Goal: Task Accomplishment & Management: Manage account settings

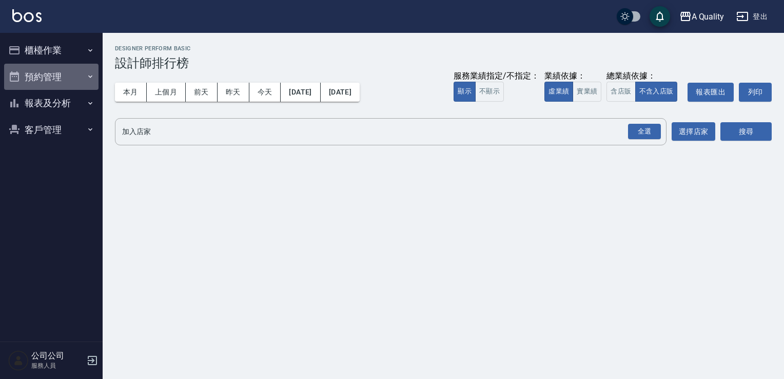
click at [47, 81] on button "預約管理" at bounding box center [51, 77] width 94 height 27
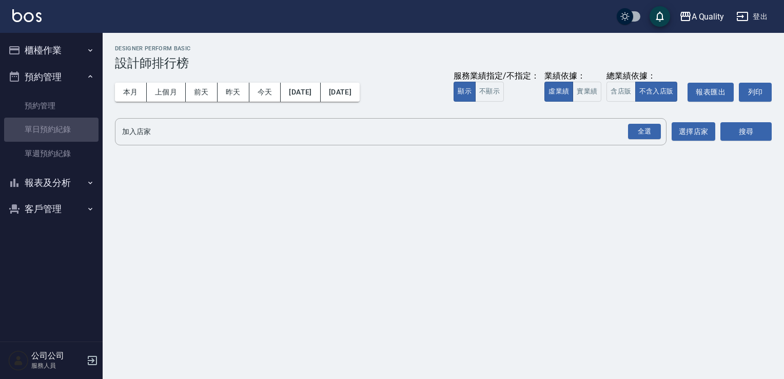
drag, startPoint x: 57, startPoint y: 130, endPoint x: 63, endPoint y: 93, distance: 36.9
click at [57, 130] on link "單日預約紀錄" at bounding box center [51, 129] width 94 height 24
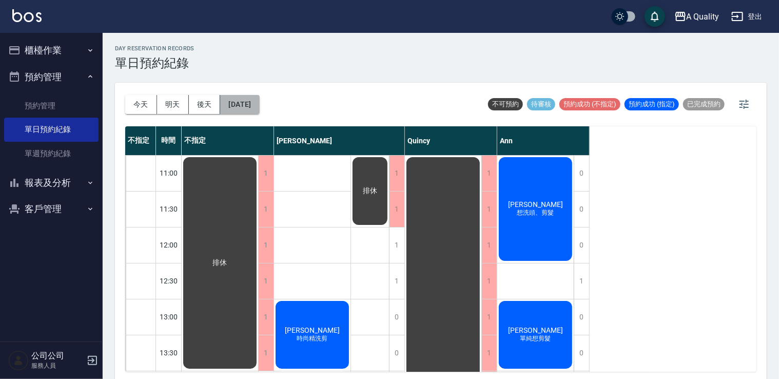
click at [250, 103] on button "[DATE]" at bounding box center [239, 104] width 39 height 19
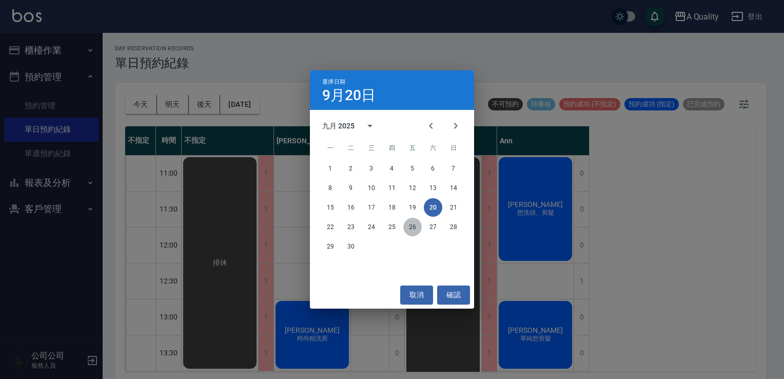
click at [405, 228] on button "26" at bounding box center [412, 226] width 18 height 18
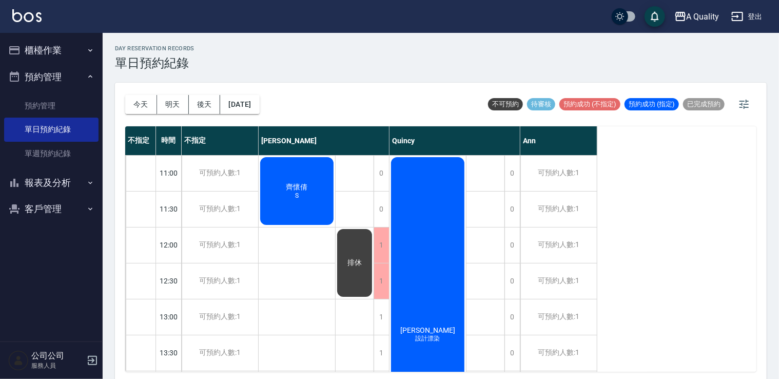
scroll to position [308, 0]
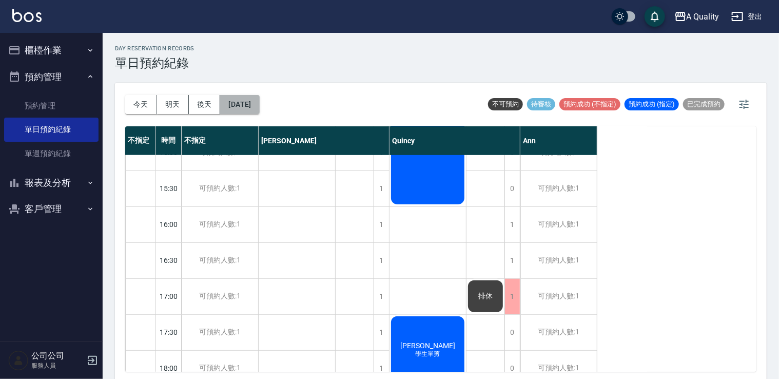
click at [259, 105] on button "2025/09/26" at bounding box center [239, 104] width 39 height 19
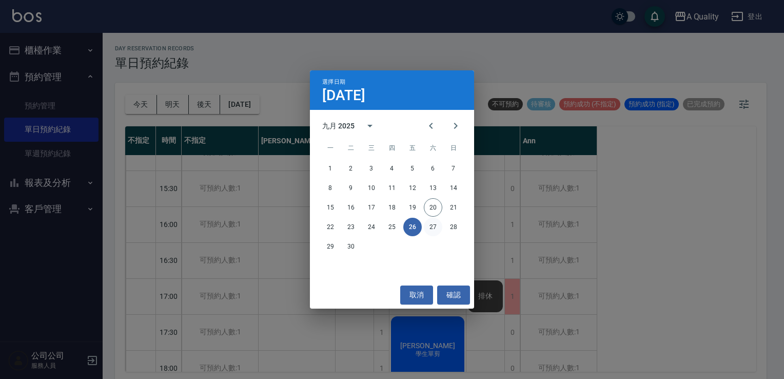
click at [431, 222] on button "27" at bounding box center [433, 226] width 18 height 18
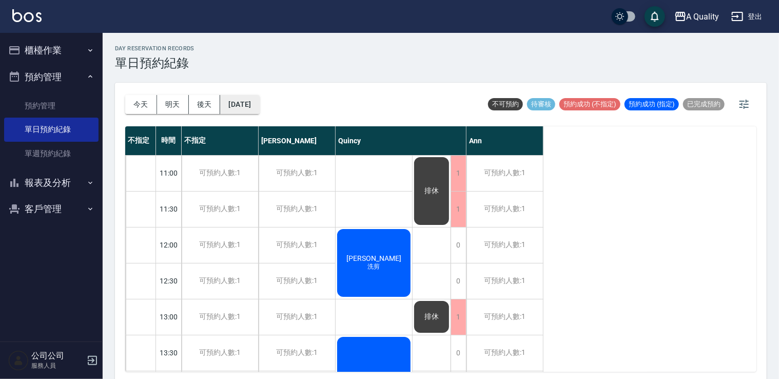
click at [259, 105] on button "2025/09/27" at bounding box center [239, 104] width 39 height 19
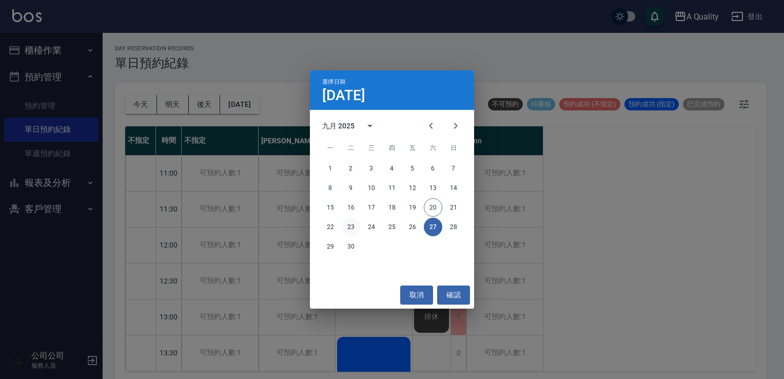
click at [346, 229] on button "23" at bounding box center [351, 226] width 18 height 18
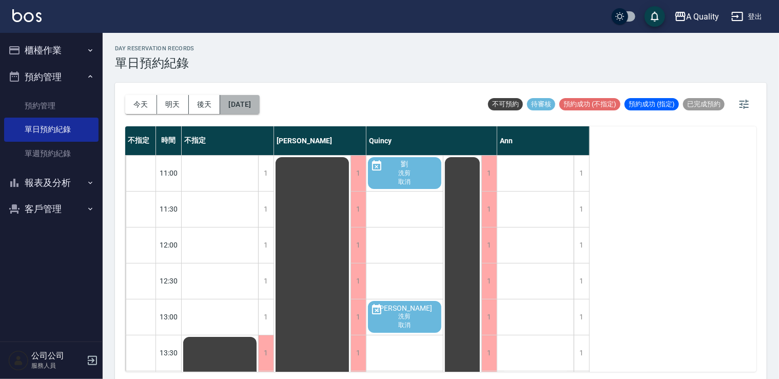
click at [250, 106] on button "2025/09/23" at bounding box center [239, 104] width 39 height 19
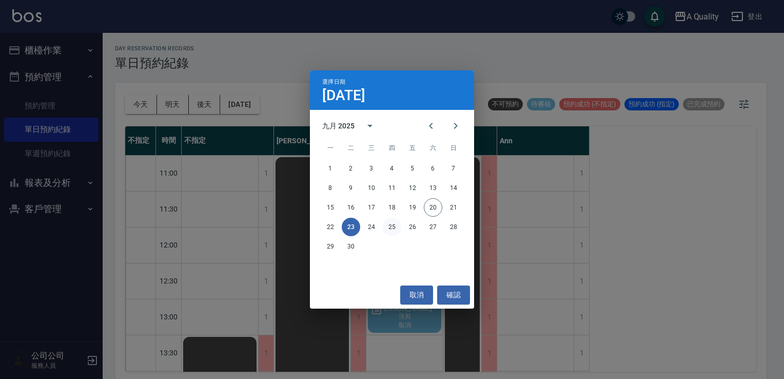
click at [394, 231] on button "25" at bounding box center [392, 226] width 18 height 18
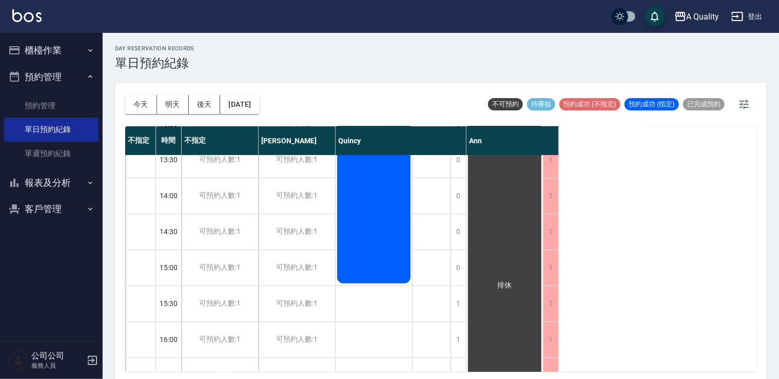
scroll to position [51, 0]
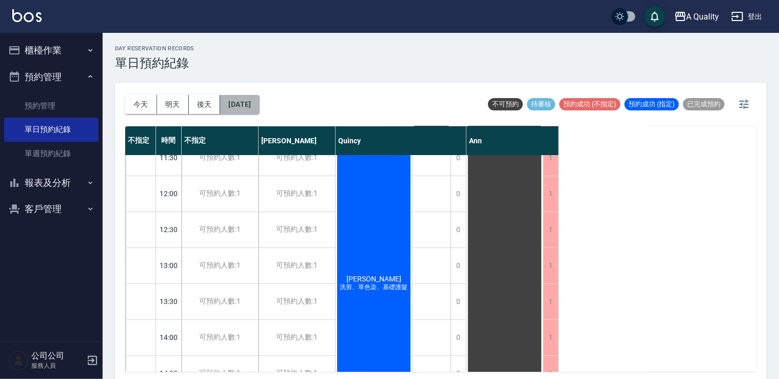
click at [259, 102] on button "2025/09/25" at bounding box center [239, 104] width 39 height 19
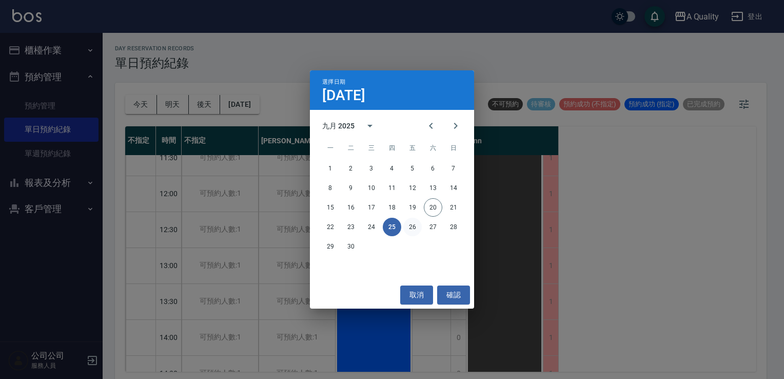
click at [410, 231] on button "26" at bounding box center [412, 226] width 18 height 18
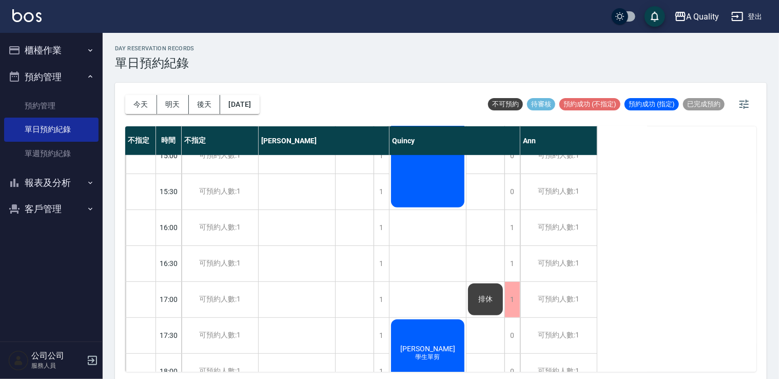
scroll to position [256, 0]
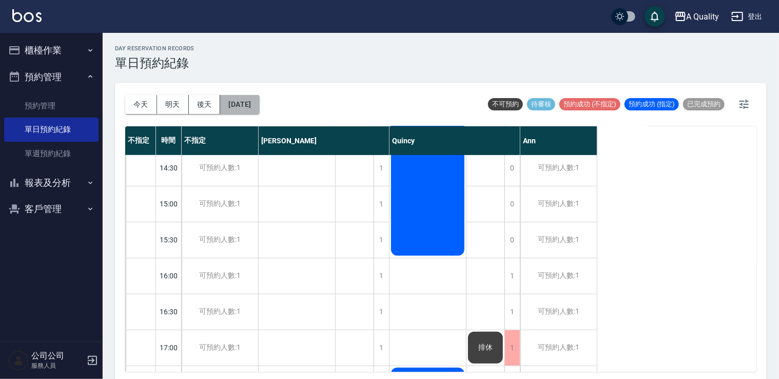
click at [254, 105] on button "2025/09/26" at bounding box center [239, 104] width 39 height 19
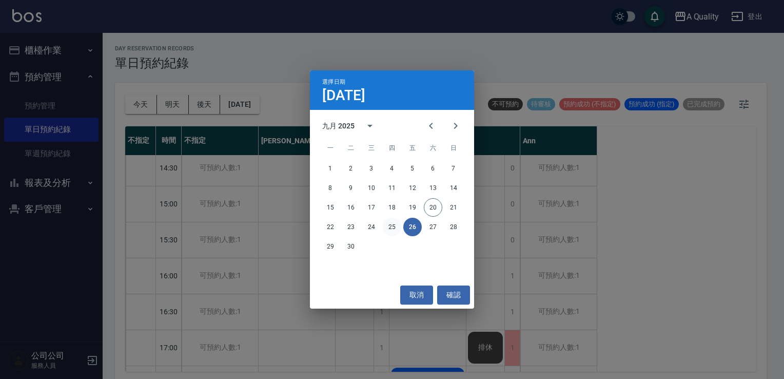
drag, startPoint x: 382, startPoint y: 227, endPoint x: 395, endPoint y: 228, distance: 12.9
click at [383, 227] on div "22 23 24 25 26 27 28" at bounding box center [392, 226] width 164 height 18
drag, startPoint x: 395, startPoint y: 228, endPoint x: 394, endPoint y: 235, distance: 7.7
click at [394, 228] on button "25" at bounding box center [392, 226] width 18 height 18
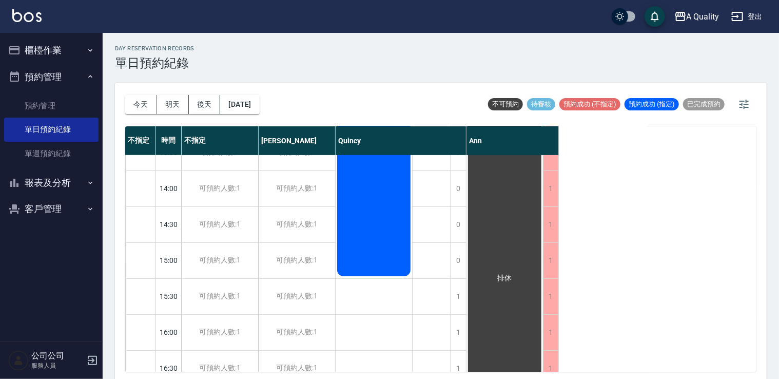
scroll to position [51, 0]
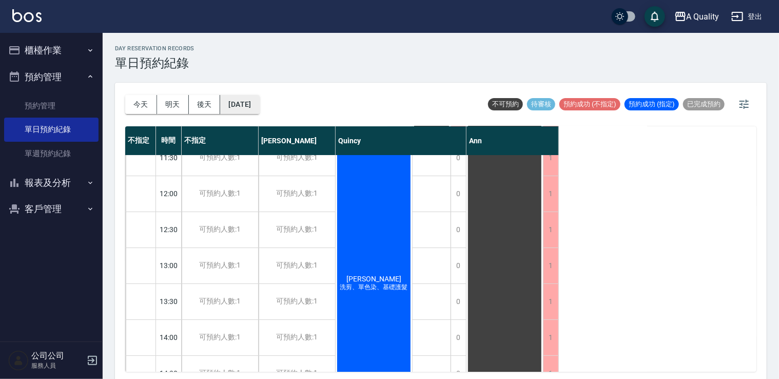
click at [251, 102] on button "2025/09/25" at bounding box center [239, 104] width 39 height 19
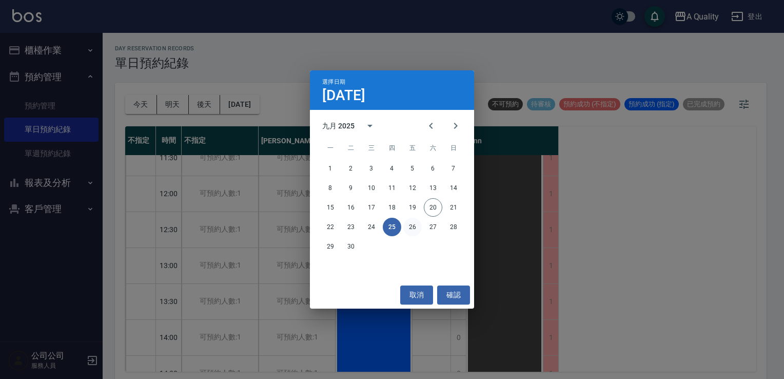
click at [408, 226] on button "26" at bounding box center [412, 226] width 18 height 18
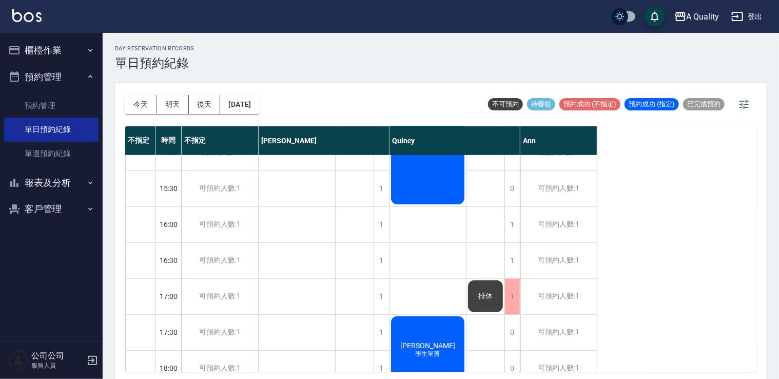
scroll to position [103, 0]
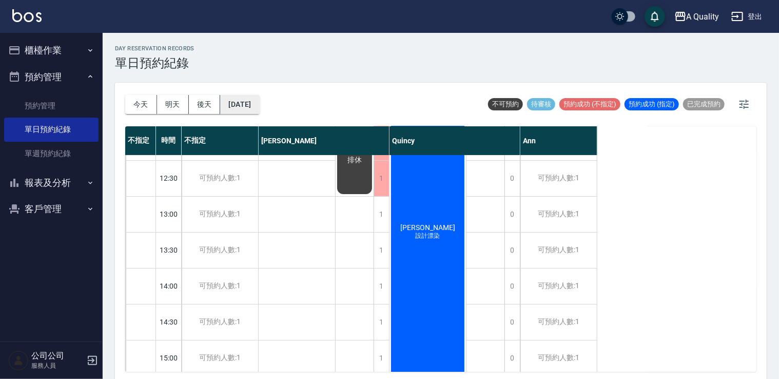
click at [247, 107] on button "2025/09/26" at bounding box center [239, 104] width 39 height 19
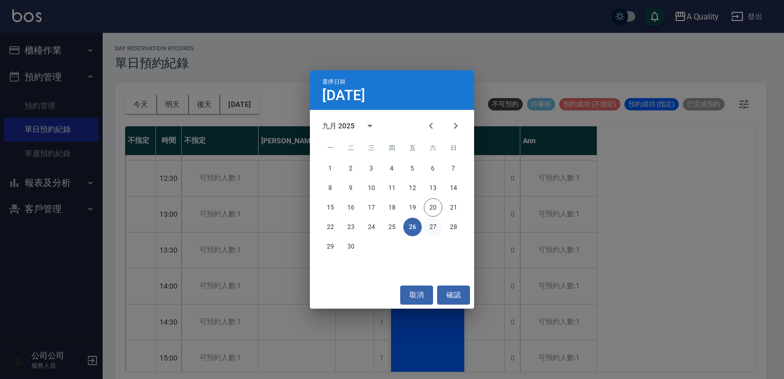
click at [425, 227] on button "27" at bounding box center [433, 226] width 18 height 18
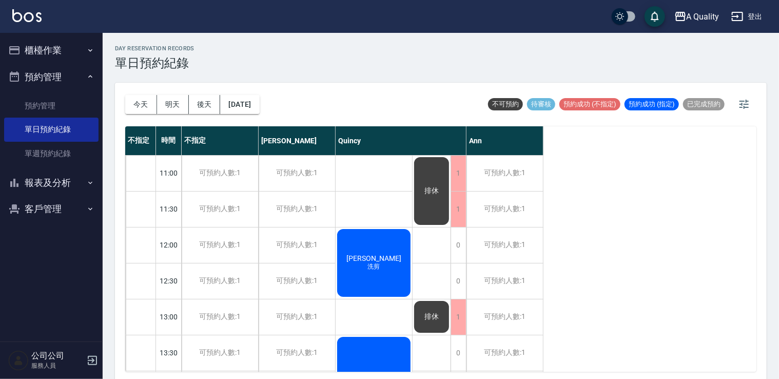
click at [258, 116] on div "今天 明天 後天 2025/09/27" at bounding box center [192, 105] width 134 height 44
click at [258, 110] on button "2025/09/27" at bounding box center [239, 104] width 39 height 19
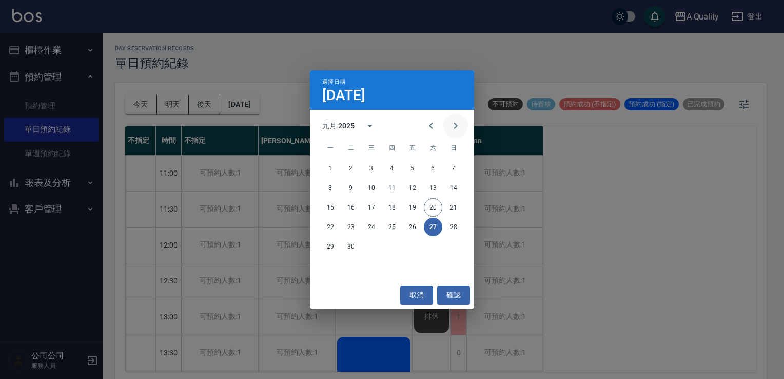
click at [460, 123] on icon "Next month" at bounding box center [455, 126] width 12 height 12
click at [417, 228] on button "24" at bounding box center [412, 226] width 18 height 18
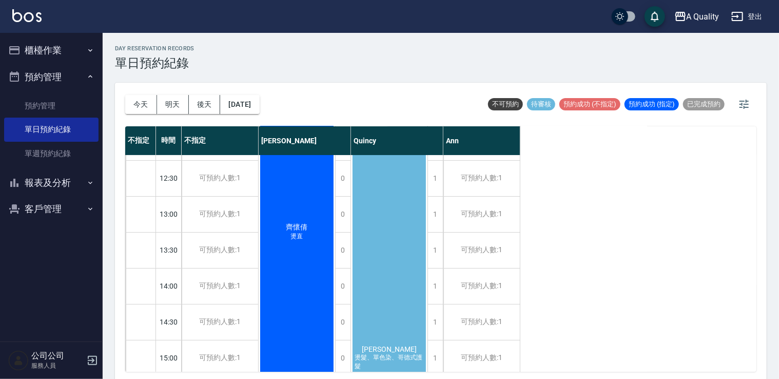
scroll to position [154, 0]
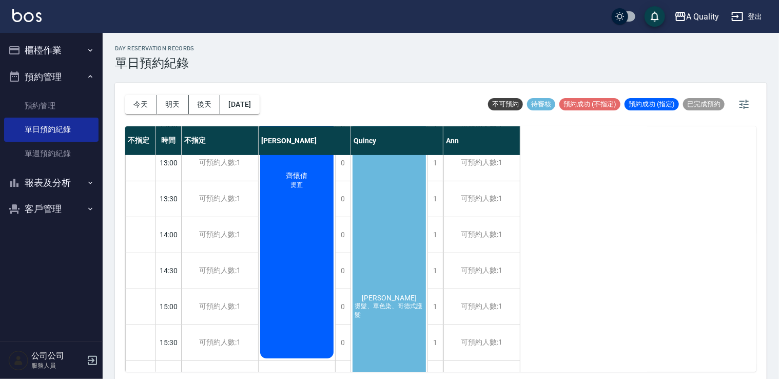
click at [398, 212] on div "劉宜欣 燙髮、單色染、哥德式護髮" at bounding box center [389, 306] width 76 height 466
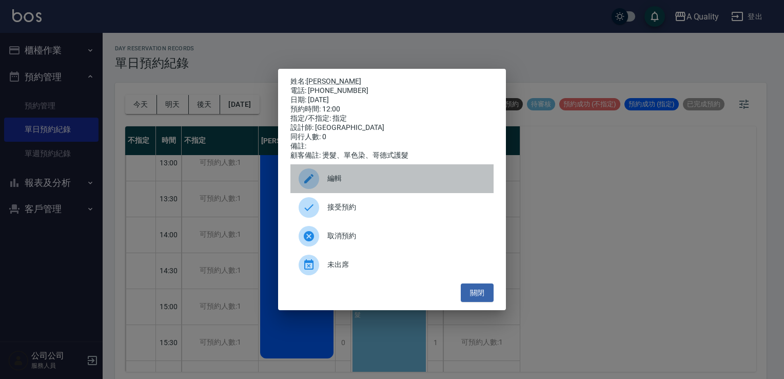
click at [352, 175] on div "編輯" at bounding box center [391, 178] width 203 height 29
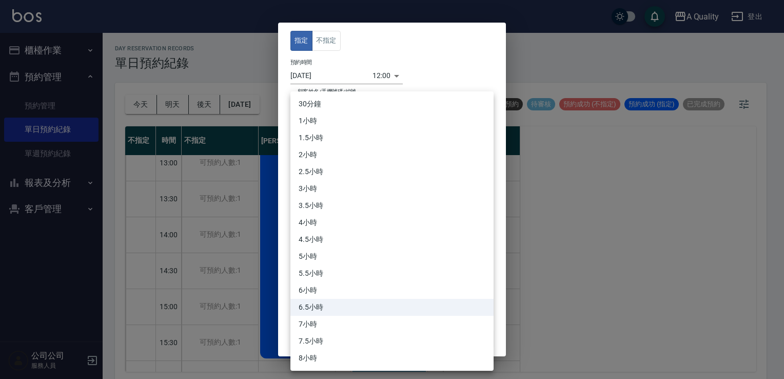
click at [352, 175] on body "A Quality 登出 櫃檯作業 打帳單 帳單列表 營業儀表板 現金收支登錄 每日結帳 排班表 現場電腦打卡 預約管理 預約管理 單日預約紀錄 單週預約紀錄…" at bounding box center [392, 191] width 784 height 382
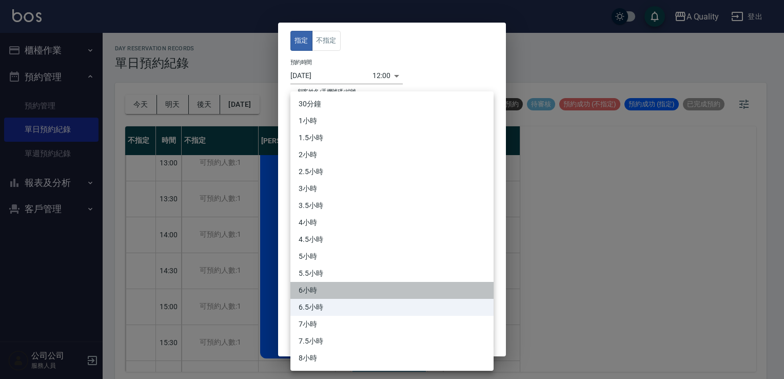
click at [334, 292] on li "6小時" at bounding box center [391, 290] width 203 height 17
type input "12"
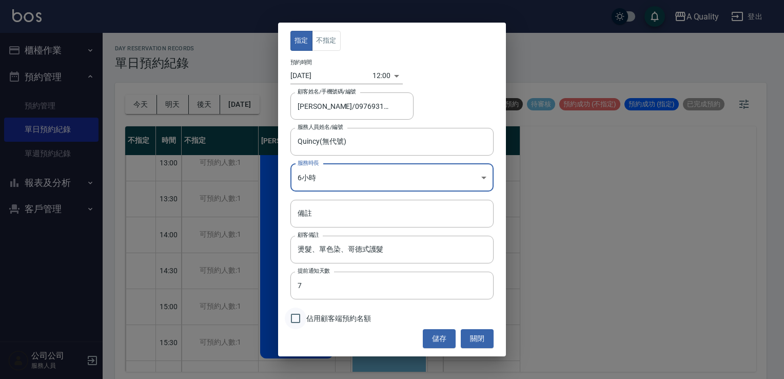
click at [288, 315] on input "佔用顧客端預約名額" at bounding box center [296, 318] width 22 height 22
checkbox input "true"
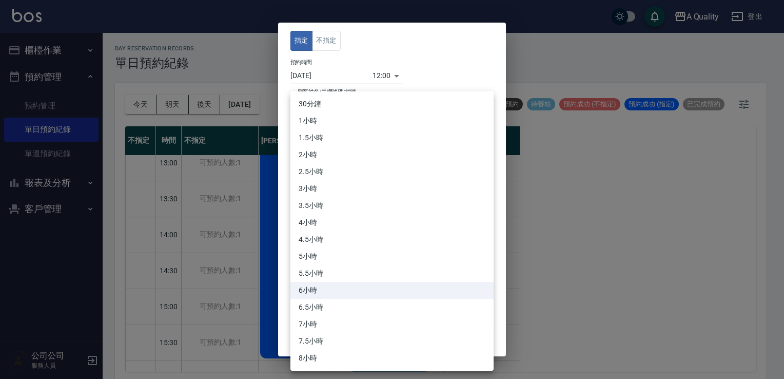
click at [314, 181] on body "A Quality 登出 櫃檯作業 打帳單 帳單列表 營業儀表板 現金收支登錄 每日結帳 排班表 現場電腦打卡 預約管理 預約管理 單日預約紀錄 單週預約紀錄…" at bounding box center [392, 191] width 784 height 382
click at [527, 281] on div at bounding box center [392, 189] width 784 height 379
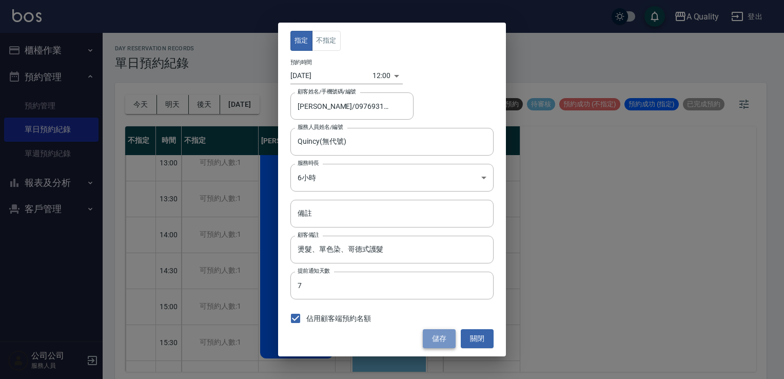
click at [439, 331] on button "儲存" at bounding box center [439, 338] width 33 height 19
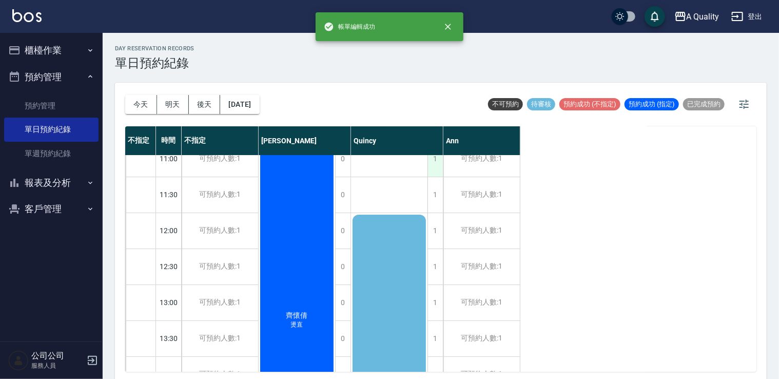
scroll to position [0, 0]
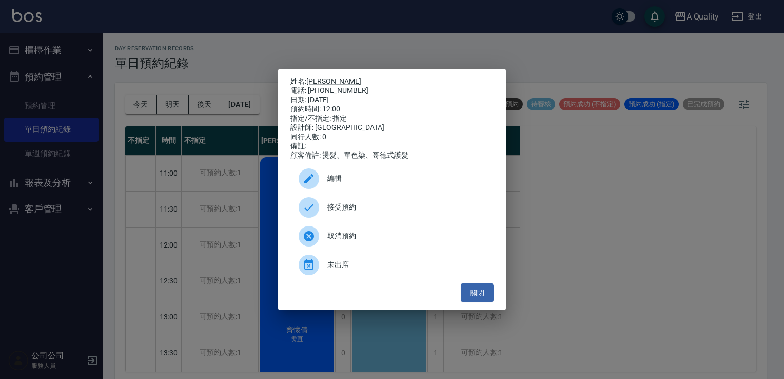
click at [331, 212] on span "接受預約" at bounding box center [406, 207] width 158 height 11
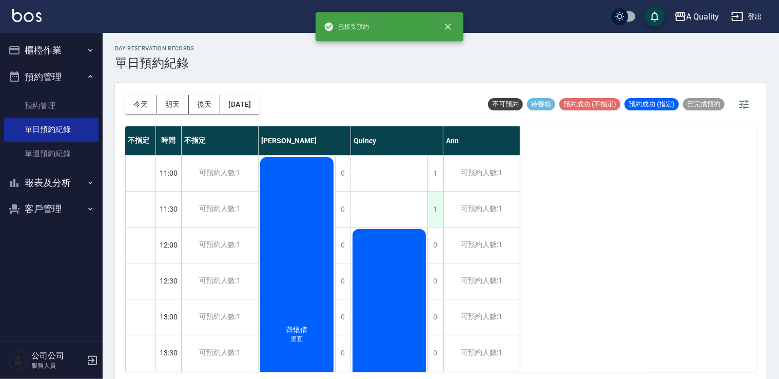
click at [430, 209] on div "1" at bounding box center [434, 208] width 15 height 35
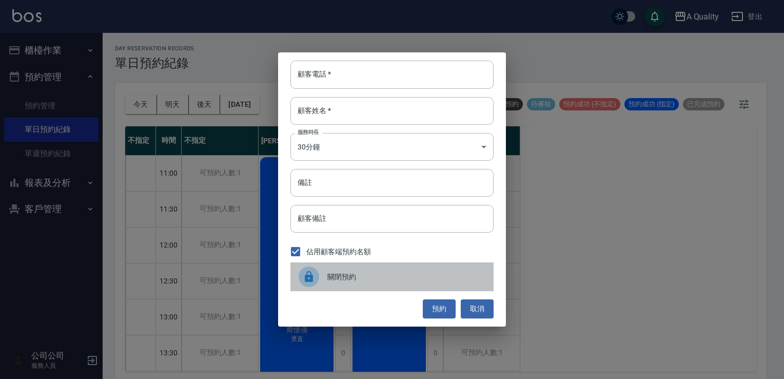
drag, startPoint x: 369, startPoint y: 275, endPoint x: 410, endPoint y: 219, distance: 69.8
click at [369, 274] on span "關閉預約" at bounding box center [406, 276] width 158 height 11
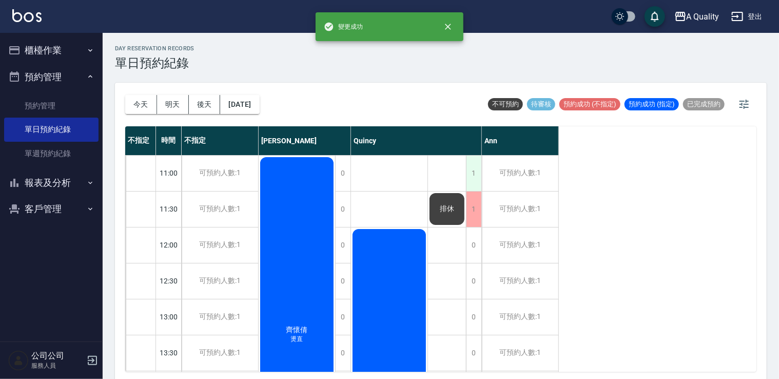
click at [473, 175] on div "1" at bounding box center [473, 172] width 15 height 35
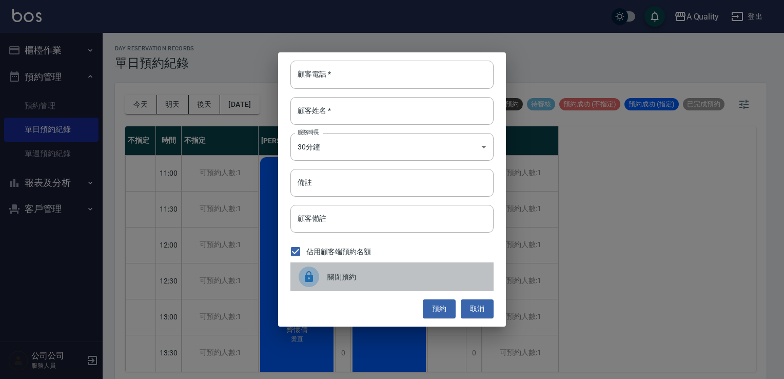
click at [335, 279] on span "關閉預約" at bounding box center [406, 276] width 158 height 11
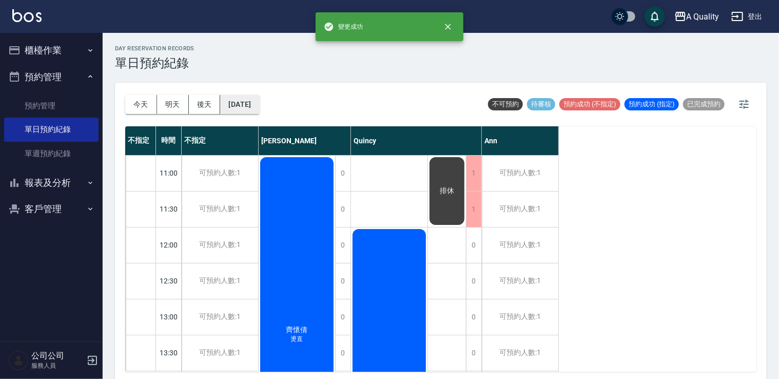
click at [250, 104] on button "2025/10/24" at bounding box center [239, 104] width 39 height 19
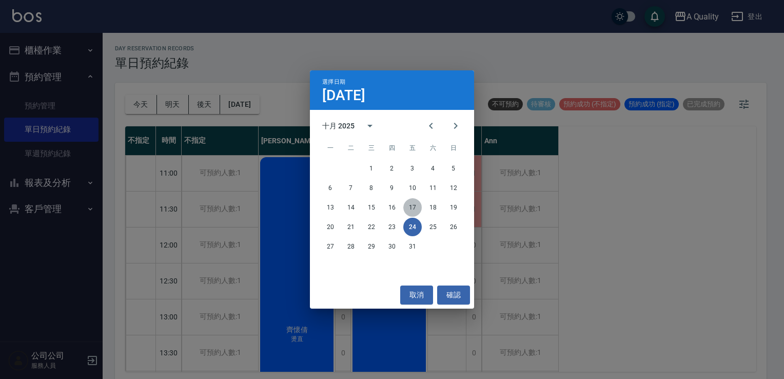
click at [412, 209] on button "17" at bounding box center [412, 207] width 18 height 18
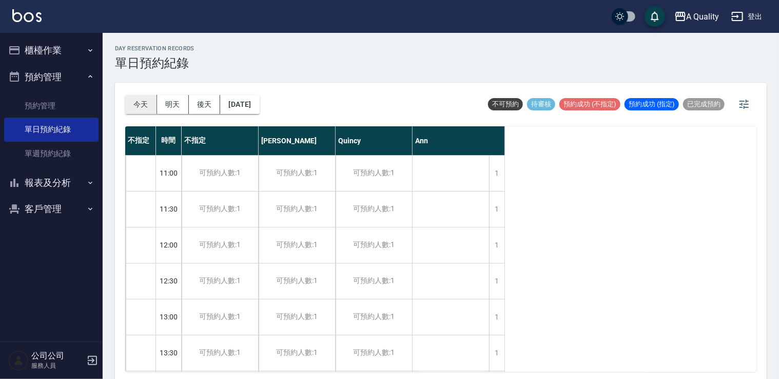
click at [141, 106] on button "今天" at bounding box center [141, 104] width 32 height 19
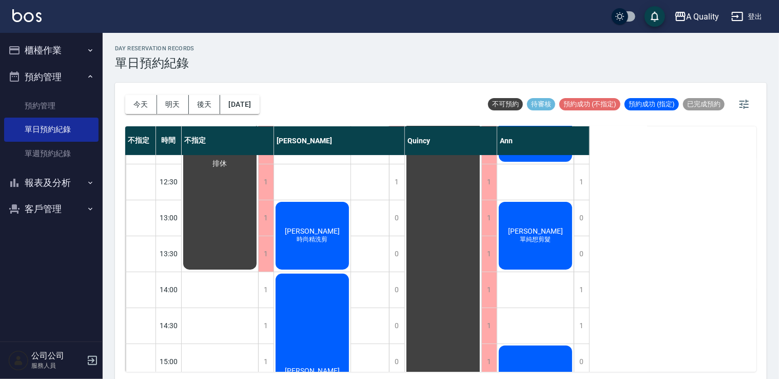
scroll to position [27, 0]
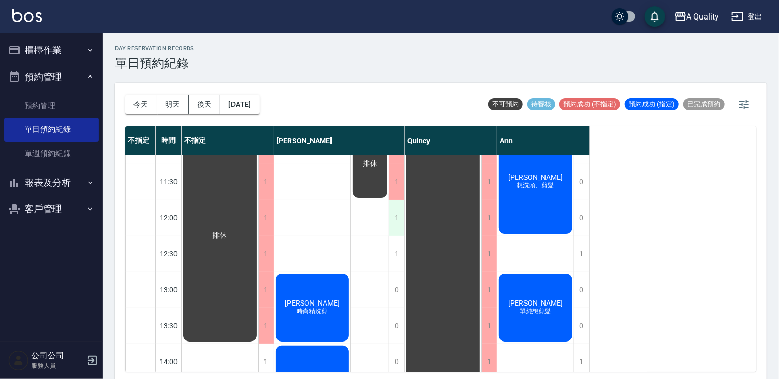
click at [393, 212] on div "1" at bounding box center [396, 217] width 15 height 35
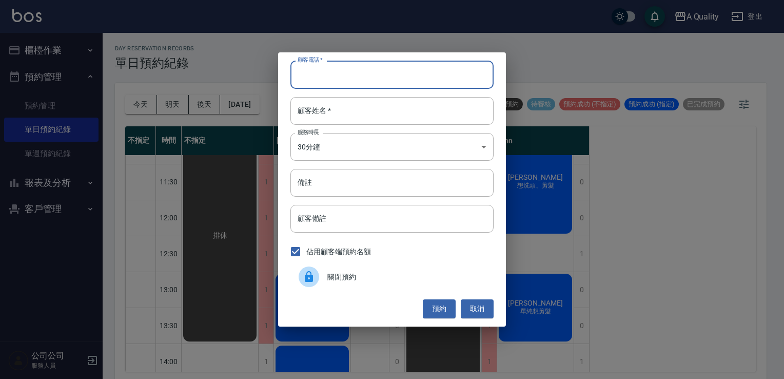
click at [314, 73] on input "顧客電話   *" at bounding box center [391, 75] width 203 height 28
type input "0933017922"
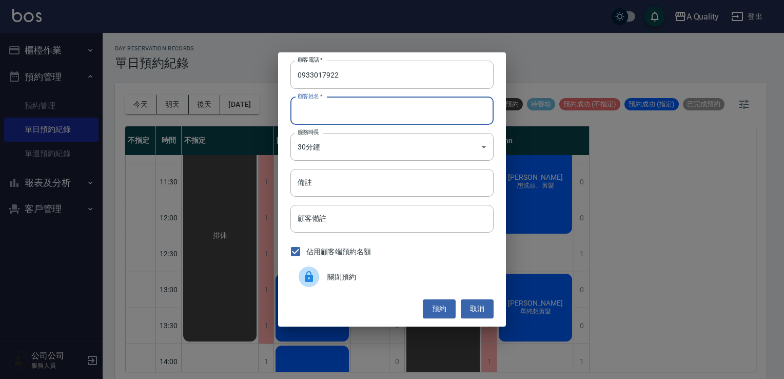
click at [353, 120] on input "顧客姓名   *" at bounding box center [391, 111] width 203 height 28
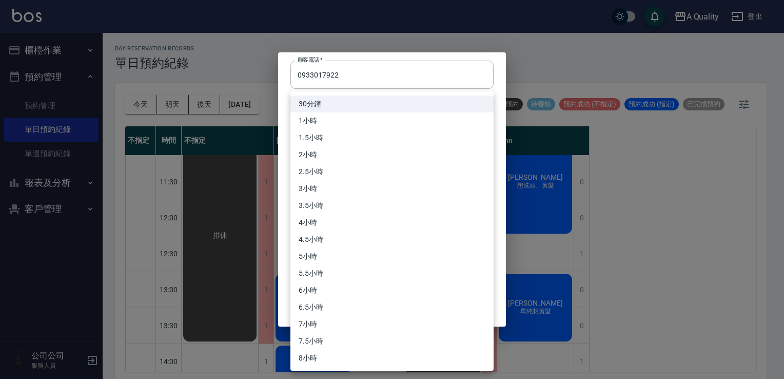
click at [308, 145] on body "A Quality 登出 櫃檯作業 打帳單 帳單列表 營業儀表板 現金收支登錄 每日結帳 排班表 現場電腦打卡 預約管理 預約管理 單日預約紀錄 單週預約紀錄…" at bounding box center [392, 191] width 784 height 382
click at [339, 120] on li "1小時" at bounding box center [391, 120] width 203 height 17
type input "2"
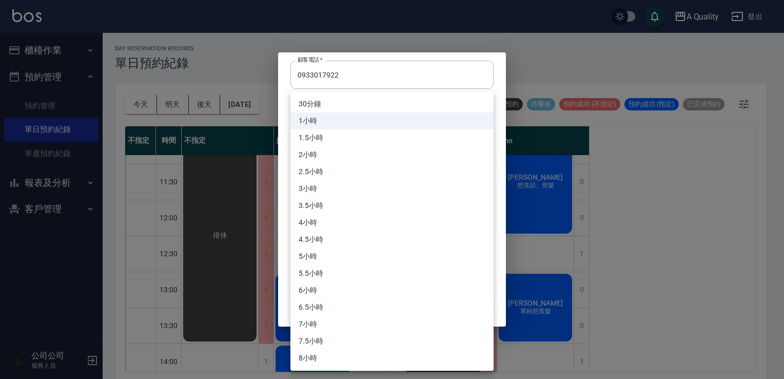
click at [330, 139] on body "A Quality 登出 櫃檯作業 打帳單 帳單列表 營業儀表板 現金收支登錄 每日結帳 排班表 現場電腦打卡 預約管理 預約管理 單日預約紀錄 單週預約紀錄…" at bounding box center [392, 191] width 784 height 382
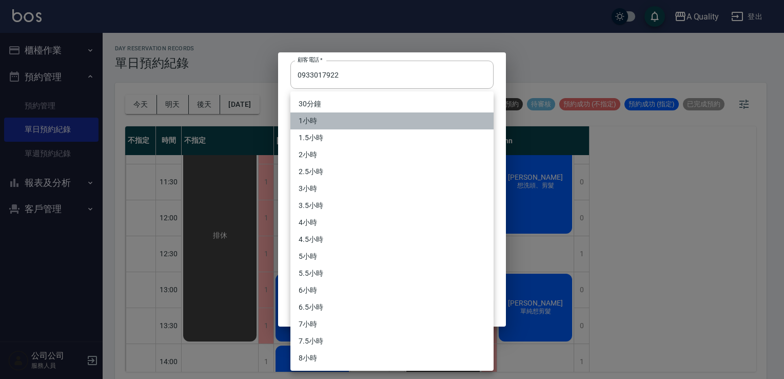
click at [315, 120] on li "1小時" at bounding box center [391, 120] width 203 height 17
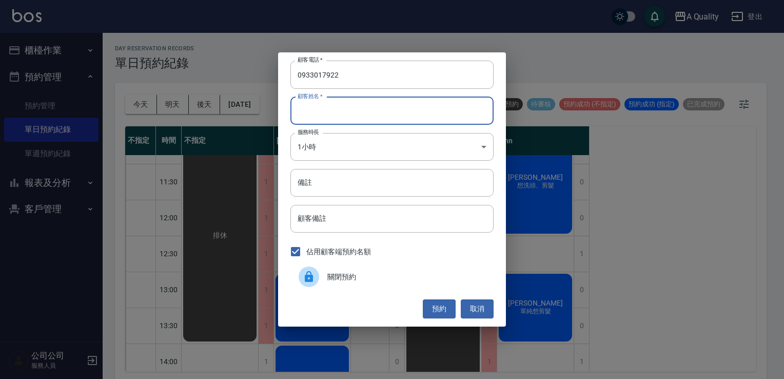
click at [328, 116] on input "顧客姓名   *" at bounding box center [391, 111] width 203 height 28
type input "v"
type input "謝S"
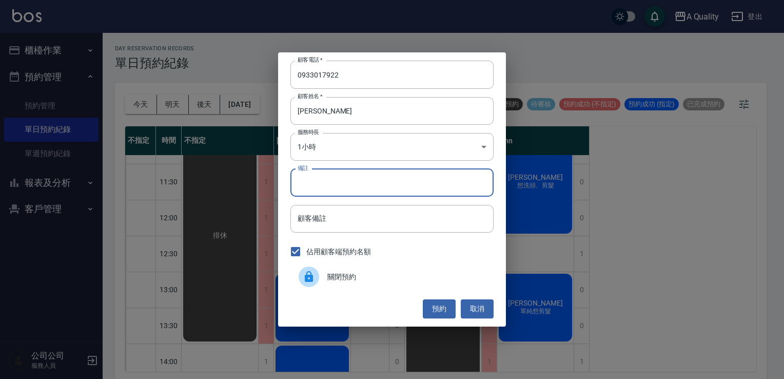
click at [345, 185] on input "備註" at bounding box center [391, 183] width 203 height 28
type input "ㄏ"
type input "sc"
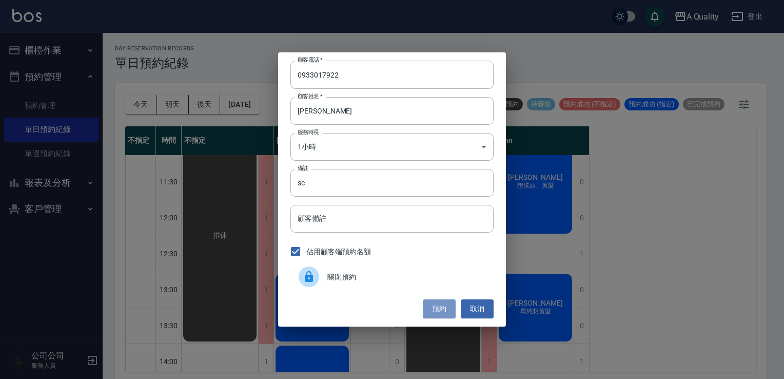
click at [440, 307] on button "預約" at bounding box center [439, 308] width 33 height 19
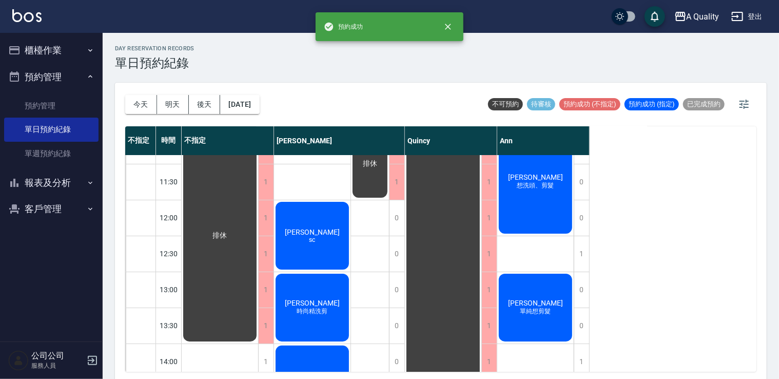
click at [287, 231] on div "謝s sc" at bounding box center [312, 235] width 76 height 71
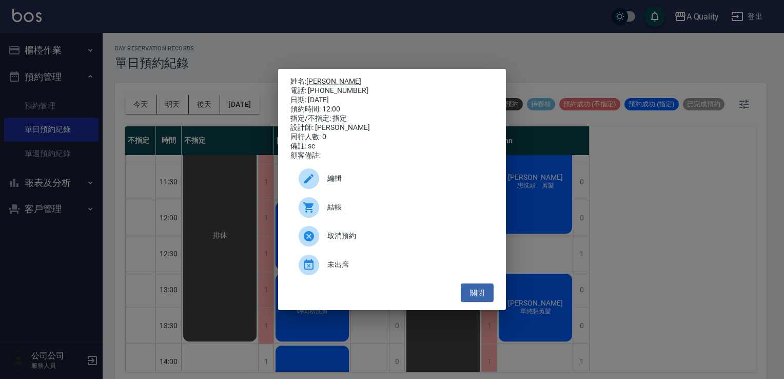
click at [345, 174] on div "編輯" at bounding box center [391, 178] width 203 height 29
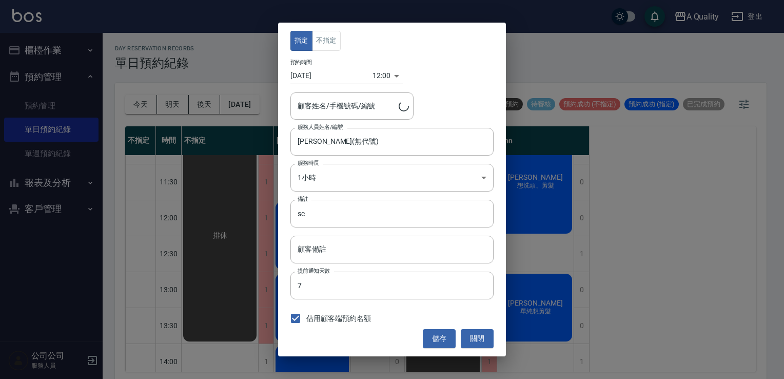
type input "謝s/0933017922"
click at [328, 31] on button "不指定" at bounding box center [326, 41] width 29 height 20
click at [448, 339] on button "儲存" at bounding box center [439, 338] width 33 height 19
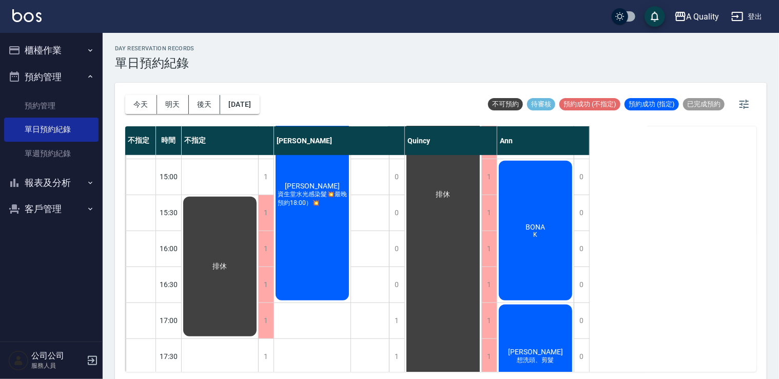
scroll to position [181, 0]
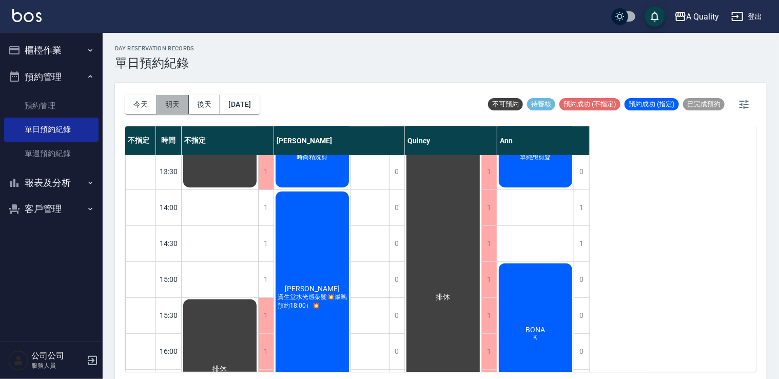
click at [168, 104] on button "明天" at bounding box center [173, 104] width 32 height 19
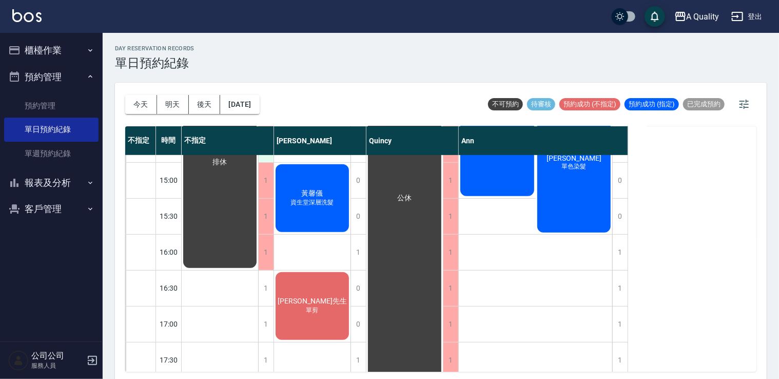
scroll to position [284, 0]
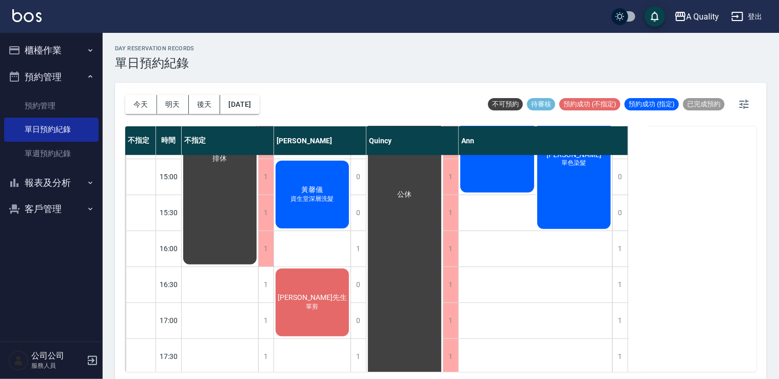
click at [299, 301] on div "蔡先生 單剪" at bounding box center [312, 302] width 76 height 71
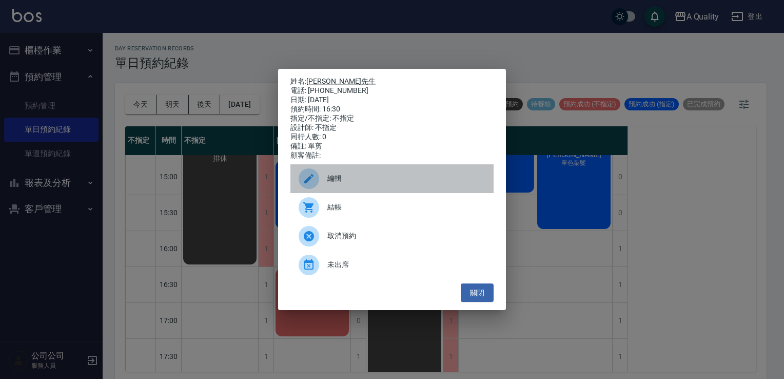
click at [336, 182] on span "編輯" at bounding box center [406, 178] width 158 height 11
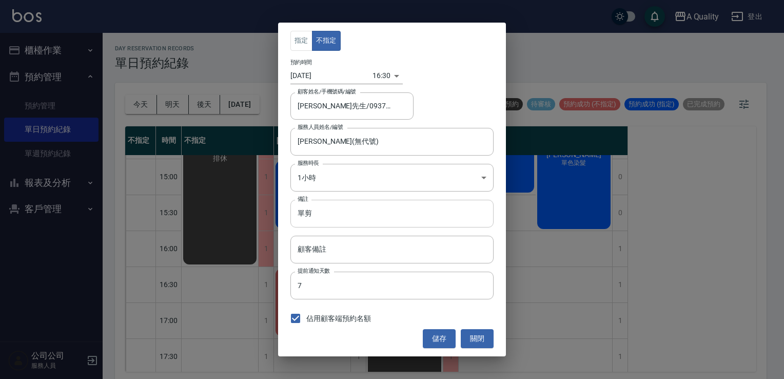
click at [331, 207] on input "單剪" at bounding box center [391, 214] width 203 height 28
click at [293, 212] on input "單剪" at bounding box center [391, 214] width 203 height 28
type input "學生單剪/2"
click at [435, 337] on button "儲存" at bounding box center [439, 338] width 33 height 19
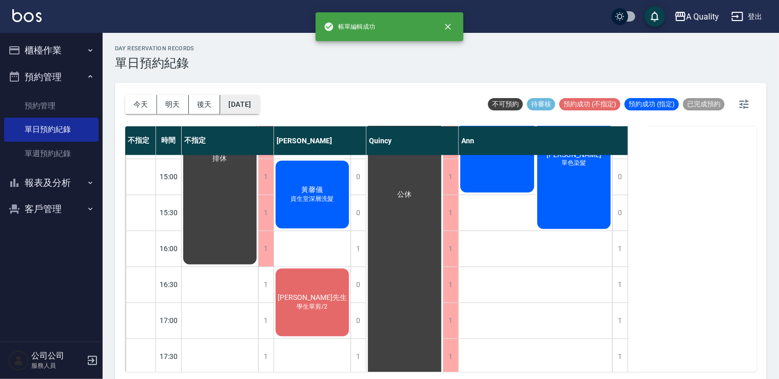
click at [259, 102] on button "2025/09/21" at bounding box center [239, 104] width 39 height 19
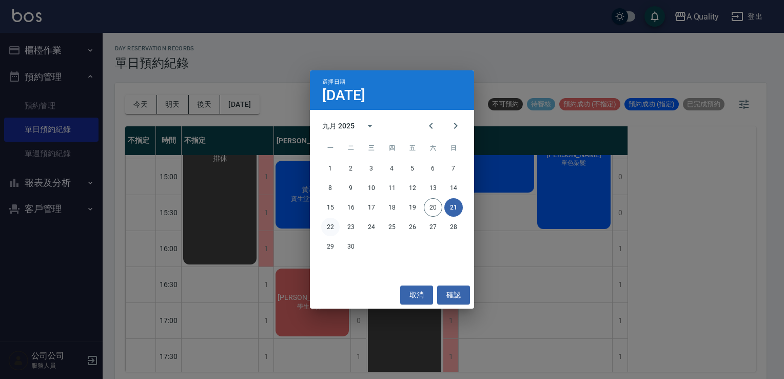
click at [327, 224] on button "22" at bounding box center [330, 226] width 18 height 18
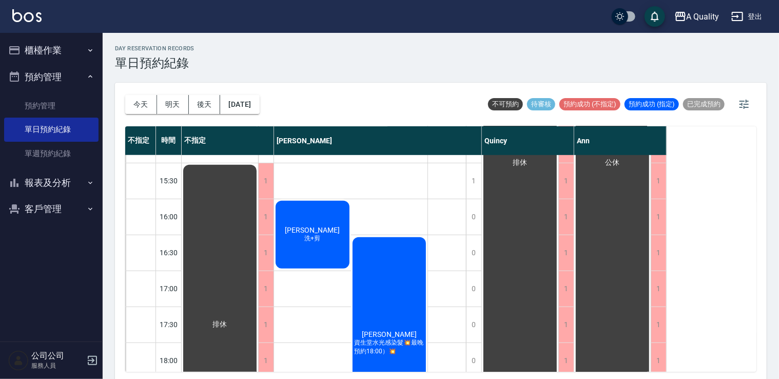
scroll to position [438, 0]
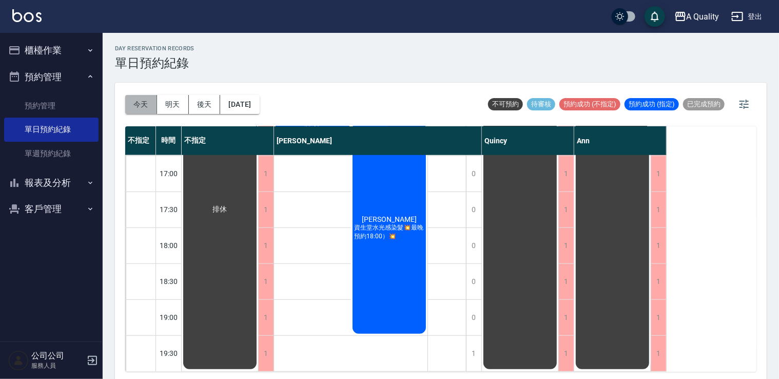
click at [141, 98] on button "今天" at bounding box center [141, 104] width 32 height 19
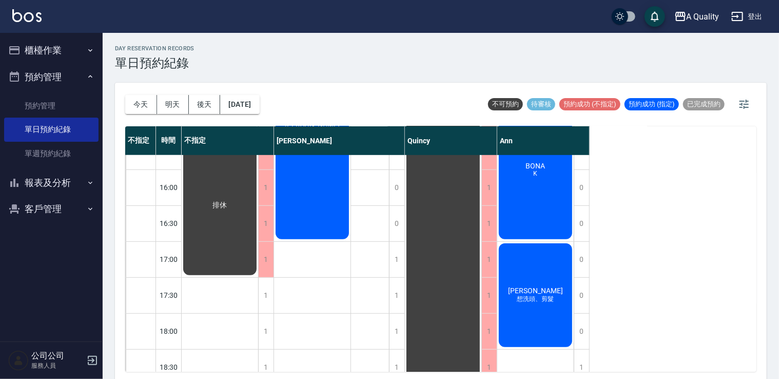
scroll to position [284, 0]
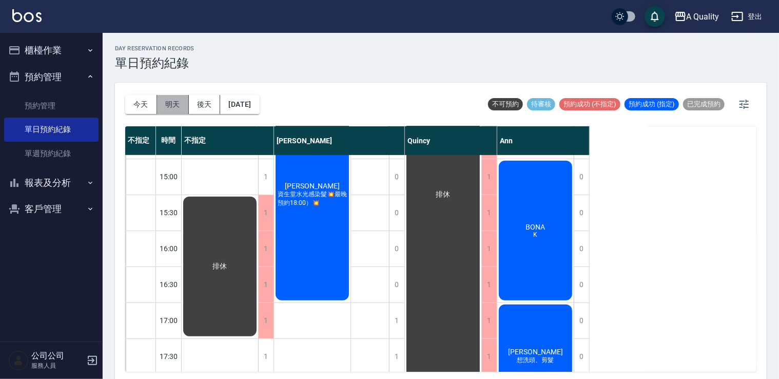
click at [182, 107] on button "明天" at bounding box center [173, 104] width 32 height 19
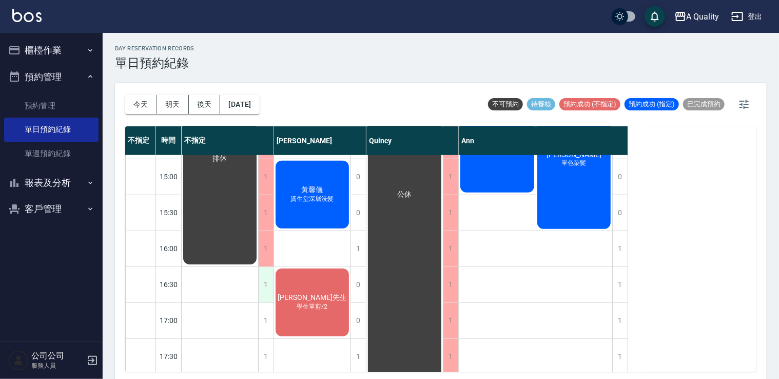
click at [267, 284] on div "1" at bounding box center [265, 284] width 15 height 35
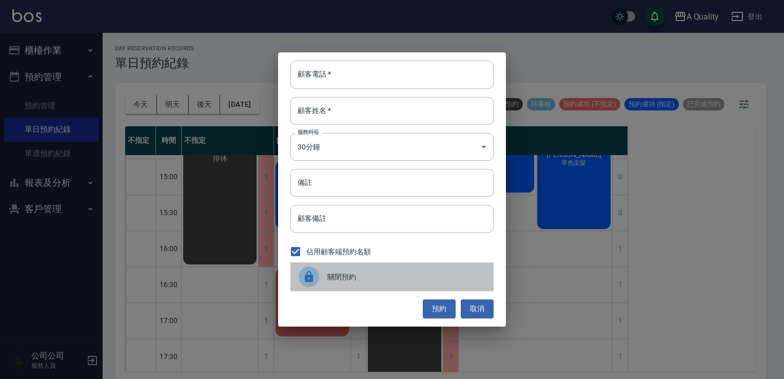
click at [373, 272] on span "關閉預約" at bounding box center [406, 276] width 158 height 11
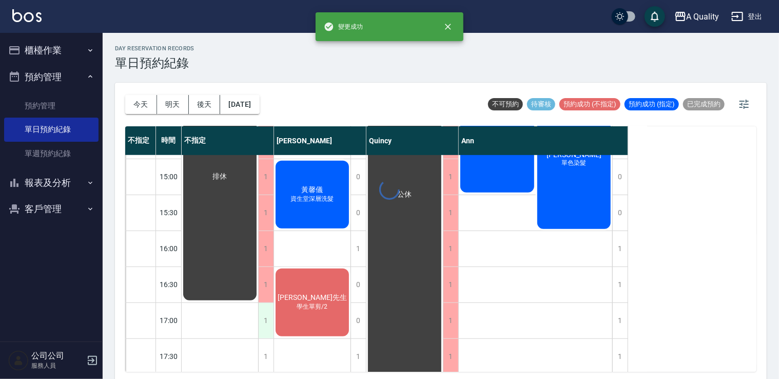
click at [265, 320] on div "1" at bounding box center [265, 320] width 15 height 35
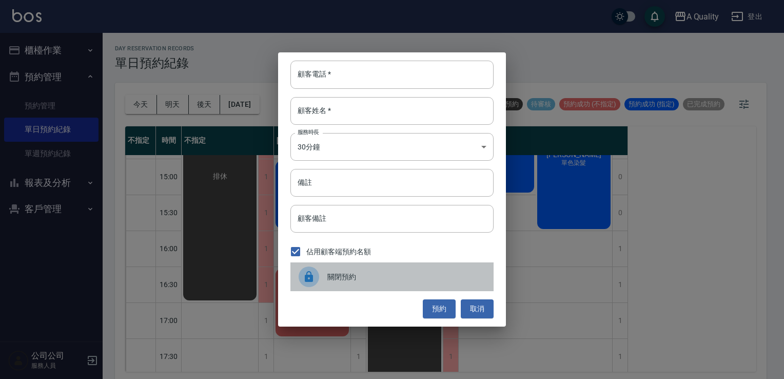
click at [366, 282] on div "關閉預約" at bounding box center [391, 276] width 203 height 29
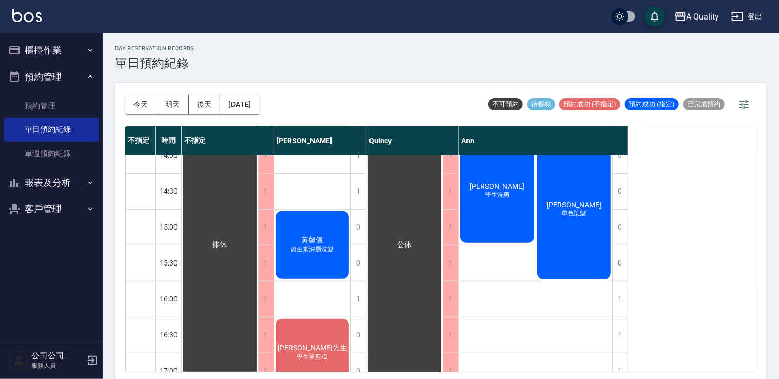
scroll to position [232, 0]
click at [327, 257] on div "黃馨儀 資生堂深層洗髮" at bounding box center [312, 245] width 76 height 71
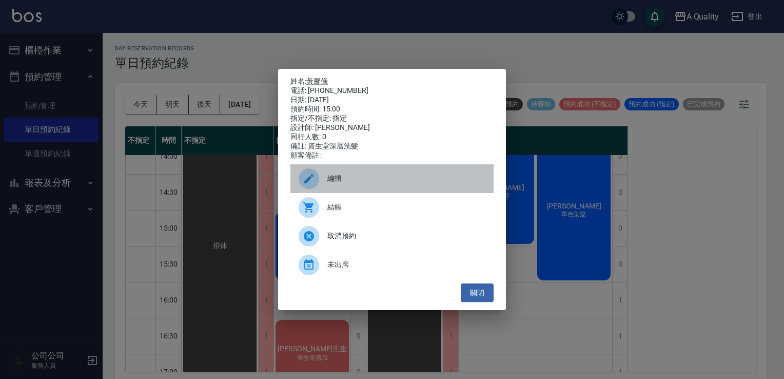
click at [346, 178] on span "編輯" at bounding box center [406, 178] width 158 height 11
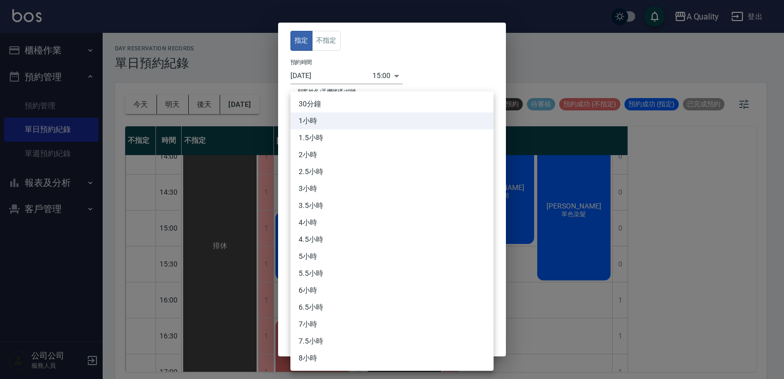
drag, startPoint x: 339, startPoint y: 171, endPoint x: 330, endPoint y: 143, distance: 30.2
click at [339, 171] on body "A Quality 登出 櫃檯作業 打帳單 帳單列表 營業儀表板 現金收支登錄 每日結帳 排班表 現場電腦打卡 預約管理 預約管理 單日預約紀錄 單週預約紀錄…" at bounding box center [392, 191] width 784 height 382
click at [328, 137] on li "1.5小時" at bounding box center [391, 137] width 203 height 17
type input "3"
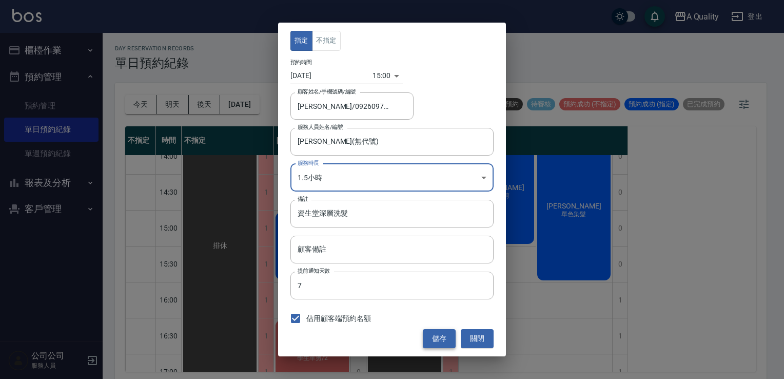
click at [437, 338] on button "儲存" at bounding box center [439, 338] width 33 height 19
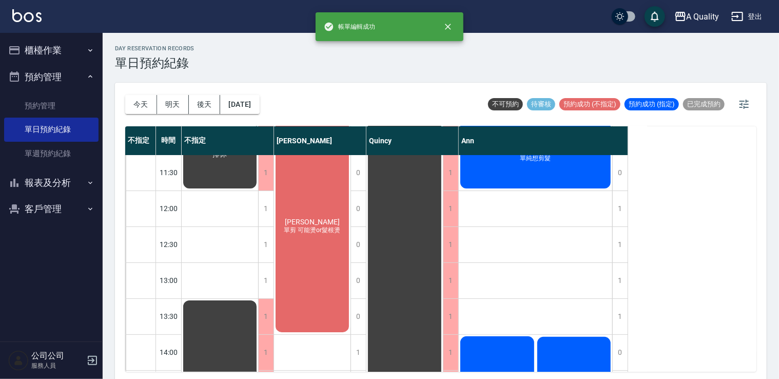
scroll to position [0, 0]
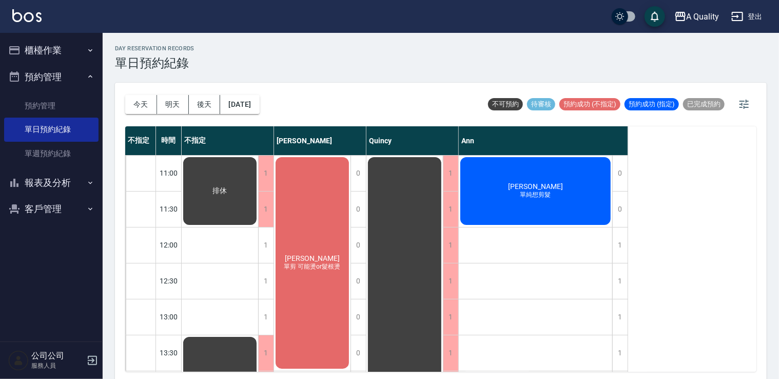
click at [308, 249] on div "柯文娟 單剪 可能燙or髮根燙" at bounding box center [312, 262] width 76 height 214
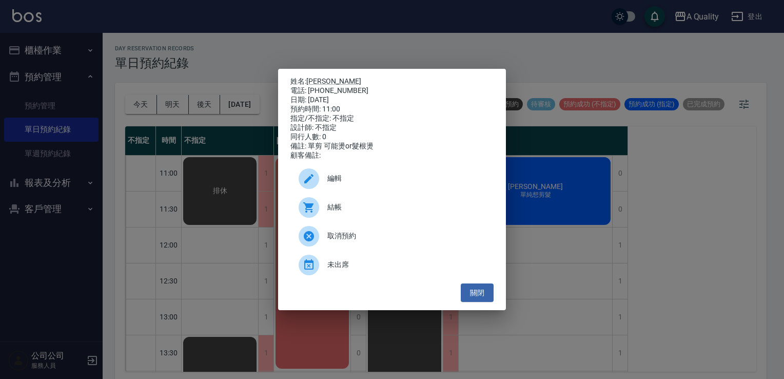
click at [328, 172] on div "編輯" at bounding box center [391, 178] width 203 height 29
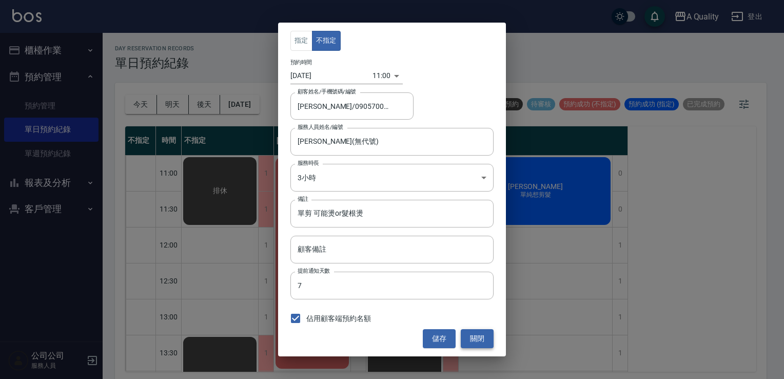
click at [486, 343] on button "關閉" at bounding box center [477, 338] width 33 height 19
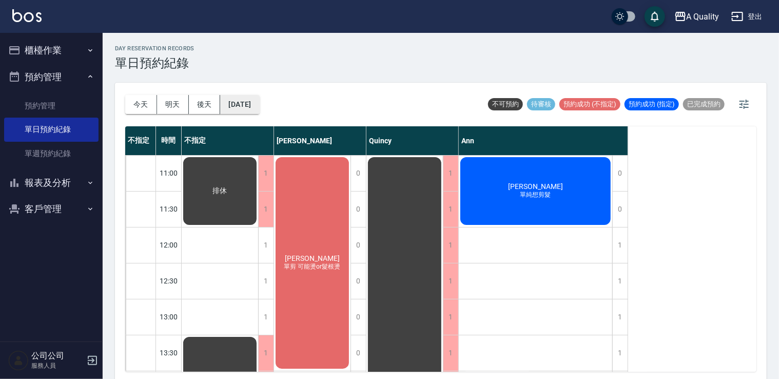
click at [259, 101] on button "2025/09/21" at bounding box center [239, 104] width 39 height 19
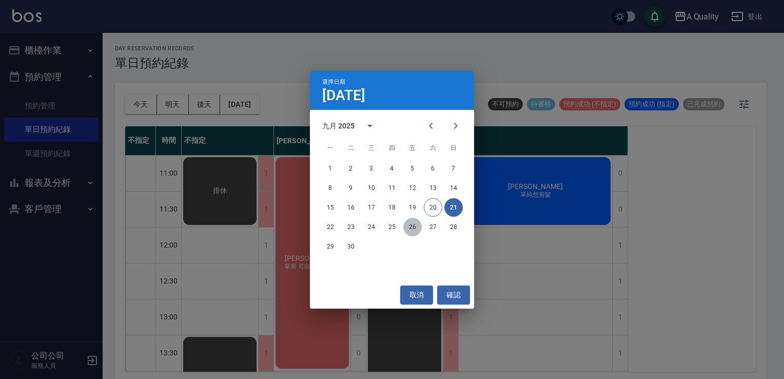
click at [409, 225] on button "26" at bounding box center [412, 226] width 18 height 18
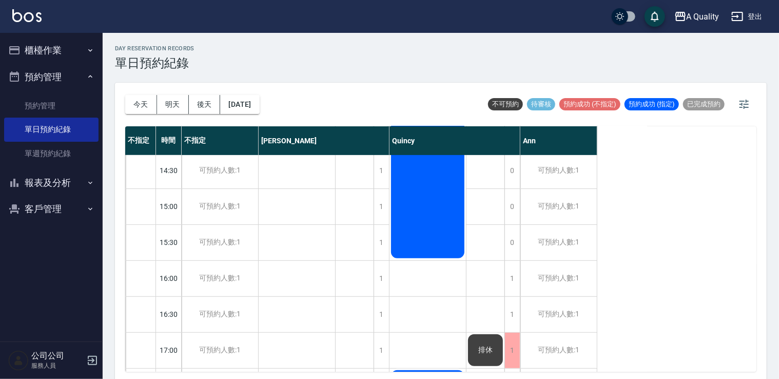
scroll to position [154, 0]
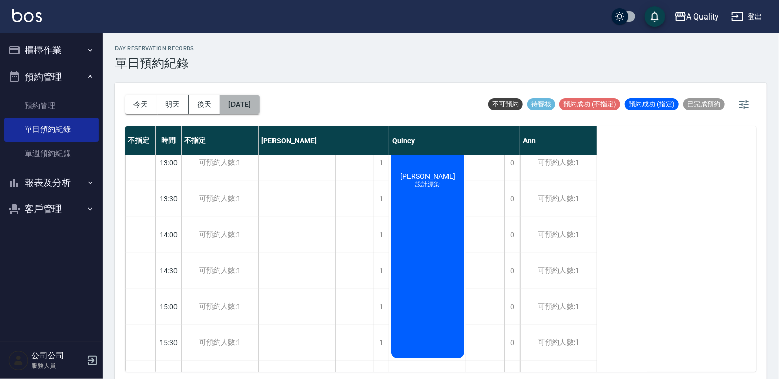
click at [256, 102] on button "2025/09/26" at bounding box center [239, 104] width 39 height 19
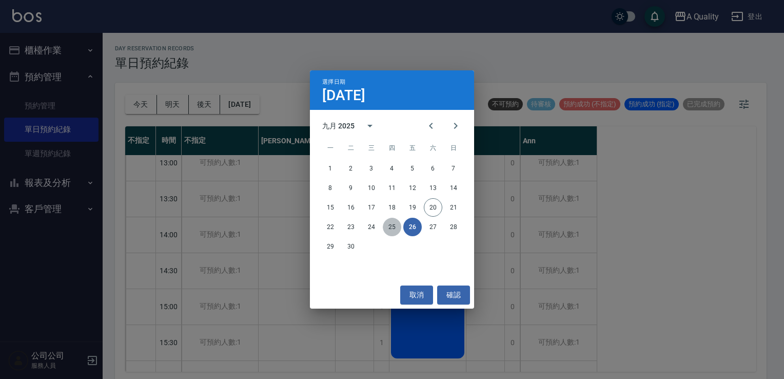
click at [393, 227] on button "25" at bounding box center [392, 226] width 18 height 18
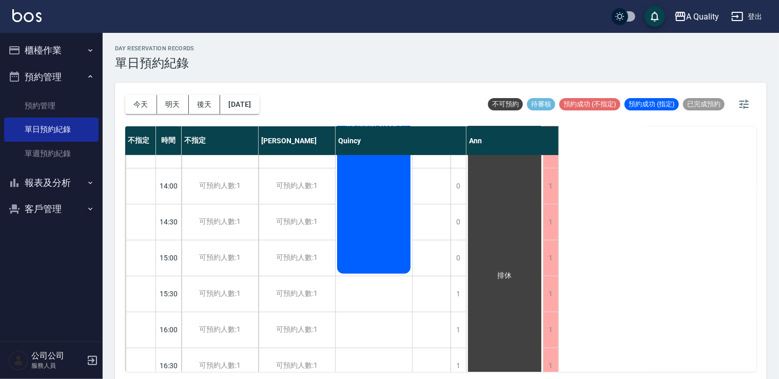
scroll to position [27, 0]
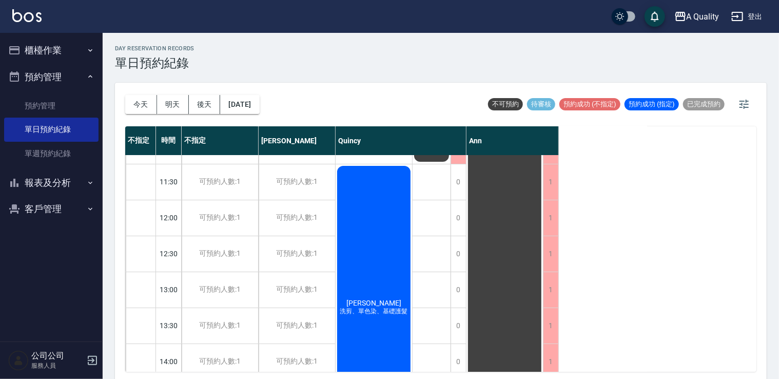
click at [395, 203] on div "李庭薇 洗剪、單色染、基礎護髮" at bounding box center [373, 307] width 76 height 286
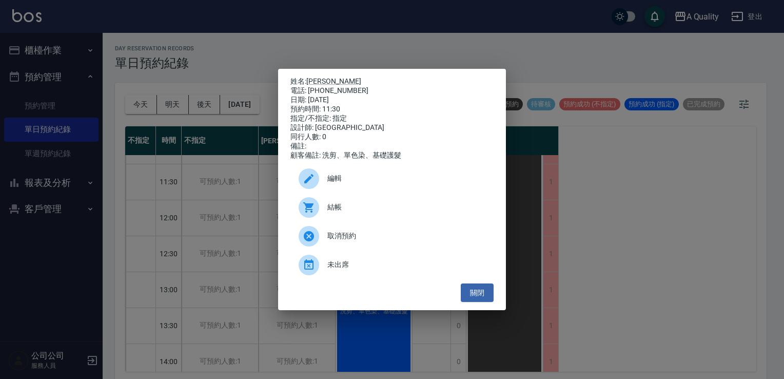
click at [353, 171] on div "編輯" at bounding box center [391, 178] width 203 height 29
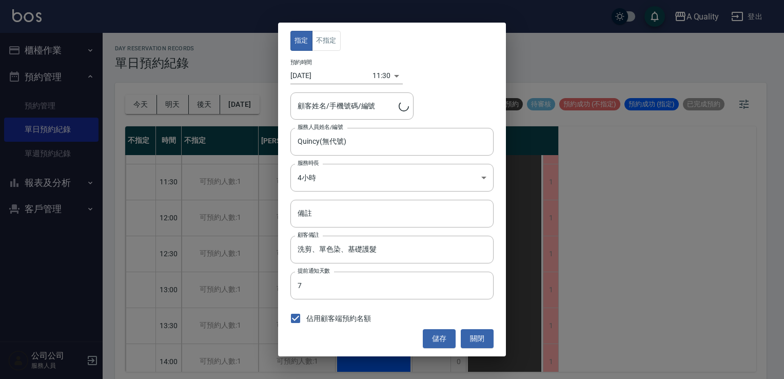
type input "李庭薇/0938470330/"
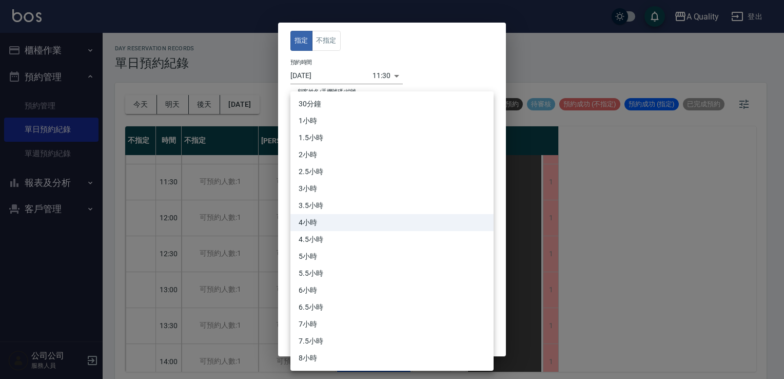
click at [336, 173] on body "A Quality 登出 櫃檯作業 打帳單 帳單列表 營業儀表板 現金收支登錄 每日結帳 排班表 現場電腦打卡 預約管理 預約管理 單日預約紀錄 單週預約紀錄…" at bounding box center [392, 191] width 784 height 382
click at [607, 292] on div at bounding box center [392, 189] width 784 height 379
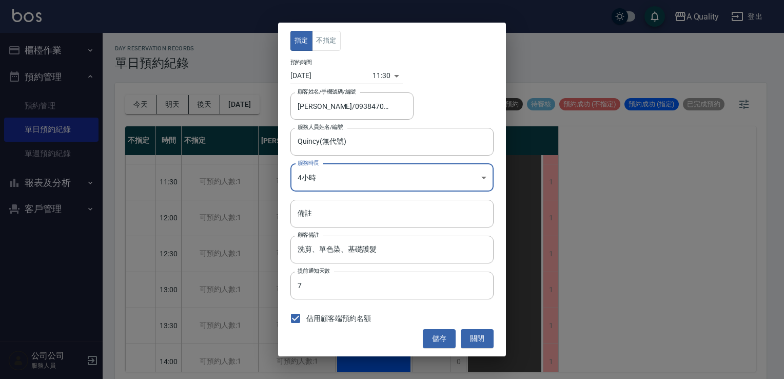
click at [312, 179] on body "A Quality 登出 櫃檯作業 打帳單 帳單列表 營業儀表板 現金收支登錄 每日結帳 排班表 現場電腦打卡 預約管理 預約管理 單日預約紀錄 單週預約紀錄…" at bounding box center [392, 191] width 784 height 382
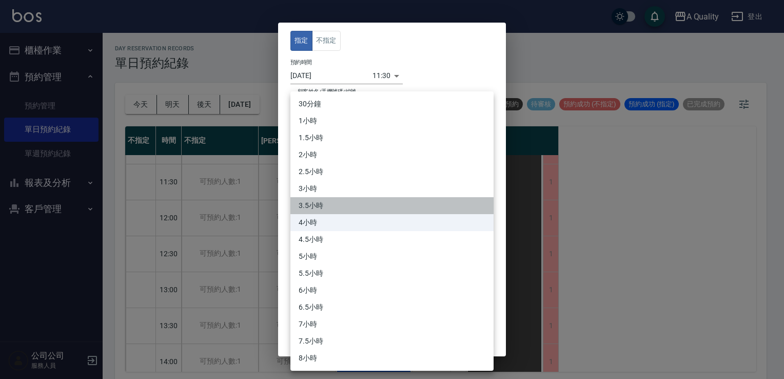
click at [320, 199] on li "3.5小時" at bounding box center [391, 205] width 203 height 17
type input "7"
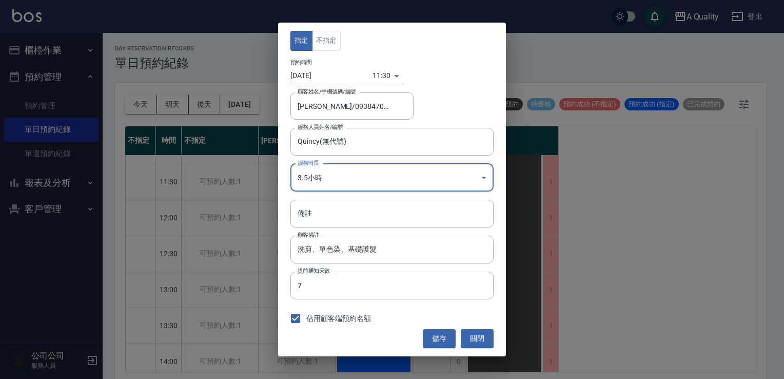
click at [441, 335] on button "儲存" at bounding box center [439, 338] width 33 height 19
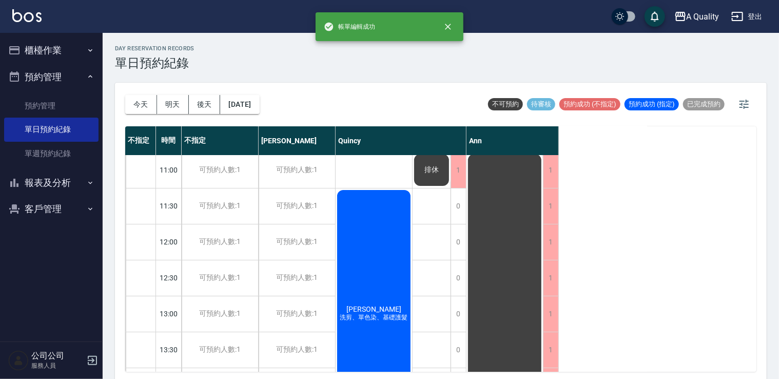
scroll to position [0, 0]
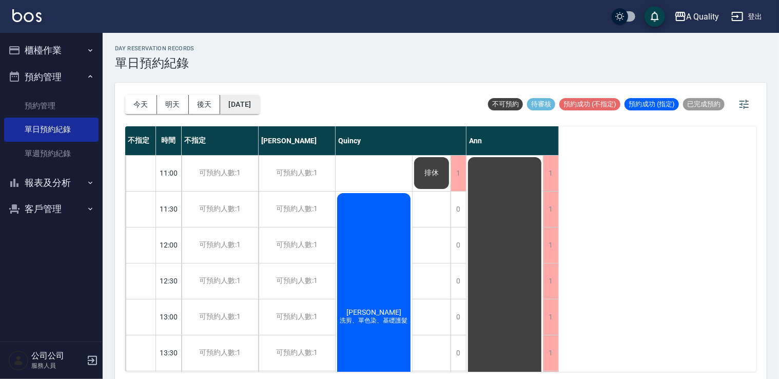
click at [248, 104] on button "2025/09/25" at bounding box center [239, 104] width 39 height 19
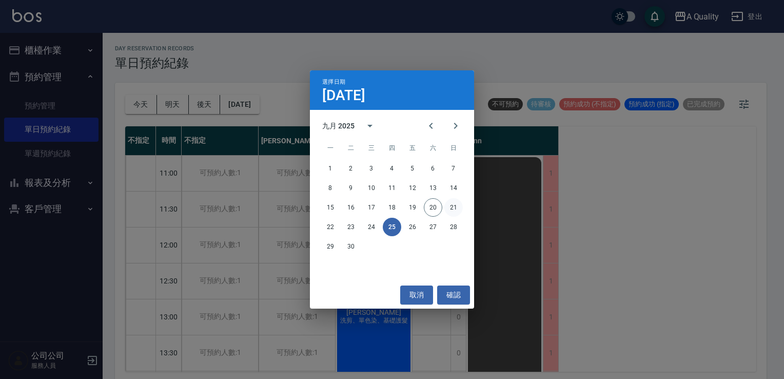
click at [456, 213] on button "21" at bounding box center [453, 207] width 18 height 18
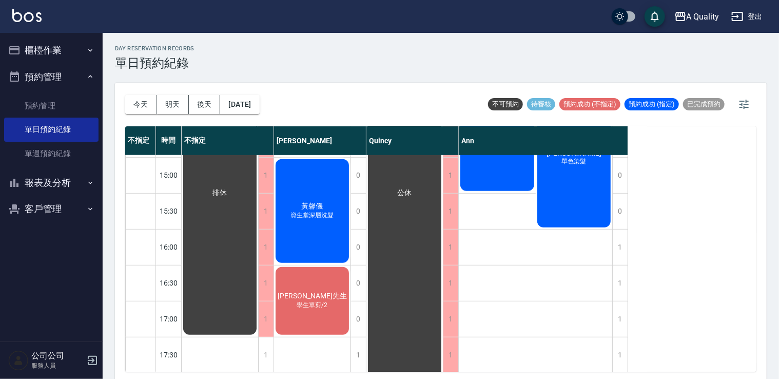
scroll to position [335, 0]
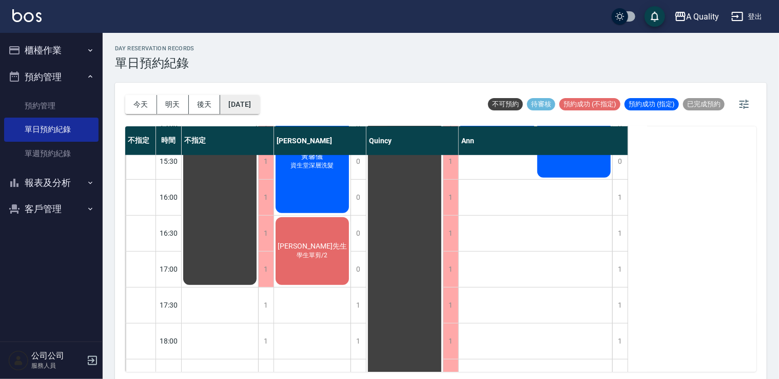
click at [259, 105] on button "2025/09/21" at bounding box center [239, 104] width 39 height 19
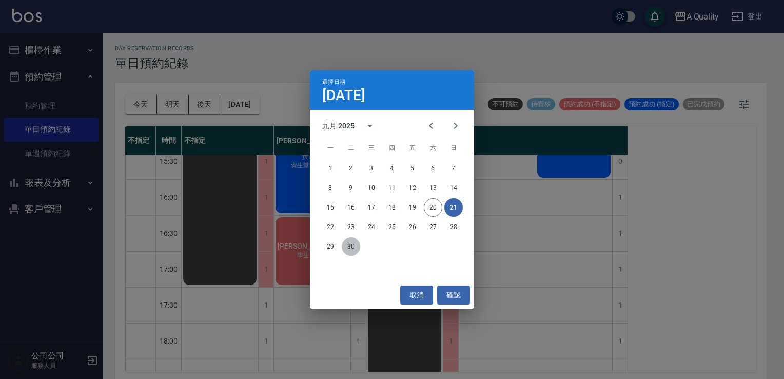
click at [355, 244] on button "30" at bounding box center [351, 246] width 18 height 18
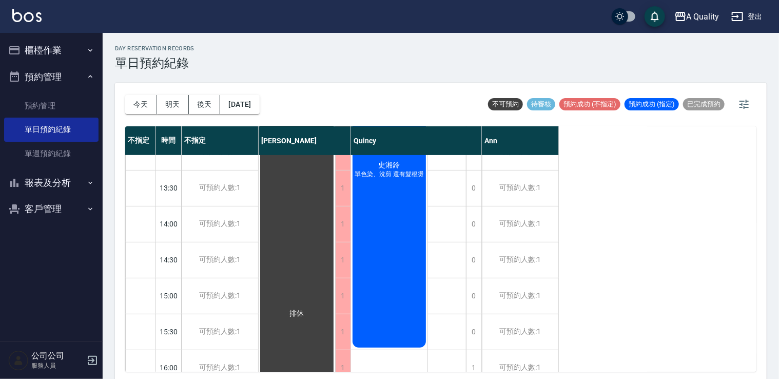
scroll to position [130, 0]
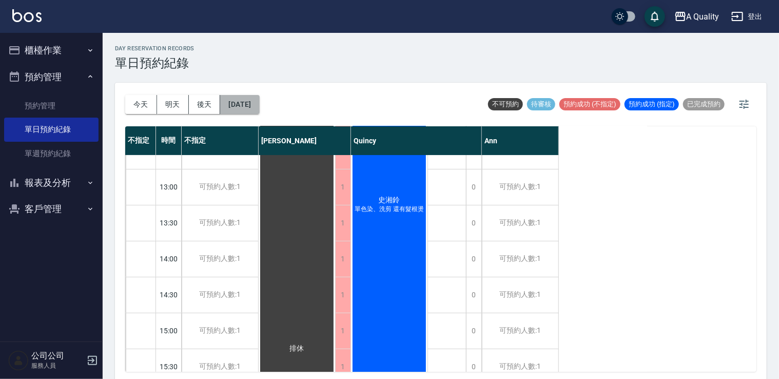
click at [246, 100] on button "2025/09/30" at bounding box center [239, 104] width 39 height 19
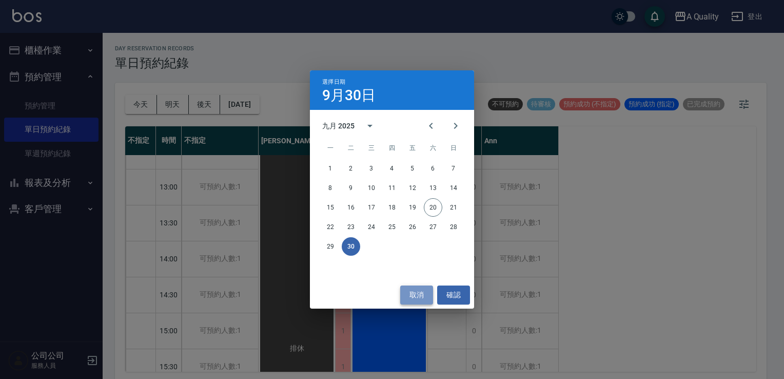
click at [417, 286] on button "取消" at bounding box center [416, 294] width 33 height 19
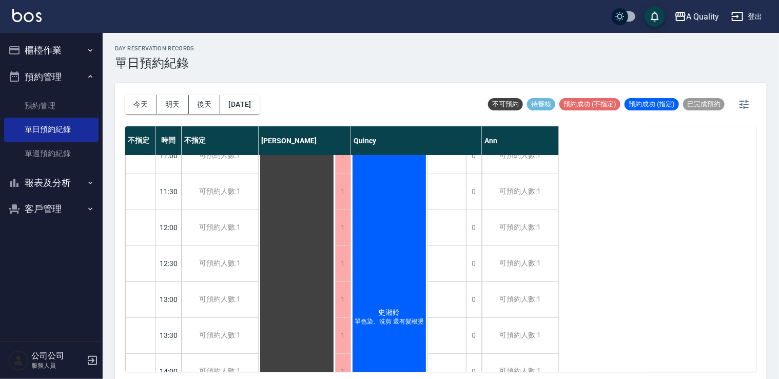
scroll to position [0, 0]
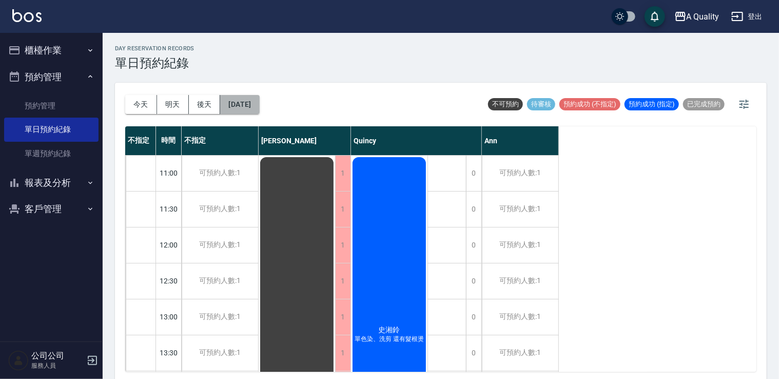
click at [259, 101] on button "2025/09/30" at bounding box center [239, 104] width 39 height 19
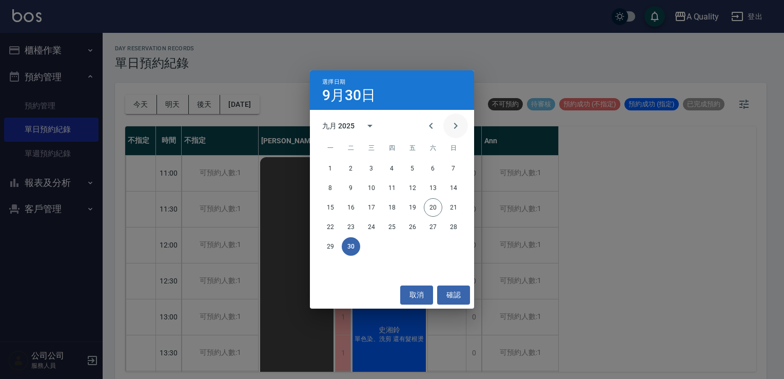
click at [453, 126] on icon "Next month" at bounding box center [455, 126] width 12 height 12
click at [394, 190] on button "9" at bounding box center [392, 188] width 18 height 18
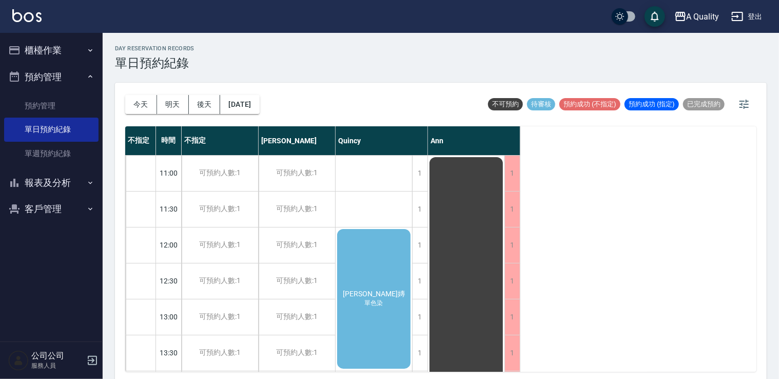
click at [384, 259] on div "Sunnie 子嫥 單色染" at bounding box center [373, 298] width 76 height 143
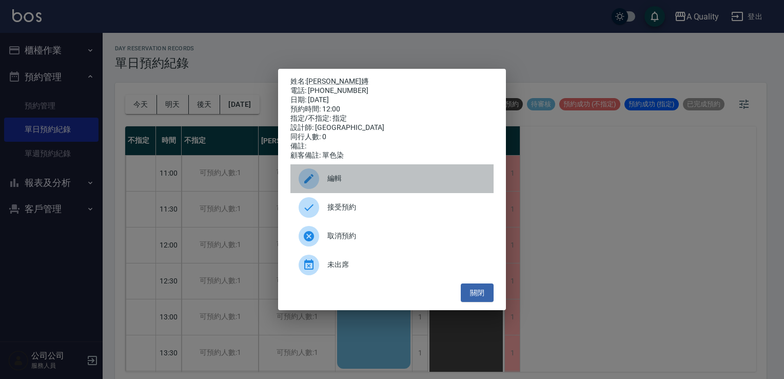
click at [334, 180] on span "編輯" at bounding box center [406, 178] width 158 height 11
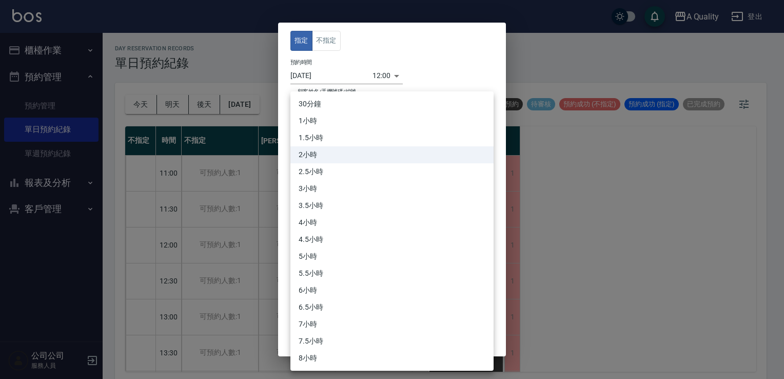
click at [334, 174] on body "A Quality 登出 櫃檯作業 打帳單 帳單列表 營業儀表板 現金收支登錄 每日結帳 排班表 現場電腦打卡 預約管理 預約管理 單日預約紀錄 單週預約紀錄…" at bounding box center [392, 191] width 784 height 382
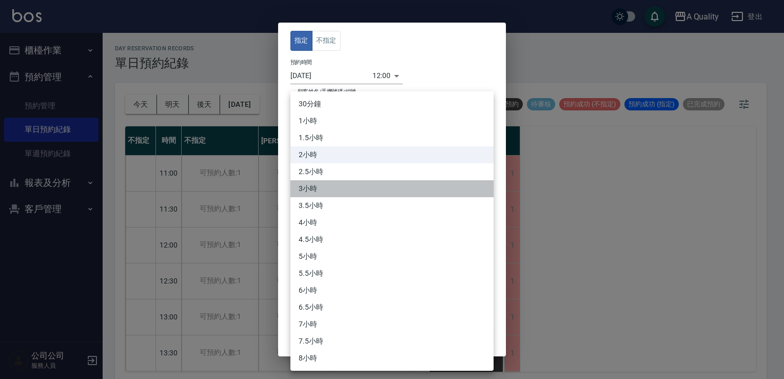
click at [323, 185] on li "3小時" at bounding box center [391, 188] width 203 height 17
type input "6"
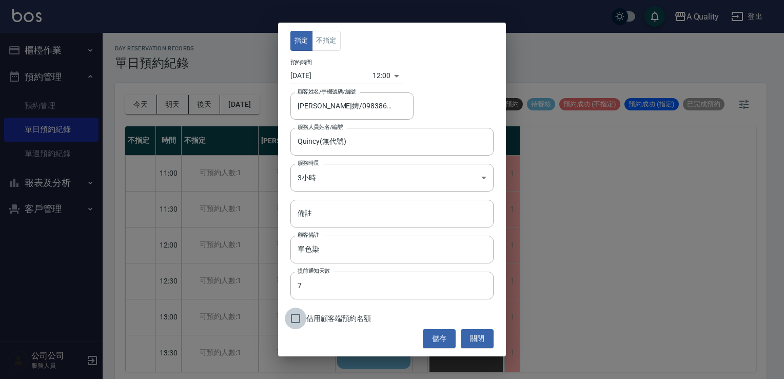
drag, startPoint x: 294, startPoint y: 318, endPoint x: 372, endPoint y: 319, distance: 78.5
click at [312, 318] on label "佔用顧客端預約名額" at bounding box center [328, 318] width 86 height 22
click at [306, 318] on input "佔用顧客端預約名額" at bounding box center [296, 318] width 22 height 22
checkbox input "true"
click at [440, 342] on button "儲存" at bounding box center [439, 338] width 33 height 19
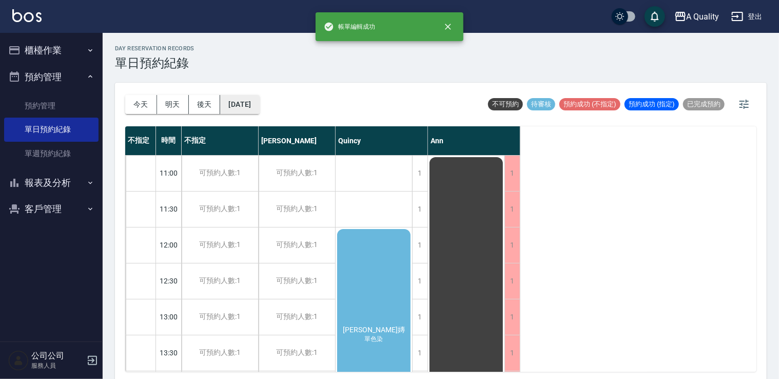
click at [257, 104] on button "2025/10/09" at bounding box center [239, 104] width 39 height 19
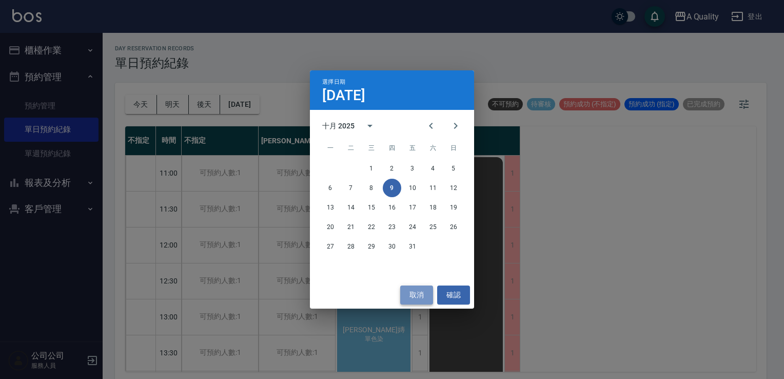
drag, startPoint x: 418, startPoint y: 293, endPoint x: 414, endPoint y: 287, distance: 6.4
click at [417, 294] on button "取消" at bounding box center [416, 294] width 33 height 19
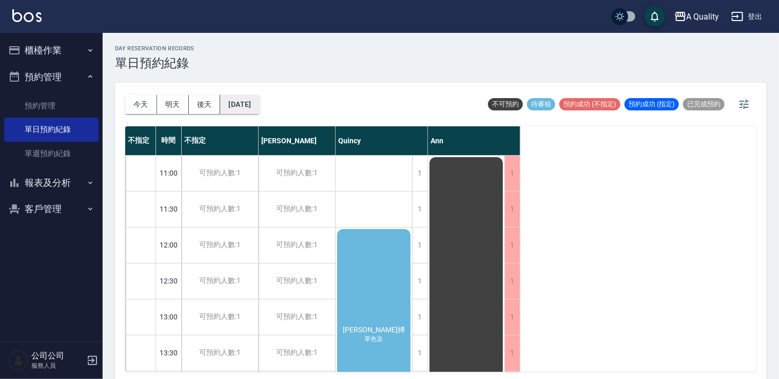
click at [259, 109] on button "2025/10/09" at bounding box center [239, 104] width 39 height 19
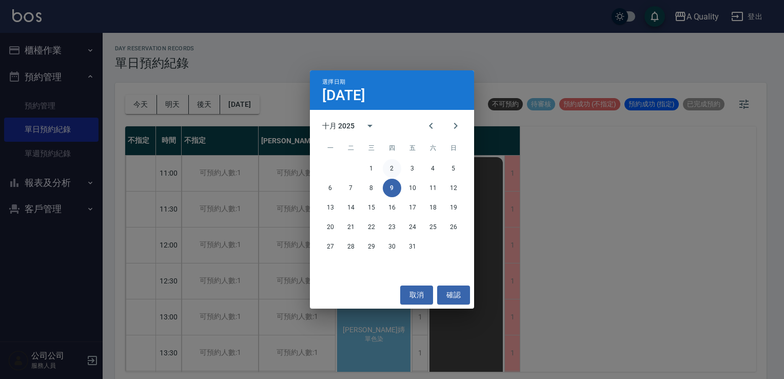
click at [393, 168] on button "2" at bounding box center [392, 168] width 18 height 18
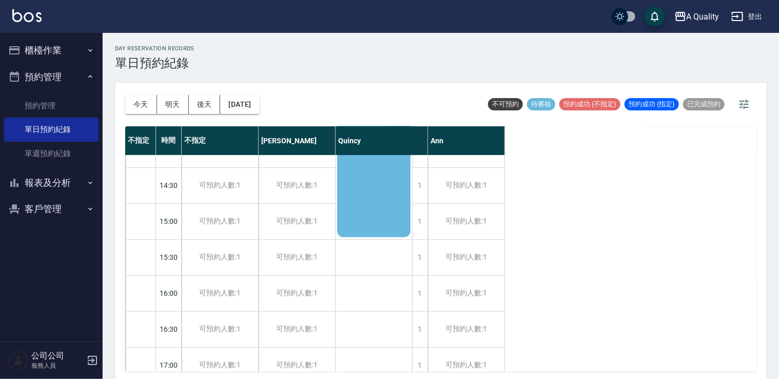
scroll to position [256, 0]
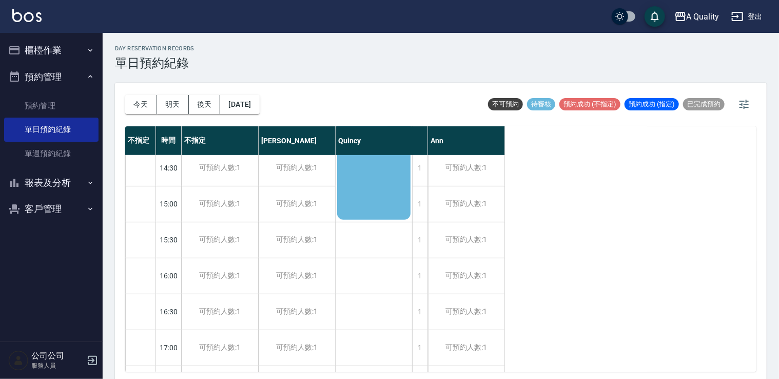
click at [377, 200] on div "葉淑真 設計漂染、單剪" at bounding box center [373, 60] width 76 height 322
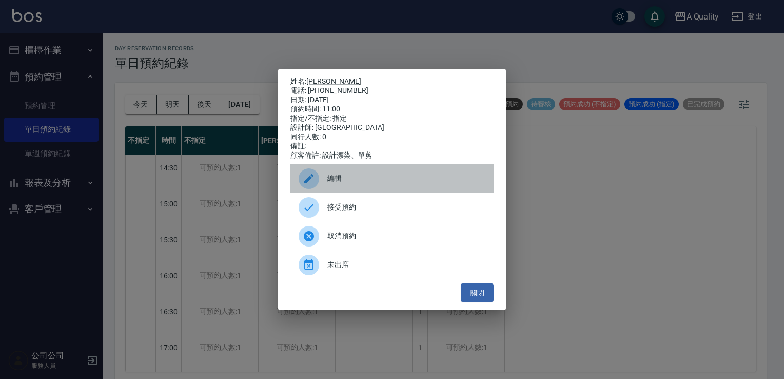
click at [368, 184] on span "編輯" at bounding box center [406, 178] width 158 height 11
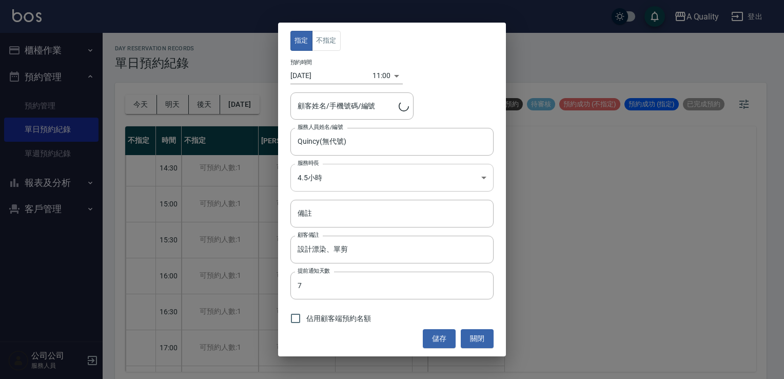
type input "[PERSON_NAME]/0908683730/000079"
click at [347, 176] on body "A Quality 登出 櫃檯作業 打帳單 帳單列表 營業儀表板 現金收支登錄 每日結帳 排班表 現場電腦打卡 預約管理 預約管理 單日預約紀錄 單週預約紀錄…" at bounding box center [392, 191] width 784 height 382
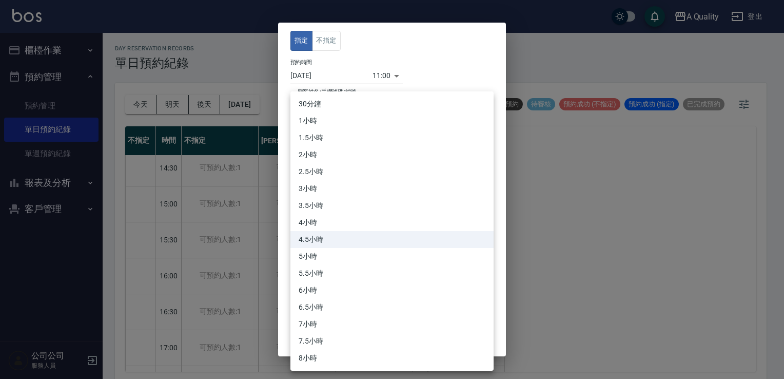
click at [322, 284] on li "6小時" at bounding box center [391, 290] width 203 height 17
type input "12"
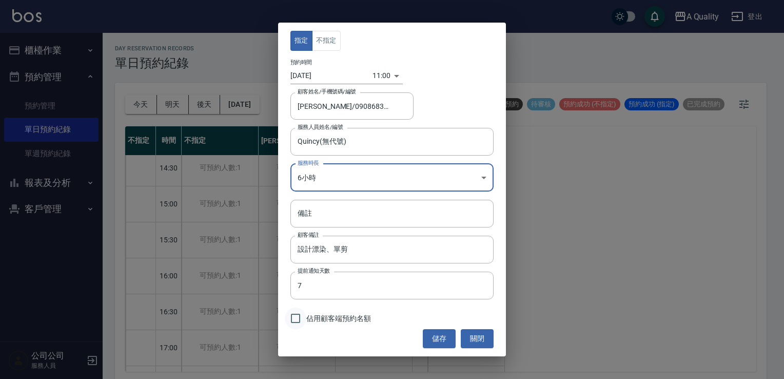
click at [295, 317] on input "佔用顧客端預約名額" at bounding box center [296, 318] width 22 height 22
checkbox input "true"
click at [430, 333] on button "儲存" at bounding box center [439, 338] width 33 height 19
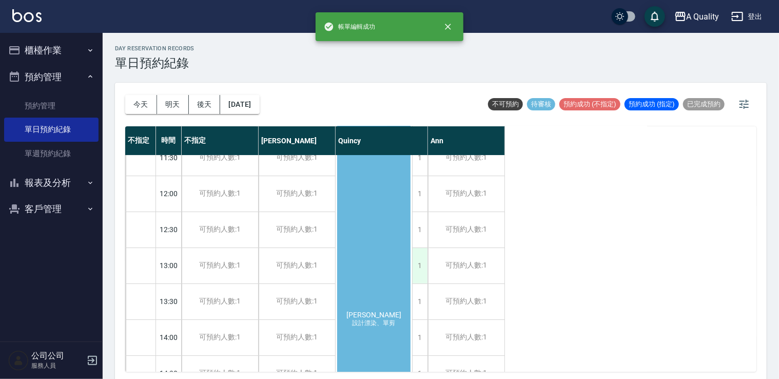
scroll to position [0, 0]
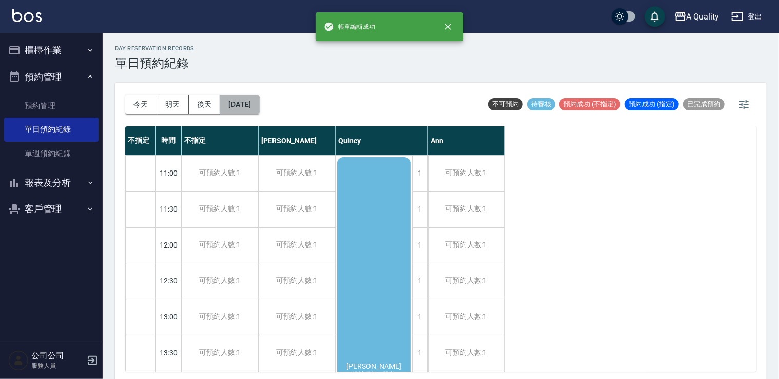
click at [252, 98] on button "2025/10/02" at bounding box center [239, 104] width 39 height 19
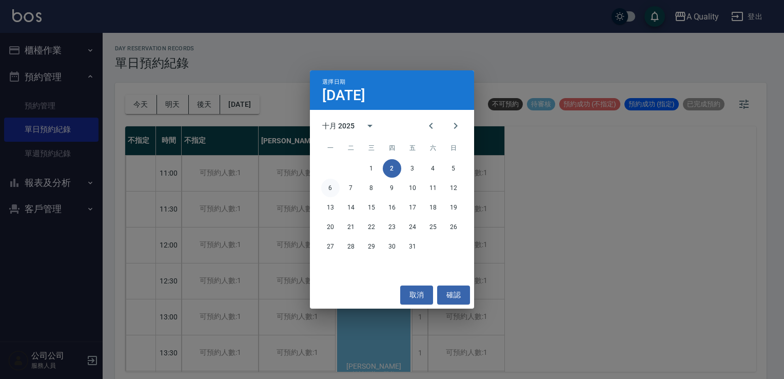
click at [330, 185] on button "6" at bounding box center [330, 188] width 18 height 18
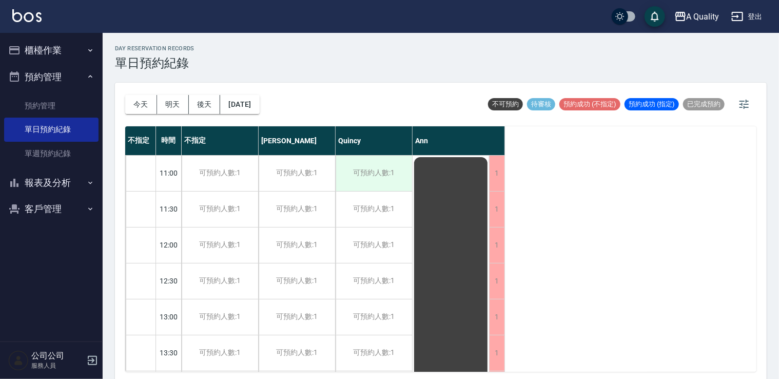
click at [380, 175] on div "可預約人數:1" at bounding box center [373, 172] width 76 height 35
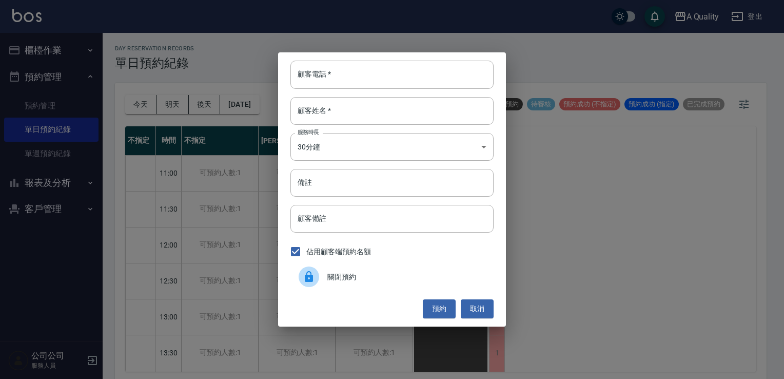
click at [362, 284] on div "關閉預約" at bounding box center [391, 276] width 203 height 29
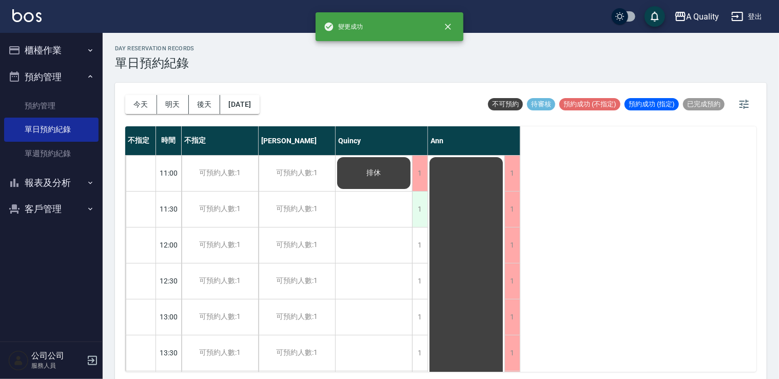
click at [416, 213] on div "1" at bounding box center [419, 208] width 15 height 35
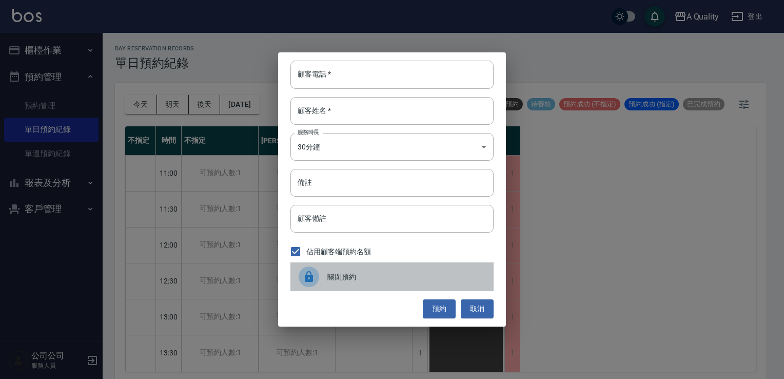
drag, startPoint x: 401, startPoint y: 280, endPoint x: 423, endPoint y: 269, distance: 24.8
click at [401, 280] on span "關閉預約" at bounding box center [406, 276] width 158 height 11
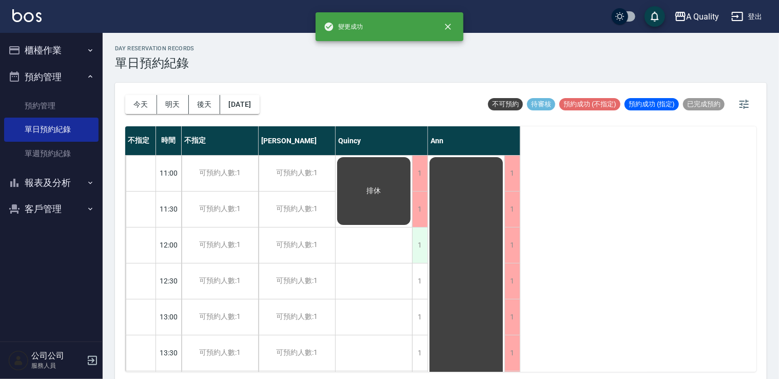
click at [423, 255] on div "1" at bounding box center [419, 244] width 15 height 35
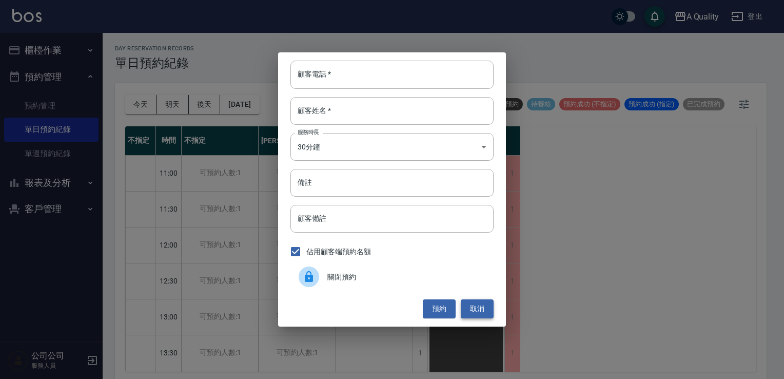
click at [477, 300] on button "取消" at bounding box center [477, 308] width 33 height 19
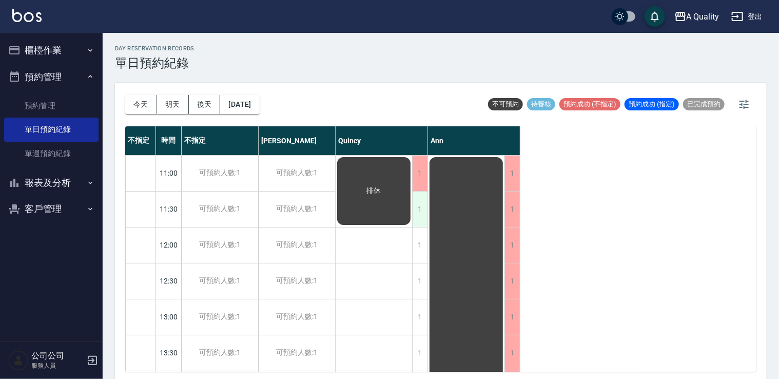
drag, startPoint x: 406, startPoint y: 196, endPoint x: 414, endPoint y: 197, distance: 8.3
drag, startPoint x: 414, startPoint y: 197, endPoint x: 418, endPoint y: 210, distance: 13.8
click at [418, 210] on div "1" at bounding box center [419, 208] width 15 height 35
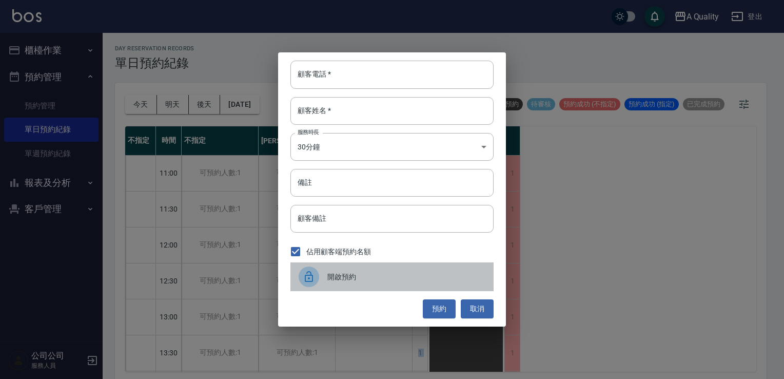
drag, startPoint x: 348, startPoint y: 270, endPoint x: 351, endPoint y: 264, distance: 6.7
click at [351, 264] on div "開啟預約" at bounding box center [391, 276] width 203 height 29
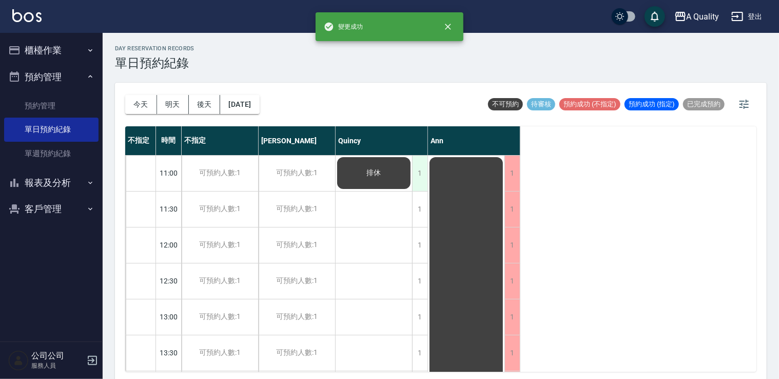
click at [420, 179] on div "1" at bounding box center [419, 172] width 15 height 35
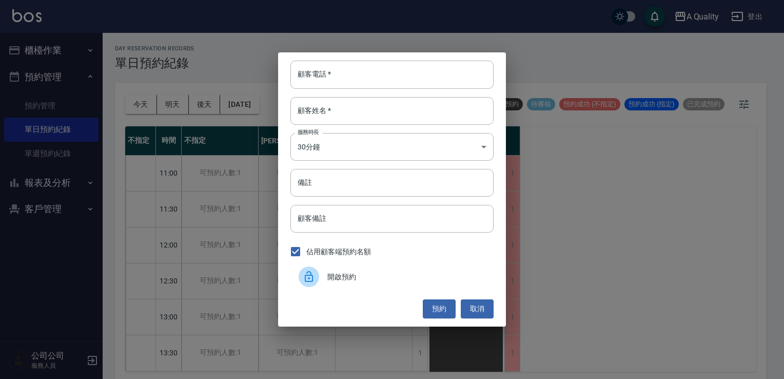
drag, startPoint x: 358, startPoint y: 269, endPoint x: 314, endPoint y: 201, distance: 80.5
click at [354, 266] on div "開啟預約" at bounding box center [391, 276] width 203 height 29
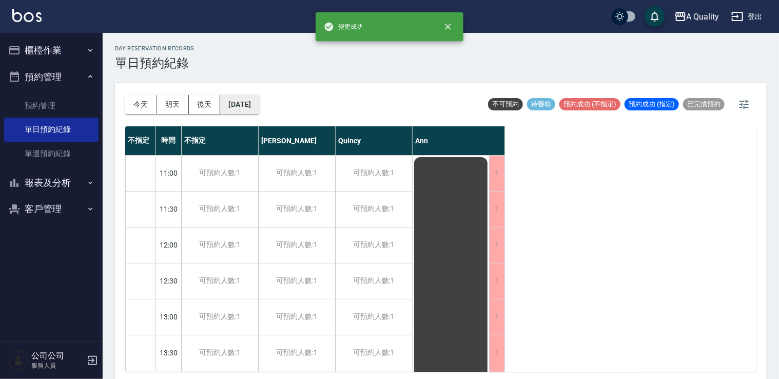
click at [259, 107] on button "2025/10/06" at bounding box center [239, 104] width 39 height 19
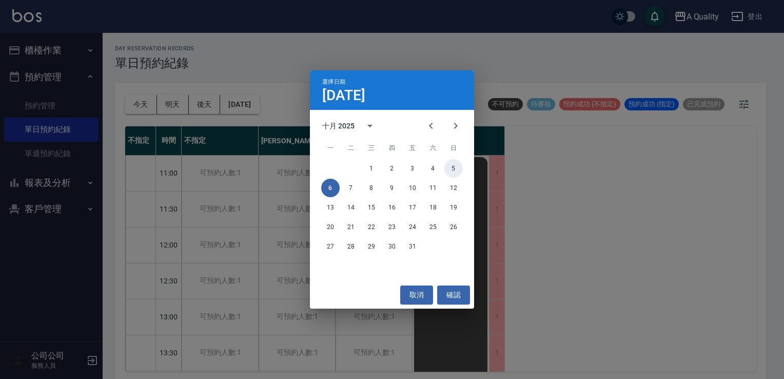
drag, startPoint x: 451, startPoint y: 167, endPoint x: 439, endPoint y: 168, distance: 12.4
click at [450, 167] on button "5" at bounding box center [453, 168] width 18 height 18
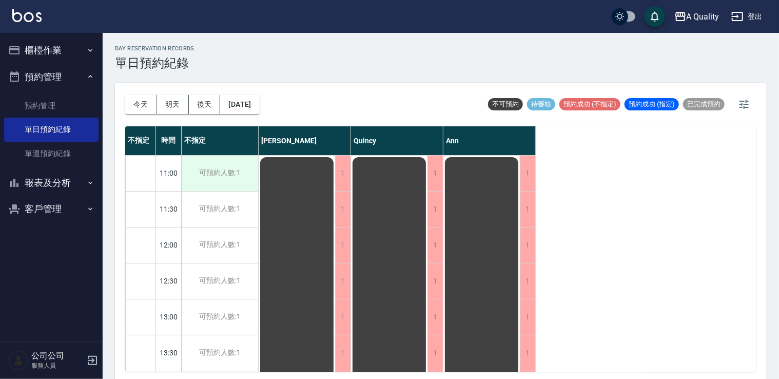
click at [244, 172] on div "可預約人數:1" at bounding box center [220, 172] width 76 height 35
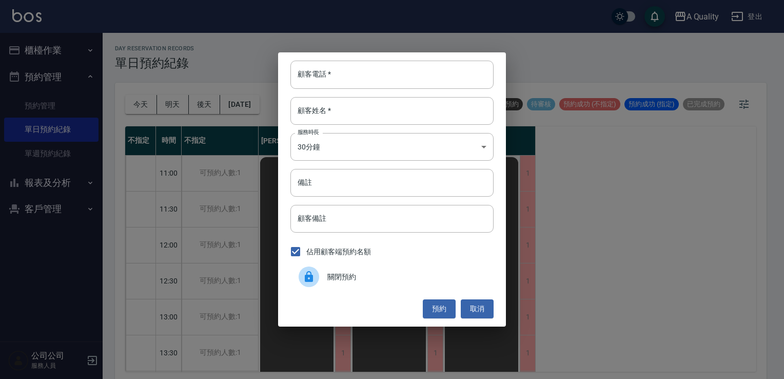
click at [305, 280] on icon at bounding box center [309, 276] width 12 height 12
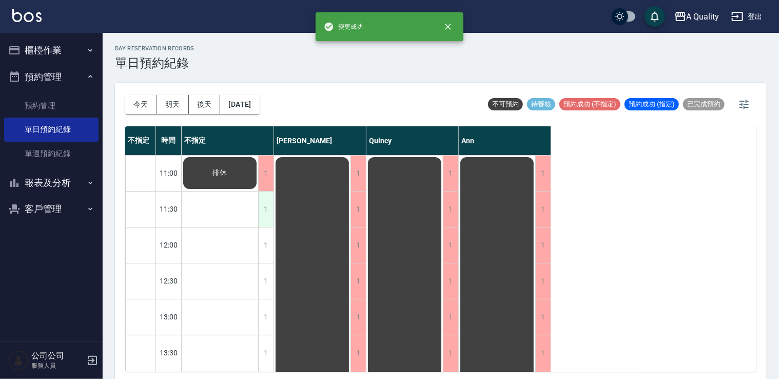
click at [263, 214] on div "1" at bounding box center [265, 208] width 15 height 35
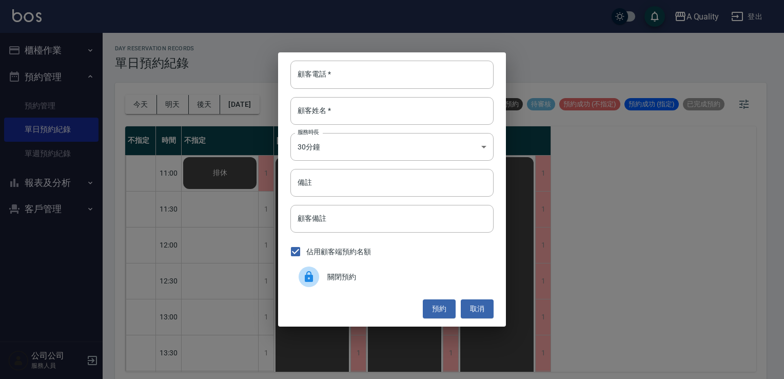
click at [306, 277] on icon at bounding box center [309, 276] width 8 height 11
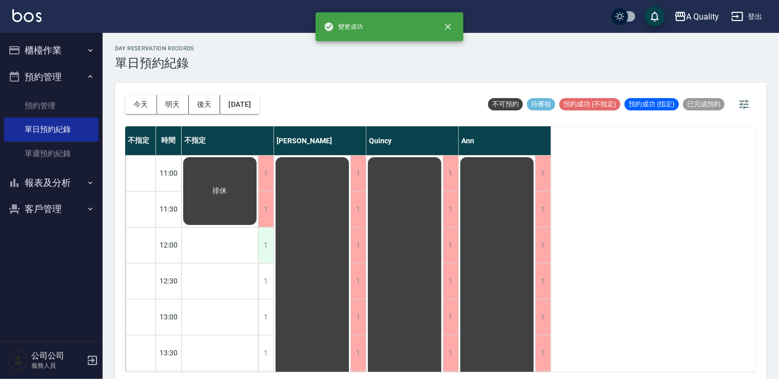
click at [272, 243] on div "1" at bounding box center [265, 244] width 15 height 35
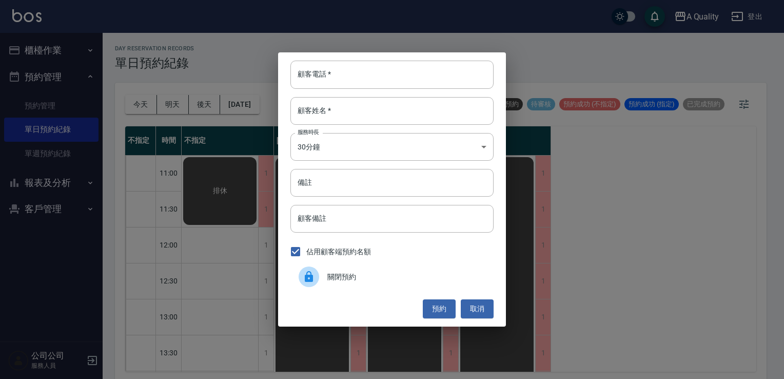
click at [313, 271] on icon at bounding box center [309, 276] width 12 height 12
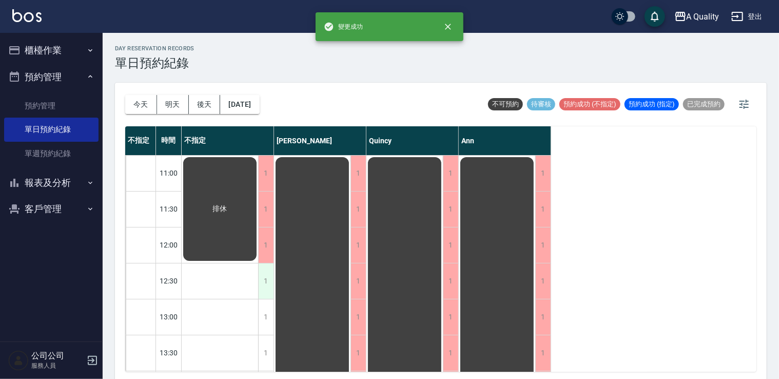
click at [269, 275] on div "1" at bounding box center [265, 280] width 15 height 35
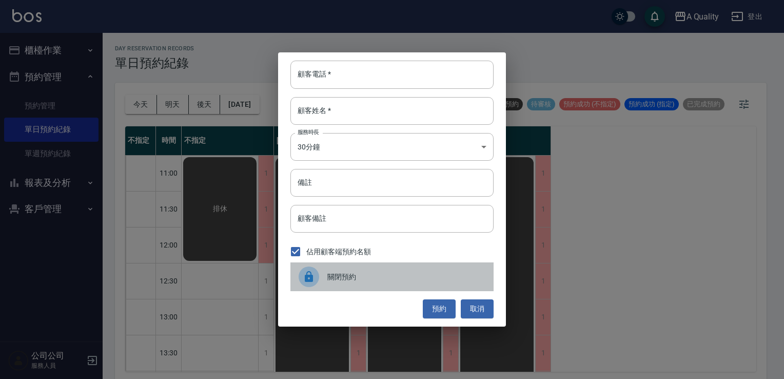
click at [314, 270] on icon at bounding box center [309, 276] width 12 height 12
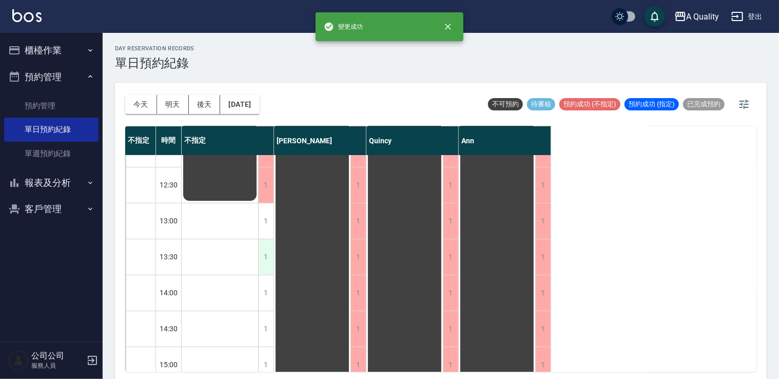
scroll to position [103, 0]
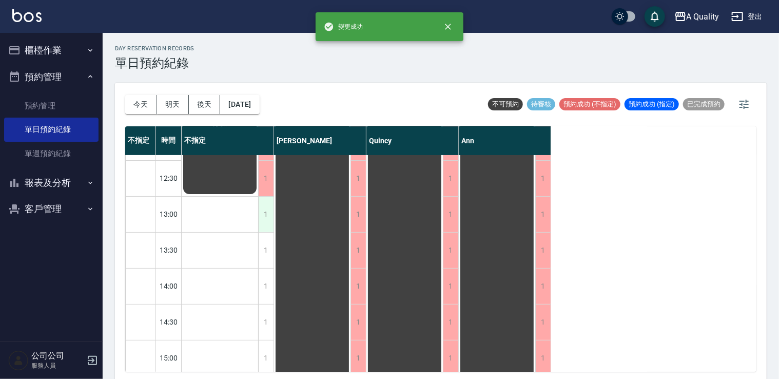
click at [268, 221] on div "1" at bounding box center [265, 213] width 15 height 35
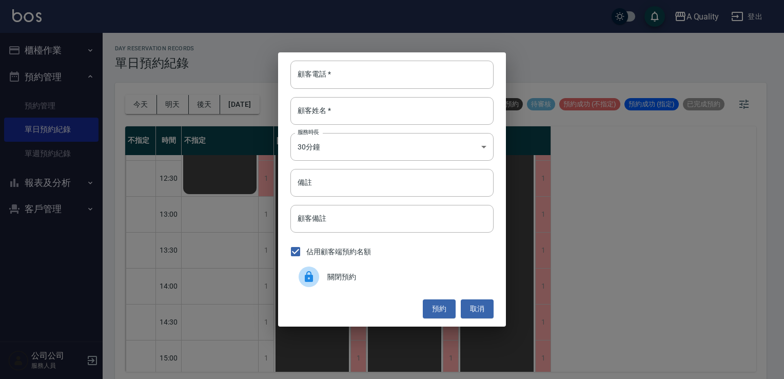
click at [305, 278] on icon at bounding box center [309, 276] width 8 height 11
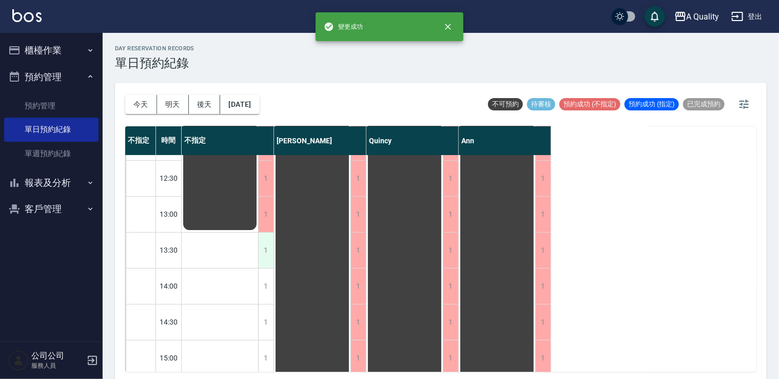
click at [265, 244] on div "1" at bounding box center [265, 249] width 15 height 35
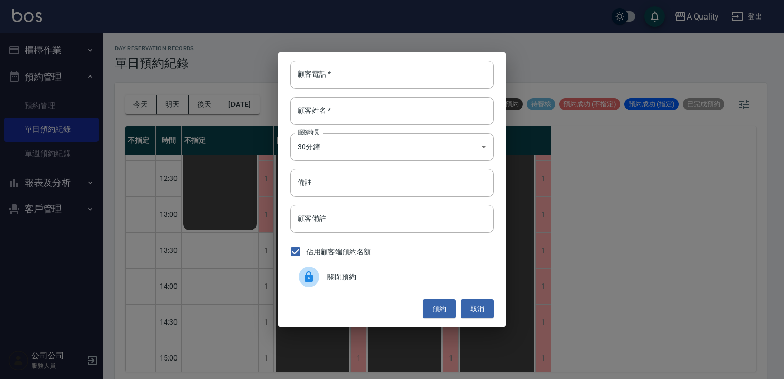
drag, startPoint x: 313, startPoint y: 268, endPoint x: 300, endPoint y: 272, distance: 13.5
click at [313, 269] on div at bounding box center [309, 276] width 21 height 21
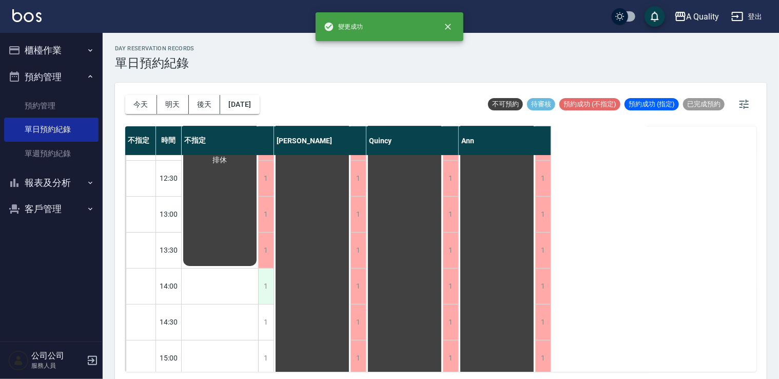
click at [267, 274] on div "1" at bounding box center [265, 285] width 15 height 35
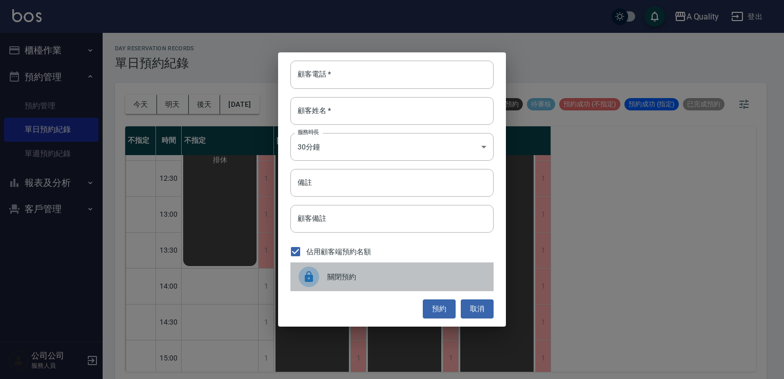
click at [302, 270] on div at bounding box center [313, 276] width 29 height 21
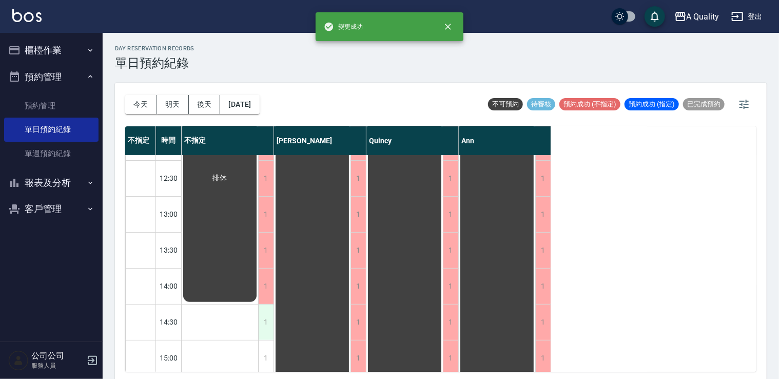
click at [268, 315] on div "1" at bounding box center [265, 321] width 15 height 35
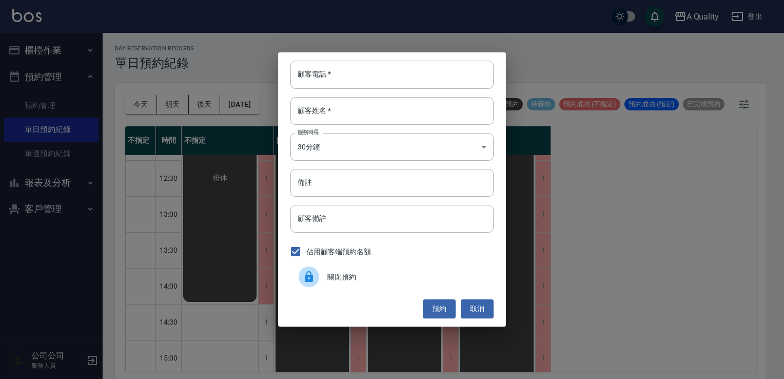
click at [334, 280] on span "關閉預約" at bounding box center [406, 276] width 158 height 11
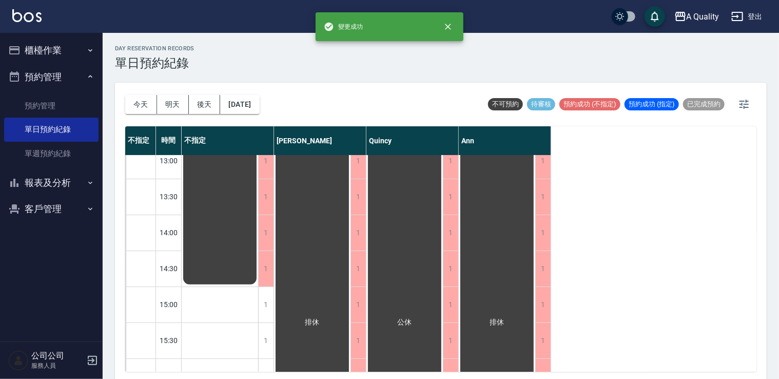
scroll to position [205, 0]
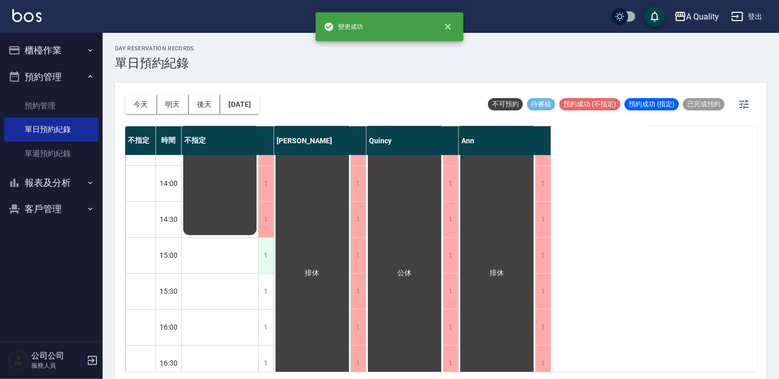
click at [271, 249] on div "1" at bounding box center [265, 255] width 15 height 35
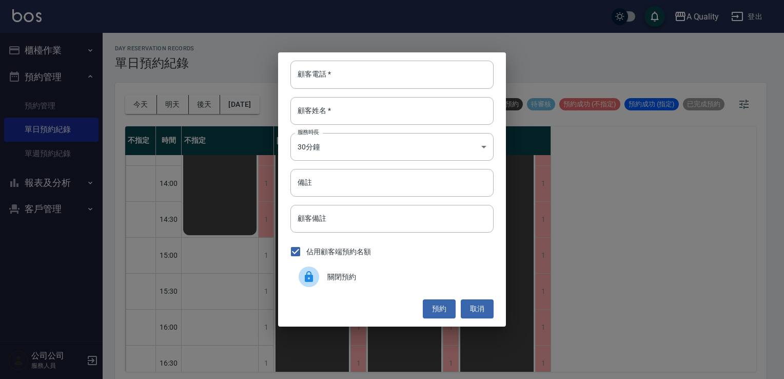
click at [322, 283] on div at bounding box center [313, 276] width 29 height 21
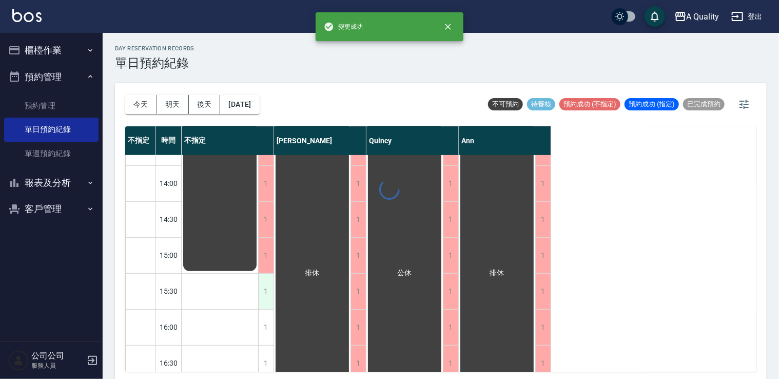
click at [266, 296] on div "1" at bounding box center [265, 290] width 15 height 35
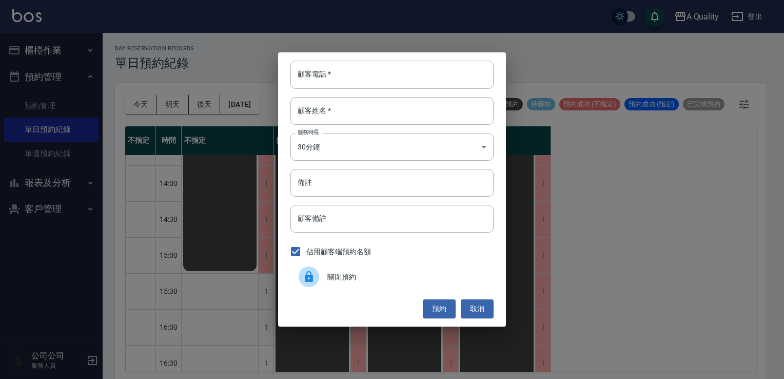
drag, startPoint x: 319, startPoint y: 283, endPoint x: 296, endPoint y: 305, distance: 31.6
click at [317, 285] on div at bounding box center [313, 276] width 29 height 21
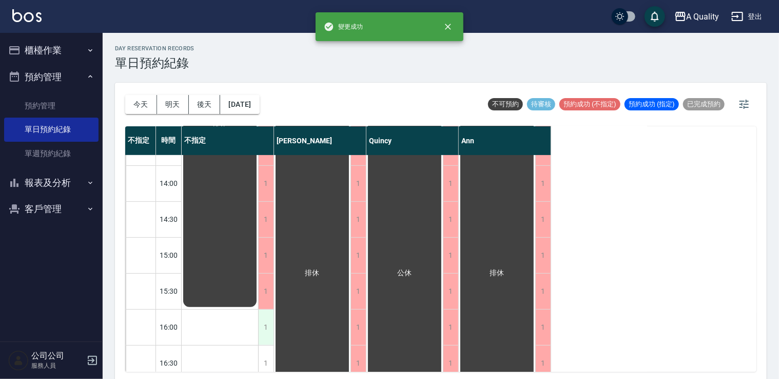
click at [263, 329] on div "1" at bounding box center [265, 326] width 15 height 35
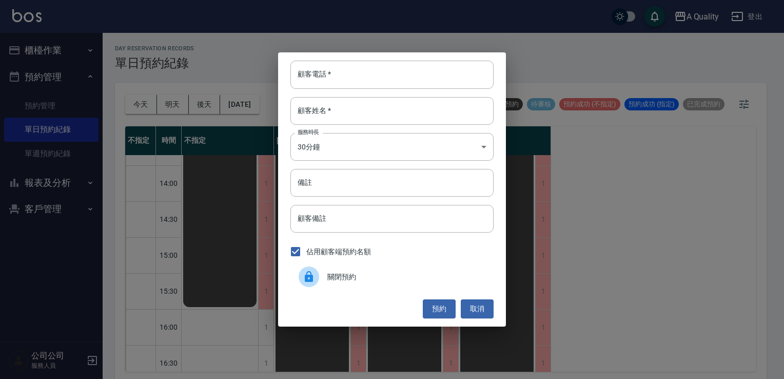
drag, startPoint x: 325, startPoint y: 281, endPoint x: 287, endPoint y: 291, distance: 40.0
click at [323, 284] on div at bounding box center [313, 276] width 29 height 21
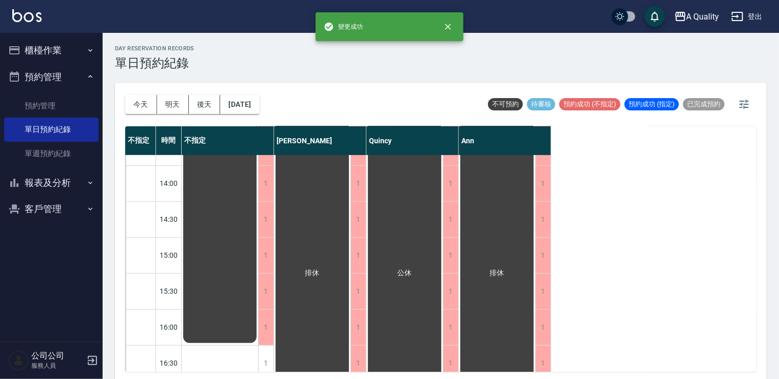
scroll to position [308, 0]
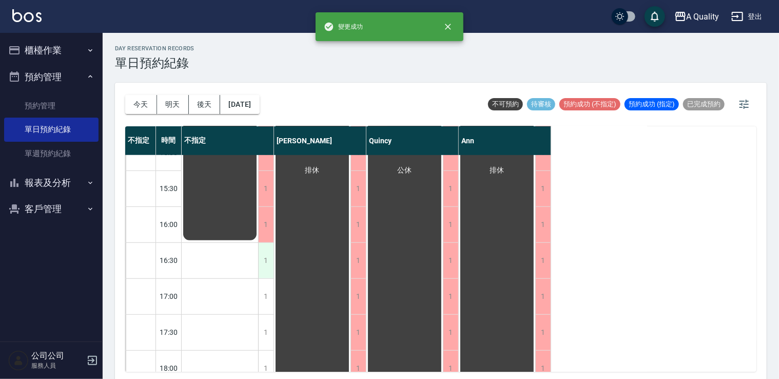
click at [271, 257] on div "1" at bounding box center [265, 260] width 15 height 35
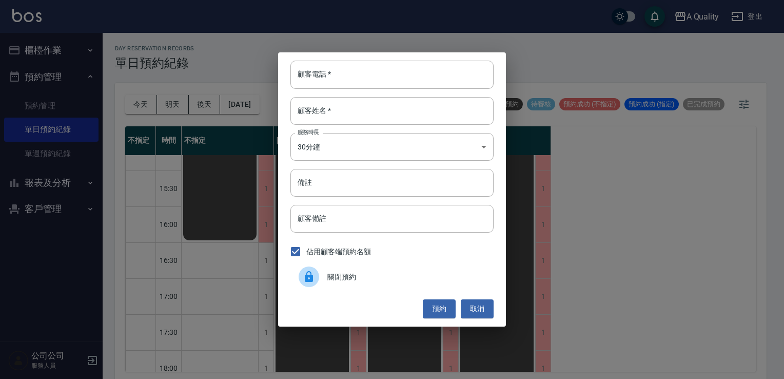
click at [338, 275] on span "關閉預約" at bounding box center [406, 276] width 158 height 11
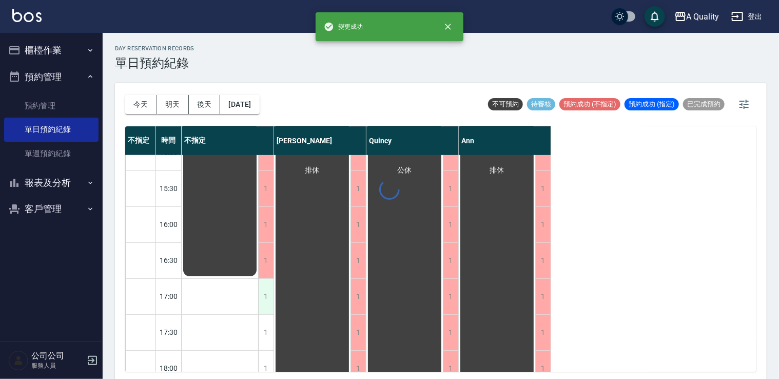
click at [272, 302] on div "1" at bounding box center [265, 296] width 15 height 35
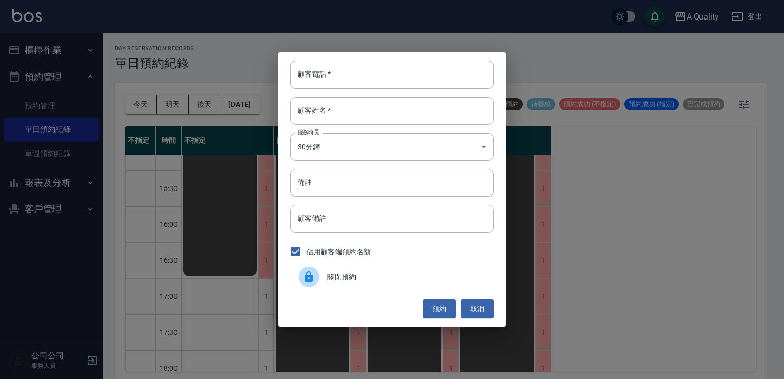
click at [322, 272] on div at bounding box center [313, 276] width 29 height 21
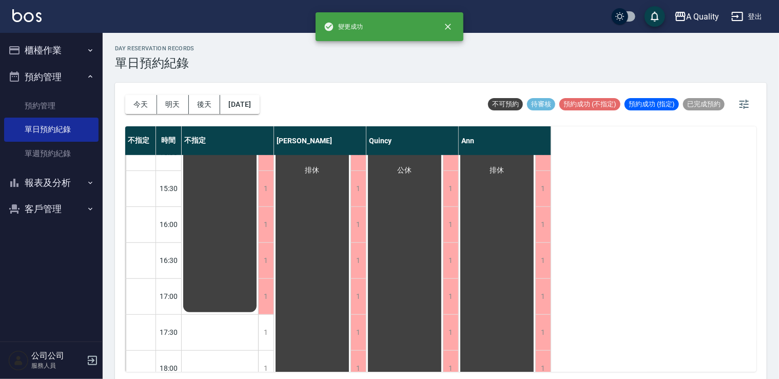
click at [268, 331] on div "1" at bounding box center [265, 331] width 15 height 35
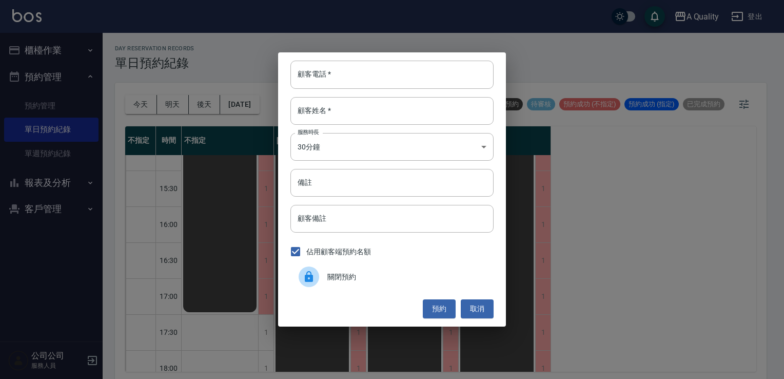
click at [331, 282] on div "關閉預約" at bounding box center [391, 276] width 203 height 29
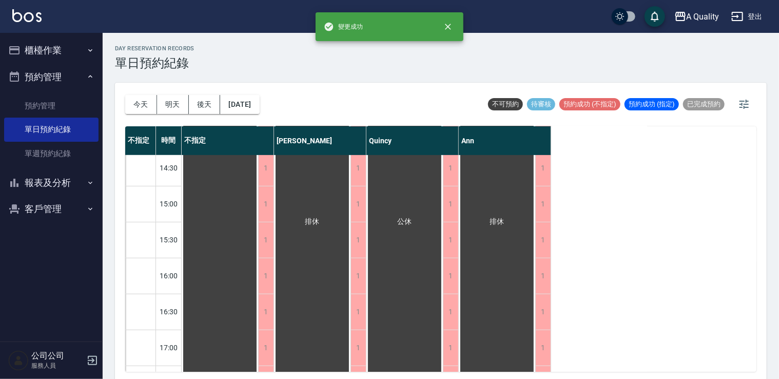
scroll to position [410, 0]
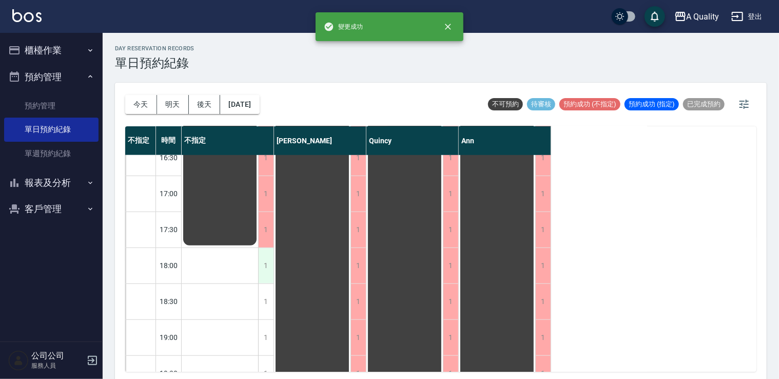
click at [268, 266] on div "1" at bounding box center [265, 265] width 15 height 35
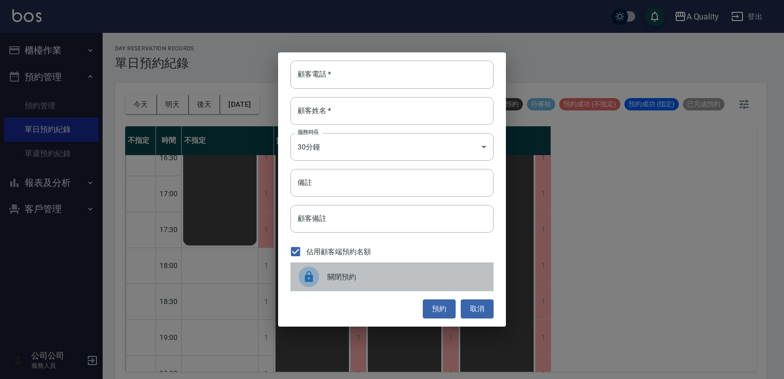
click at [312, 280] on icon at bounding box center [309, 276] width 8 height 11
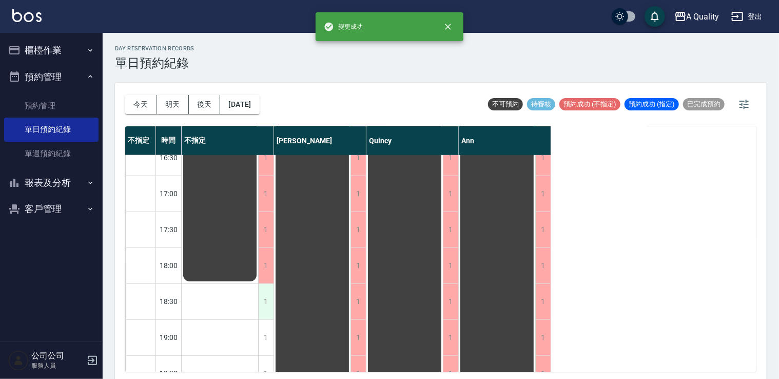
click at [264, 313] on div "1" at bounding box center [265, 301] width 15 height 35
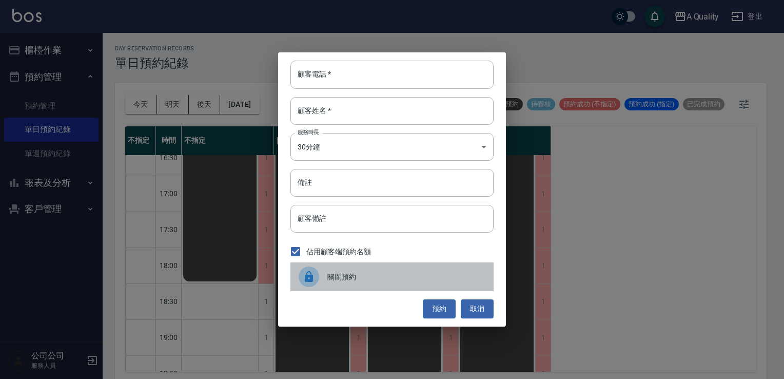
drag, startPoint x: 322, startPoint y: 278, endPoint x: 275, endPoint y: 303, distance: 52.3
click at [317, 281] on div at bounding box center [313, 276] width 29 height 21
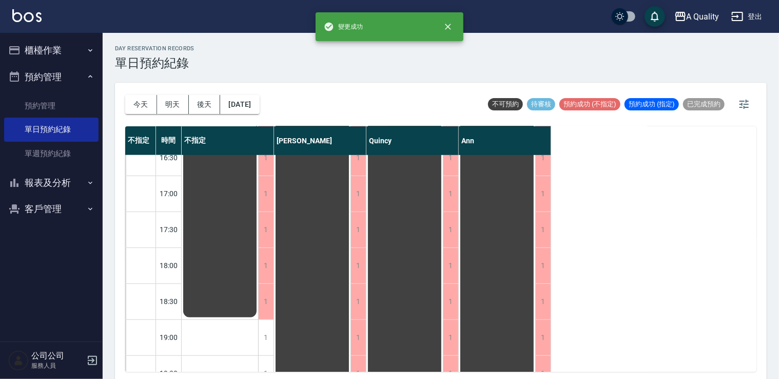
click at [267, 333] on div "1" at bounding box center [265, 337] width 15 height 35
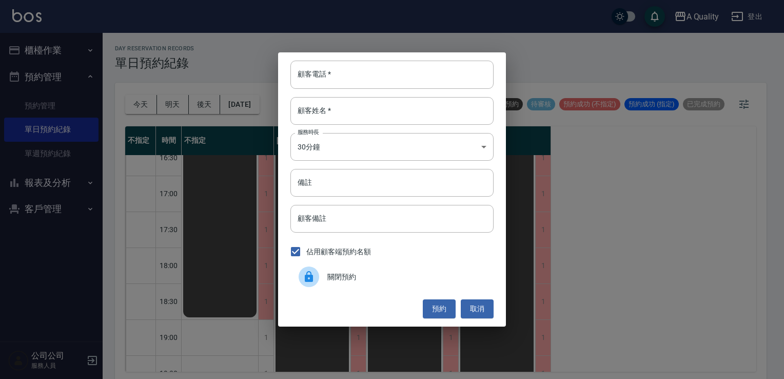
drag, startPoint x: 267, startPoint y: 333, endPoint x: 280, endPoint y: 309, distance: 27.1
click at [267, 331] on div "顧客電話   * 顧客電話   * 顧客姓名   * 顧客姓名   * 服務時長 30分鐘 1 服務時長 備註 備註 顧客備註 顧客備註 佔用顧客端預約名額 …" at bounding box center [392, 189] width 784 height 379
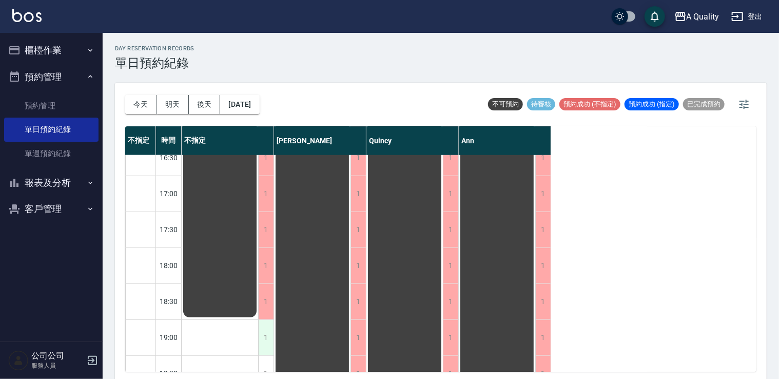
click at [260, 335] on div "1" at bounding box center [265, 337] width 15 height 35
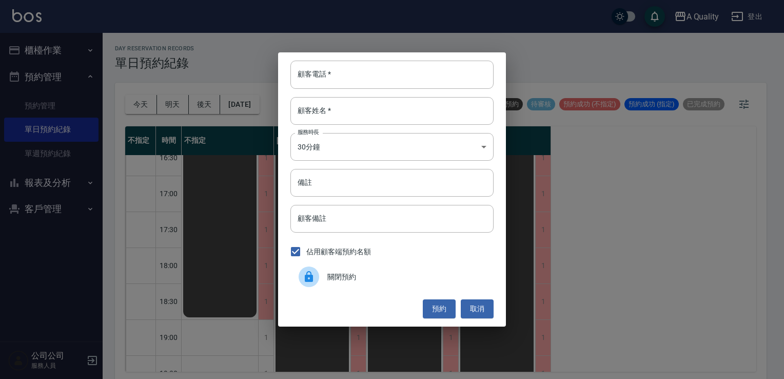
drag, startPoint x: 308, startPoint y: 270, endPoint x: 261, endPoint y: 303, distance: 57.9
click at [308, 271] on div at bounding box center [309, 276] width 21 height 21
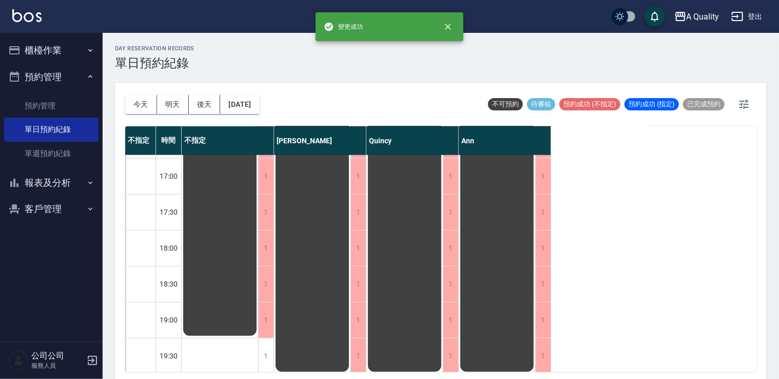
scroll to position [438, 0]
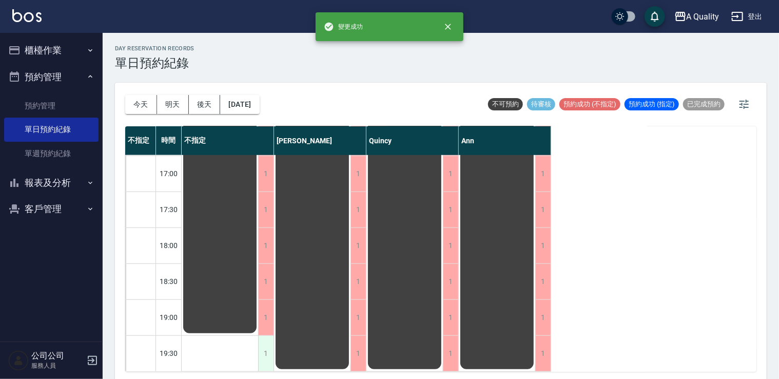
click at [265, 344] on div "1" at bounding box center [265, 352] width 15 height 35
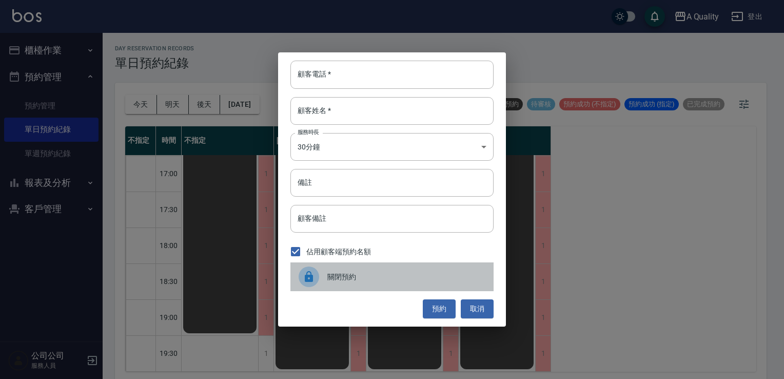
click at [326, 270] on div at bounding box center [313, 276] width 29 height 21
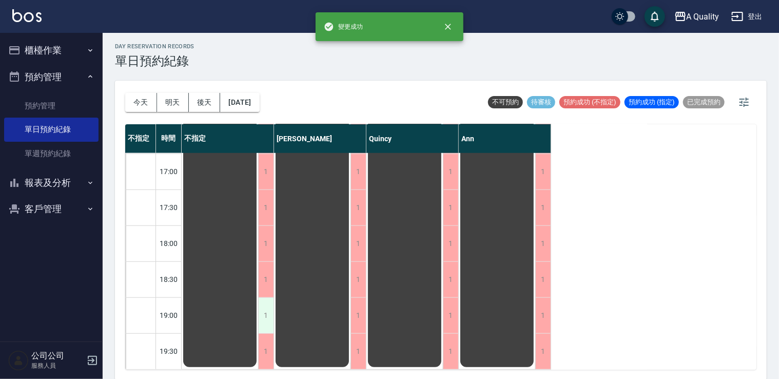
scroll to position [3, 0]
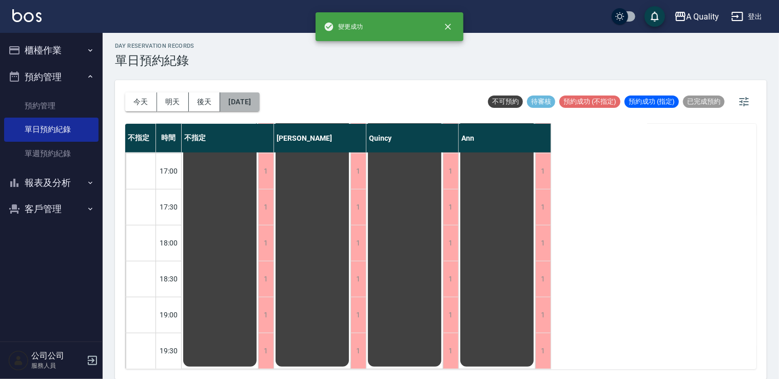
click at [254, 105] on button "2025/10/05" at bounding box center [239, 101] width 39 height 19
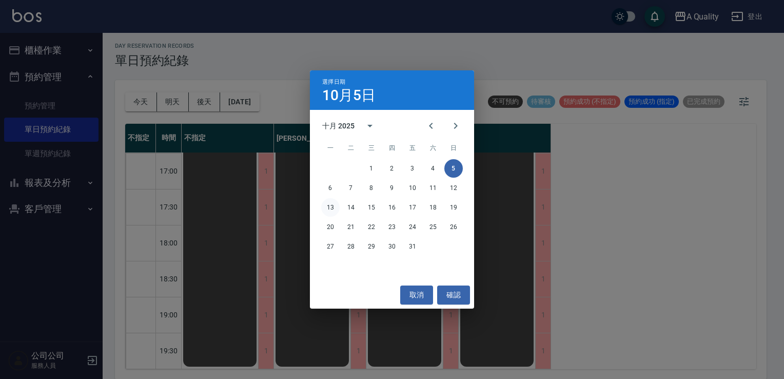
click at [334, 211] on button "13" at bounding box center [330, 207] width 18 height 18
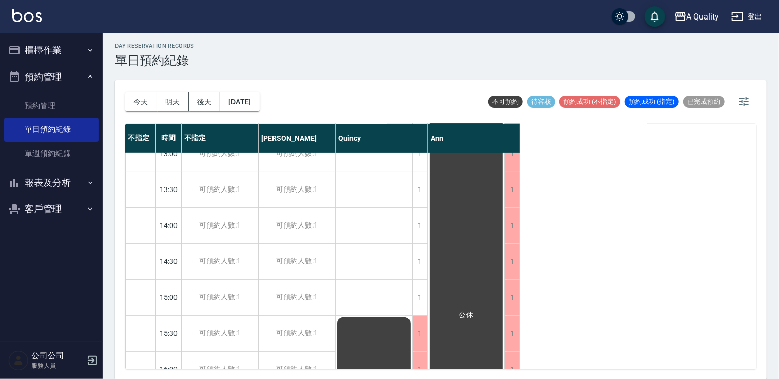
scroll to position [78, 0]
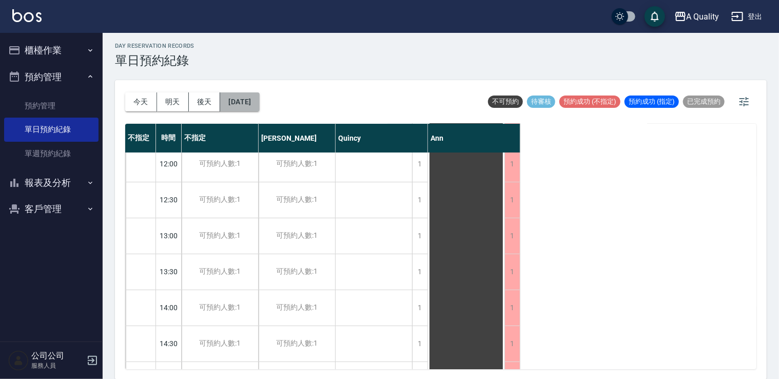
click at [259, 109] on button "2025/10/13" at bounding box center [239, 101] width 39 height 19
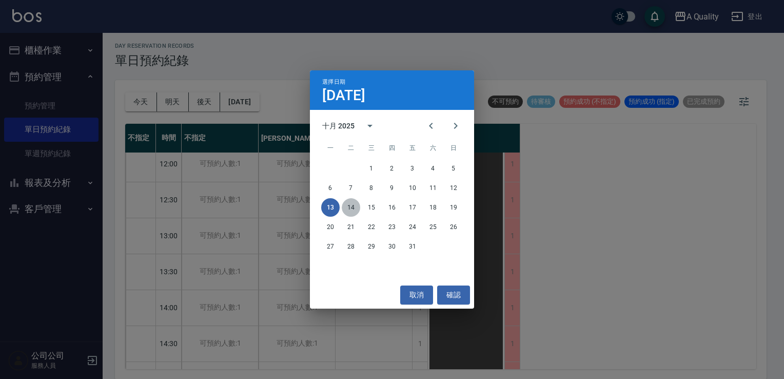
click at [358, 210] on button "14" at bounding box center [351, 207] width 18 height 18
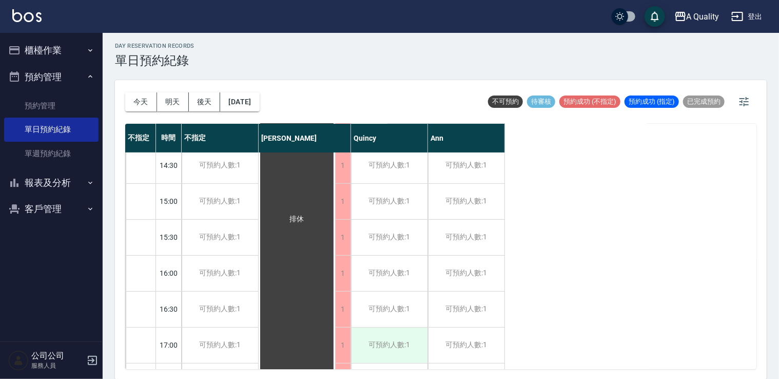
scroll to position [386, 0]
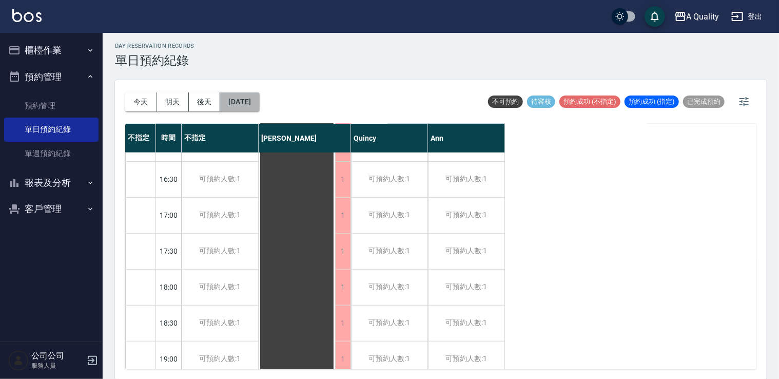
click at [259, 104] on button "2025/10/14" at bounding box center [239, 101] width 39 height 19
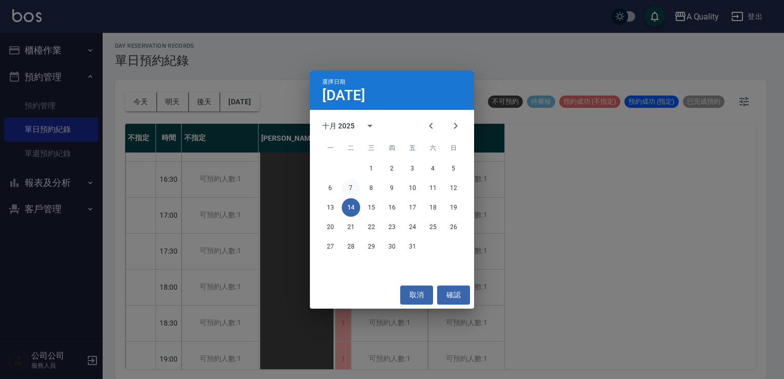
click at [355, 190] on button "7" at bounding box center [351, 188] width 18 height 18
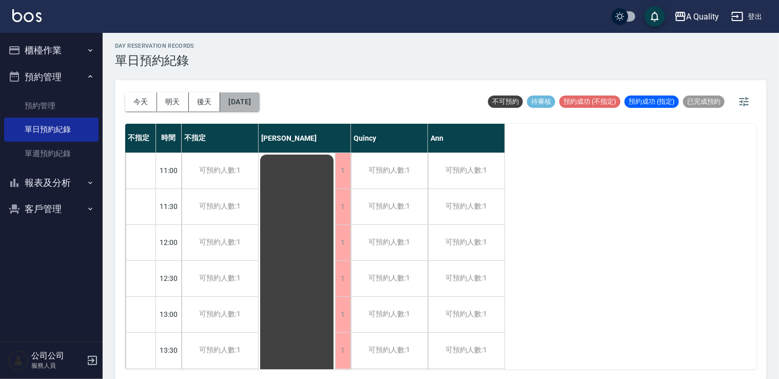
click at [248, 105] on button "2025/10/07" at bounding box center [239, 101] width 39 height 19
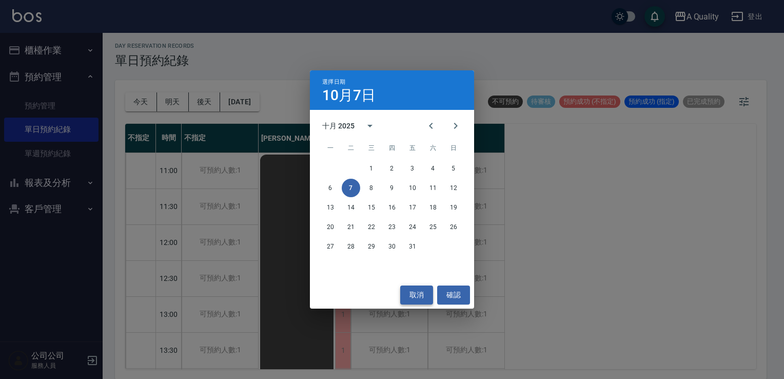
click at [423, 299] on button "取消" at bounding box center [416, 294] width 33 height 19
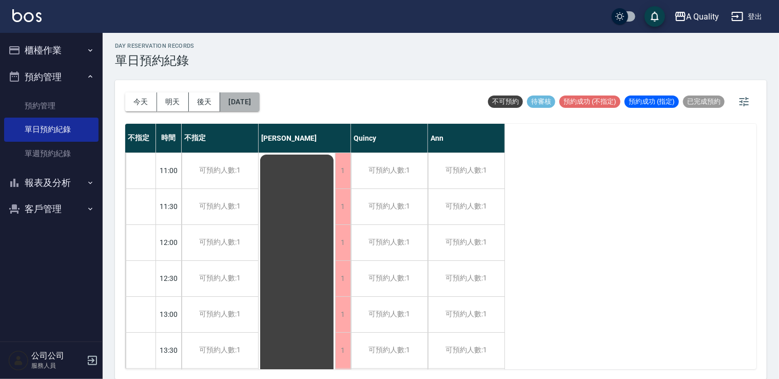
click at [255, 97] on button "2025/10/07" at bounding box center [239, 101] width 39 height 19
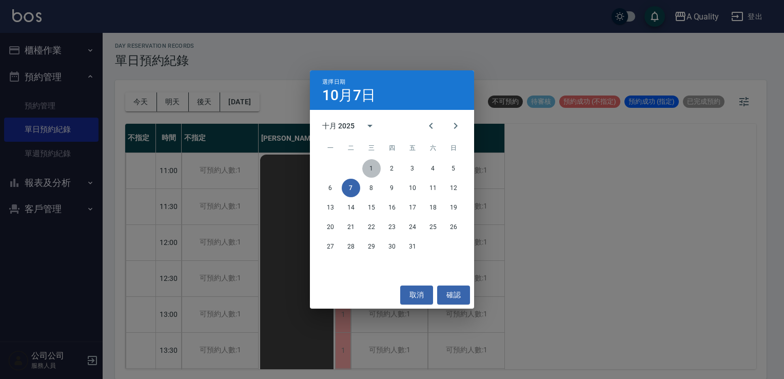
click at [373, 170] on button "1" at bounding box center [371, 168] width 18 height 18
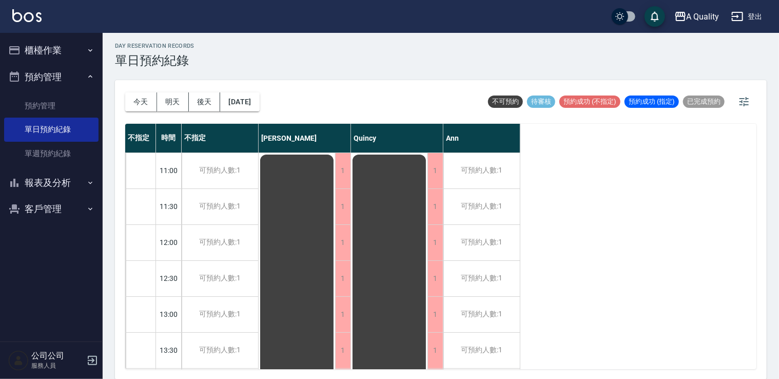
click at [260, 115] on div "今天 明天 後天 2025/10/01" at bounding box center [192, 102] width 134 height 44
click at [259, 104] on button "2025/10/01" at bounding box center [239, 101] width 39 height 19
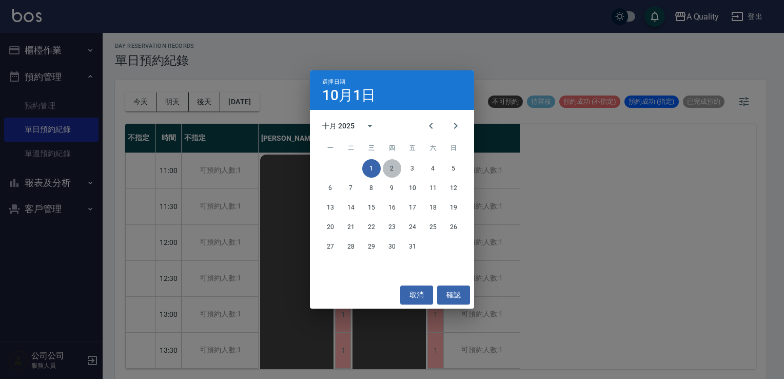
click at [389, 169] on button "2" at bounding box center [392, 168] width 18 height 18
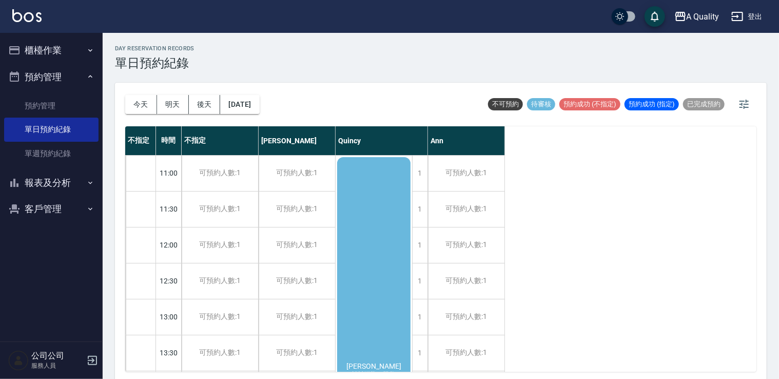
click at [384, 179] on div "葉淑真 設計漂染、單剪" at bounding box center [373, 370] width 76 height 430
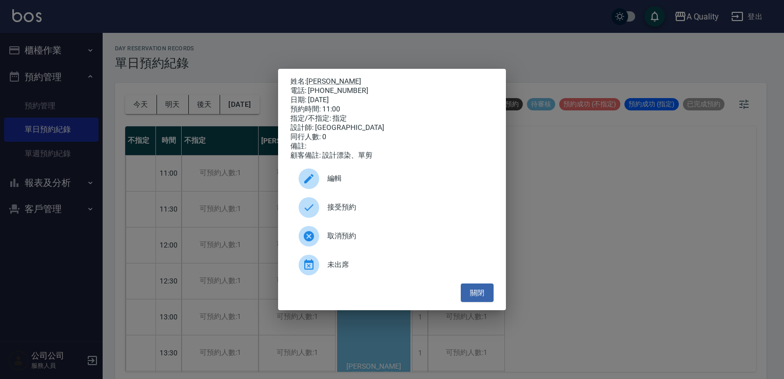
click at [354, 219] on div "接受預約" at bounding box center [391, 207] width 203 height 29
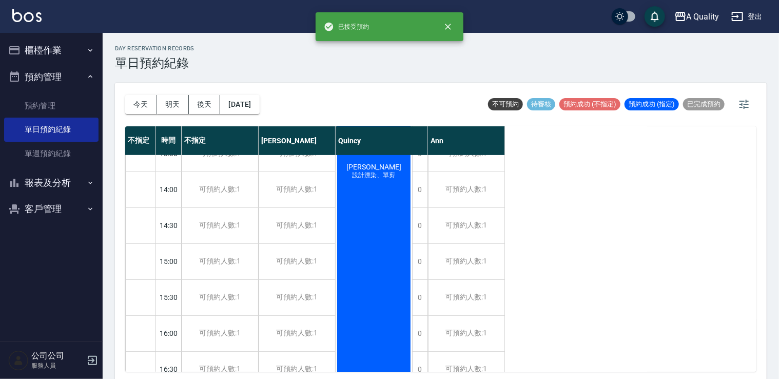
scroll to position [103, 0]
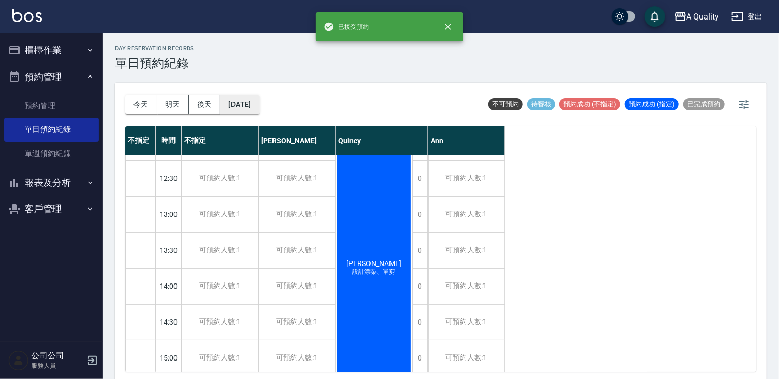
click at [242, 103] on button "2025/10/02" at bounding box center [239, 104] width 39 height 19
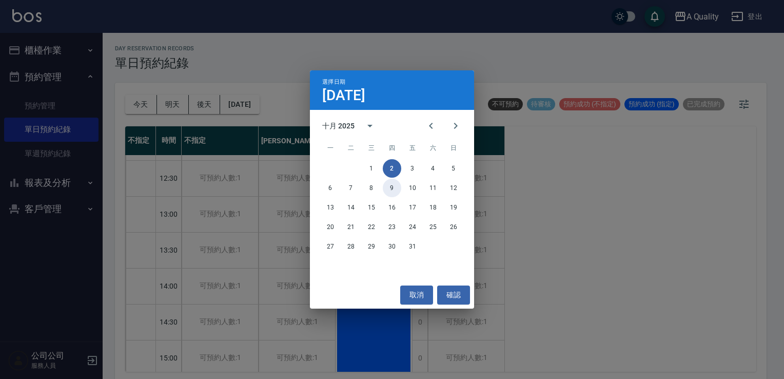
drag, startPoint x: 394, startPoint y: 188, endPoint x: 419, endPoint y: 188, distance: 24.6
click at [394, 188] on button "9" at bounding box center [392, 188] width 18 height 18
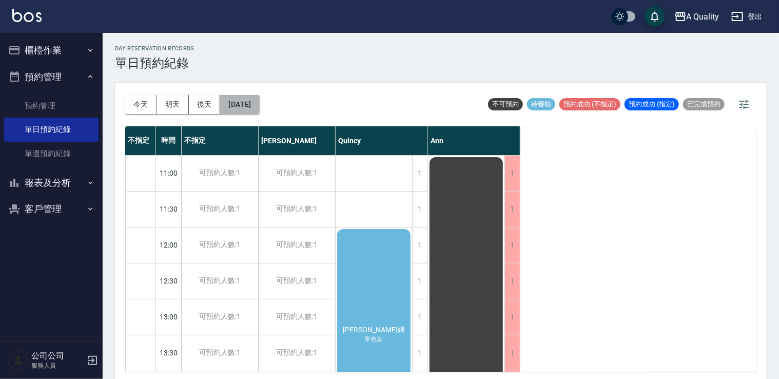
click at [254, 108] on button "2025/10/09" at bounding box center [239, 104] width 39 height 19
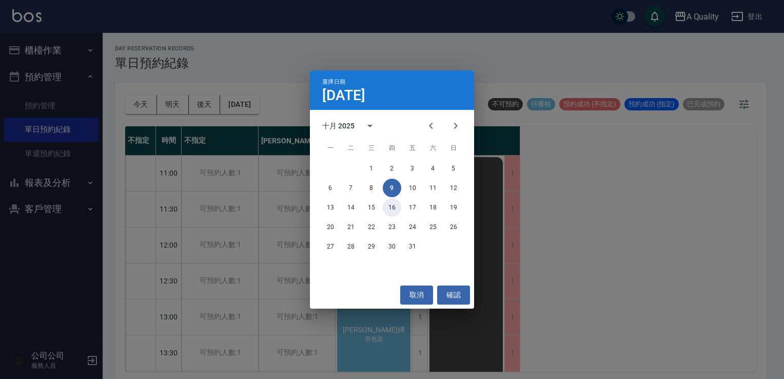
click at [397, 210] on button "16" at bounding box center [392, 207] width 18 height 18
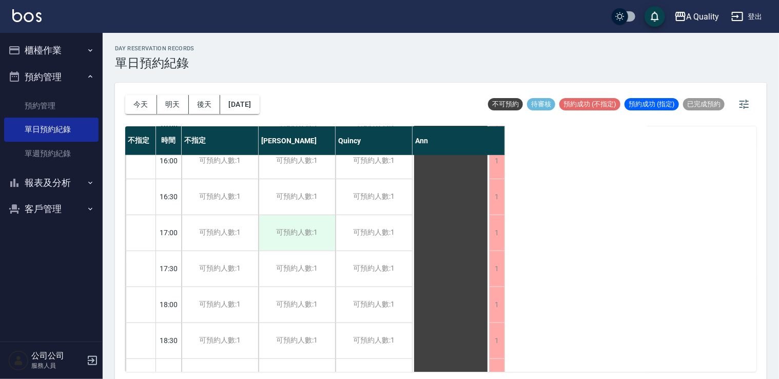
scroll to position [438, 0]
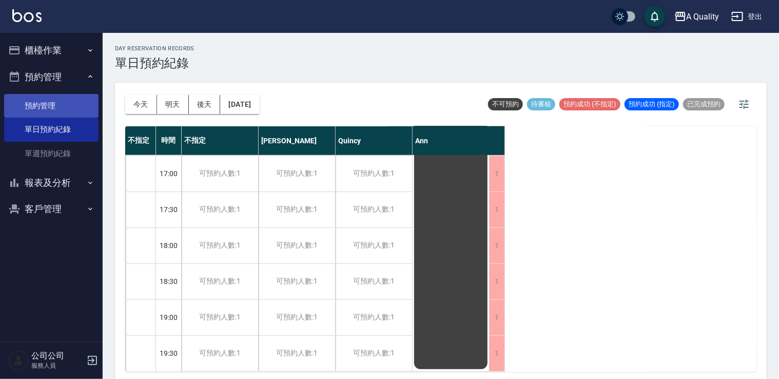
click at [57, 111] on link "預約管理" at bounding box center [51, 106] width 94 height 24
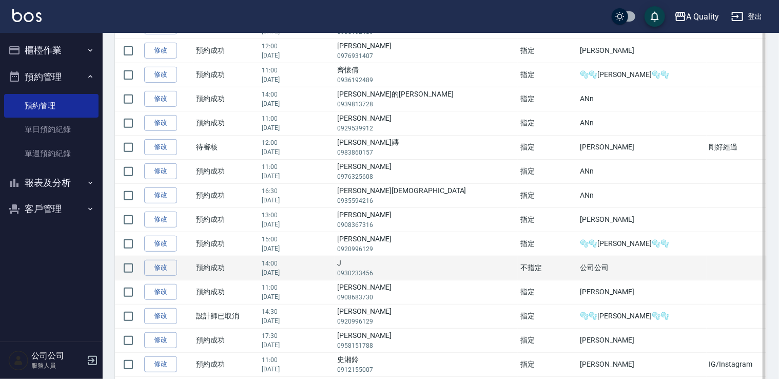
scroll to position [205, 0]
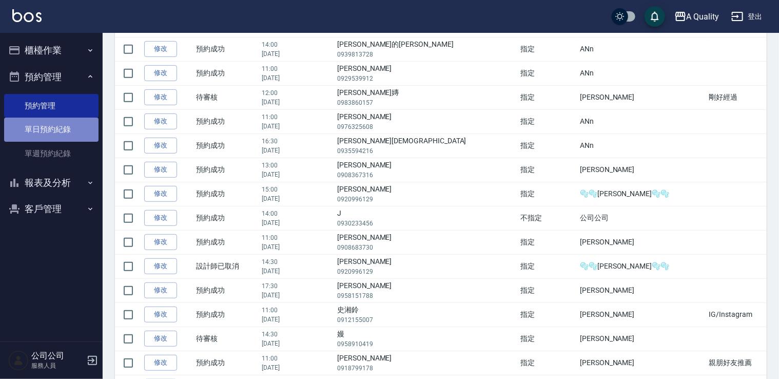
click at [74, 137] on link "單日預約紀錄" at bounding box center [51, 129] width 94 height 24
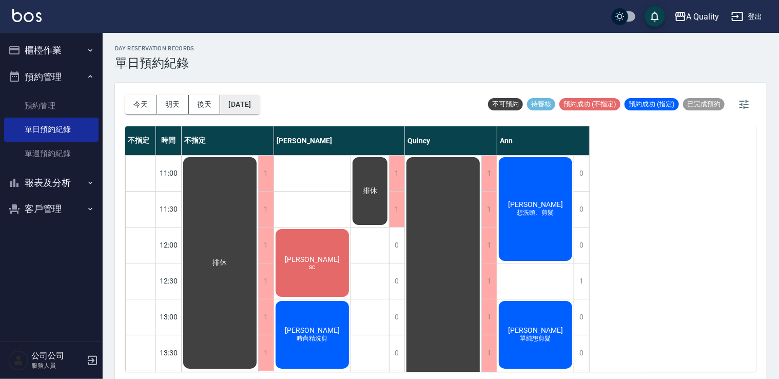
click at [256, 110] on button "[DATE]" at bounding box center [239, 104] width 39 height 19
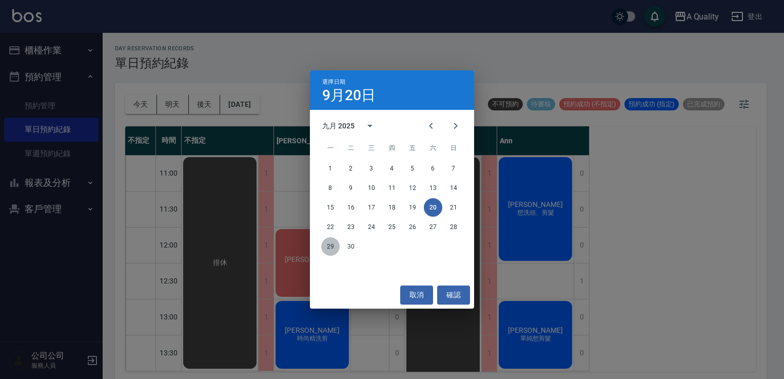
click at [326, 240] on button "29" at bounding box center [330, 246] width 18 height 18
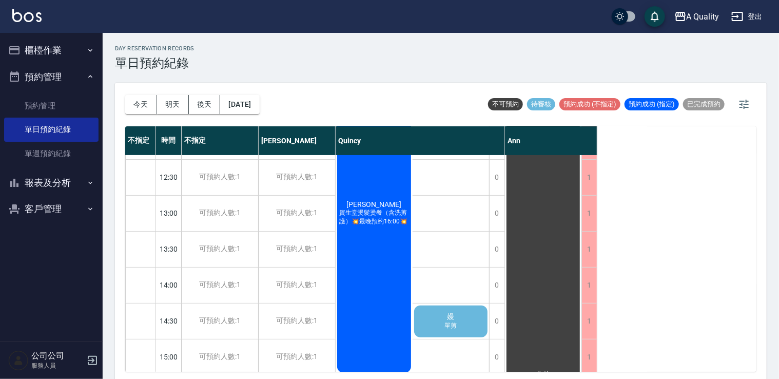
scroll to position [103, 0]
click at [146, 104] on button "今天" at bounding box center [141, 104] width 32 height 19
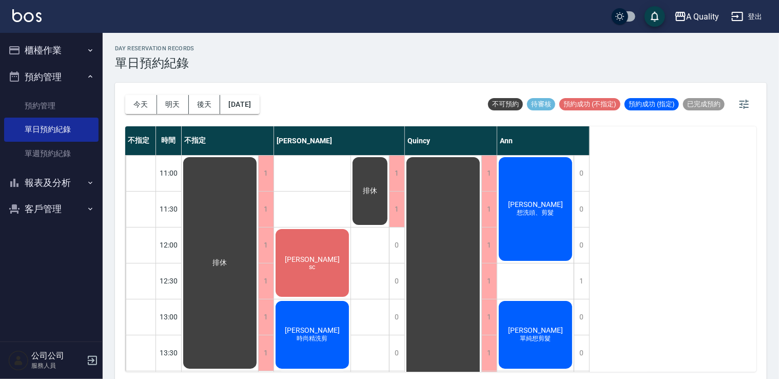
click at [338, 240] on div "謝s sc" at bounding box center [312, 262] width 76 height 71
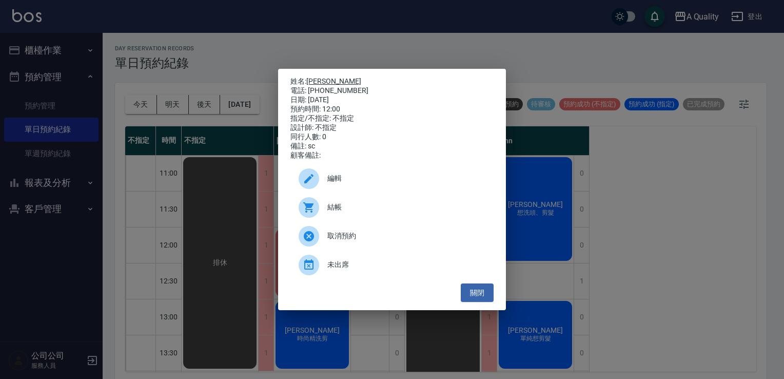
click at [308, 77] on link "[PERSON_NAME]" at bounding box center [333, 81] width 55 height 8
click at [480, 290] on button "關閉" at bounding box center [477, 292] width 33 height 19
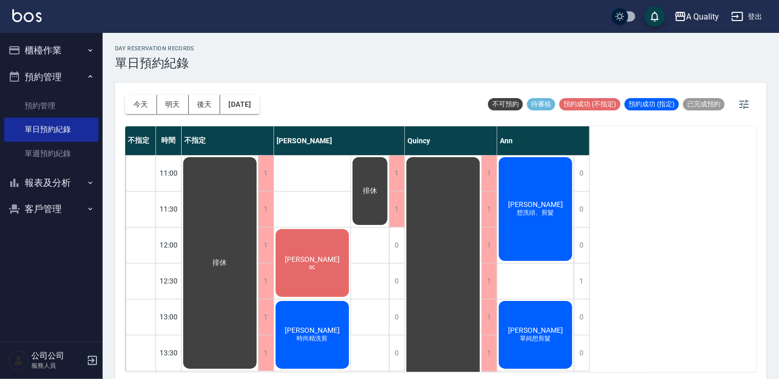
click at [60, 49] on button "櫃檯作業" at bounding box center [51, 50] width 94 height 27
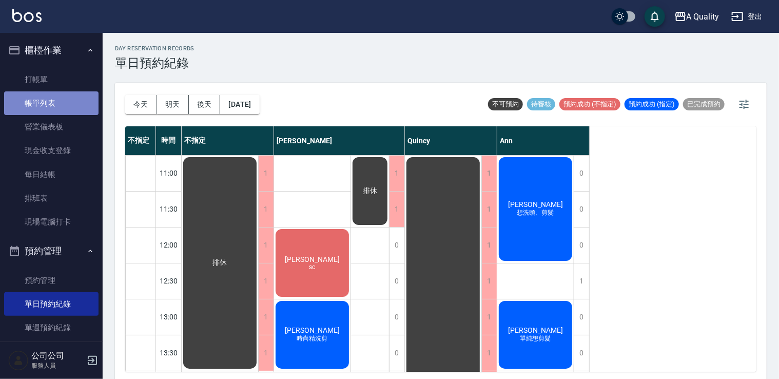
click at [56, 102] on link "帳單列表" at bounding box center [51, 103] width 94 height 24
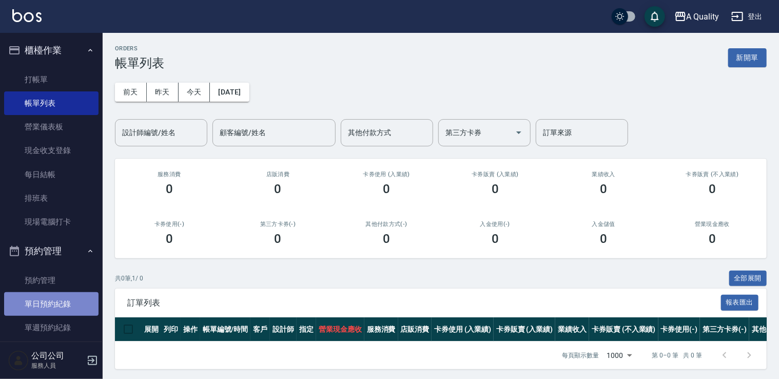
click at [51, 307] on link "單日預約紀錄" at bounding box center [51, 304] width 94 height 24
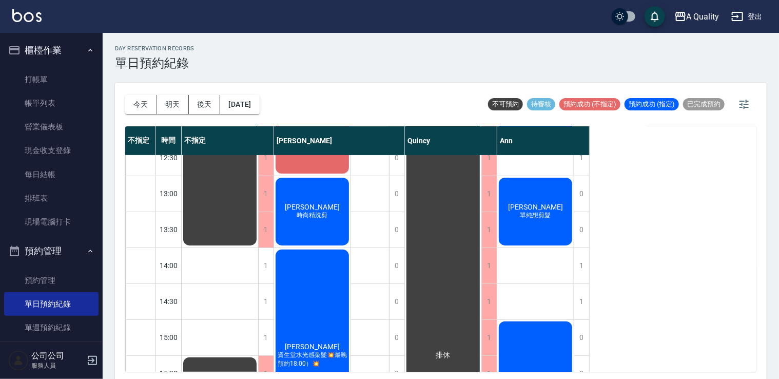
scroll to position [205, 0]
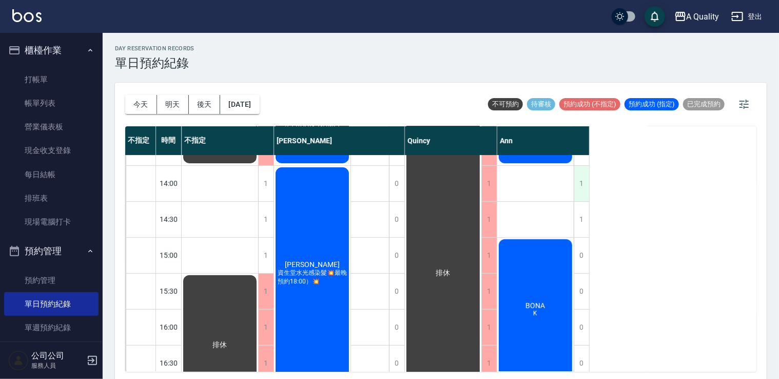
click at [578, 189] on div "1" at bounding box center [580, 183] width 15 height 35
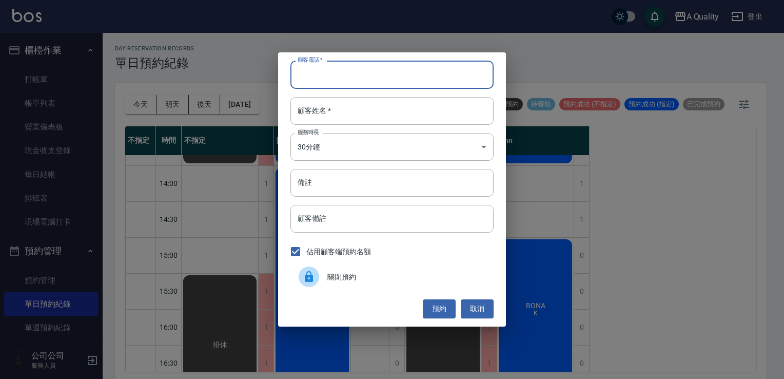
click at [373, 81] on input "顧客電話   *" at bounding box center [391, 75] width 203 height 28
click at [372, 73] on input "顧客電話   *" at bounding box center [391, 75] width 203 height 28
click at [320, 72] on input "顧客電話   *" at bounding box center [391, 75] width 203 height 28
type input "0"
click at [487, 302] on button "取消" at bounding box center [477, 308] width 33 height 19
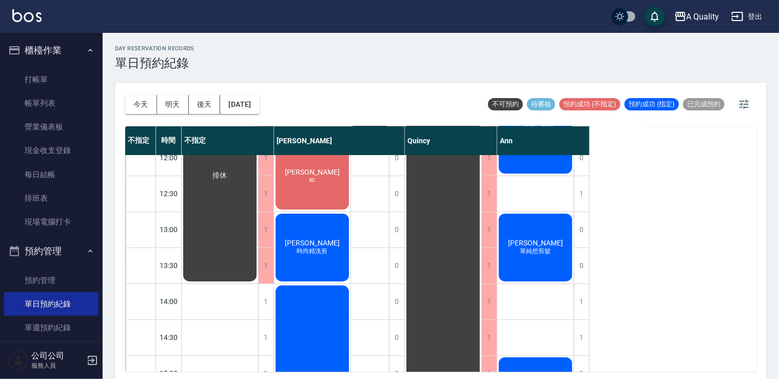
scroll to position [0, 0]
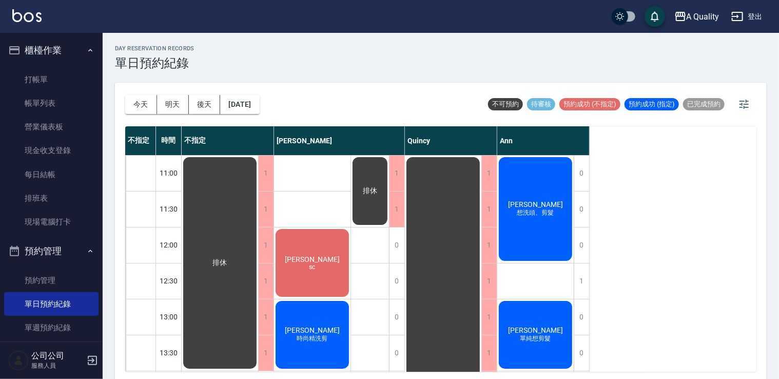
click at [260, 114] on div "今天 明天 後天 2025/09/20" at bounding box center [192, 105] width 134 height 44
click at [259, 102] on button "[DATE]" at bounding box center [239, 104] width 39 height 19
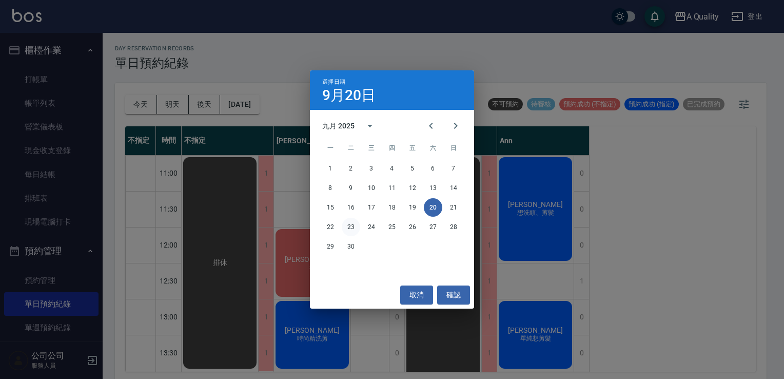
click at [348, 229] on button "23" at bounding box center [351, 226] width 18 height 18
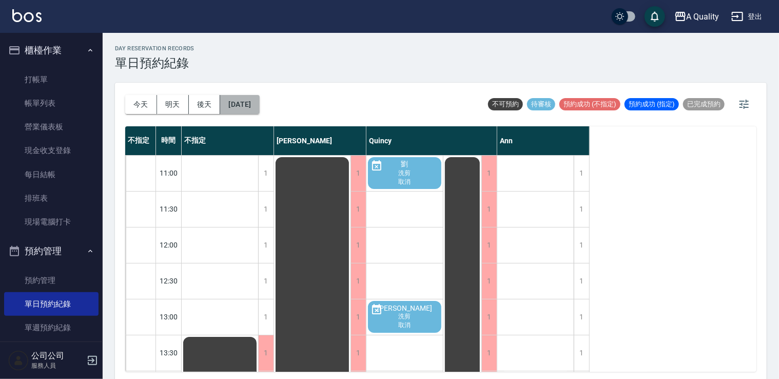
click at [254, 106] on button "2025/09/23" at bounding box center [239, 104] width 39 height 19
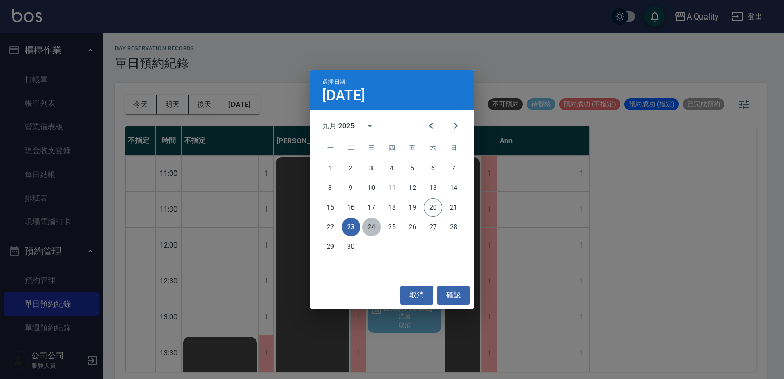
click at [373, 222] on button "24" at bounding box center [371, 226] width 18 height 18
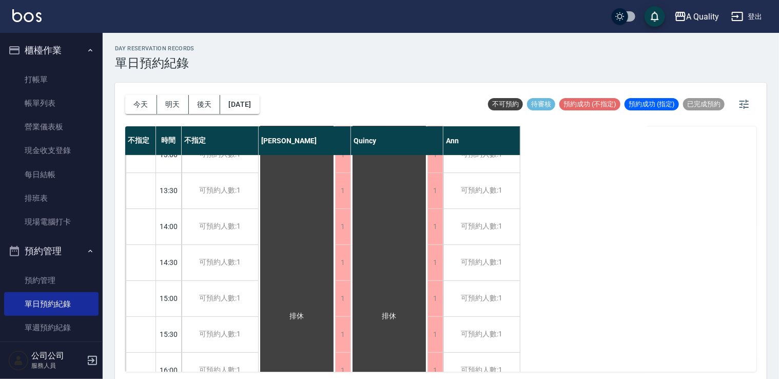
scroll to position [205, 0]
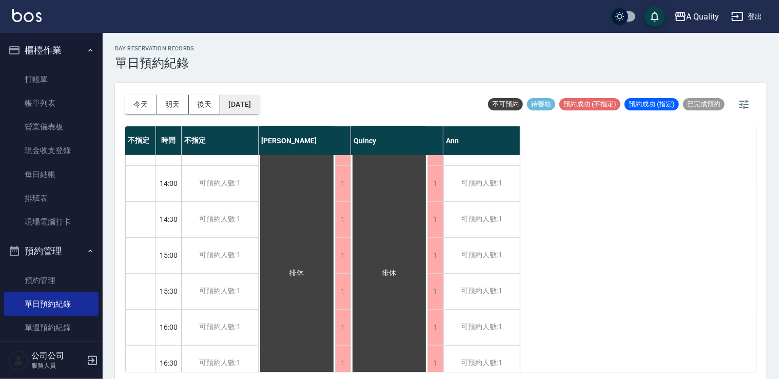
click at [258, 97] on button "2025/09/24" at bounding box center [239, 104] width 39 height 19
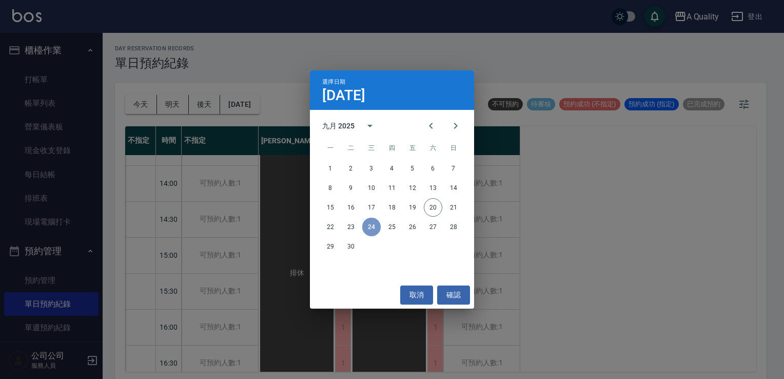
click at [380, 225] on button "24" at bounding box center [371, 226] width 18 height 18
click at [386, 227] on button "25" at bounding box center [392, 226] width 18 height 18
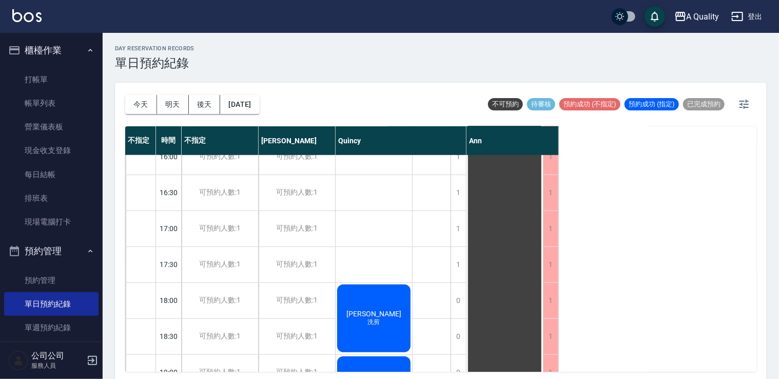
scroll to position [438, 0]
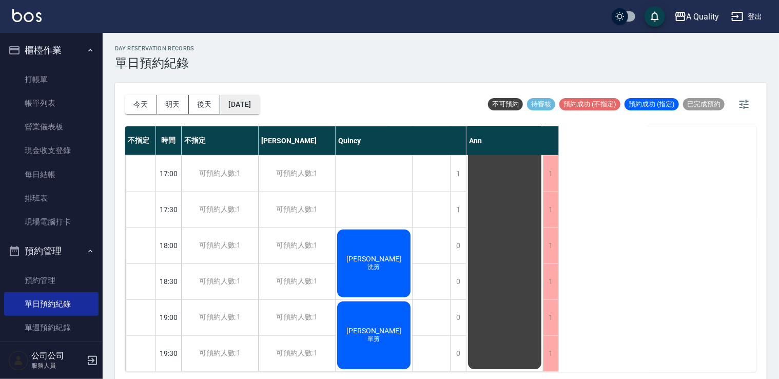
click at [254, 108] on button "2025/09/25" at bounding box center [239, 104] width 39 height 19
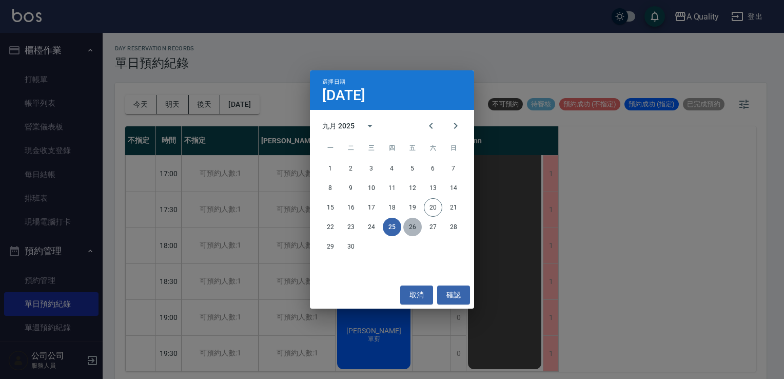
click at [410, 227] on button "26" at bounding box center [412, 226] width 18 height 18
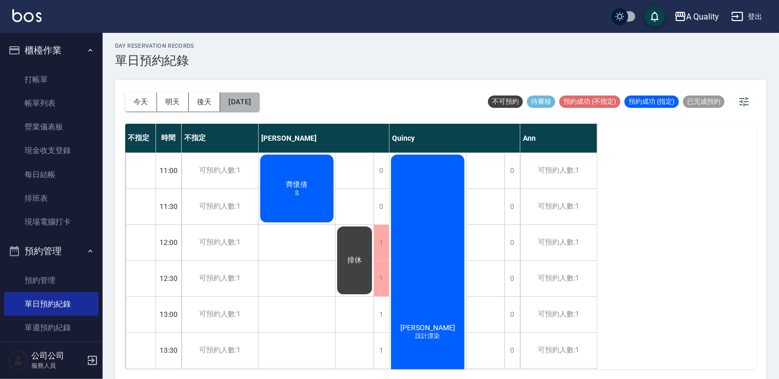
click at [259, 102] on button "2025/09/26" at bounding box center [239, 101] width 39 height 19
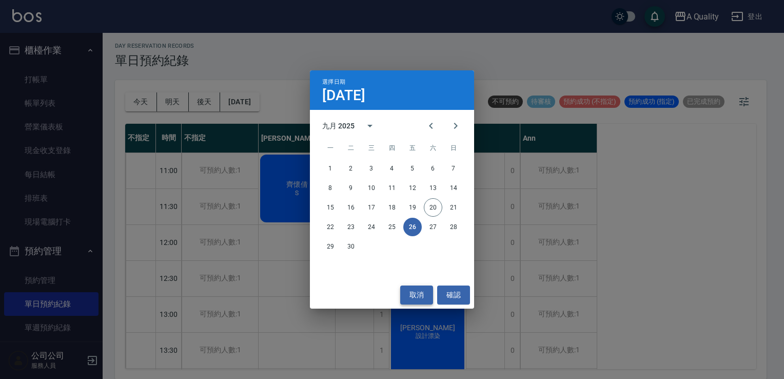
click at [423, 288] on button "取消" at bounding box center [416, 294] width 33 height 19
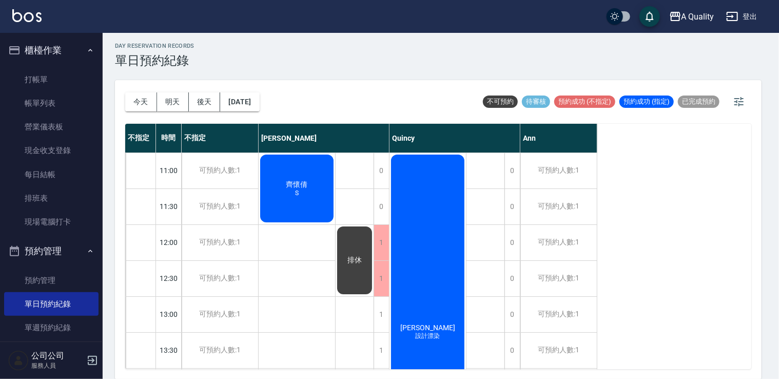
click at [429, 281] on div "李家馨 設計漂染" at bounding box center [427, 332] width 76 height 358
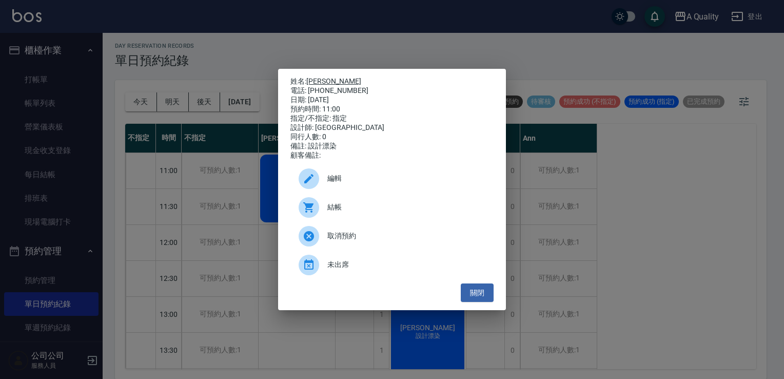
click at [313, 78] on link "李家馨" at bounding box center [333, 81] width 55 height 8
click at [482, 301] on button "關閉" at bounding box center [477, 292] width 33 height 19
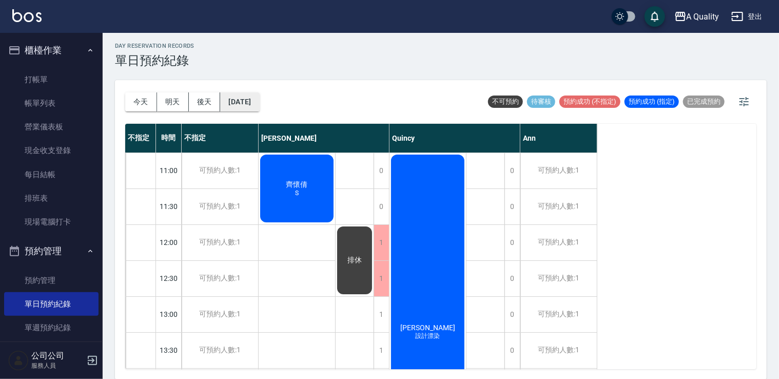
click at [259, 94] on button "2025/09/26" at bounding box center [239, 101] width 39 height 19
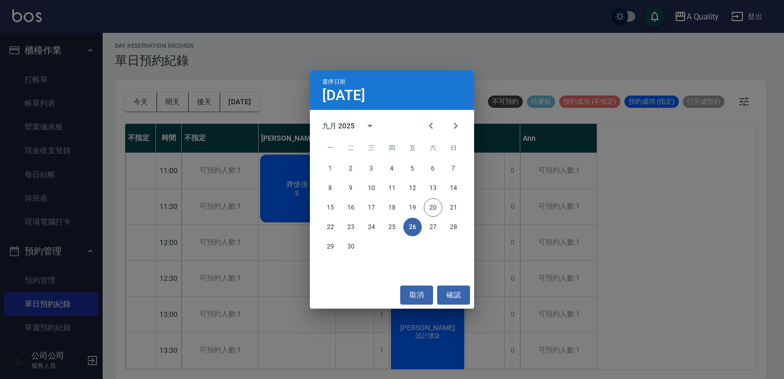
drag, startPoint x: 419, startPoint y: 296, endPoint x: 425, endPoint y: 282, distance: 15.4
click at [418, 295] on button "取消" at bounding box center [416, 294] width 33 height 19
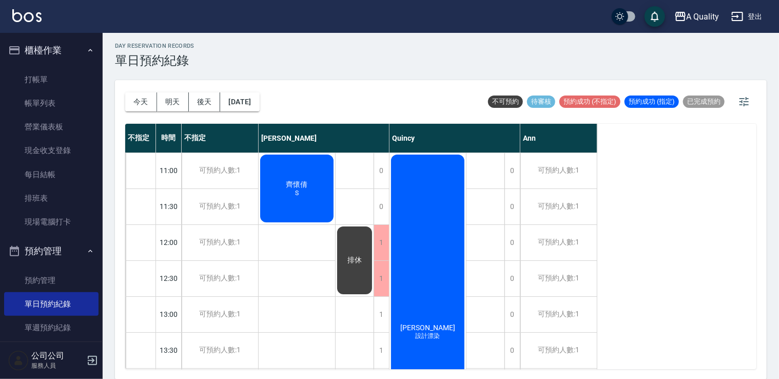
click at [430, 270] on div "李家馨 設計漂染" at bounding box center [427, 332] width 76 height 358
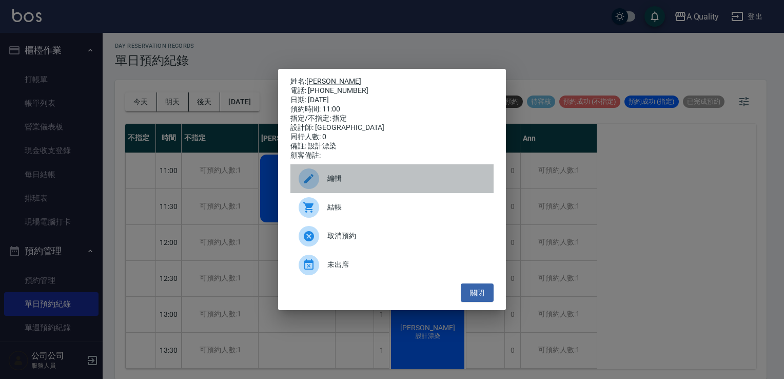
click at [376, 179] on span "編輯" at bounding box center [406, 178] width 158 height 11
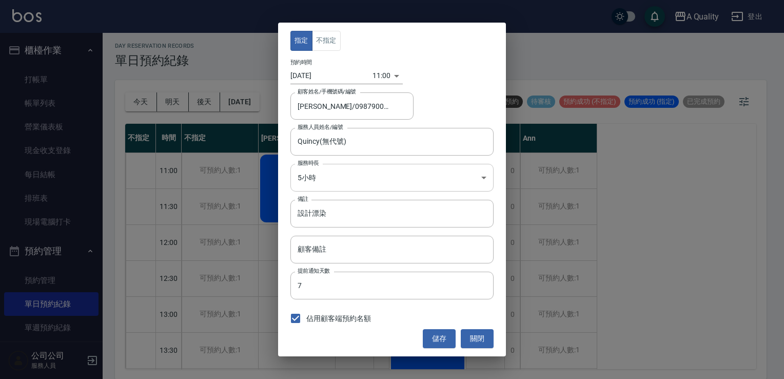
click at [341, 180] on body "A Quality 登出 櫃檯作業 打帳單 帳單列表 營業儀表板 現金收支登錄 每日結帳 排班表 現場電腦打卡 預約管理 預約管理 單日預約紀錄 單週預約紀錄…" at bounding box center [392, 188] width 784 height 382
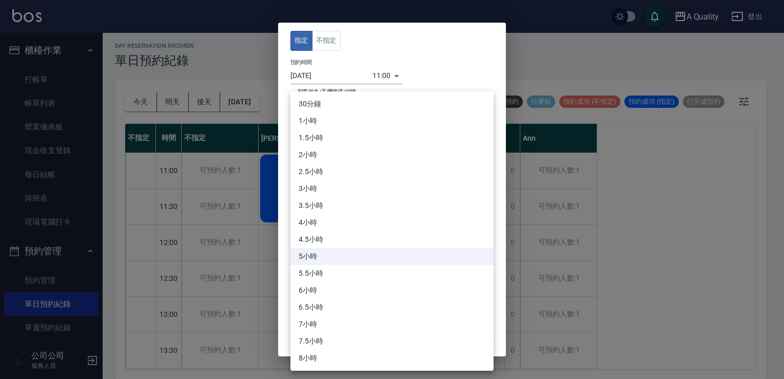
click at [313, 286] on li "6小時" at bounding box center [391, 290] width 203 height 17
type input "12"
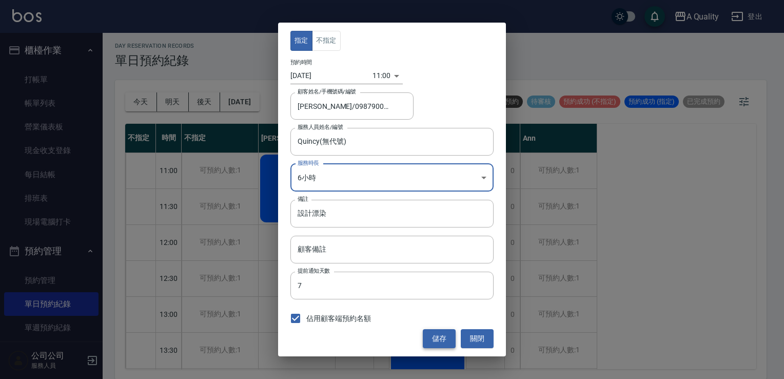
click at [451, 339] on button "儲存" at bounding box center [439, 338] width 33 height 19
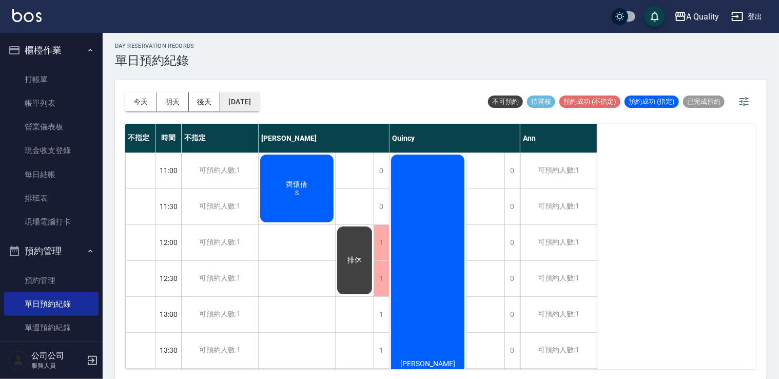
click at [245, 97] on button "2025/09/26" at bounding box center [239, 101] width 39 height 19
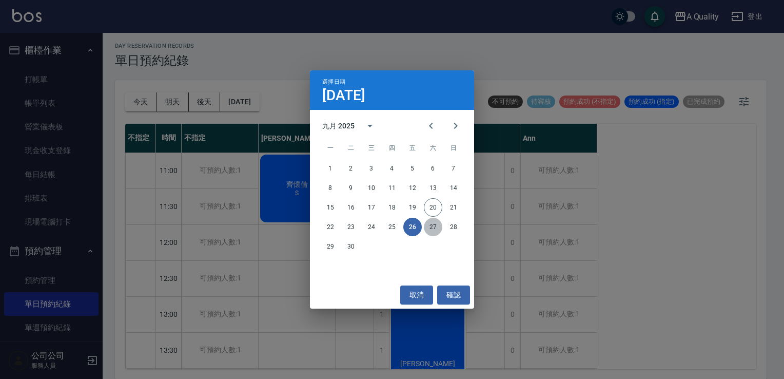
click at [432, 223] on button "27" at bounding box center [433, 226] width 18 height 18
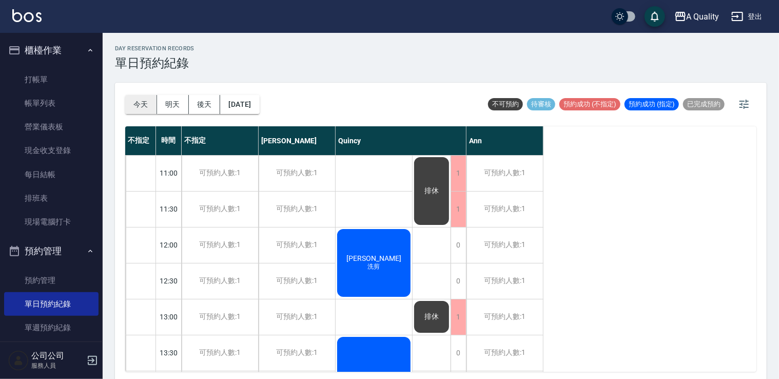
click at [148, 100] on button "今天" at bounding box center [141, 104] width 32 height 19
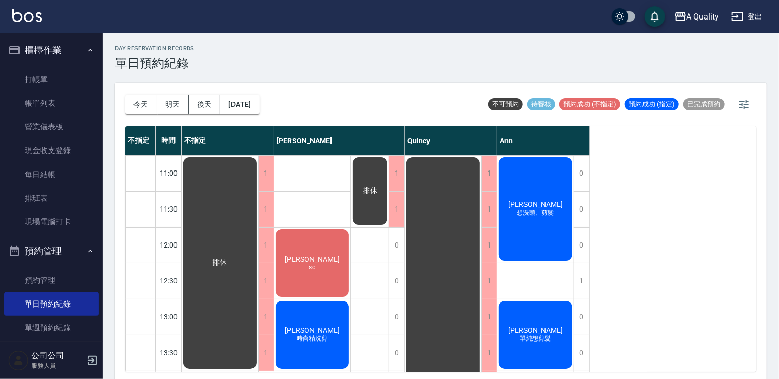
click at [528, 201] on span "[PERSON_NAME]" at bounding box center [535, 204] width 59 height 8
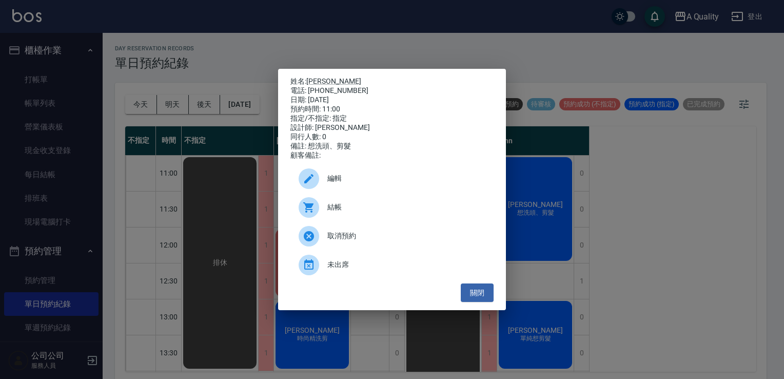
click at [365, 212] on span "結帳" at bounding box center [406, 207] width 158 height 11
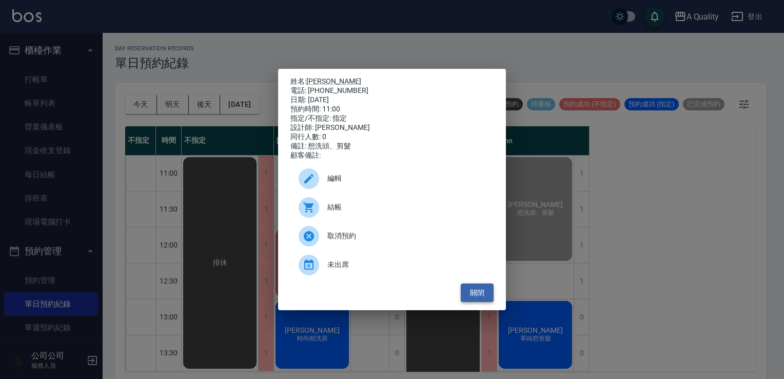
click at [469, 290] on button "關閉" at bounding box center [477, 292] width 33 height 19
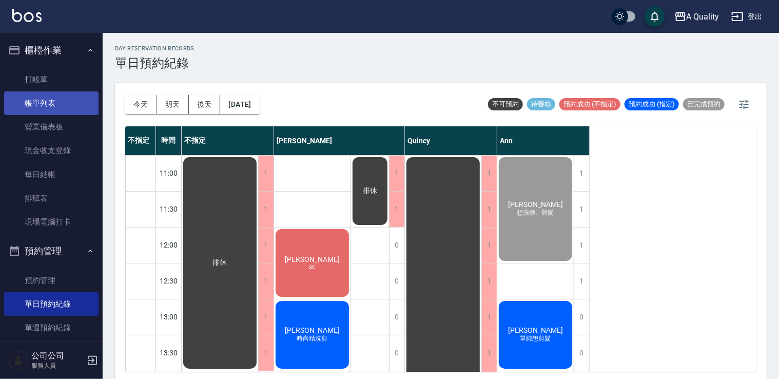
click at [53, 99] on link "帳單列表" at bounding box center [51, 103] width 94 height 24
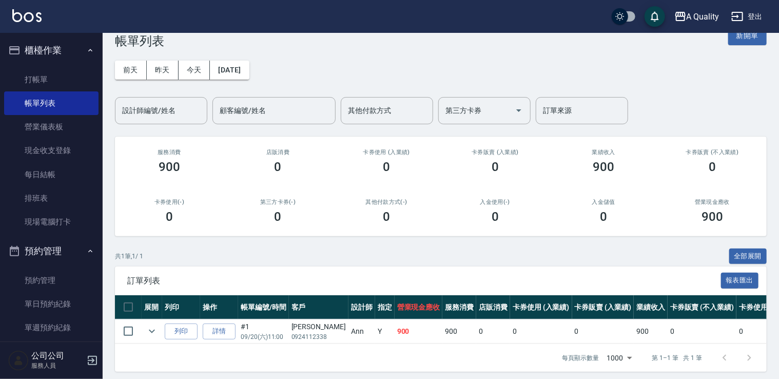
scroll to position [34, 0]
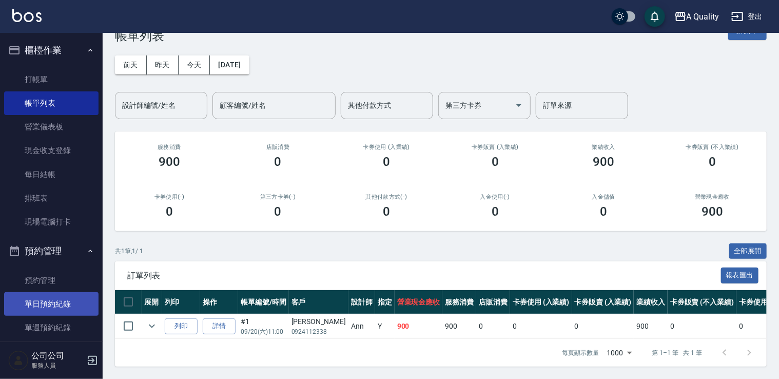
drag, startPoint x: 80, startPoint y: 305, endPoint x: 75, endPoint y: 312, distance: 8.1
click at [80, 305] on link "單日預約紀錄" at bounding box center [51, 304] width 94 height 24
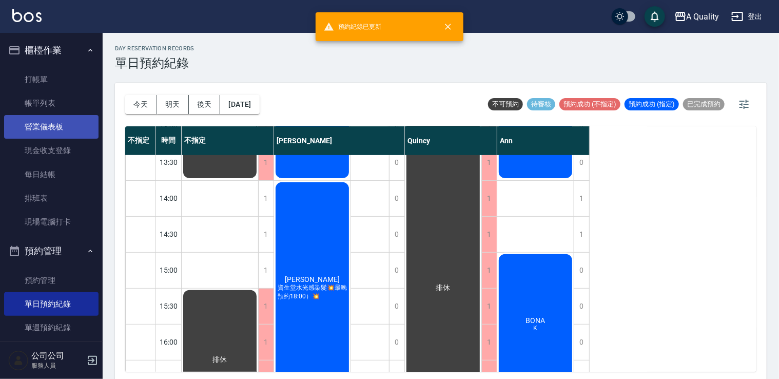
scroll to position [103, 0]
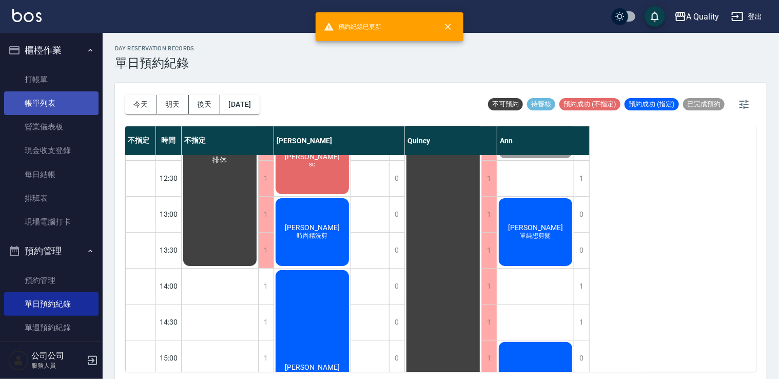
click at [56, 100] on link "帳單列表" at bounding box center [51, 103] width 94 height 24
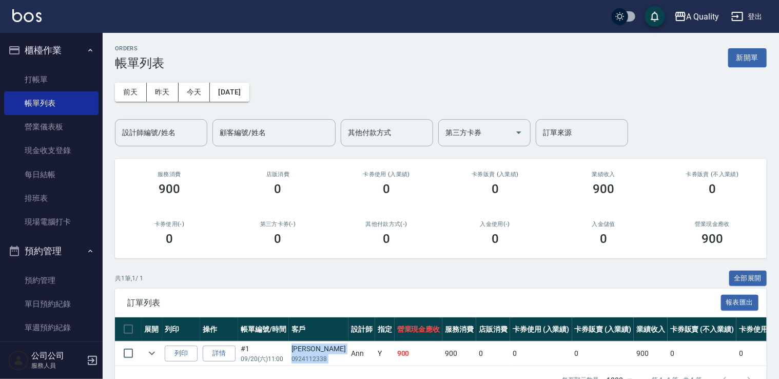
drag, startPoint x: 291, startPoint y: 346, endPoint x: 326, endPoint y: 354, distance: 36.3
click at [326, 354] on td "林懿蘋 0924112338" at bounding box center [319, 353] width 60 height 24
drag, startPoint x: 326, startPoint y: 354, endPoint x: 319, endPoint y: 351, distance: 8.1
copy td "林懿蘋 0924112338"
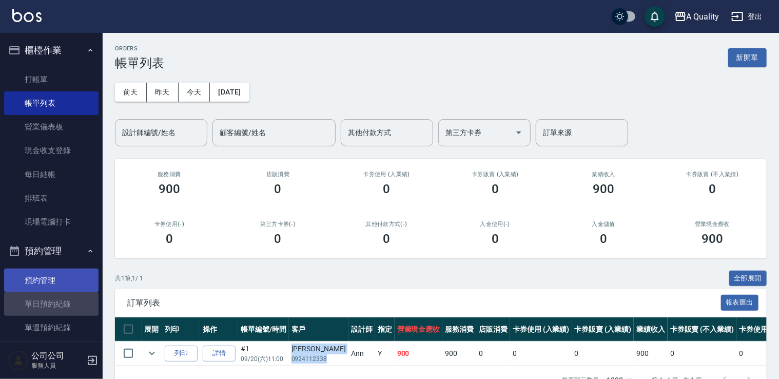
drag, startPoint x: 68, startPoint y: 298, endPoint x: 90, endPoint y: 275, distance: 31.9
click at [68, 299] on link "單日預約紀錄" at bounding box center [51, 304] width 94 height 24
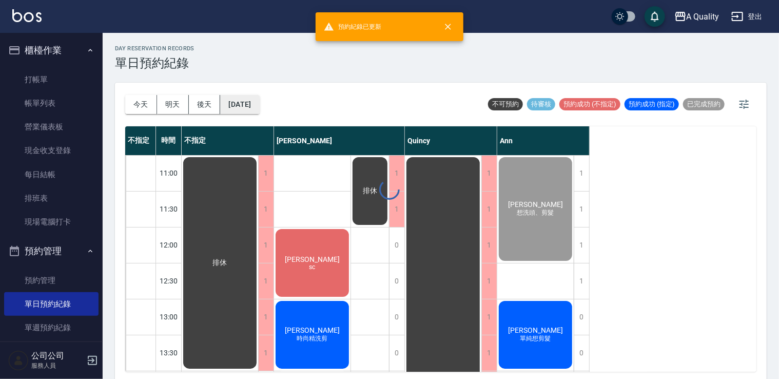
click at [250, 97] on button "[DATE]" at bounding box center [239, 104] width 39 height 19
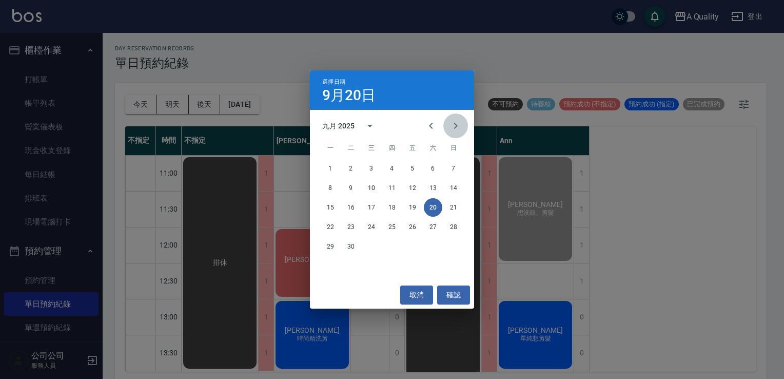
click at [454, 128] on icon "Next month" at bounding box center [456, 126] width 4 height 6
click at [453, 128] on icon "Next month" at bounding box center [455, 126] width 12 height 12
click at [430, 166] on button "1" at bounding box center [433, 168] width 18 height 18
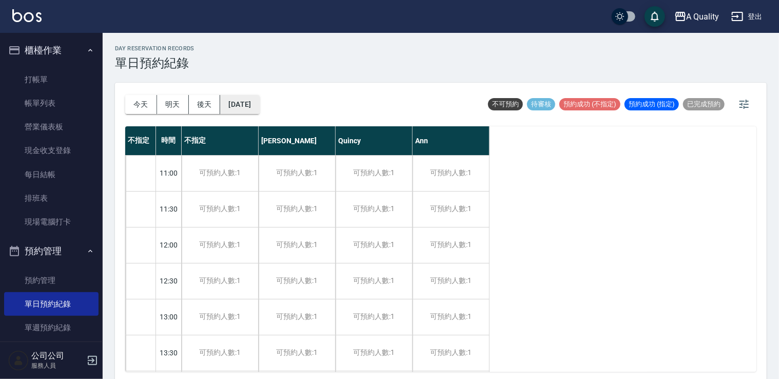
click at [247, 106] on button "2025/11/01" at bounding box center [239, 104] width 39 height 19
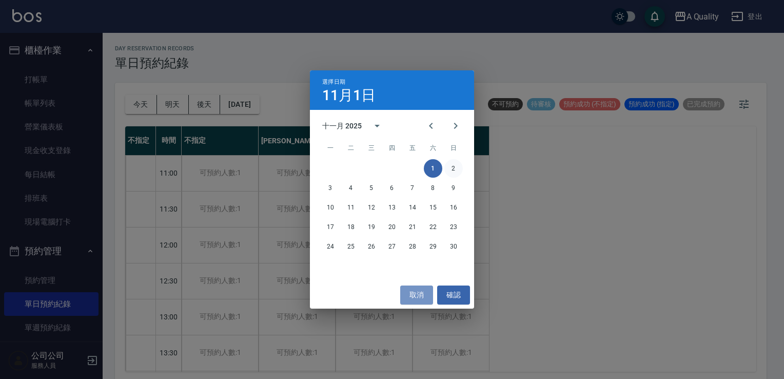
drag, startPoint x: 420, startPoint y: 292, endPoint x: 447, endPoint y: 163, distance: 132.5
click at [420, 288] on button "取消" at bounding box center [416, 294] width 33 height 19
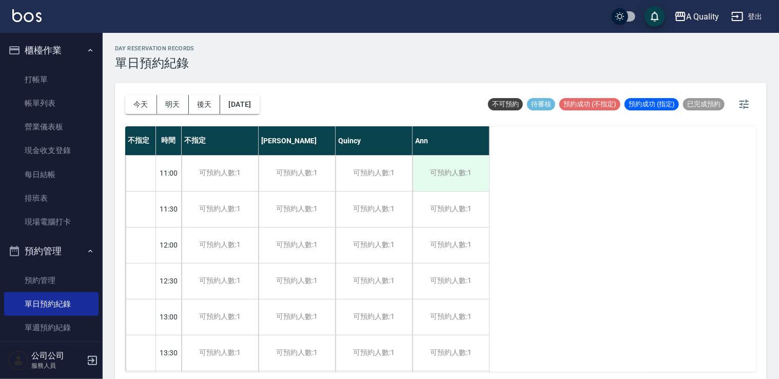
click at [443, 174] on div "可預約人數:1" at bounding box center [450, 172] width 76 height 35
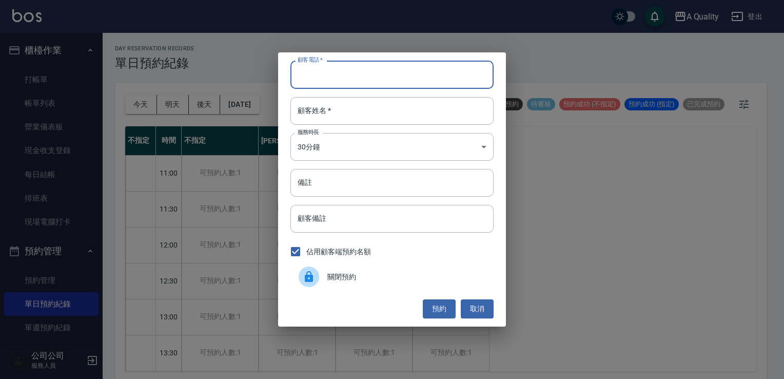
paste input "林懿蘋 0924112338"
drag, startPoint x: 320, startPoint y: 73, endPoint x: 303, endPoint y: 77, distance: 17.8
click at [281, 78] on div "顧客電話   * 林懿蘋 0924112338 顧客電話   * 顧客姓名   * 顧客姓名   * 服務時長 30分鐘 1 服務時長 備註 備註 顧客備註 …" at bounding box center [392, 188] width 228 height 273
type input "0924112338"
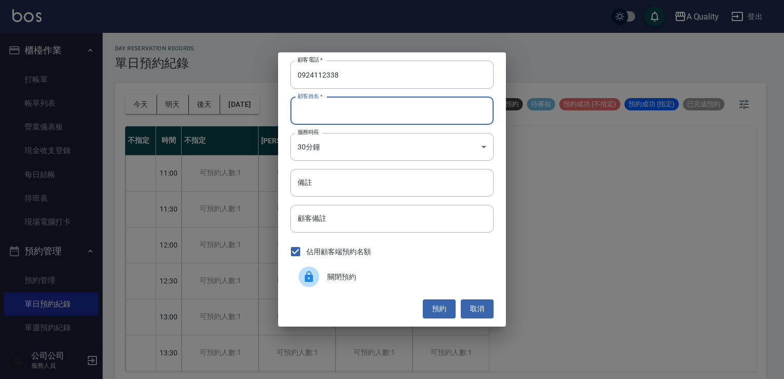
click at [305, 106] on input "顧客姓名   *" at bounding box center [391, 111] width 203 height 28
paste input "[PERSON_NAME]"
type input "[PERSON_NAME]"
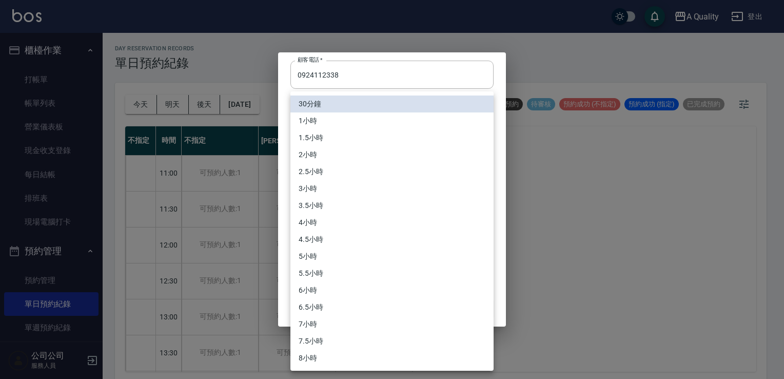
click at [335, 147] on body "A Quality 登出 櫃檯作業 打帳單 帳單列表 營業儀表板 現金收支登錄 每日結帳 排班表 現場電腦打卡 預約管理 預約管理 單日預約紀錄 單週預約紀錄…" at bounding box center [392, 191] width 784 height 382
click at [319, 127] on li "1小時" at bounding box center [391, 120] width 203 height 17
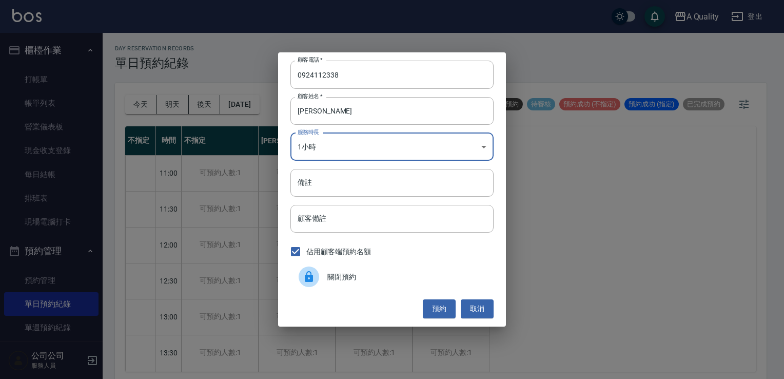
click at [334, 153] on body "A Quality 登出 櫃檯作業 打帳單 帳單列表 營業儀表板 現金收支登錄 每日結帳 排班表 現場電腦打卡 預約管理 預約管理 單日預約紀錄 單週預約紀錄…" at bounding box center [392, 191] width 784 height 382
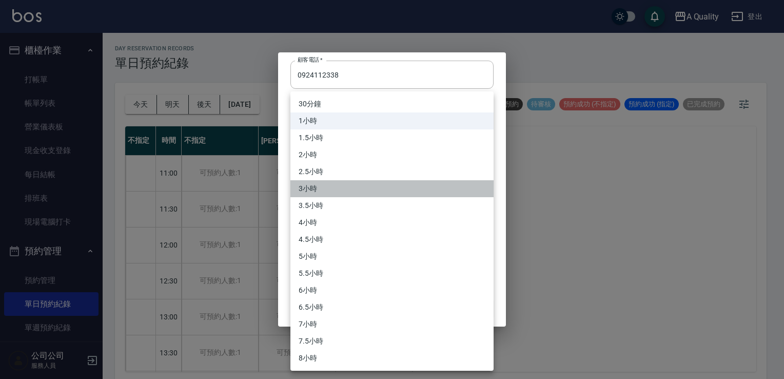
click at [309, 196] on li "3小時" at bounding box center [391, 188] width 203 height 17
type input "6"
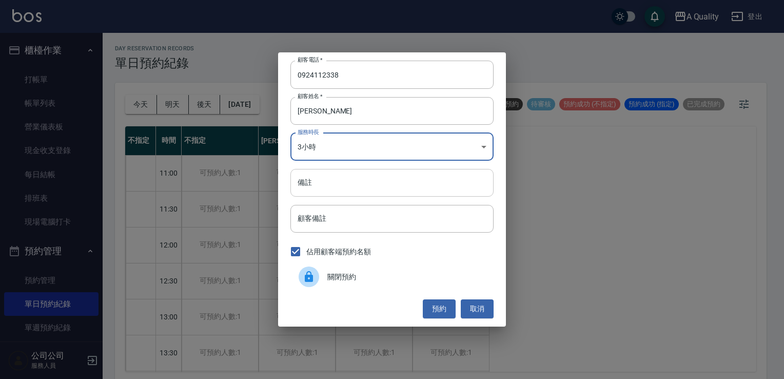
click at [325, 180] on input "備註" at bounding box center [391, 183] width 203 height 28
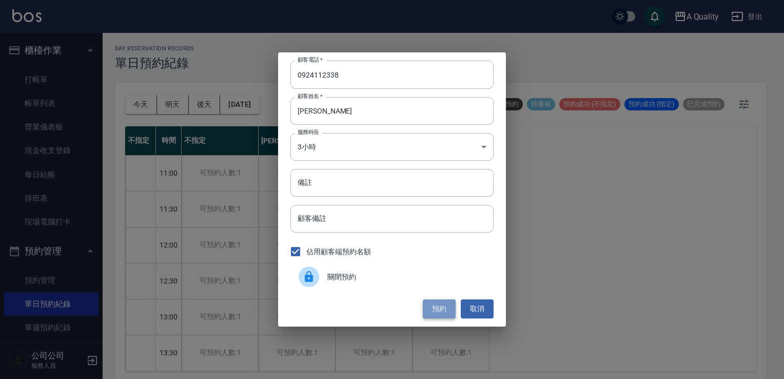
click at [445, 311] on button "預約" at bounding box center [439, 308] width 33 height 19
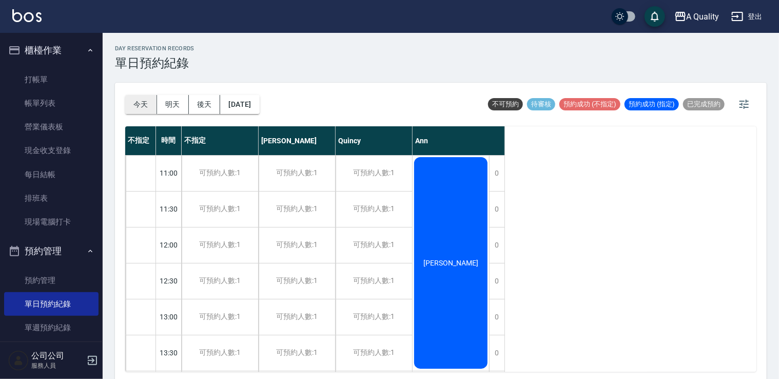
click at [140, 105] on button "今天" at bounding box center [141, 104] width 32 height 19
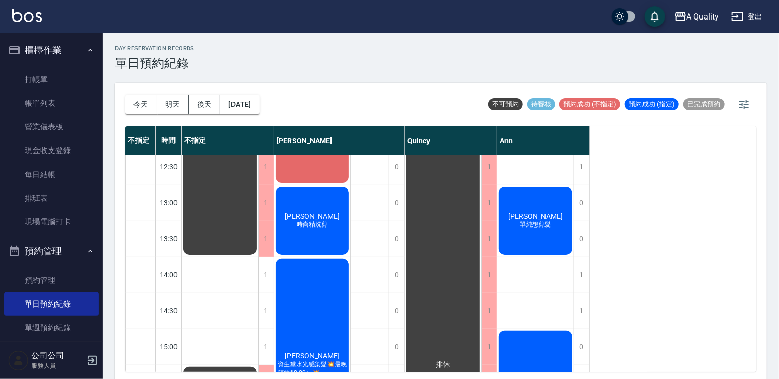
scroll to position [51, 0]
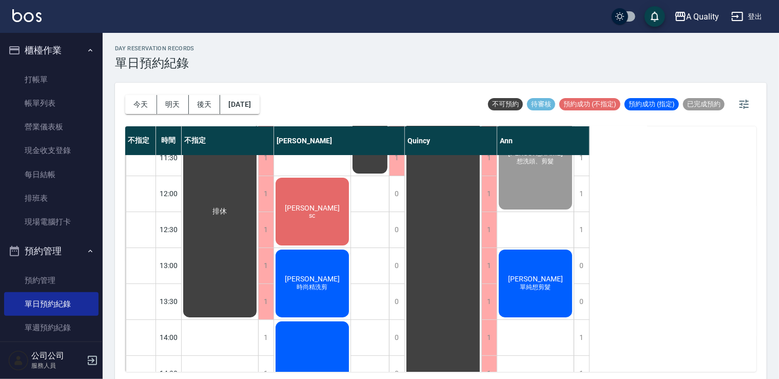
click at [316, 214] on span "sc" at bounding box center [312, 215] width 10 height 7
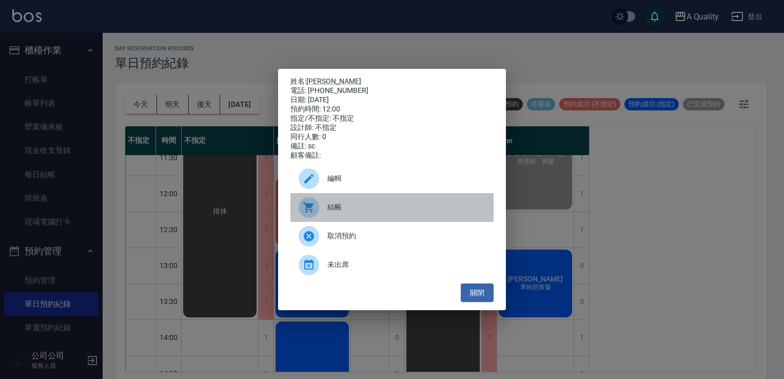
click at [320, 207] on div at bounding box center [313, 207] width 29 height 21
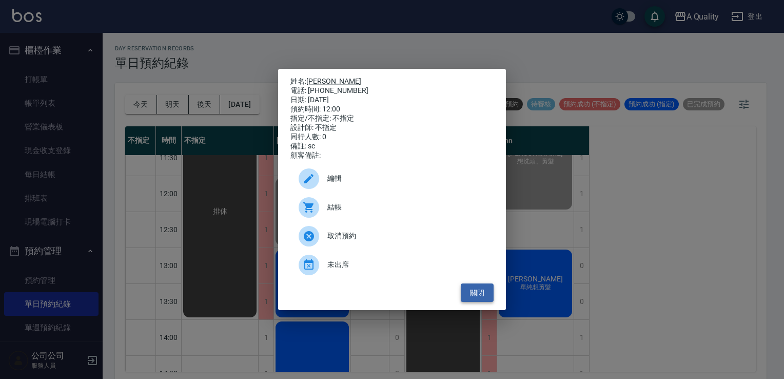
drag, startPoint x: 479, startPoint y: 291, endPoint x: 475, endPoint y: 288, distance: 5.5
click at [479, 291] on button "關閉" at bounding box center [477, 292] width 33 height 19
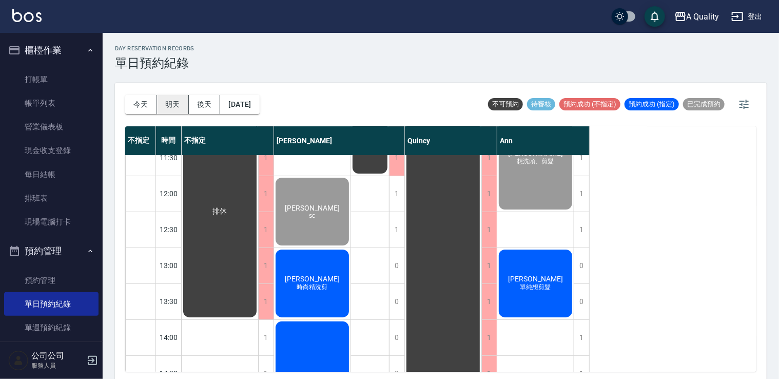
click at [172, 108] on button "明天" at bounding box center [173, 104] width 32 height 19
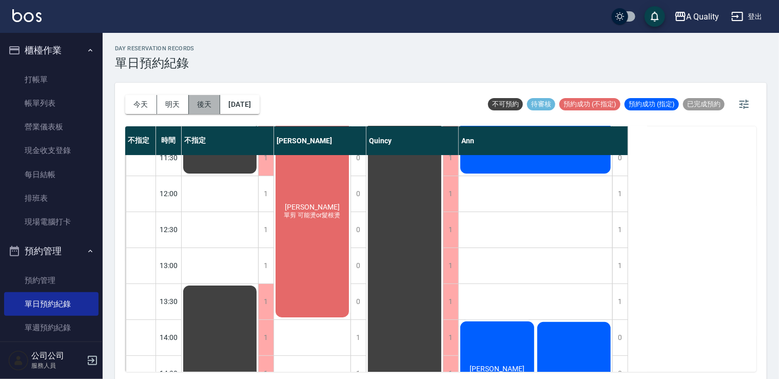
click at [202, 112] on button "後天" at bounding box center [205, 104] width 32 height 19
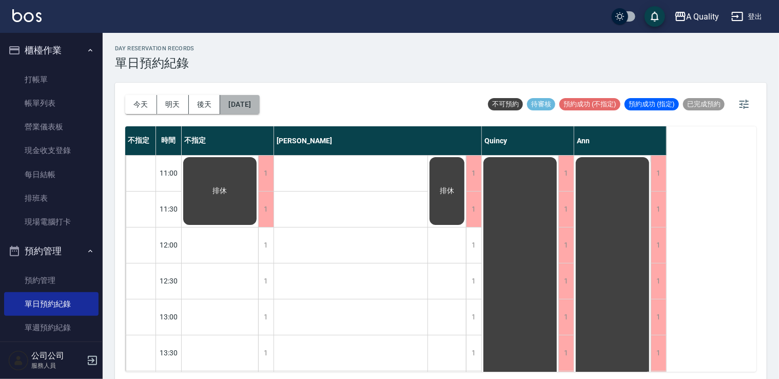
click at [256, 100] on button "2025/09/22" at bounding box center [239, 104] width 39 height 19
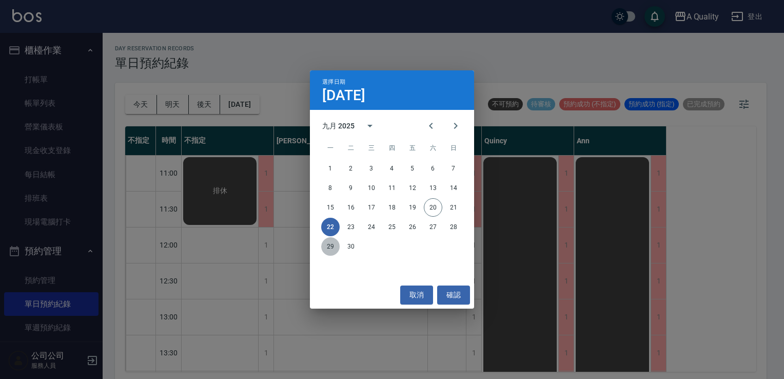
click at [326, 247] on button "29" at bounding box center [330, 246] width 18 height 18
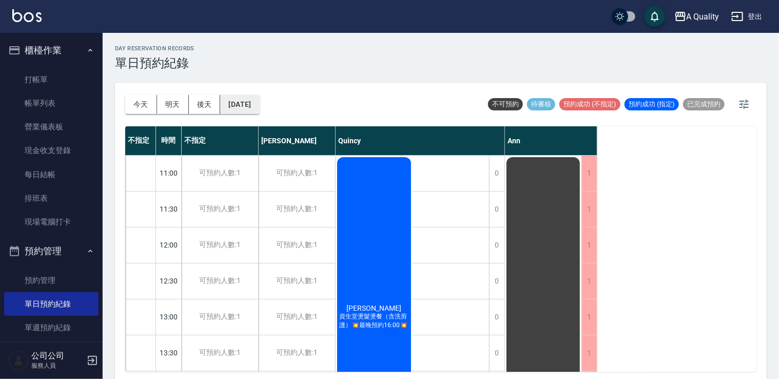
drag, startPoint x: 246, startPoint y: 85, endPoint x: 256, endPoint y: 104, distance: 21.3
click at [249, 91] on div "今天 明天 後天 2025/09/29" at bounding box center [192, 105] width 134 height 44
click at [258, 110] on button "2025/09/29" at bounding box center [239, 104] width 39 height 19
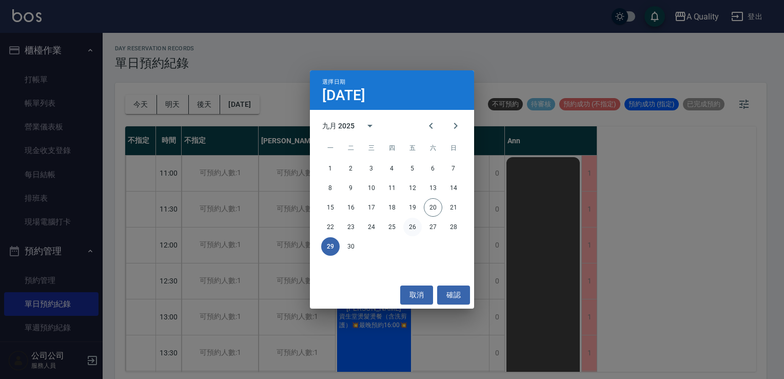
click at [406, 231] on button "26" at bounding box center [412, 226] width 18 height 18
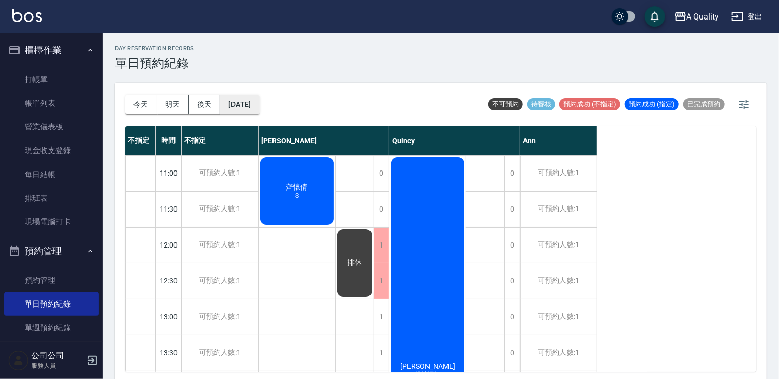
click at [254, 98] on button "2025/09/26" at bounding box center [239, 104] width 39 height 19
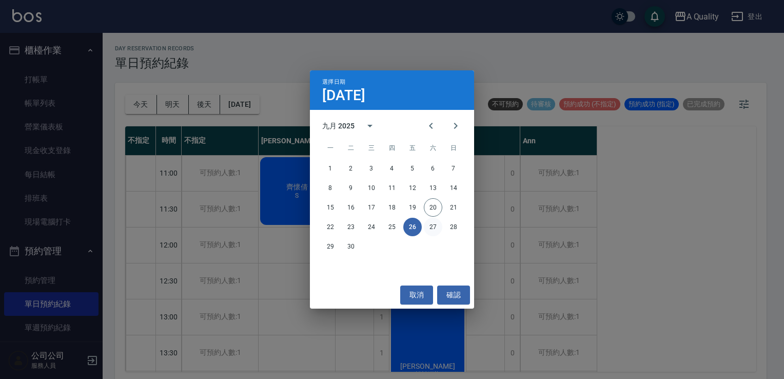
click at [431, 227] on button "27" at bounding box center [433, 226] width 18 height 18
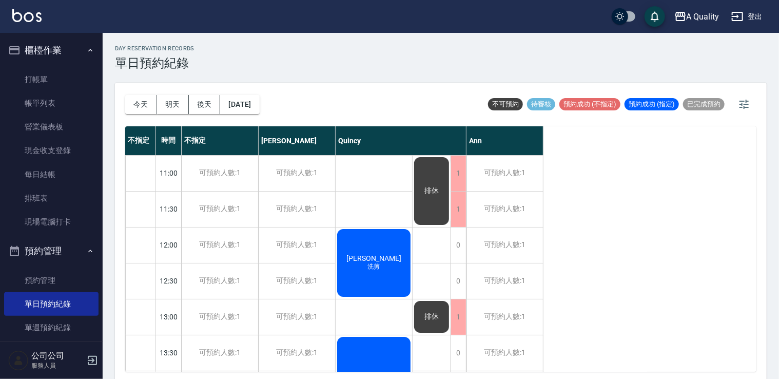
click at [368, 278] on div "曾智煒 洗剪" at bounding box center [373, 262] width 76 height 71
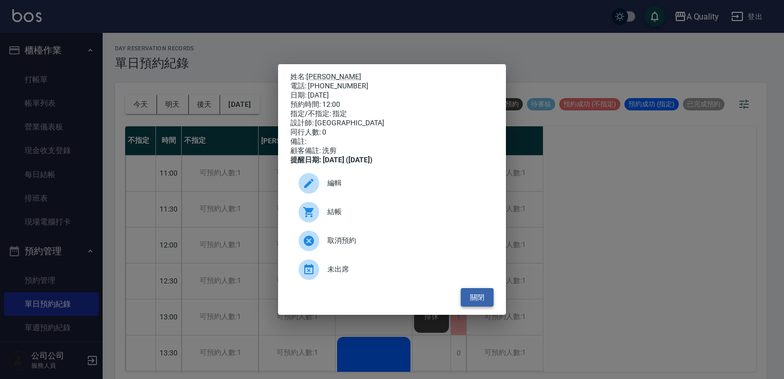
click at [469, 301] on button "關閉" at bounding box center [477, 297] width 33 height 19
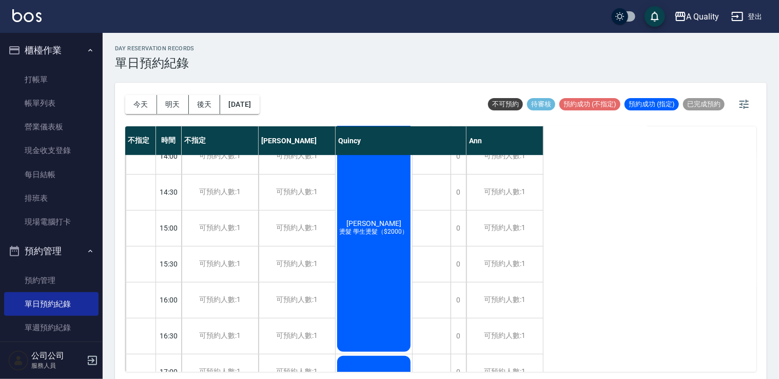
scroll to position [130, 0]
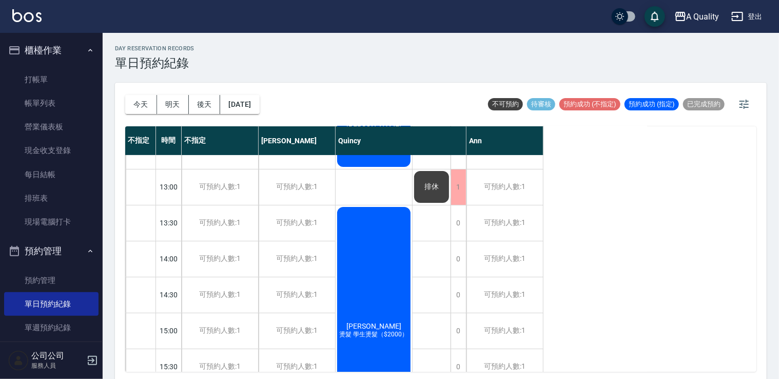
click at [370, 265] on div "游凱鈞 燙髮 學生燙髮（$2000）" at bounding box center [373, 330] width 76 height 250
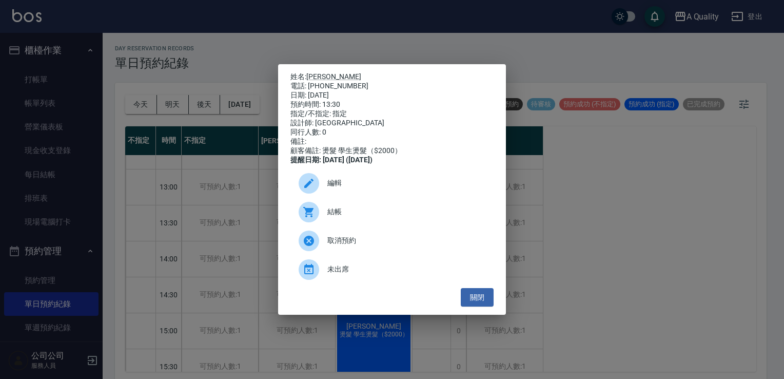
click at [333, 197] on div "編輯" at bounding box center [391, 183] width 203 height 29
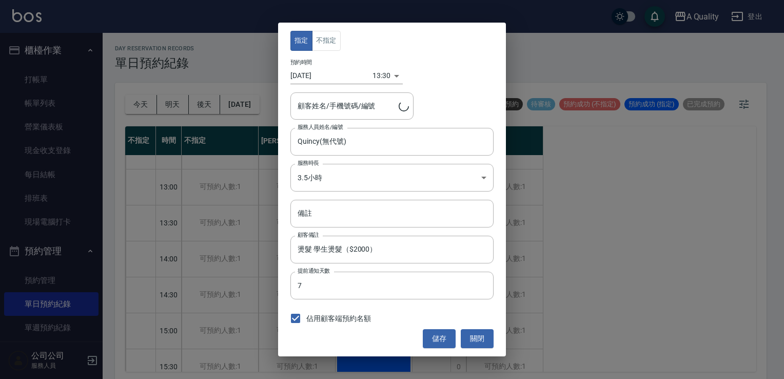
type input "游凱鈞/0963591421"
click at [358, 175] on body "A Quality 登出 櫃檯作業 打帳單 帳單列表 營業儀表板 現金收支登錄 每日結帳 排班表 現場電腦打卡 預約管理 預約管理 單日預約紀錄 單週預約紀錄…" at bounding box center [392, 191] width 784 height 382
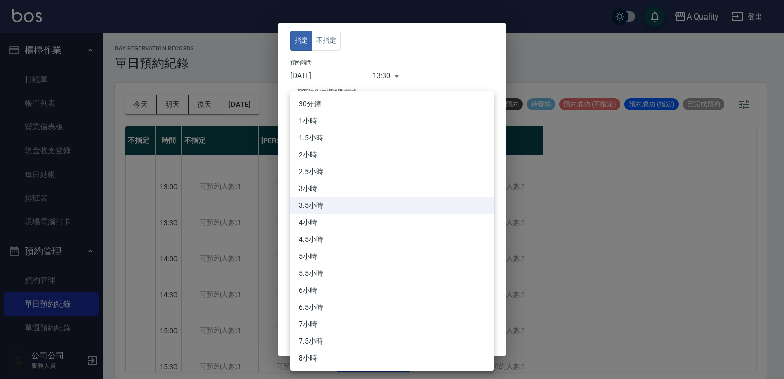
drag, startPoint x: 557, startPoint y: 280, endPoint x: 525, endPoint y: 291, distance: 33.1
click at [557, 281] on div at bounding box center [392, 189] width 784 height 379
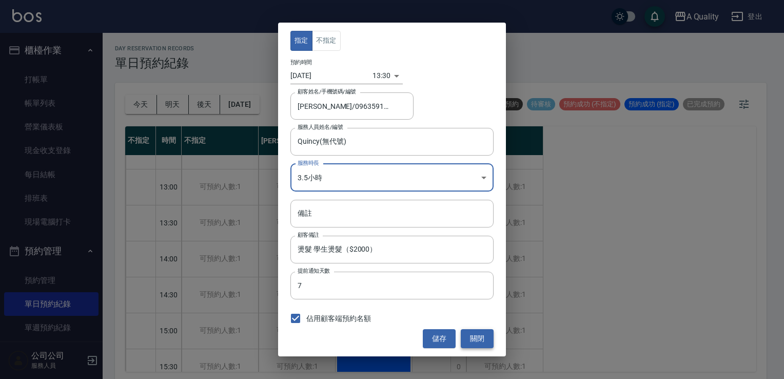
click at [482, 335] on button "關閉" at bounding box center [477, 338] width 33 height 19
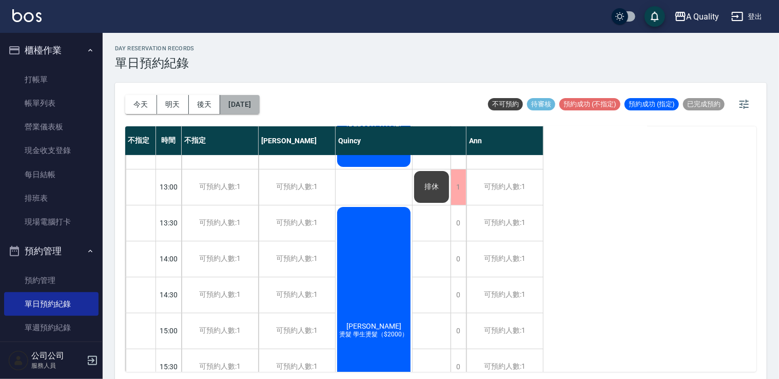
click at [235, 104] on button "2025/09/27" at bounding box center [239, 104] width 39 height 19
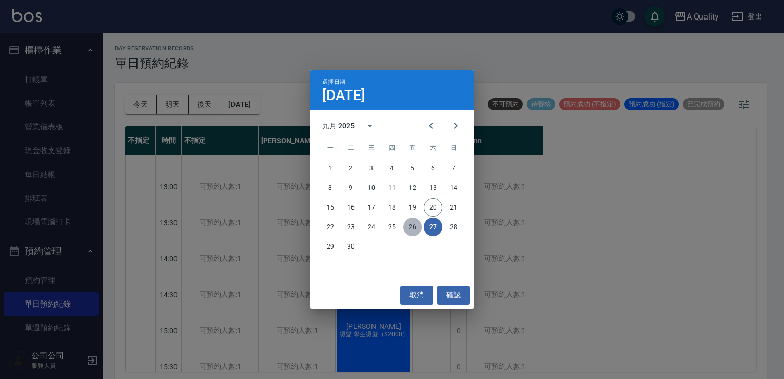
click at [405, 221] on button "26" at bounding box center [412, 226] width 18 height 18
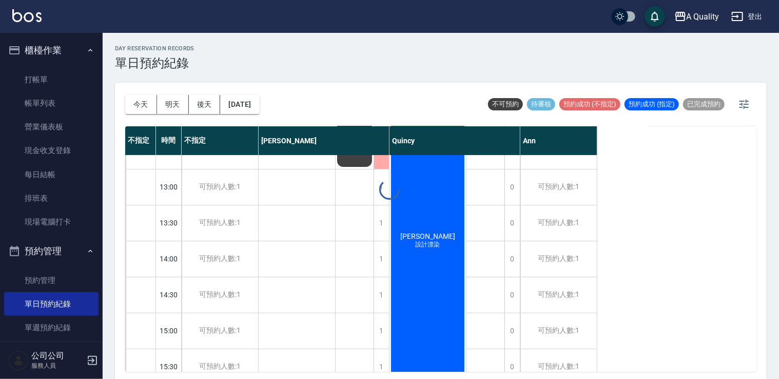
click at [411, 229] on div at bounding box center [389, 189] width 779 height 379
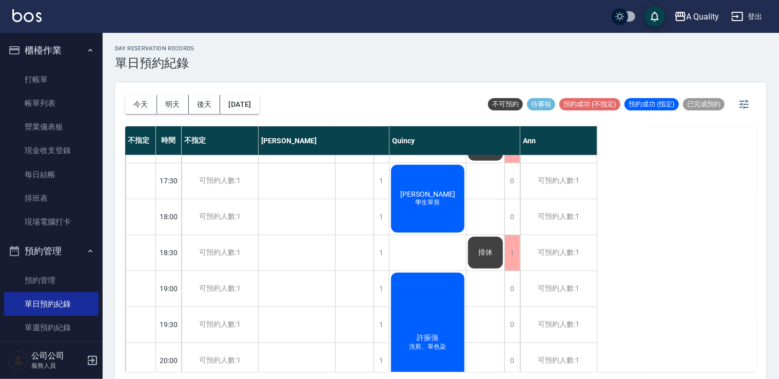
scroll to position [509, 0]
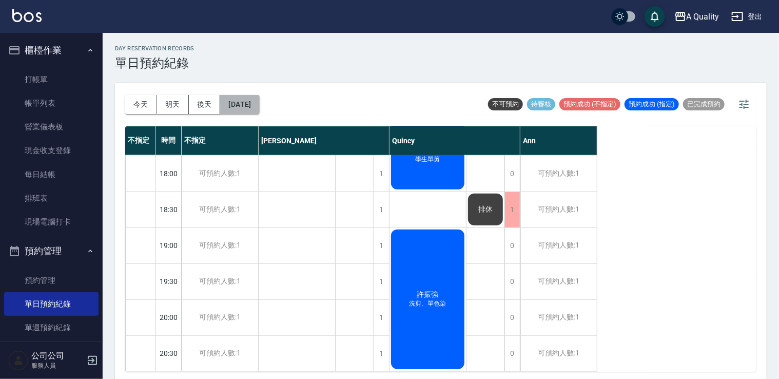
click at [246, 107] on button "2025/09/26" at bounding box center [239, 104] width 39 height 19
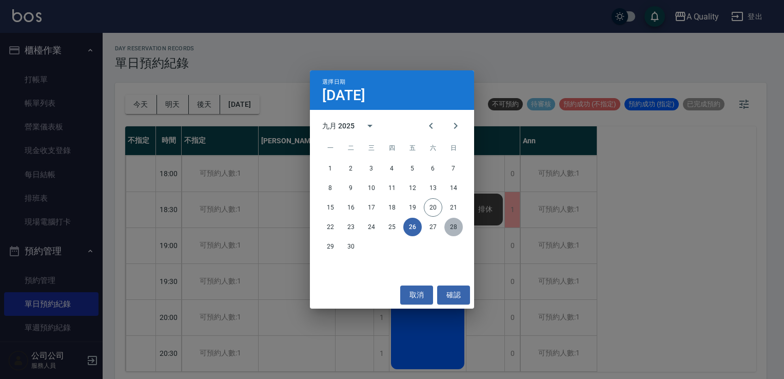
drag, startPoint x: 457, startPoint y: 233, endPoint x: 446, endPoint y: 224, distance: 14.2
click at [457, 233] on button "28" at bounding box center [453, 226] width 18 height 18
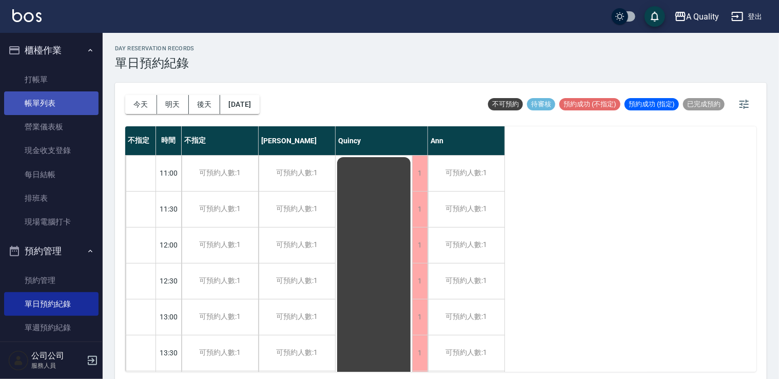
click at [49, 108] on link "帳單列表" at bounding box center [51, 103] width 94 height 24
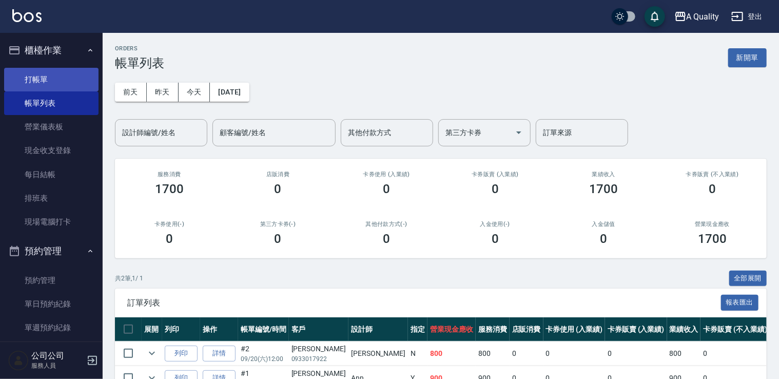
click at [64, 86] on link "打帳單" at bounding box center [51, 80] width 94 height 24
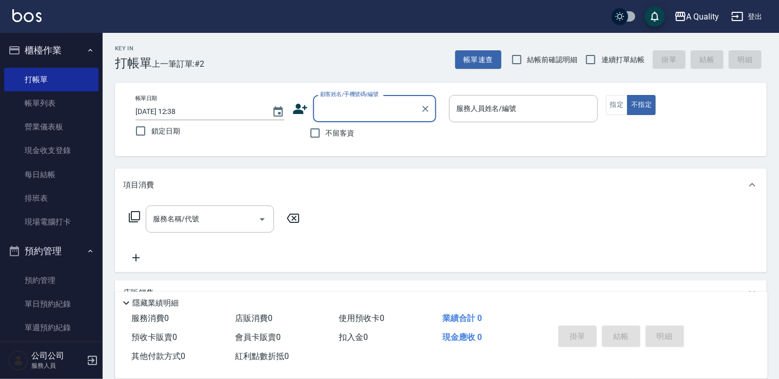
click at [349, 107] on input "顧客姓名/手機號碼/編號" at bounding box center [367, 109] width 98 height 18
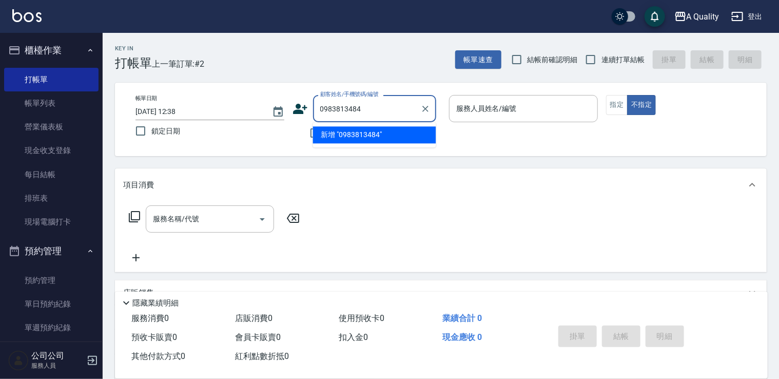
click at [379, 131] on li "新增 "0983813484"" at bounding box center [374, 134] width 123 height 17
type input "0983813484"
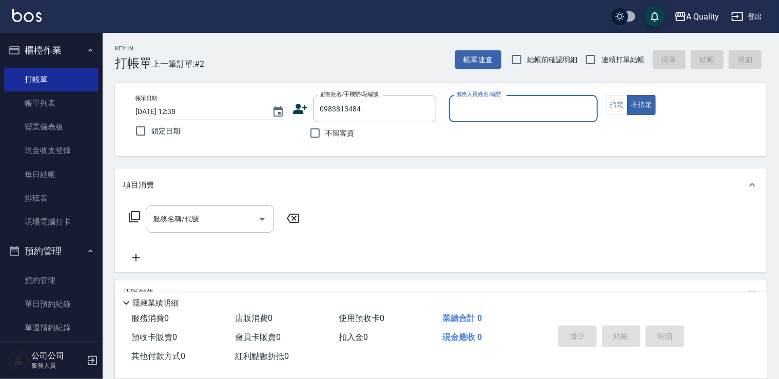
click at [304, 108] on icon at bounding box center [299, 108] width 15 height 15
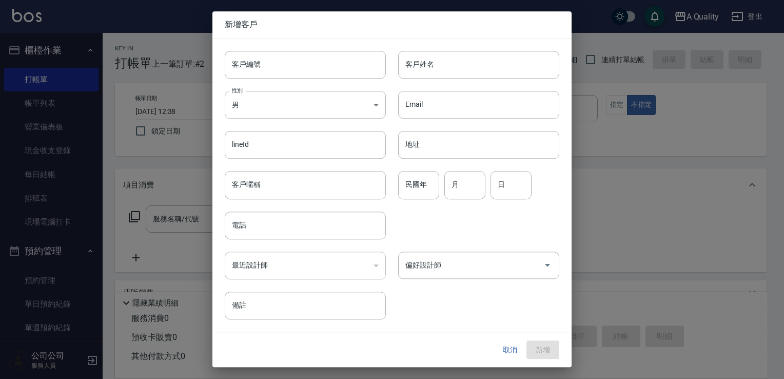
type input "0983813484"
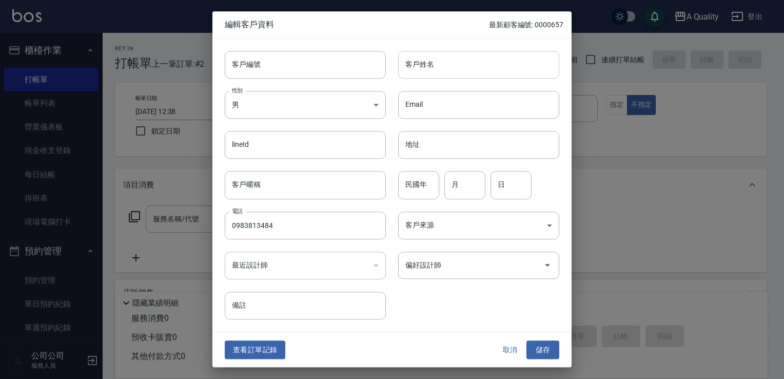
click at [438, 71] on input "客戶姓名" at bounding box center [478, 65] width 161 height 28
type input "c"
type input "[PERSON_NAME]"
click at [292, 98] on body "A Quality 登出 櫃檯作業 打帳單 帳單列表 營業儀表板 現金收支登錄 每日結帳 排班表 現場電腦打卡 預約管理 預約管理 單日預約紀錄 單週預約紀錄…" at bounding box center [392, 250] width 784 height 501
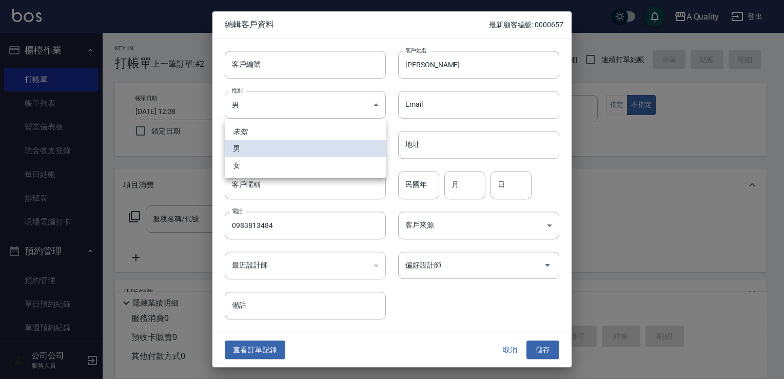
click at [270, 168] on li "女" at bounding box center [305, 165] width 161 height 17
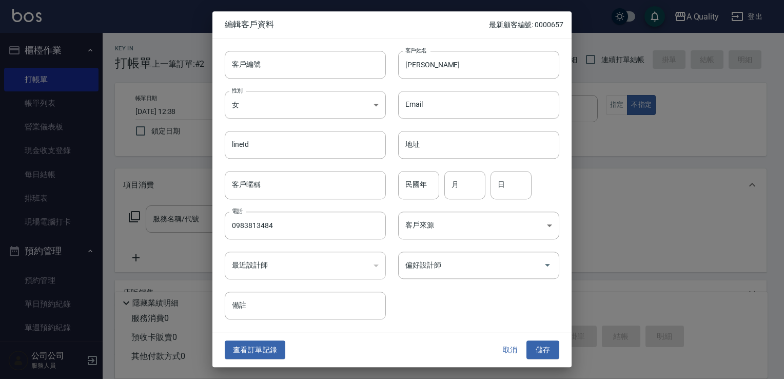
type input "FEMALE"
drag, startPoint x: 515, startPoint y: 337, endPoint x: 538, endPoint y: 343, distance: 23.4
click at [516, 337] on div "查看訂單記錄 取消 儲存" at bounding box center [391, 349] width 359 height 35
click at [544, 347] on button "儲存" at bounding box center [542, 349] width 33 height 19
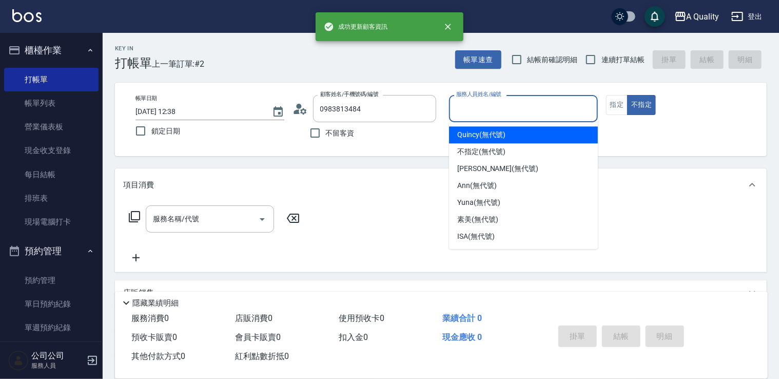
drag, startPoint x: 527, startPoint y: 106, endPoint x: 497, endPoint y: 134, distance: 41.0
click at [526, 106] on input "服務人員姓名/編號" at bounding box center [523, 109] width 140 height 18
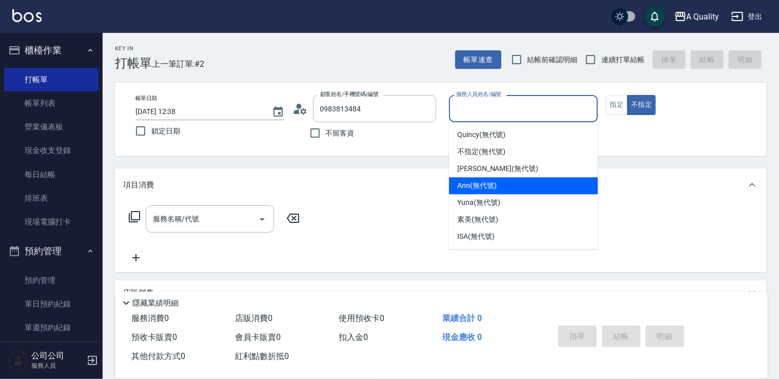
click at [484, 190] on span "Ann (無代號)" at bounding box center [476, 185] width 39 height 11
type input "Ann(無代號)"
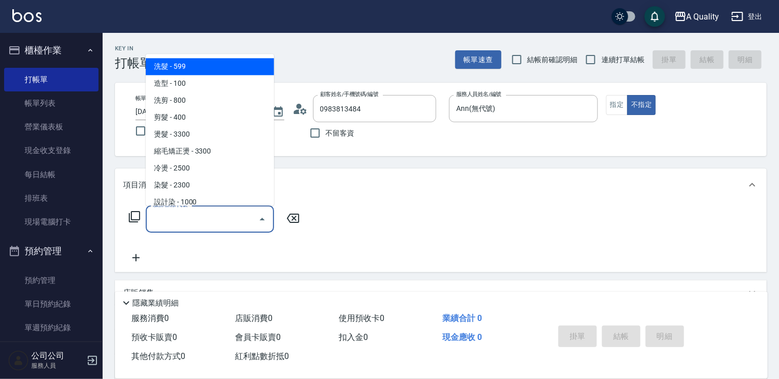
click at [215, 216] on input "服務名稱/代號" at bounding box center [202, 219] width 104 height 18
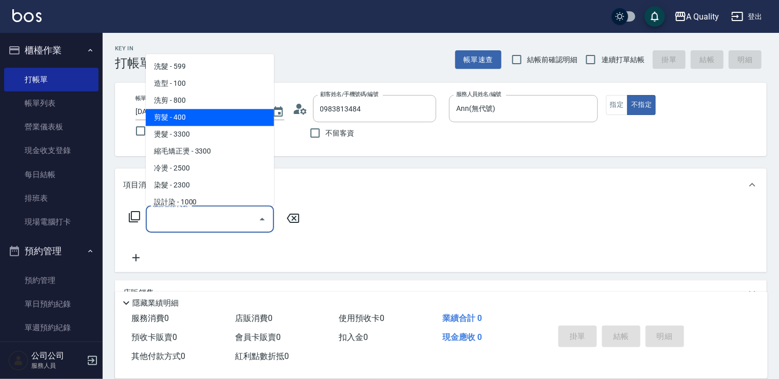
drag, startPoint x: 207, startPoint y: 115, endPoint x: 306, endPoint y: 186, distance: 121.4
click at [207, 115] on span "剪髮 - 400" at bounding box center [210, 117] width 128 height 17
type input "剪髮(201)"
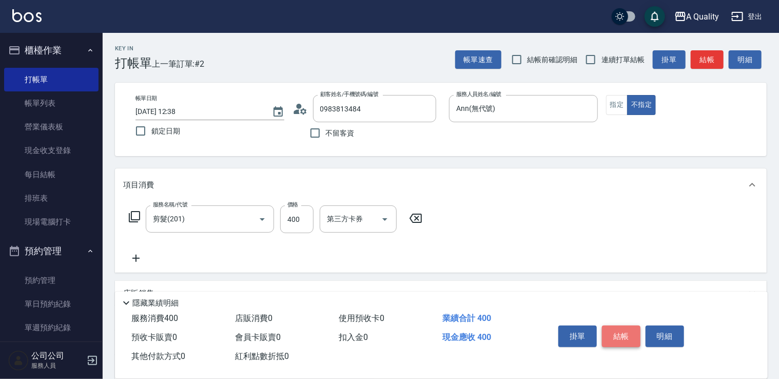
click at [621, 336] on button "結帳" at bounding box center [621, 336] width 38 height 22
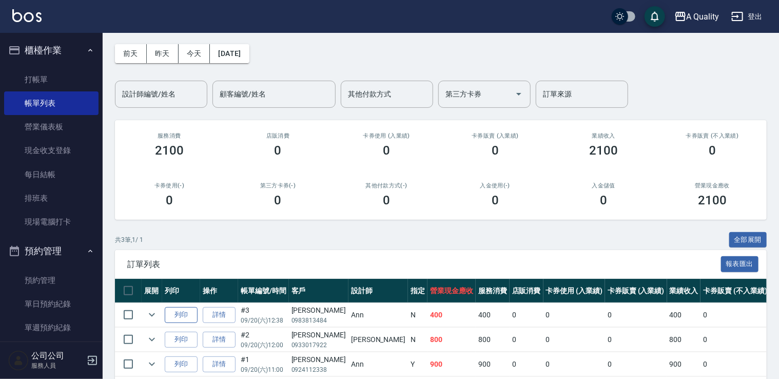
scroll to position [83, 0]
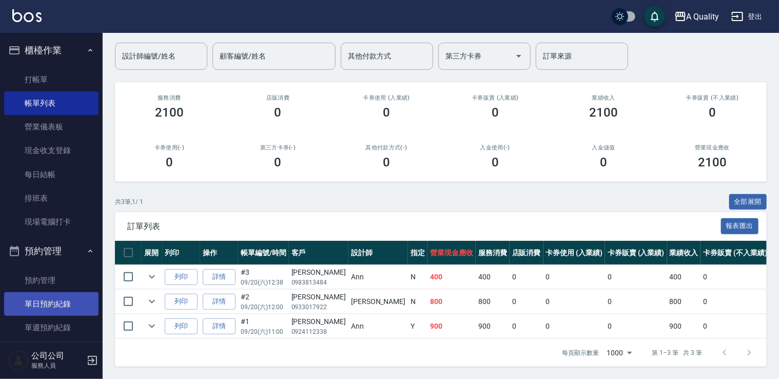
click at [54, 298] on link "單日預約紀錄" at bounding box center [51, 304] width 94 height 24
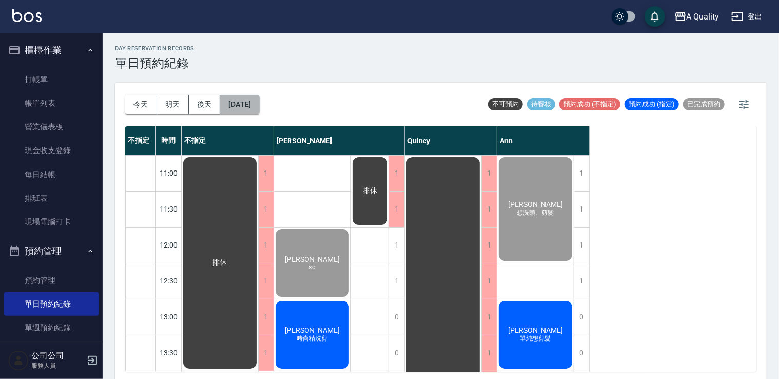
click at [251, 98] on button "[DATE]" at bounding box center [239, 104] width 39 height 19
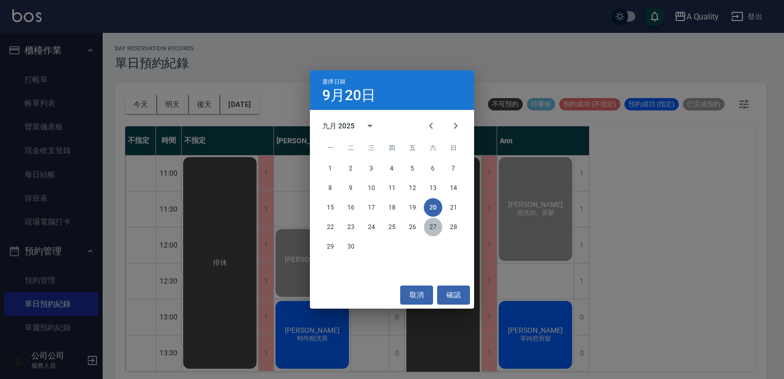
click at [435, 229] on button "27" at bounding box center [433, 226] width 18 height 18
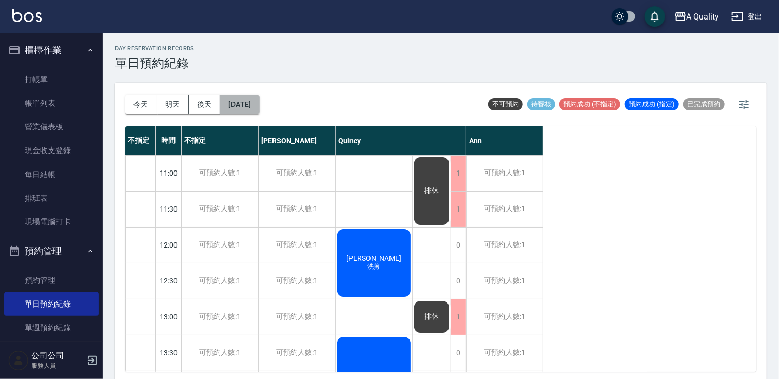
click at [257, 104] on button "2025/09/27" at bounding box center [239, 104] width 39 height 19
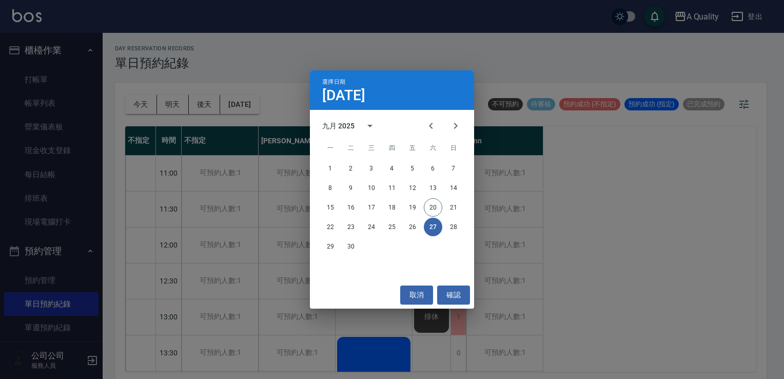
click at [438, 226] on button "27" at bounding box center [433, 226] width 18 height 18
click at [448, 214] on button "21" at bounding box center [453, 207] width 18 height 18
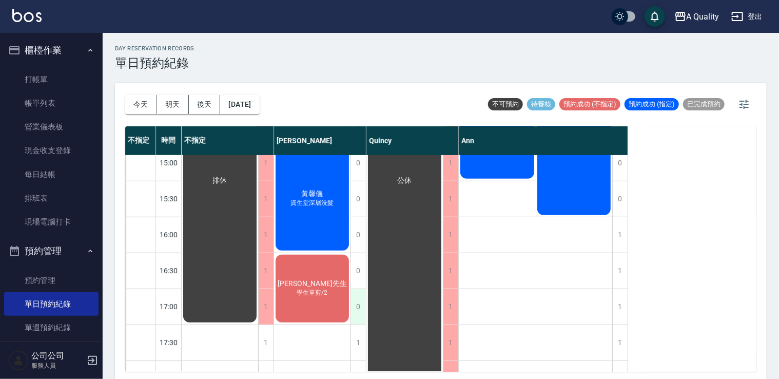
scroll to position [359, 0]
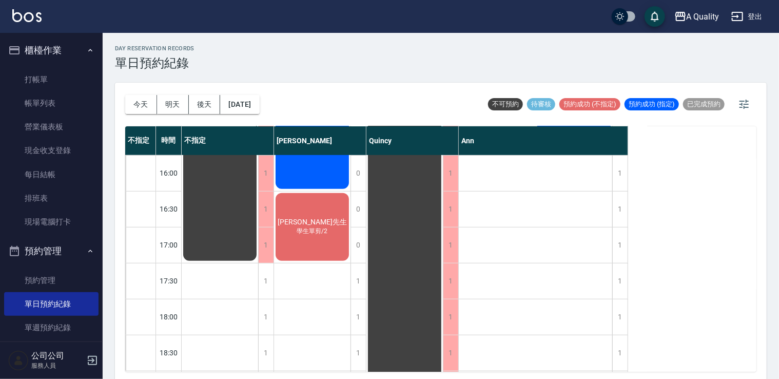
click at [335, 241] on div "蔡先生 學生單剪/2" at bounding box center [312, 226] width 76 height 71
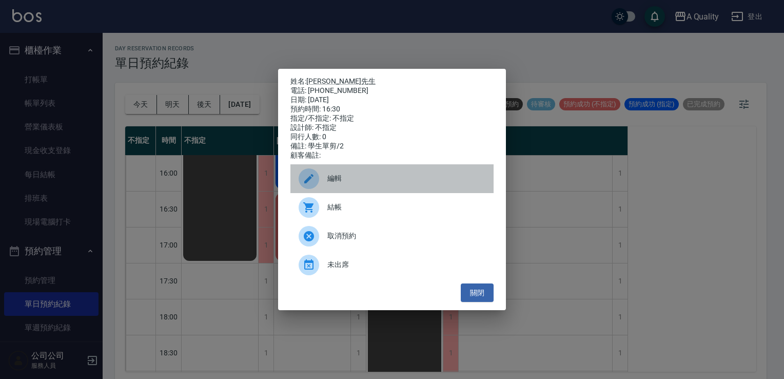
click at [352, 191] on div "編輯" at bounding box center [391, 178] width 203 height 29
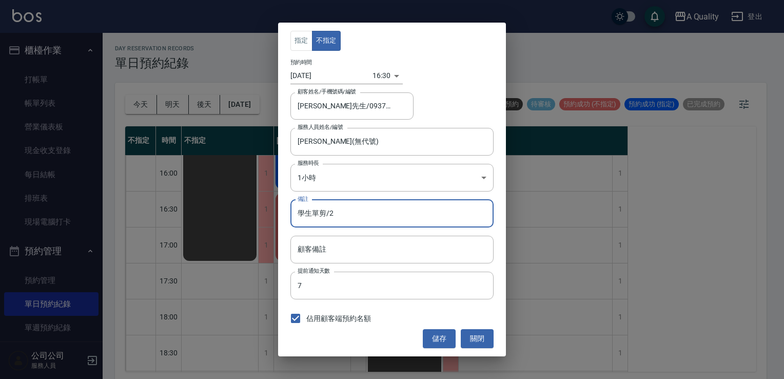
drag, startPoint x: 334, startPoint y: 212, endPoint x: 324, endPoint y: 213, distance: 9.8
click at [324, 213] on input "學生單剪/2" at bounding box center [391, 214] width 203 height 28
type input "學生單剪"
drag, startPoint x: 447, startPoint y: 342, endPoint x: 444, endPoint y: 338, distance: 5.3
click at [446, 342] on button "儲存" at bounding box center [439, 338] width 33 height 19
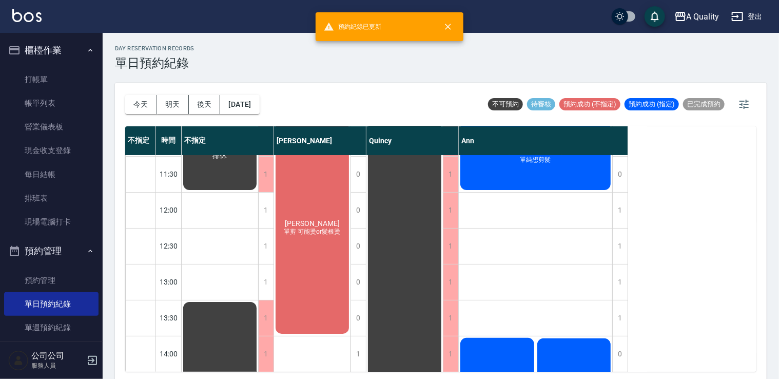
scroll to position [0, 0]
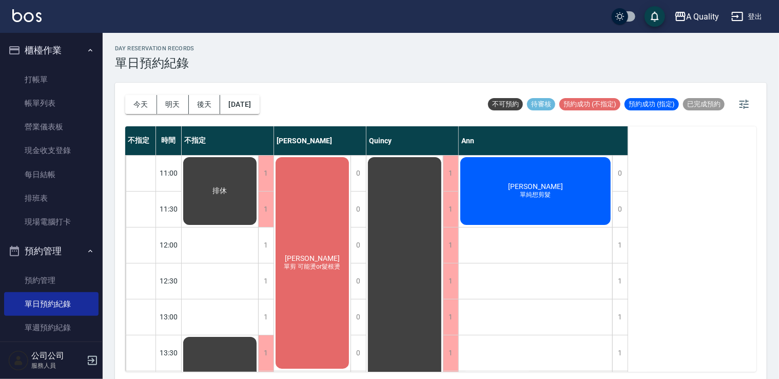
drag, startPoint x: 140, startPoint y: 104, endPoint x: 154, endPoint y: 114, distance: 17.7
click at [140, 104] on button "今天" at bounding box center [141, 104] width 32 height 19
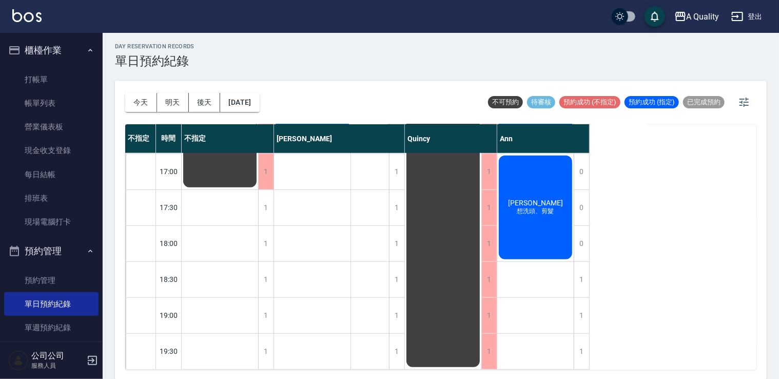
scroll to position [3, 0]
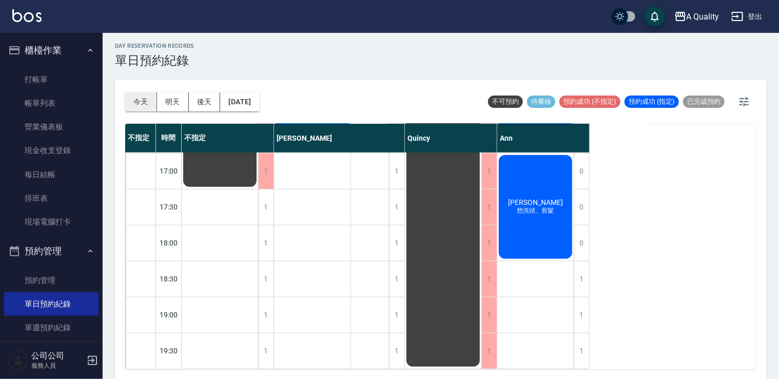
click at [148, 97] on button "今天" at bounding box center [141, 101] width 32 height 19
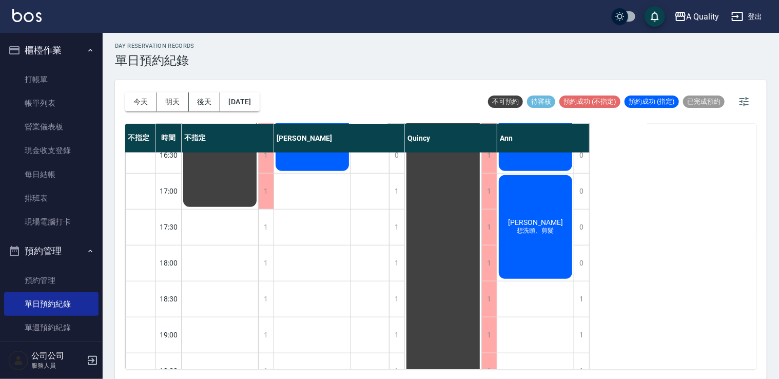
scroll to position [438, 0]
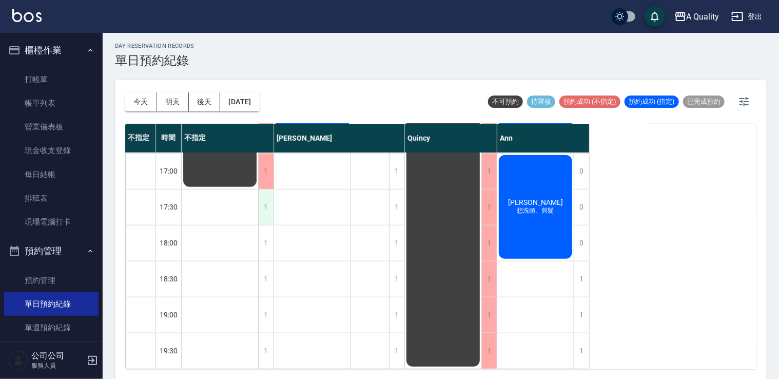
click at [271, 196] on div "1" at bounding box center [265, 206] width 15 height 35
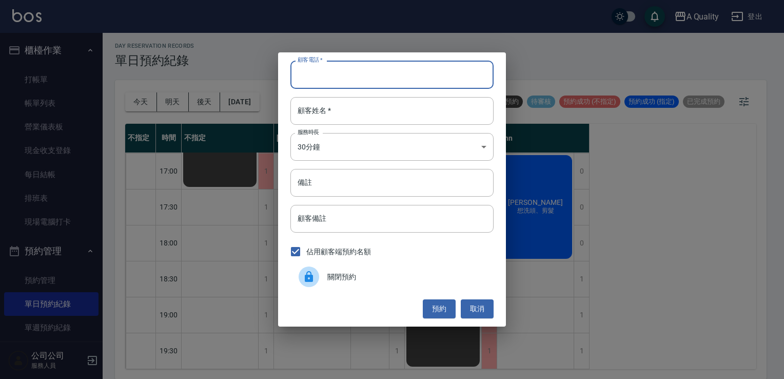
click at [339, 65] on input "顧客電話   *" at bounding box center [391, 75] width 203 height 28
type input "0975333182"
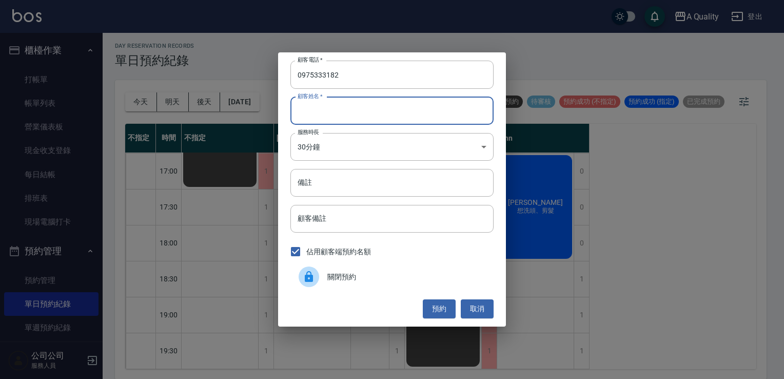
click at [332, 112] on input "顧客姓名   *" at bounding box center [391, 111] width 203 height 28
type input "梁"
click at [328, 162] on div "顧客電話   * 0975333182 顧客電話   * 顧客姓名   * 梁 顧客姓名   * 服務時長 30分鐘 1 服務時長 備註 備註 顧客備註 顧客…" at bounding box center [392, 188] width 228 height 273
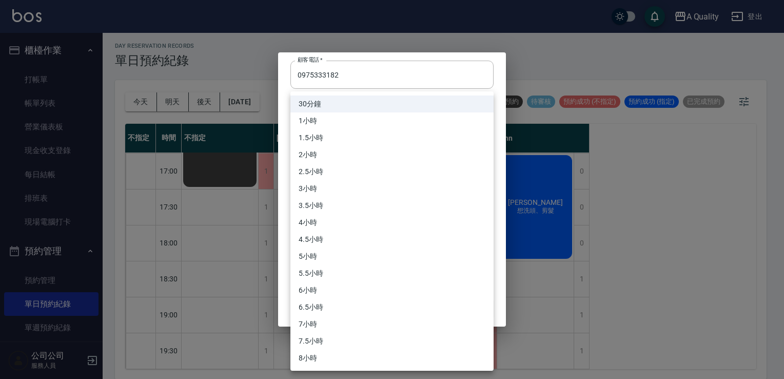
click at [326, 149] on body "A Quality 登出 櫃檯作業 打帳單 帳單列表 營業儀表板 現金收支登錄 每日結帳 排班表 現場電腦打卡 預約管理 預約管理 單日預約紀錄 單週預約紀錄…" at bounding box center [392, 188] width 784 height 382
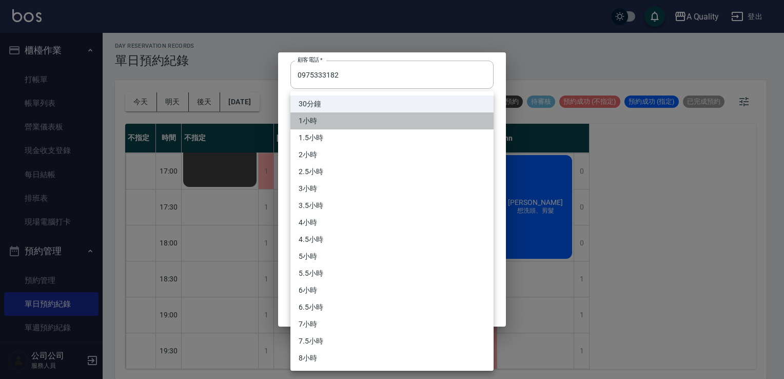
click at [308, 125] on li "1小時" at bounding box center [391, 120] width 203 height 17
type input "2"
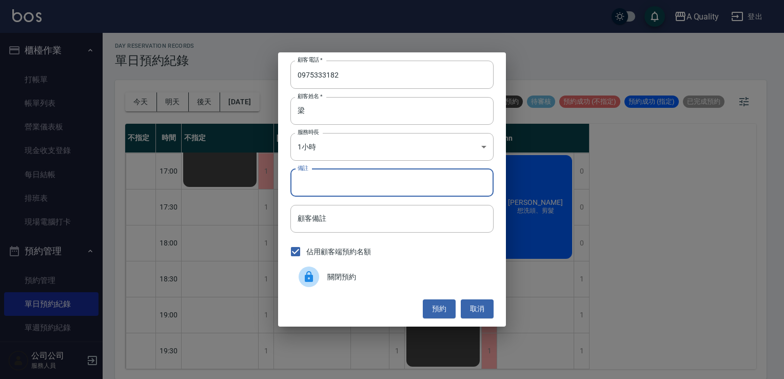
click at [326, 178] on input "備註" at bounding box center [391, 183] width 203 height 28
type input "SC"
click at [430, 309] on button "預約" at bounding box center [439, 308] width 33 height 19
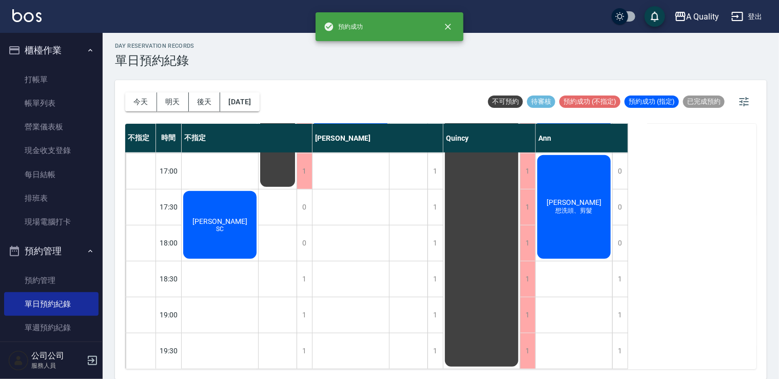
click at [208, 219] on div "梁s SC" at bounding box center [220, 224] width 76 height 71
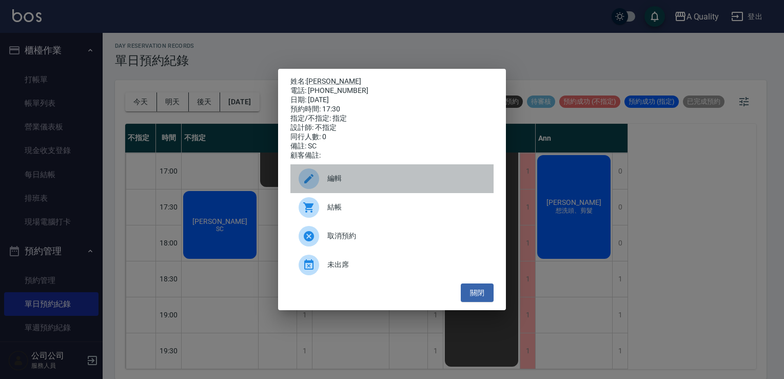
click at [362, 193] on div "編輯" at bounding box center [391, 178] width 203 height 29
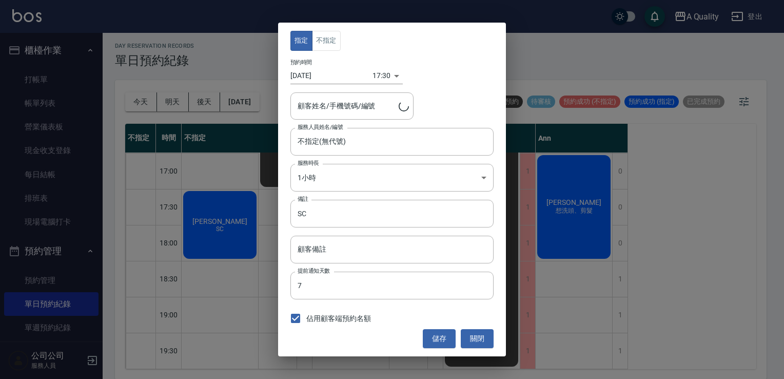
type input "梁s/0975333182/"
click at [337, 44] on button "不指定" at bounding box center [326, 41] width 29 height 20
click at [449, 335] on button "儲存" at bounding box center [439, 338] width 33 height 19
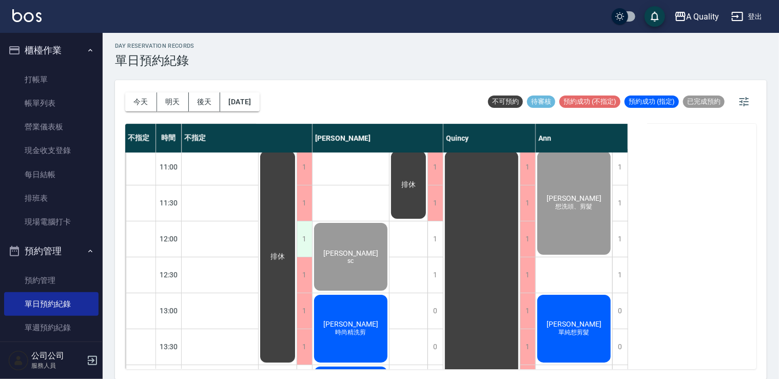
scroll to position [0, 0]
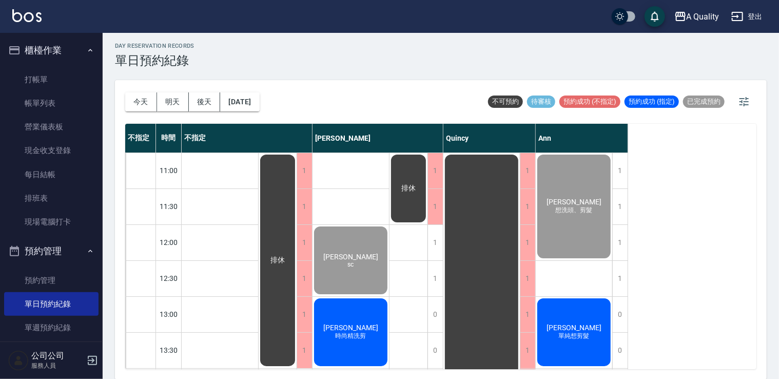
click at [361, 312] on div "溫淑宜 時尚精洗剪" at bounding box center [350, 331] width 76 height 71
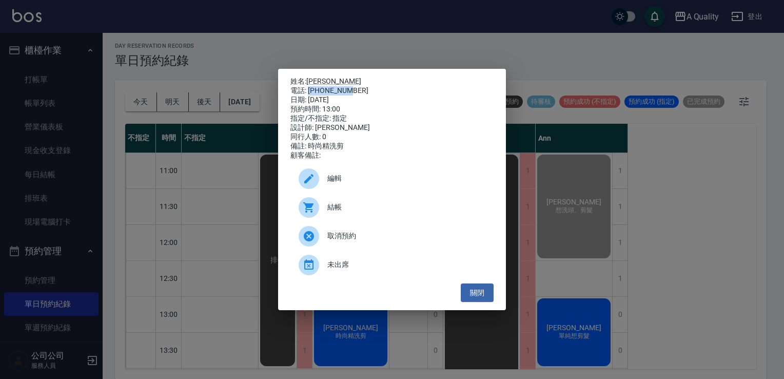
drag, startPoint x: 308, startPoint y: 87, endPoint x: 371, endPoint y: 89, distance: 63.6
click at [371, 89] on div "電話: 0939260824" at bounding box center [391, 90] width 203 height 9
drag, startPoint x: 371, startPoint y: 89, endPoint x: 338, endPoint y: 91, distance: 33.9
copy div "0939260824"
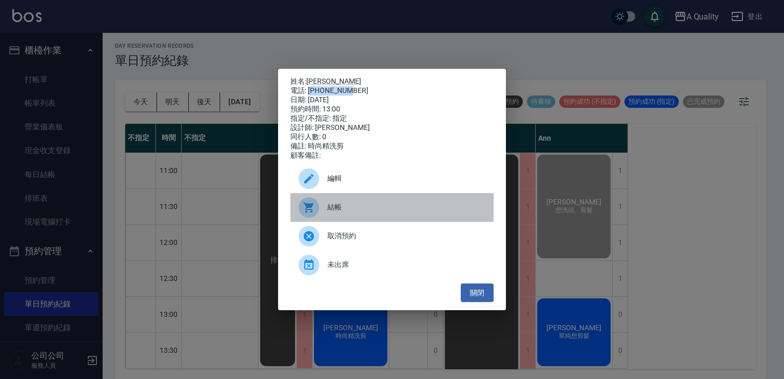
click at [377, 212] on span "結帳" at bounding box center [406, 207] width 158 height 11
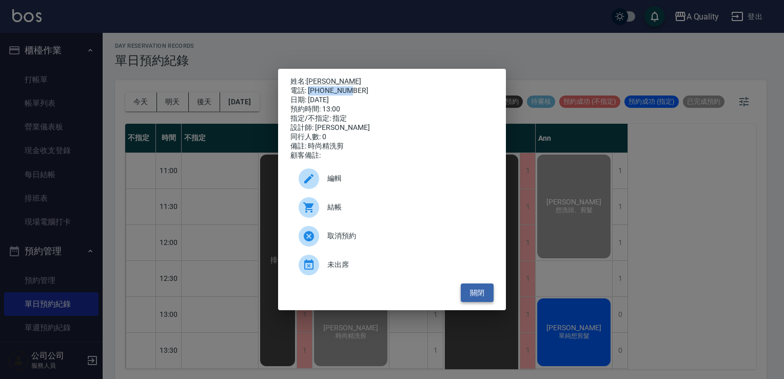
click at [477, 296] on button "關閉" at bounding box center [477, 292] width 33 height 19
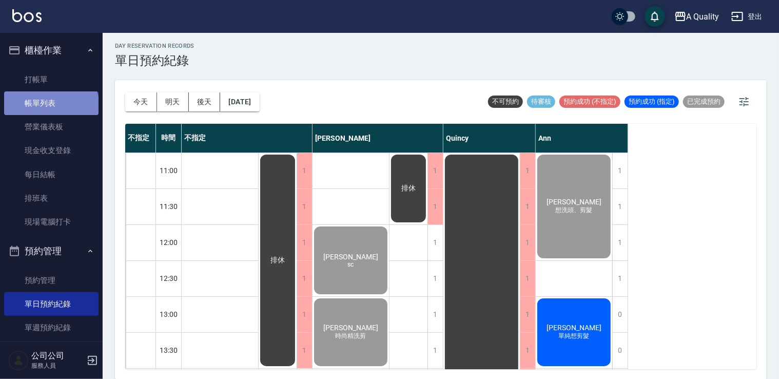
click at [50, 107] on link "帳單列表" at bounding box center [51, 103] width 94 height 24
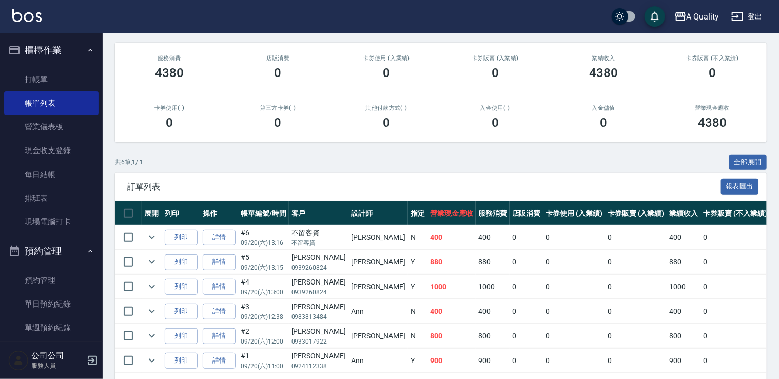
scroll to position [154, 0]
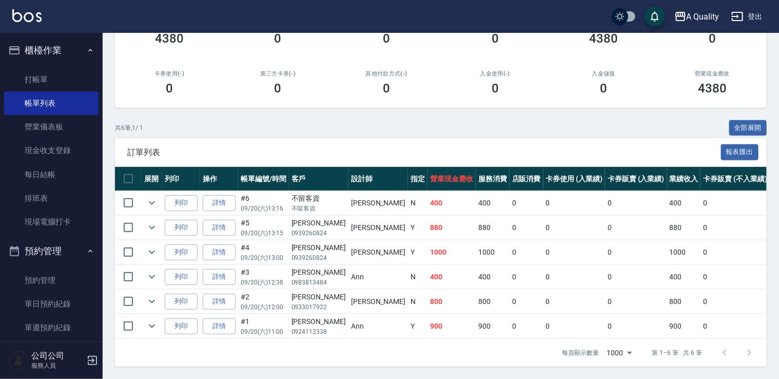
drag, startPoint x: 47, startPoint y: 302, endPoint x: 74, endPoint y: 239, distance: 68.7
click at [47, 303] on link "單日預約紀錄" at bounding box center [51, 304] width 94 height 24
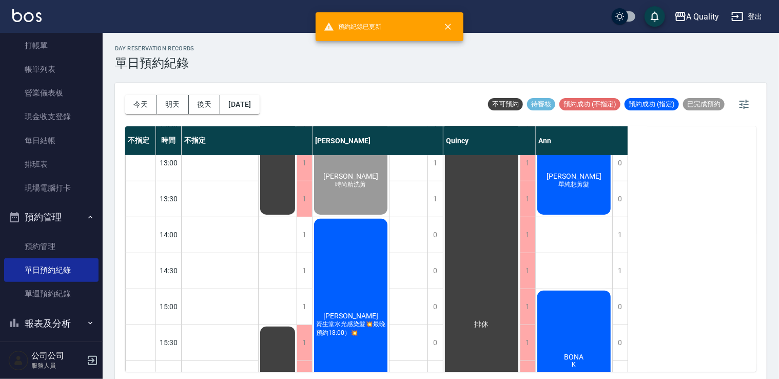
scroll to position [67, 0]
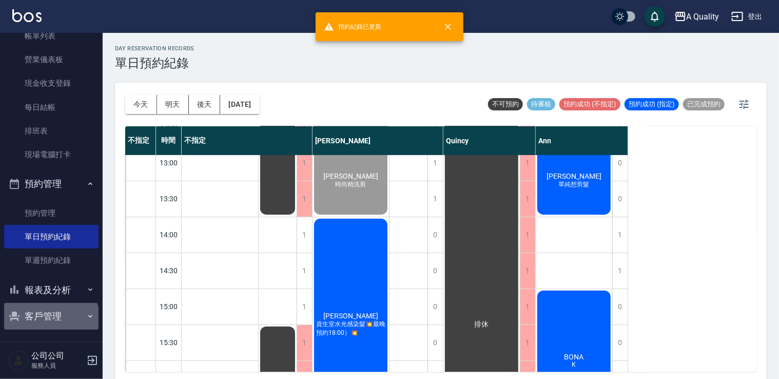
click at [50, 323] on button "客戶管理" at bounding box center [51, 316] width 94 height 27
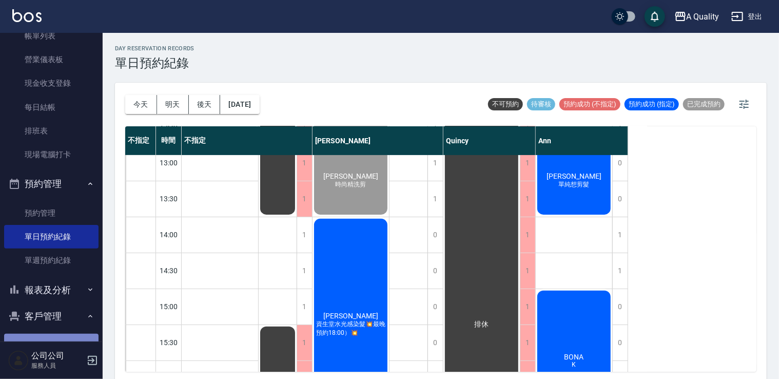
drag, startPoint x: 52, startPoint y: 338, endPoint x: 65, endPoint y: 309, distance: 31.7
click at [52, 337] on link "客戶列表" at bounding box center [51, 345] width 94 height 24
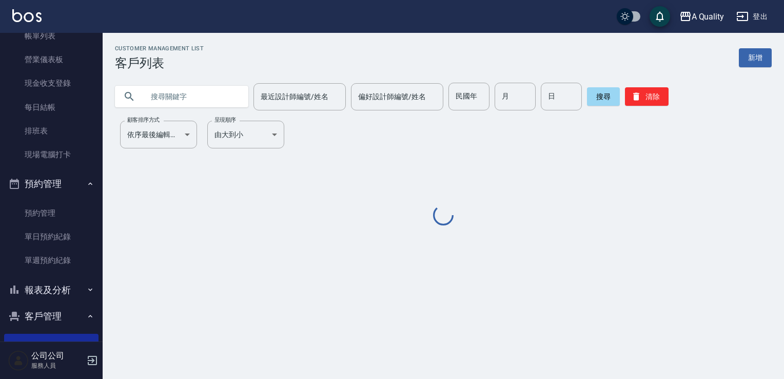
click at [172, 92] on input "text" at bounding box center [192, 97] width 96 height 28
click at [173, 93] on input "text" at bounding box center [192, 97] width 96 height 28
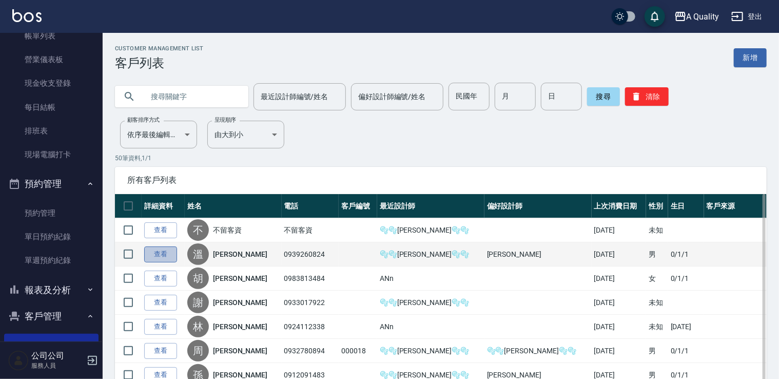
click at [149, 260] on link "查看" at bounding box center [160, 254] width 33 height 16
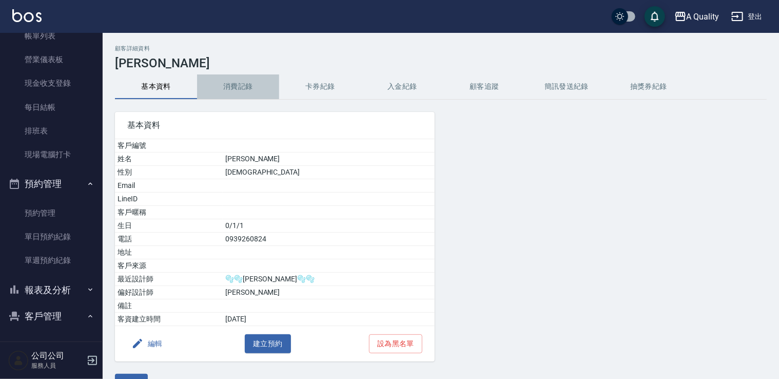
click at [232, 79] on button "消費記錄" at bounding box center [238, 86] width 82 height 25
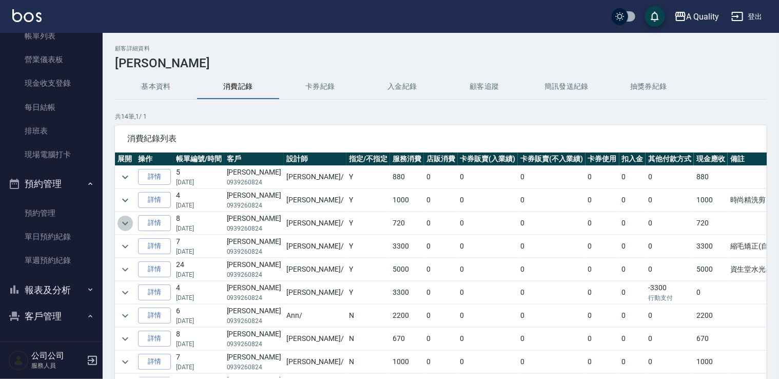
click at [125, 220] on icon "expand row" at bounding box center [125, 223] width 12 height 12
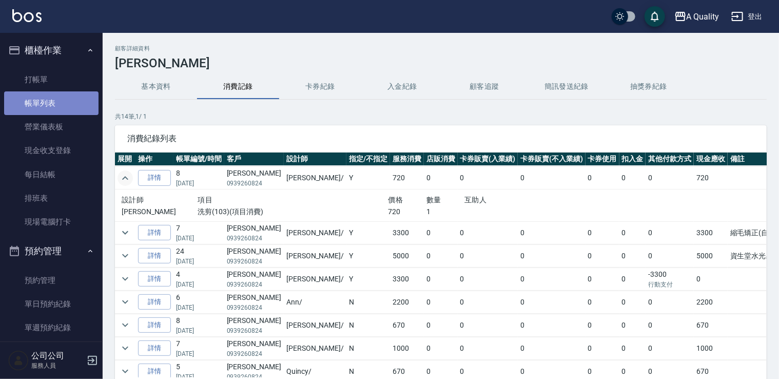
click at [56, 100] on link "帳單列表" at bounding box center [51, 103] width 94 height 24
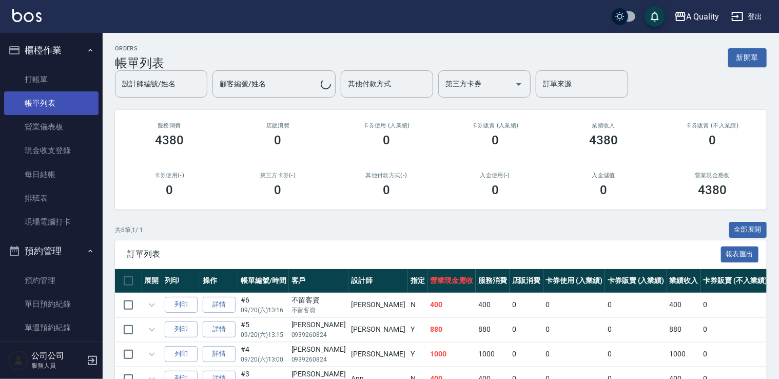
click at [68, 98] on link "帳單列表" at bounding box center [51, 103] width 94 height 24
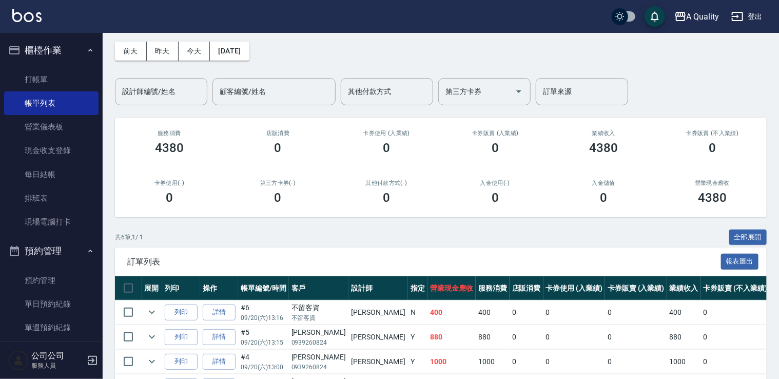
scroll to position [103, 0]
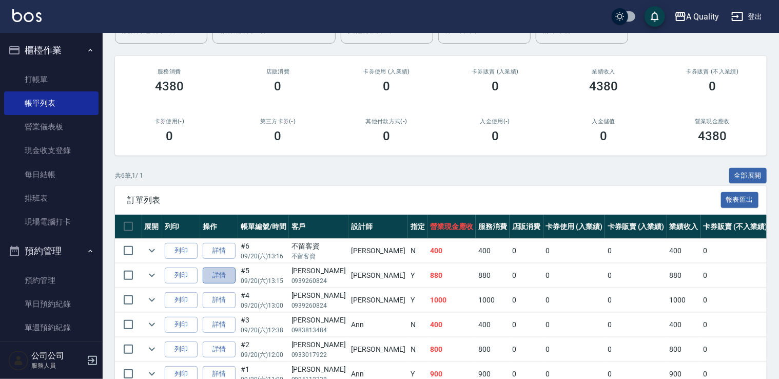
click at [226, 279] on link "詳情" at bounding box center [219, 275] width 33 height 16
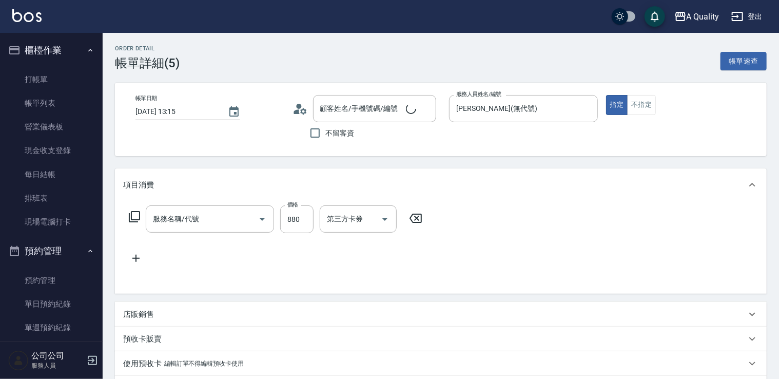
type input "[DATE] 13:15"
type input "[PERSON_NAME](無代號)"
type input "洗剪(103)"
type input "[PERSON_NAME]/0939260824/"
click at [298, 217] on input "880" at bounding box center [296, 219] width 33 height 28
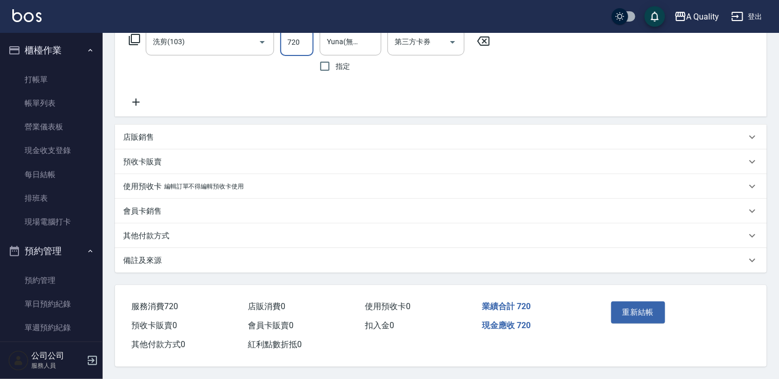
scroll to position [180, 0]
type input "720"
click at [642, 305] on button "重新結帳" at bounding box center [638, 312] width 54 height 22
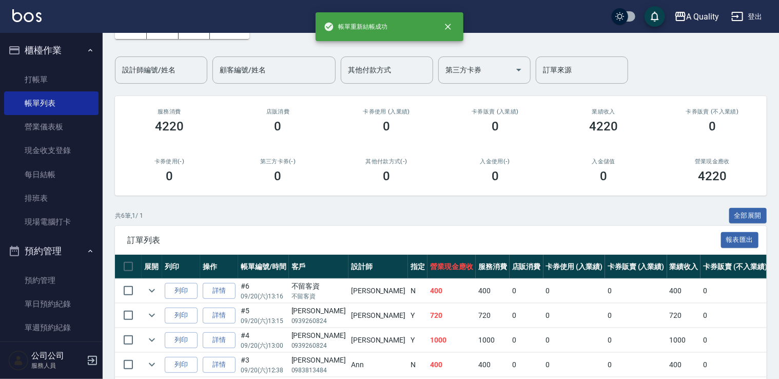
scroll to position [156, 0]
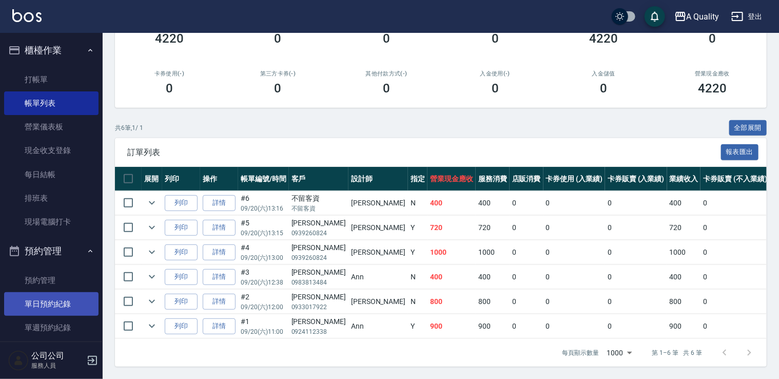
click at [43, 296] on link "單日預約紀錄" at bounding box center [51, 304] width 94 height 24
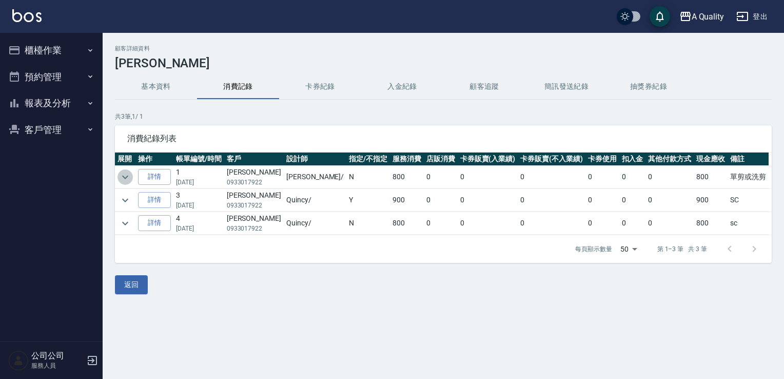
click at [122, 172] on icon "expand row" at bounding box center [125, 177] width 12 height 12
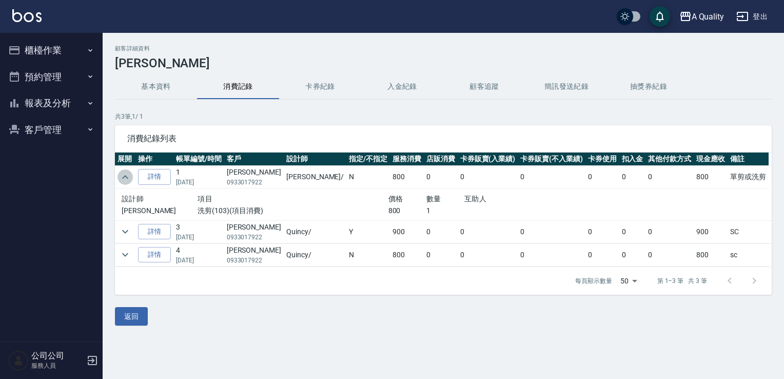
click at [130, 177] on icon "expand row" at bounding box center [125, 177] width 12 height 12
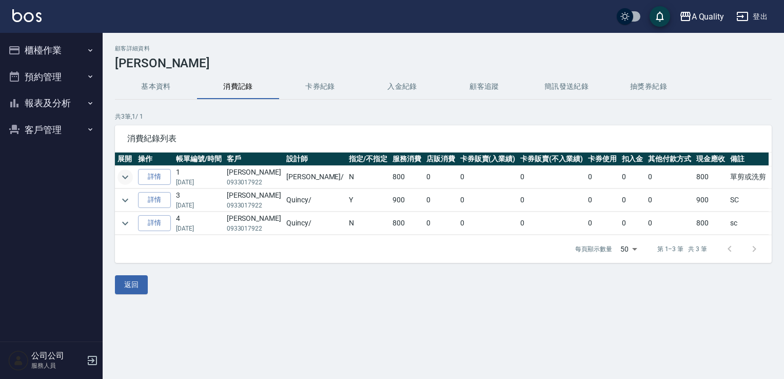
click at [51, 80] on button "預約管理" at bounding box center [51, 77] width 94 height 27
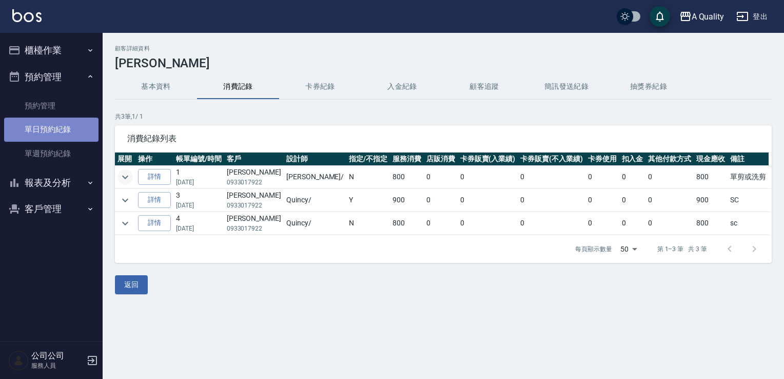
click at [74, 132] on link "單日預約紀錄" at bounding box center [51, 129] width 94 height 24
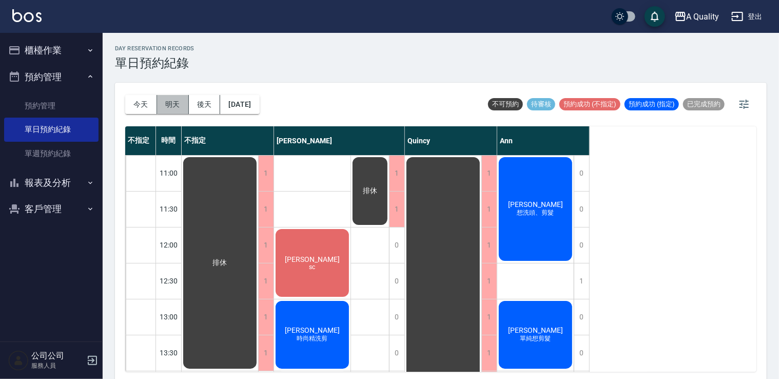
drag, startPoint x: 160, startPoint y: 95, endPoint x: 177, endPoint y: 96, distance: 17.4
click at [162, 95] on button "明天" at bounding box center [173, 104] width 32 height 19
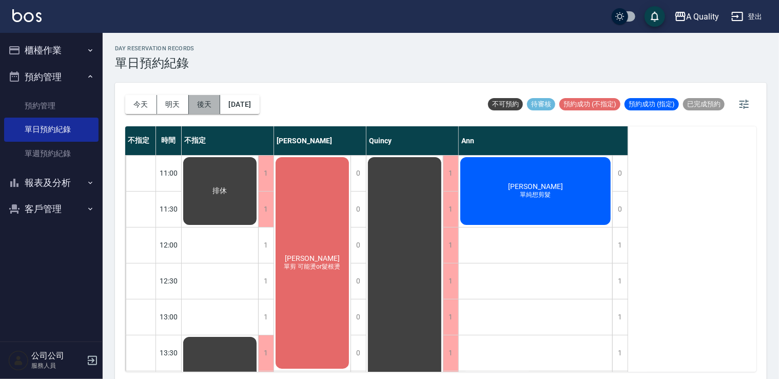
click at [209, 104] on button "後天" at bounding box center [205, 104] width 32 height 19
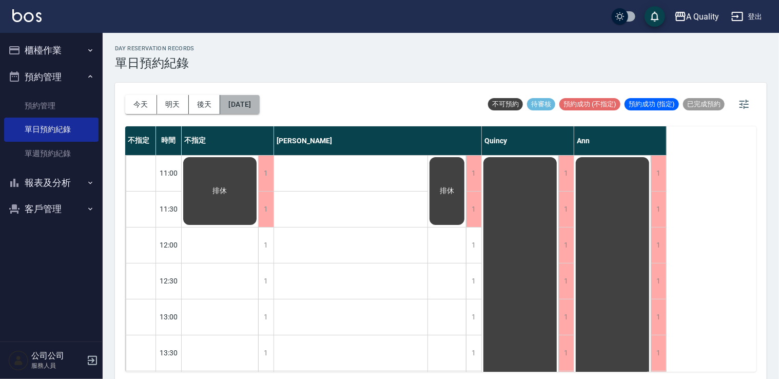
click at [251, 102] on button "2025/09/22" at bounding box center [239, 104] width 39 height 19
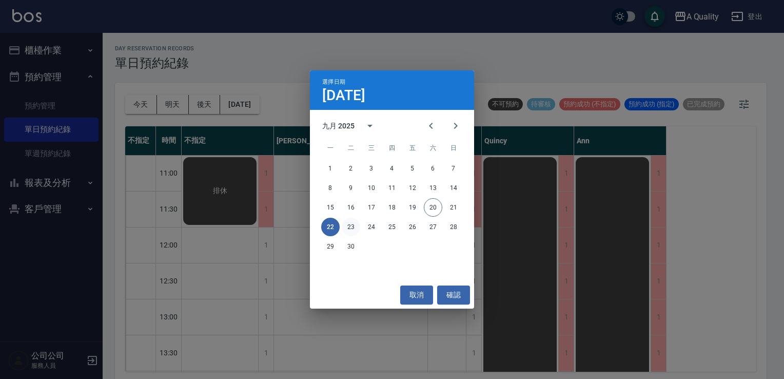
click at [353, 227] on button "23" at bounding box center [351, 226] width 18 height 18
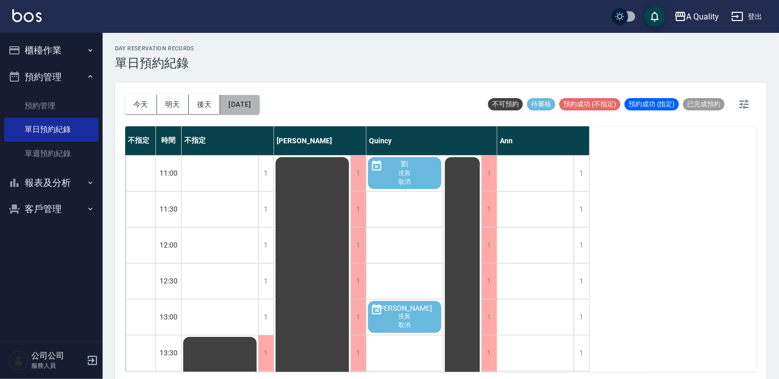
click at [254, 101] on button "2025/09/23" at bounding box center [239, 104] width 39 height 19
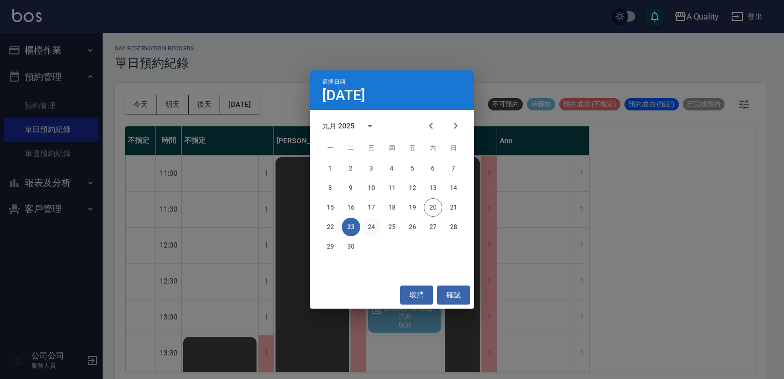
click at [374, 227] on button "24" at bounding box center [371, 226] width 18 height 18
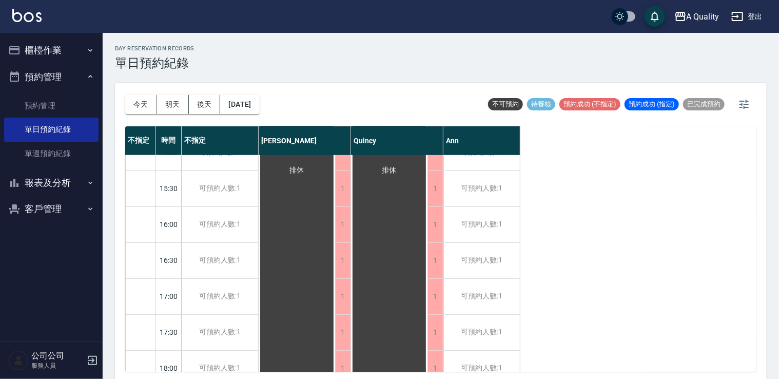
scroll to position [438, 0]
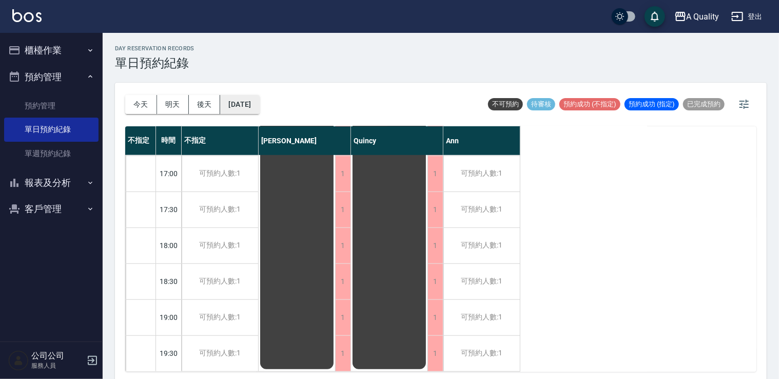
click at [259, 104] on button "2025/09/24" at bounding box center [239, 104] width 39 height 19
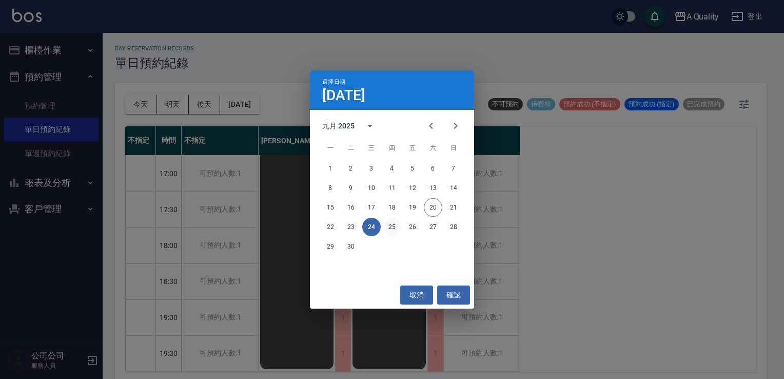
click at [386, 225] on button "25" at bounding box center [392, 226] width 18 height 18
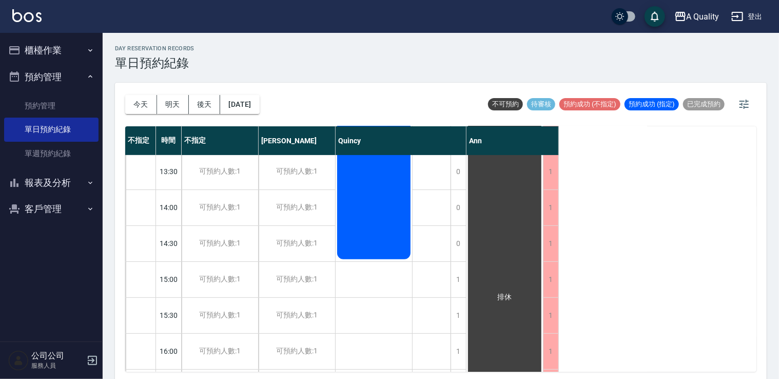
scroll to position [27, 0]
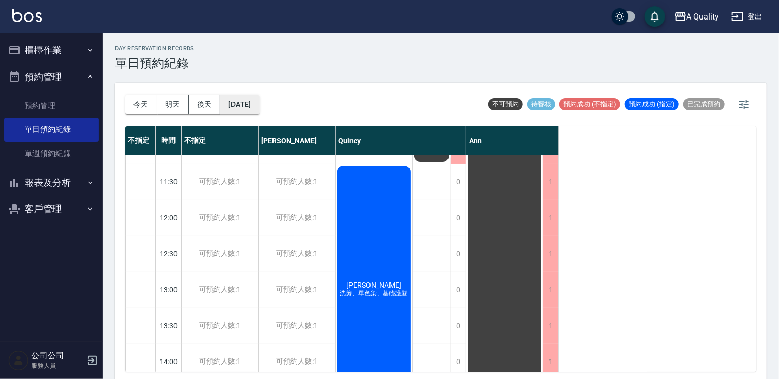
click at [242, 100] on button "2025/09/25" at bounding box center [239, 104] width 39 height 19
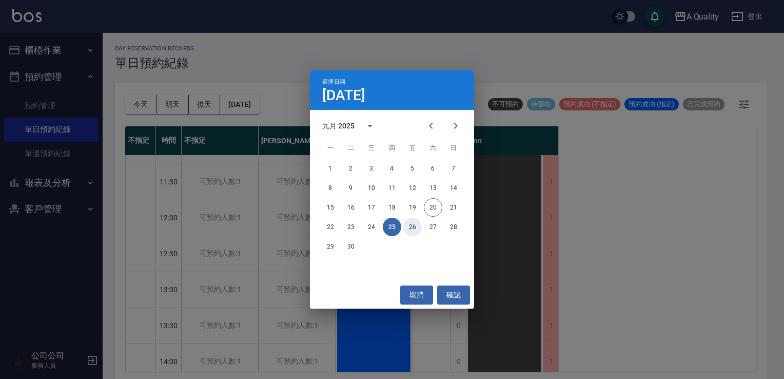
click at [414, 230] on button "26" at bounding box center [412, 226] width 18 height 18
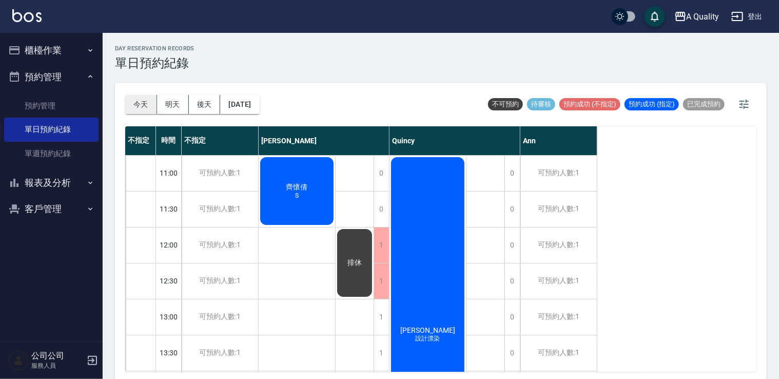
click at [131, 95] on button "今天" at bounding box center [141, 104] width 32 height 19
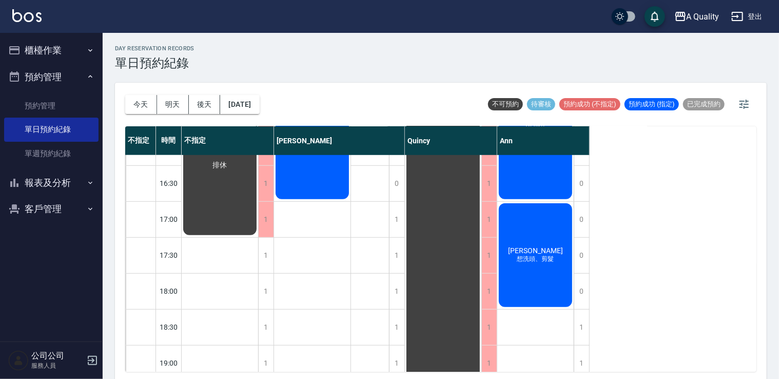
scroll to position [386, 0]
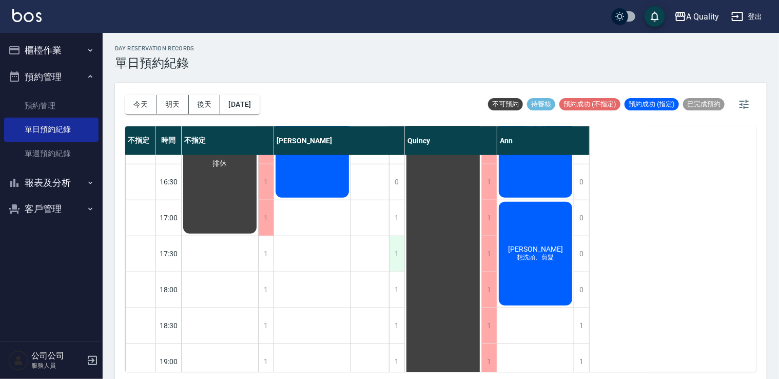
click at [400, 249] on div "1" at bounding box center [396, 253] width 15 height 35
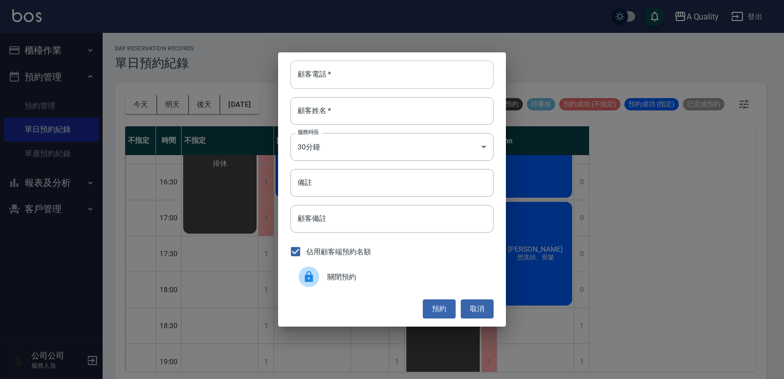
click at [357, 80] on input "顧客電話   *" at bounding box center [391, 75] width 203 height 28
type input "0983813484"
click at [345, 118] on input "顧客姓名   *" at bounding box center [391, 111] width 203 height 28
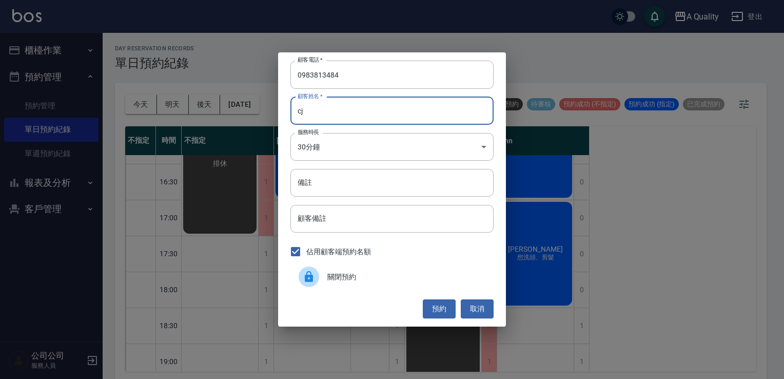
type input "c"
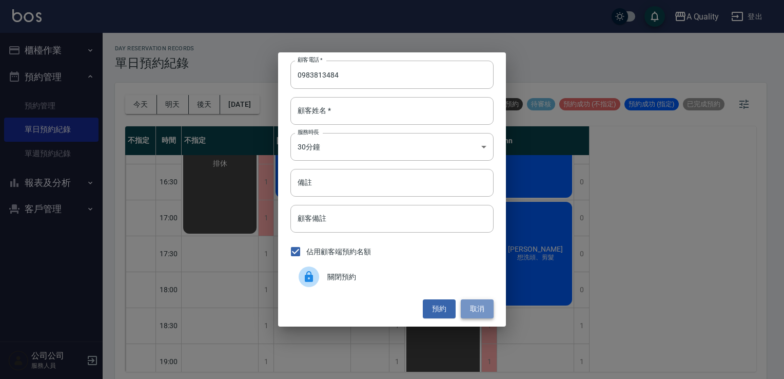
click at [469, 308] on button "取消" at bounding box center [477, 308] width 33 height 19
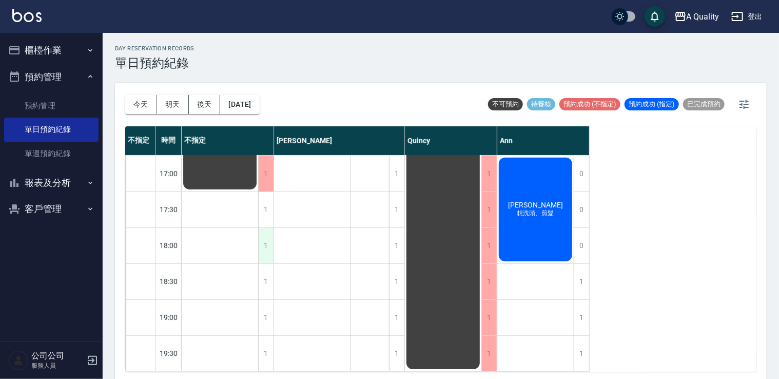
scroll to position [438, 0]
click at [396, 207] on div "1" at bounding box center [396, 209] width 15 height 35
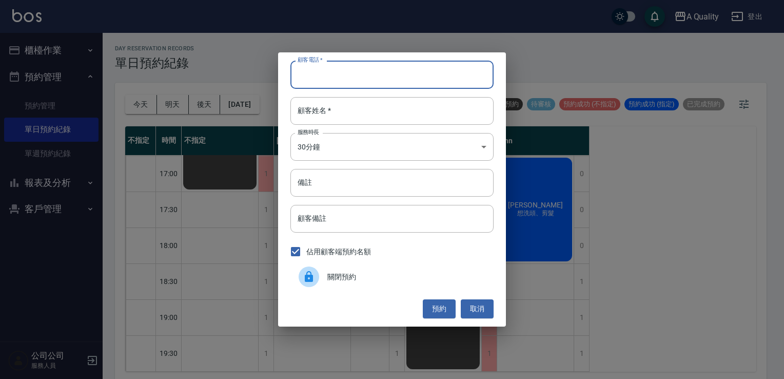
click at [351, 83] on input "顧客電話   *" at bounding box center [391, 75] width 203 height 28
type input "0983813484"
drag, startPoint x: 332, startPoint y: 75, endPoint x: 285, endPoint y: 81, distance: 47.0
click at [285, 81] on div "顧客電話   * 0983813484 顧客電話   * 顧客姓名   * 顧客姓名   * 服務時長 30分鐘 1 服務時長 備註 備註 顧客備註 顧客備註…" at bounding box center [392, 188] width 228 height 273
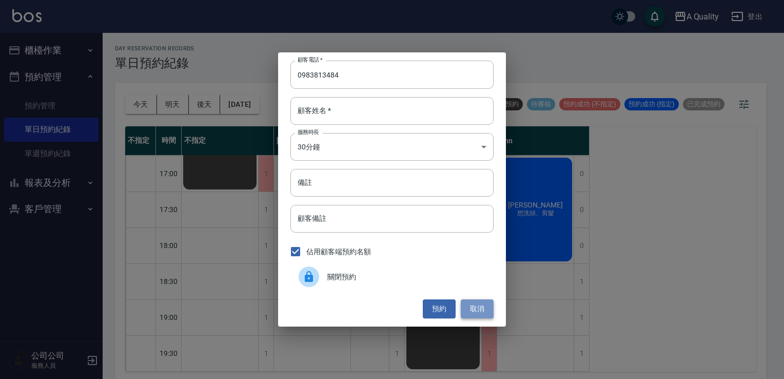
drag, startPoint x: 482, startPoint y: 304, endPoint x: 478, endPoint y: 307, distance: 5.3
click at [482, 304] on button "取消" at bounding box center [477, 308] width 33 height 19
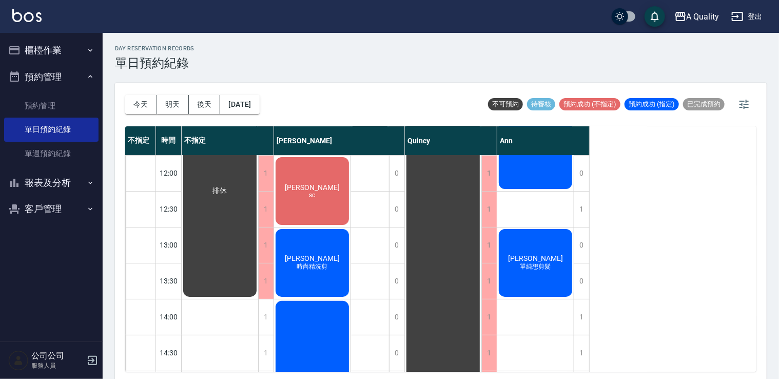
scroll to position [0, 0]
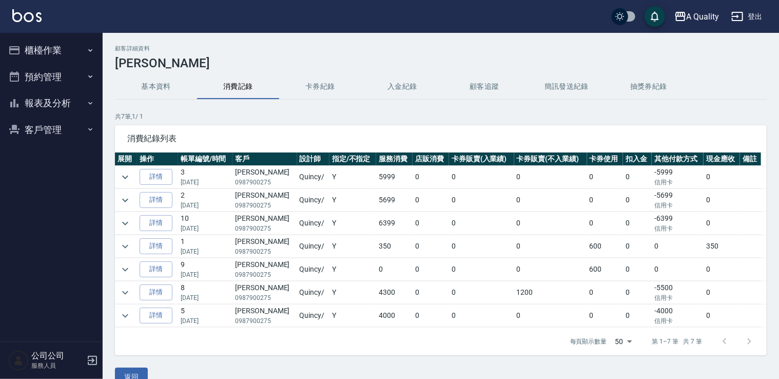
click at [133, 180] on td at bounding box center [126, 177] width 22 height 23
click at [129, 177] on icon "expand row" at bounding box center [125, 177] width 12 height 12
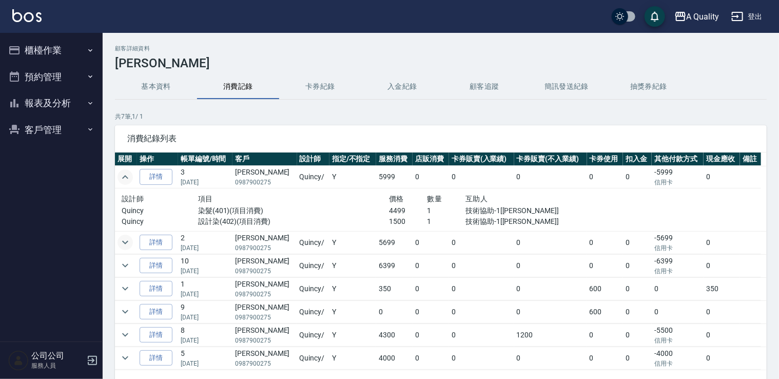
click at [126, 239] on icon "expand row" at bounding box center [125, 242] width 12 height 12
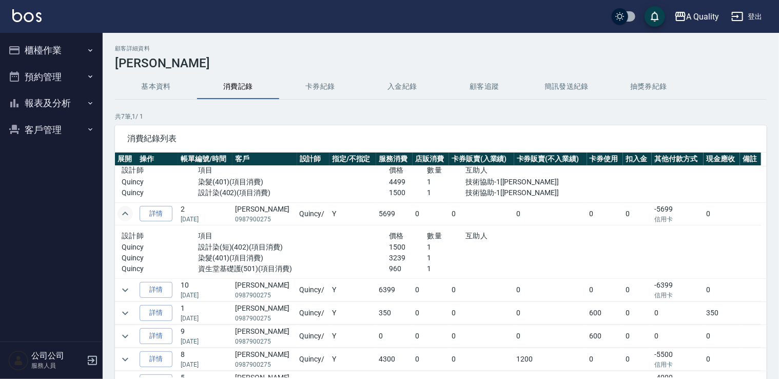
scroll to position [44, 0]
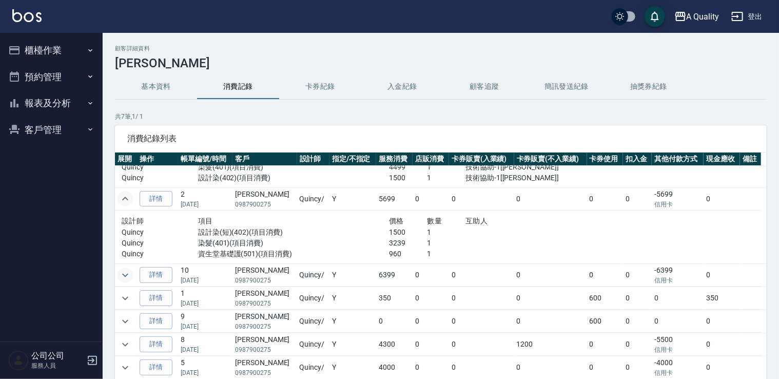
click at [127, 276] on icon "expand row" at bounding box center [125, 275] width 12 height 12
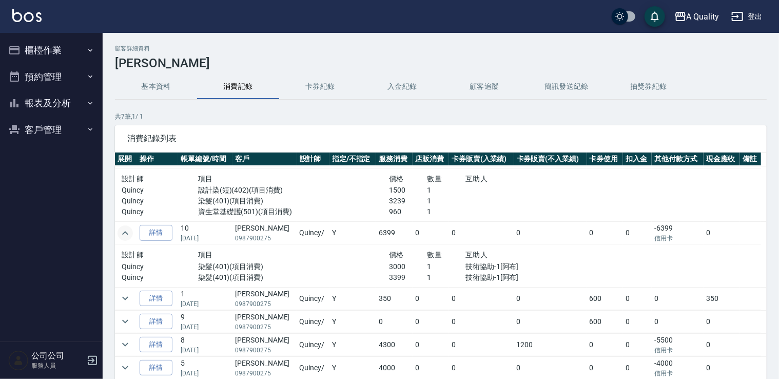
scroll to position [86, 0]
click at [132, 298] on button "expand row" at bounding box center [124, 297] width 15 height 15
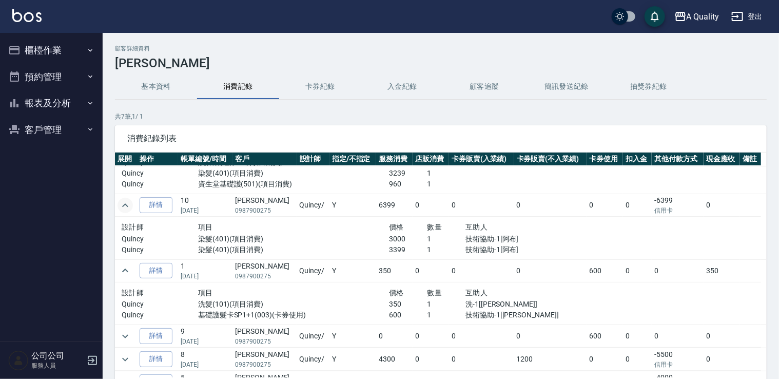
scroll to position [128, 0]
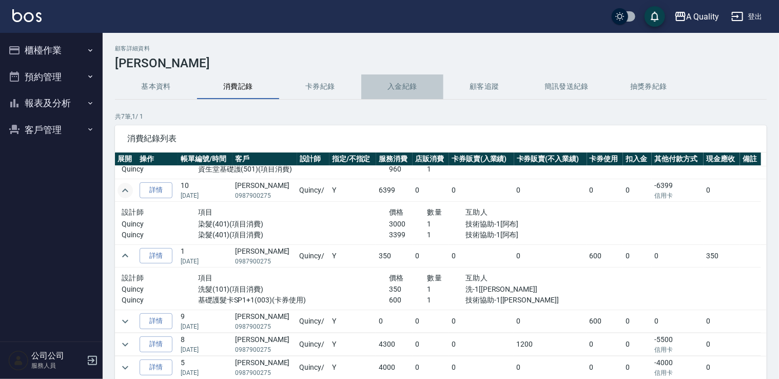
click at [404, 80] on button "入金紀錄" at bounding box center [402, 86] width 82 height 25
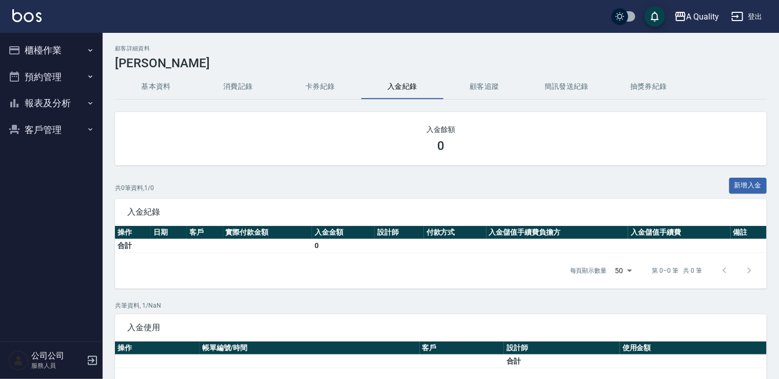
click at [334, 83] on button "卡券紀錄" at bounding box center [320, 86] width 82 height 25
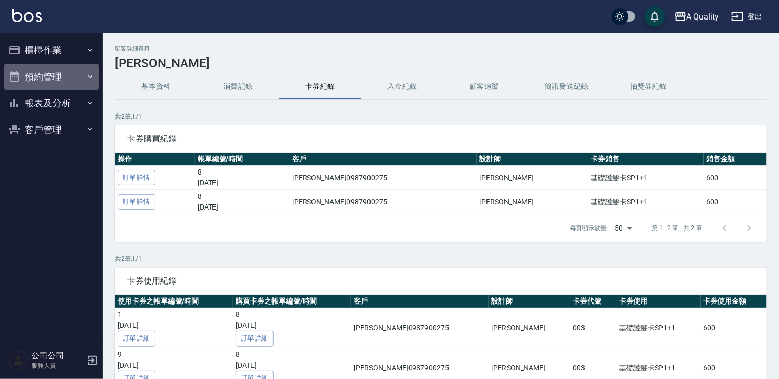
click at [58, 71] on button "預約管理" at bounding box center [51, 77] width 94 height 27
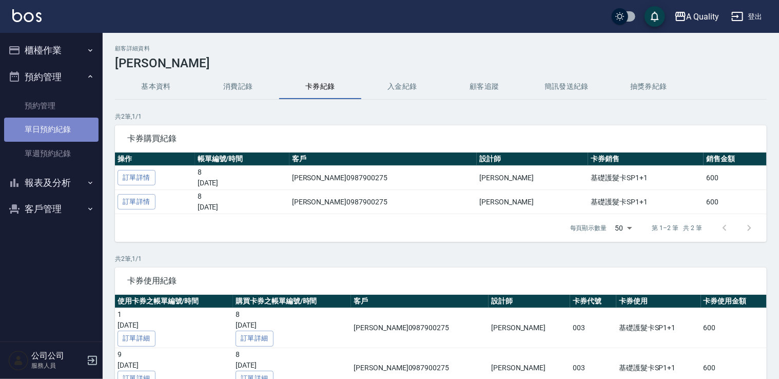
click at [44, 128] on link "單日預約紀錄" at bounding box center [51, 129] width 94 height 24
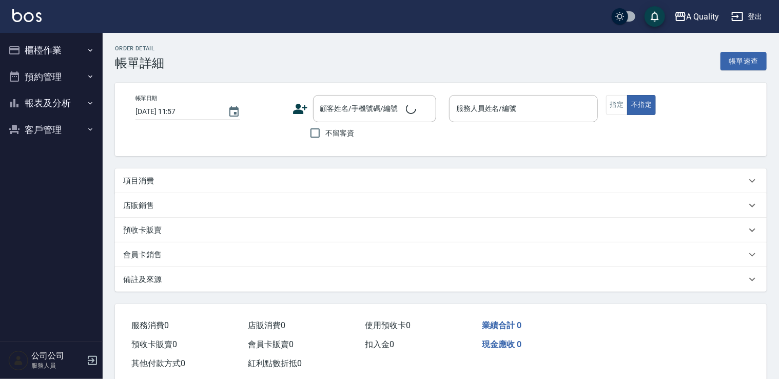
type input "[DATE] 11:00"
type input "Ann(無代號)"
type input "想洗頭、剪髮"
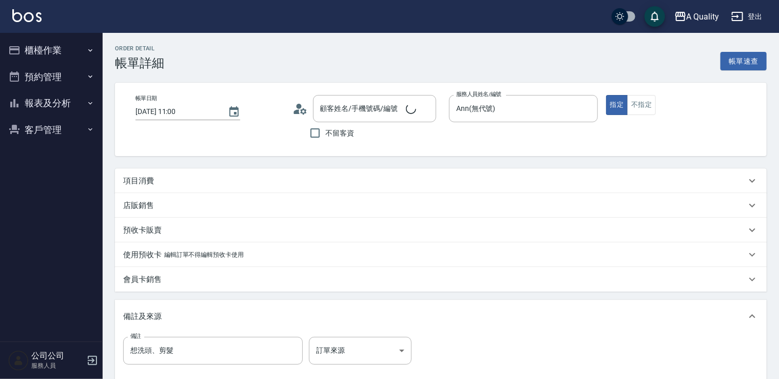
click at [154, 175] on div "項目消費" at bounding box center [434, 180] width 623 height 11
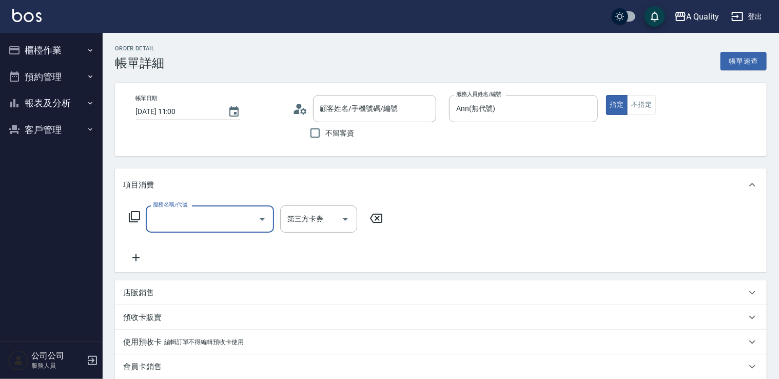
scroll to position [10, 0]
type input "林懿蘋/0924112338/null"
click at [184, 218] on input "服務名稱/代號" at bounding box center [202, 219] width 104 height 18
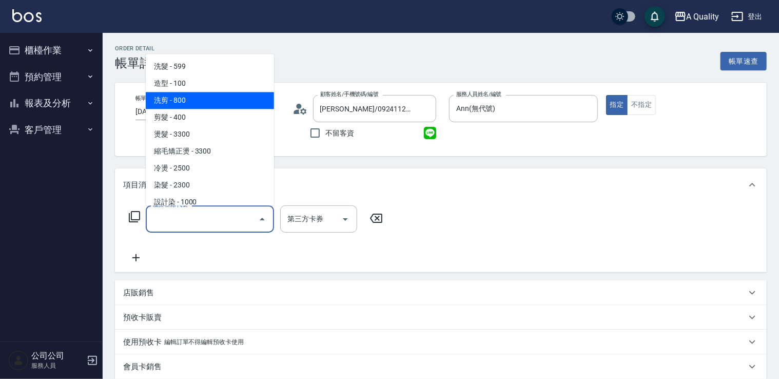
drag, startPoint x: 192, startPoint y: 102, endPoint x: 267, endPoint y: 149, distance: 88.5
click at [192, 103] on span "洗剪 - 800" at bounding box center [210, 100] width 128 height 17
type input "洗剪(103)"
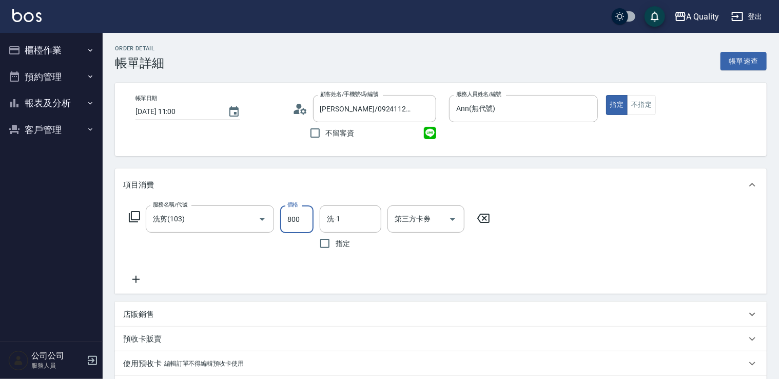
click at [305, 212] on input "800" at bounding box center [296, 219] width 33 height 28
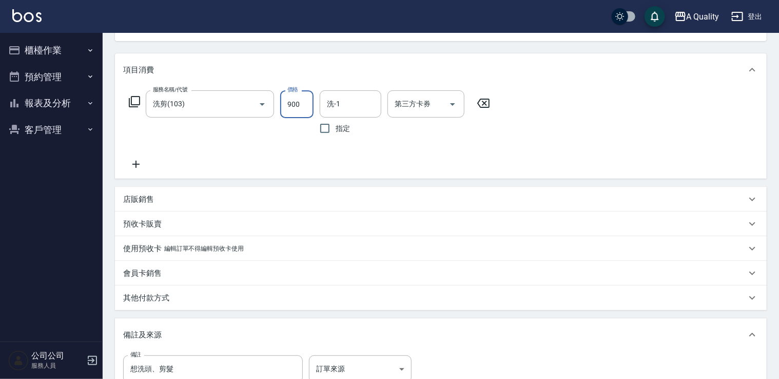
scroll to position [249, 0]
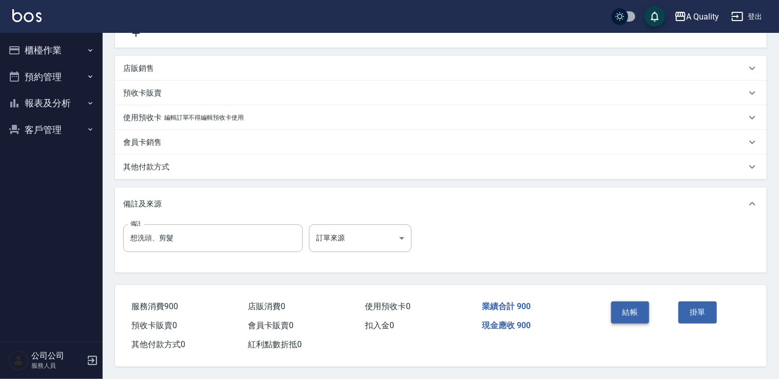
type input "900"
drag, startPoint x: 639, startPoint y: 307, endPoint x: 632, endPoint y: 302, distance: 8.8
click at [639, 307] on button "結帳" at bounding box center [630, 312] width 38 height 22
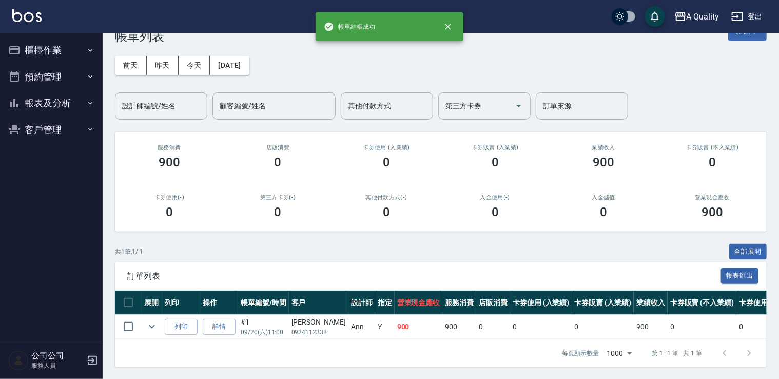
scroll to position [34, 0]
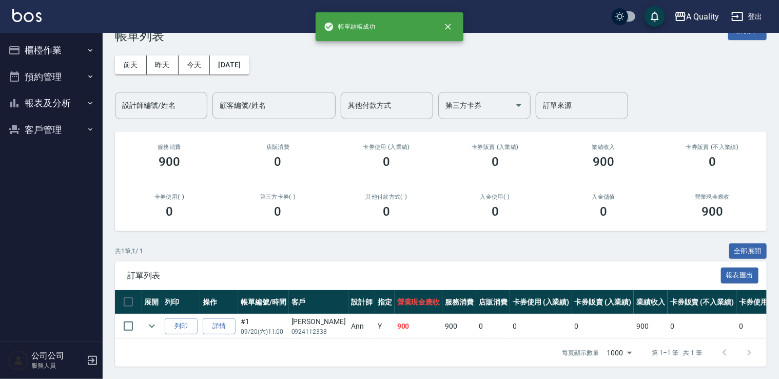
click at [50, 82] on button "預約管理" at bounding box center [51, 77] width 94 height 27
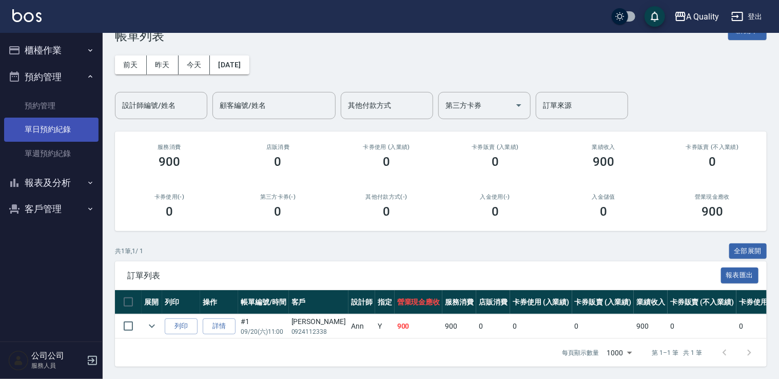
click at [68, 127] on link "單日預約紀錄" at bounding box center [51, 129] width 94 height 24
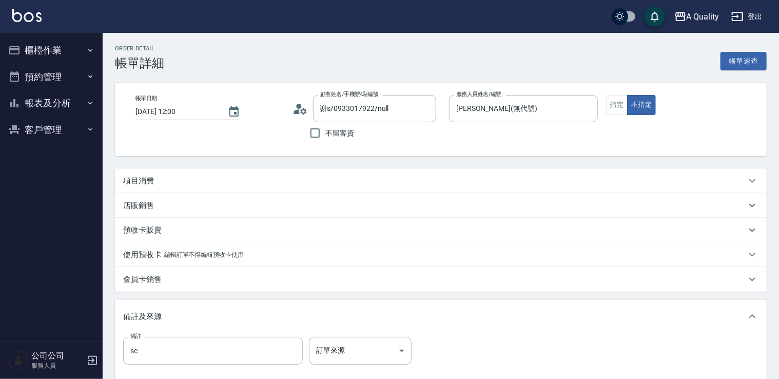
click at [178, 175] on div "項目消費" at bounding box center [440, 180] width 651 height 25
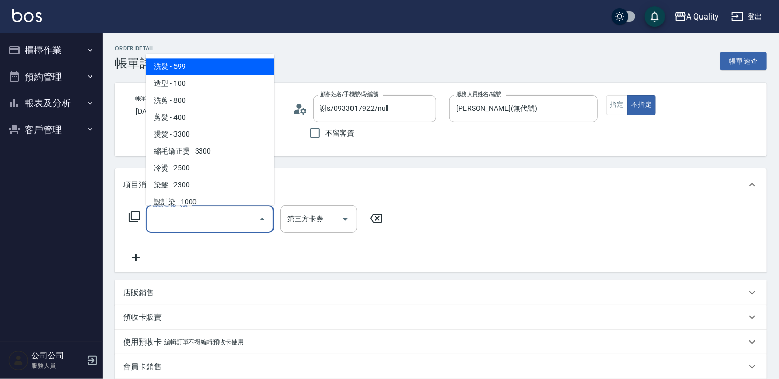
click at [187, 210] on input "服務名稱/代號" at bounding box center [202, 219] width 104 height 18
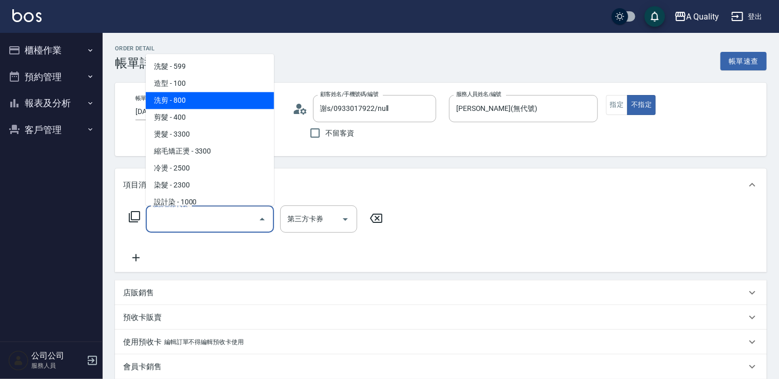
drag, startPoint x: 187, startPoint y: 103, endPoint x: 238, endPoint y: 123, distance: 54.4
click at [187, 103] on span "洗剪 - 800" at bounding box center [210, 100] width 128 height 17
type input "洗剪(103)"
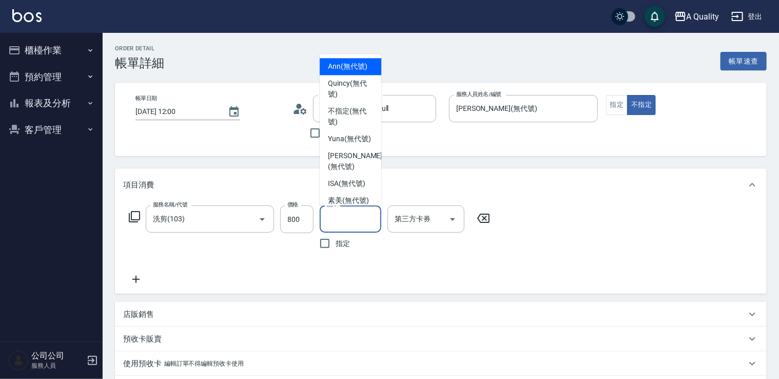
drag, startPoint x: 340, startPoint y: 220, endPoint x: 339, endPoint y: 212, distance: 7.3
click at [340, 219] on input "洗-1" at bounding box center [350, 219] width 52 height 18
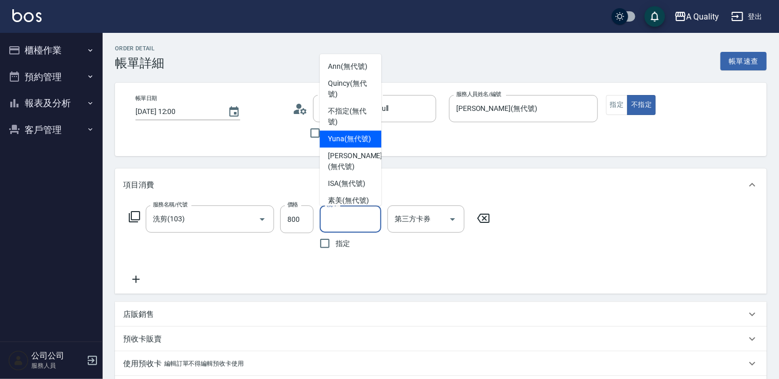
drag, startPoint x: 348, startPoint y: 149, endPoint x: 435, endPoint y: 189, distance: 95.9
click at [354, 144] on span "Yuna (無代號)" at bounding box center [349, 138] width 43 height 11
type input "Yuna(無代號)"
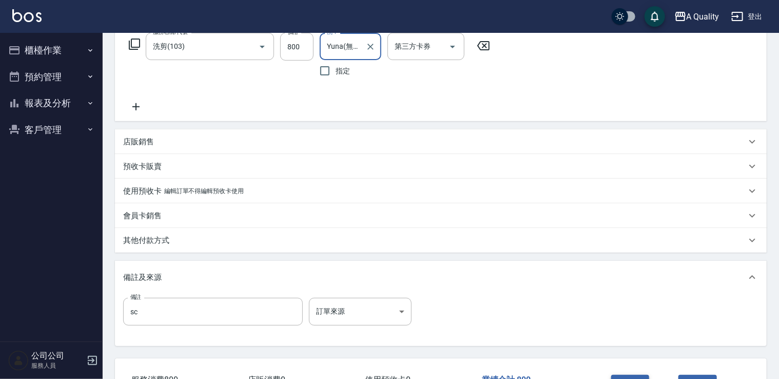
scroll to position [249, 0]
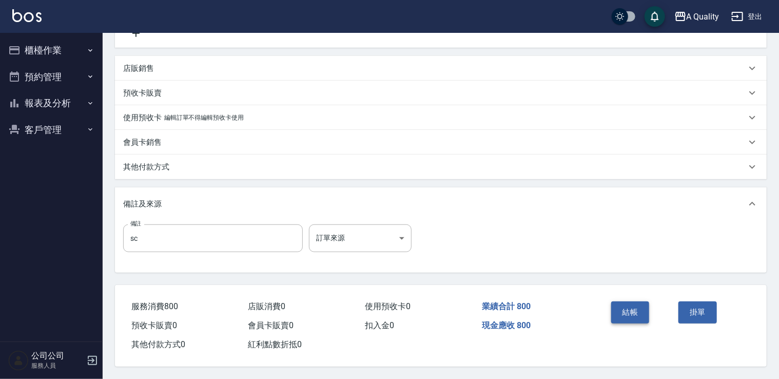
click at [629, 312] on button "結帳" at bounding box center [630, 312] width 38 height 22
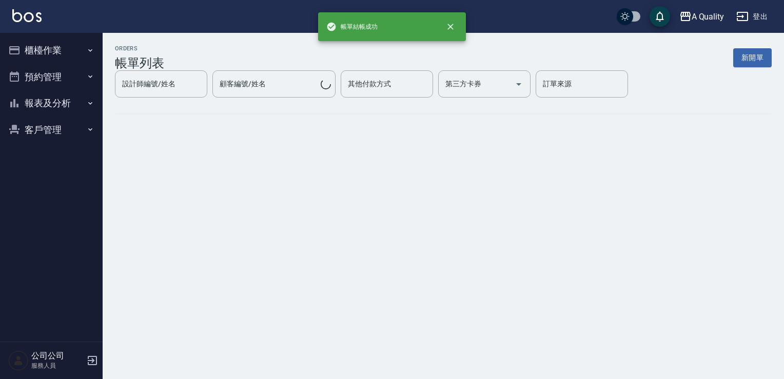
click at [53, 81] on button "預約管理" at bounding box center [51, 77] width 94 height 27
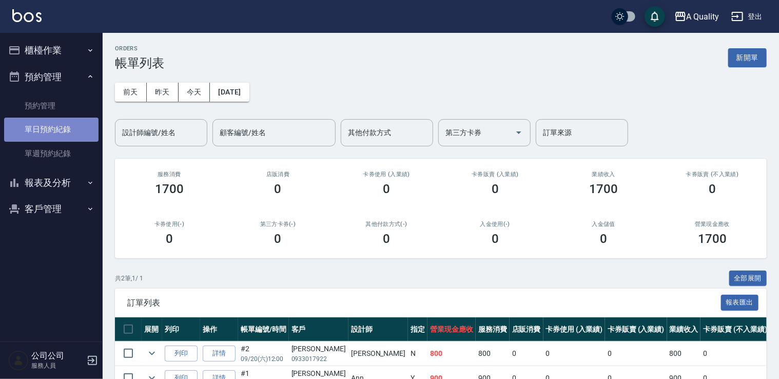
drag, startPoint x: 60, startPoint y: 129, endPoint x: 67, endPoint y: 129, distance: 6.7
click at [60, 129] on link "單日預約紀錄" at bounding box center [51, 129] width 94 height 24
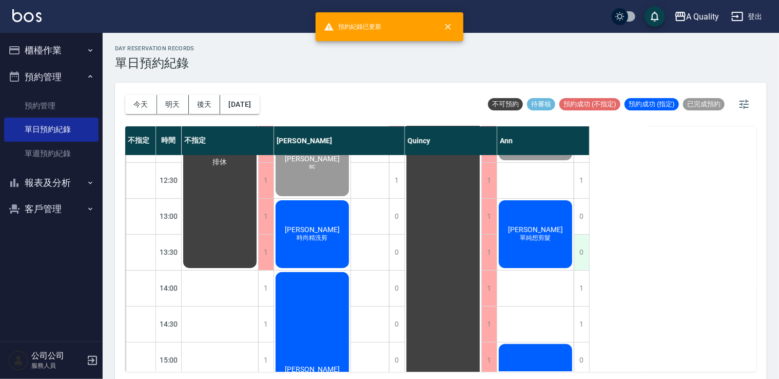
scroll to position [103, 0]
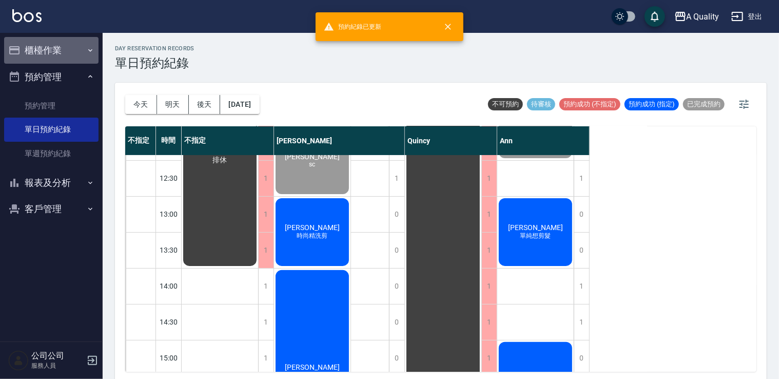
click at [57, 48] on button "櫃檯作業" at bounding box center [51, 50] width 94 height 27
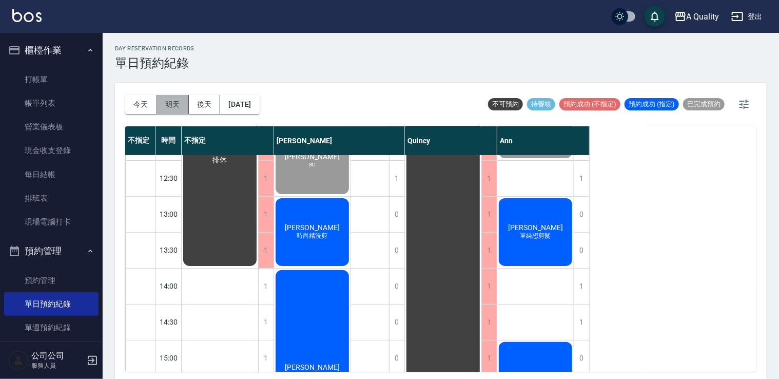
click at [172, 105] on button "明天" at bounding box center [173, 104] width 32 height 19
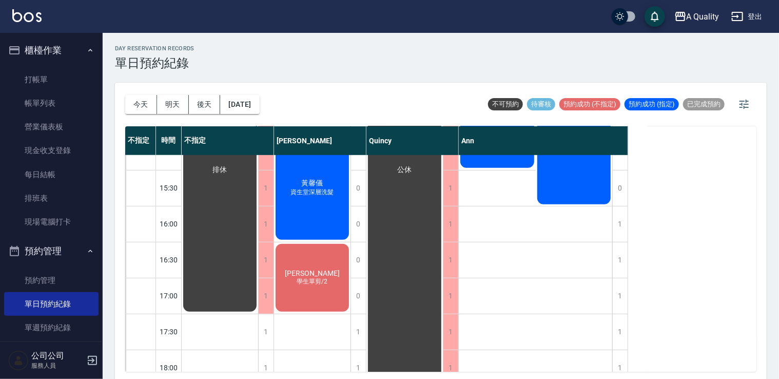
scroll to position [308, 0]
click at [185, 106] on button "明天" at bounding box center [173, 104] width 32 height 19
click at [195, 105] on button "後天" at bounding box center [205, 104] width 32 height 19
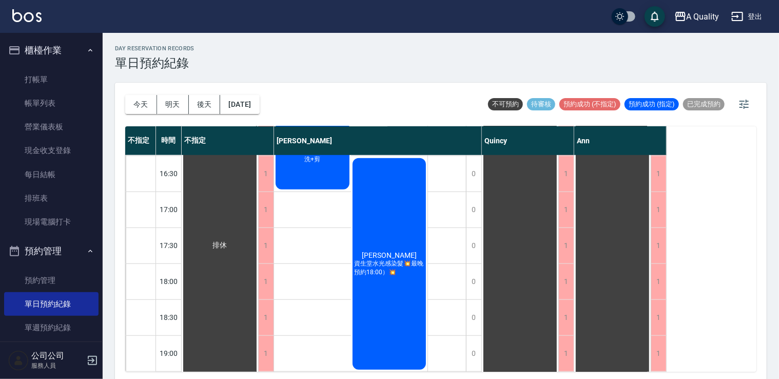
scroll to position [438, 0]
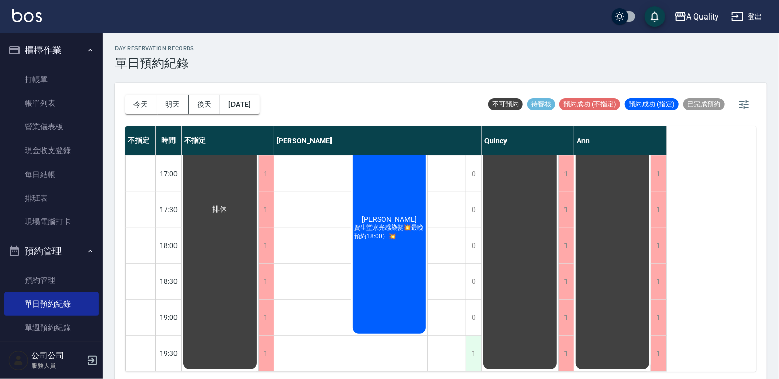
click at [472, 344] on div "1" at bounding box center [473, 352] width 15 height 35
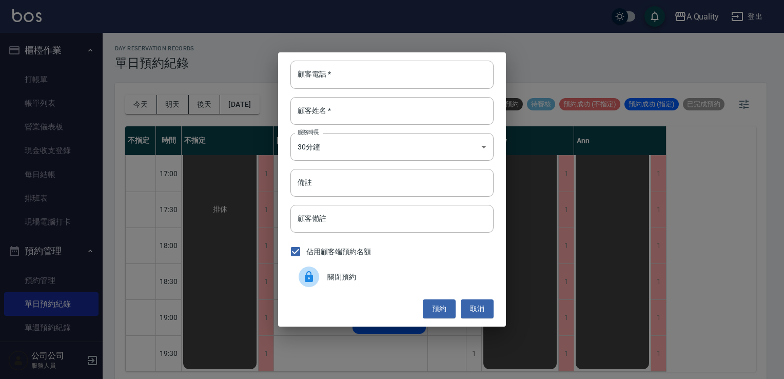
drag, startPoint x: 413, startPoint y: 276, endPoint x: 408, endPoint y: 273, distance: 5.5
click at [412, 276] on span "關閉預約" at bounding box center [406, 276] width 158 height 11
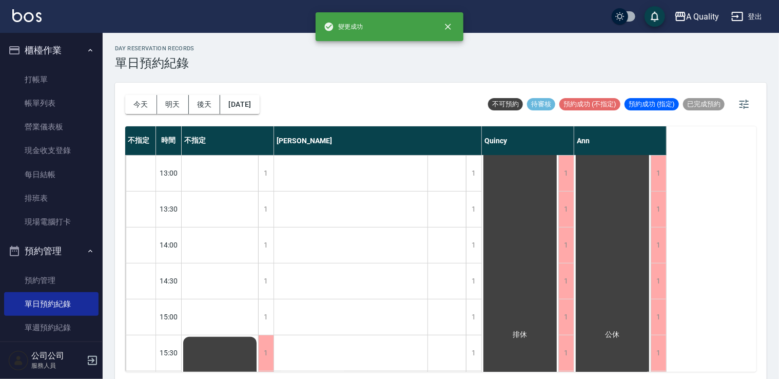
scroll to position [27, 0]
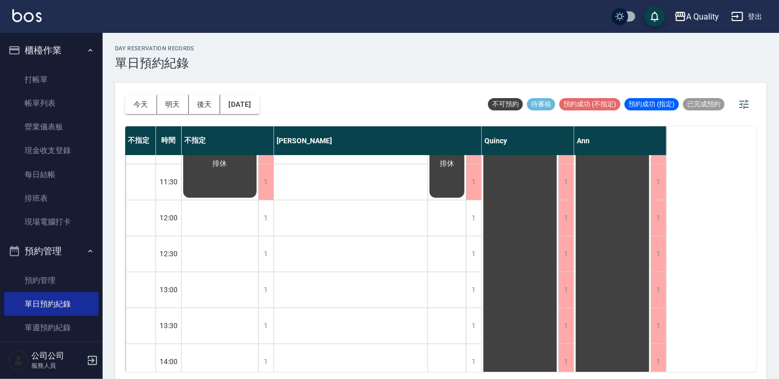
click at [250, 93] on div "今天 明天 後天 2025/09/22" at bounding box center [192, 105] width 134 height 44
click at [257, 112] on button "2025/09/22" at bounding box center [239, 104] width 39 height 19
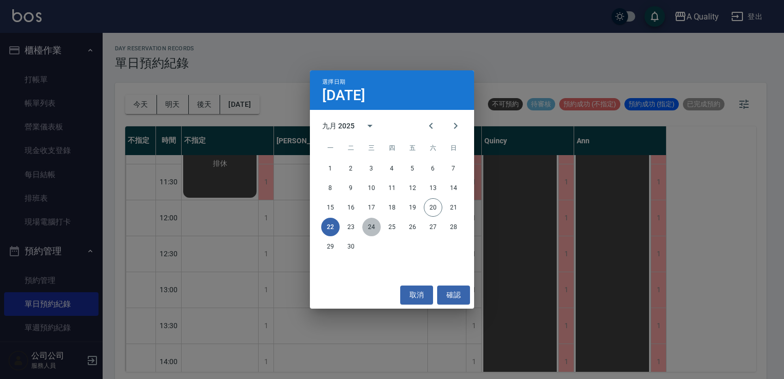
click at [372, 229] on button "24" at bounding box center [371, 226] width 18 height 18
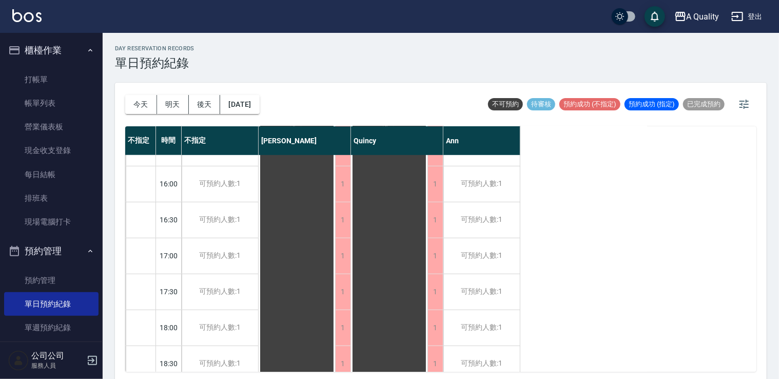
scroll to position [438, 0]
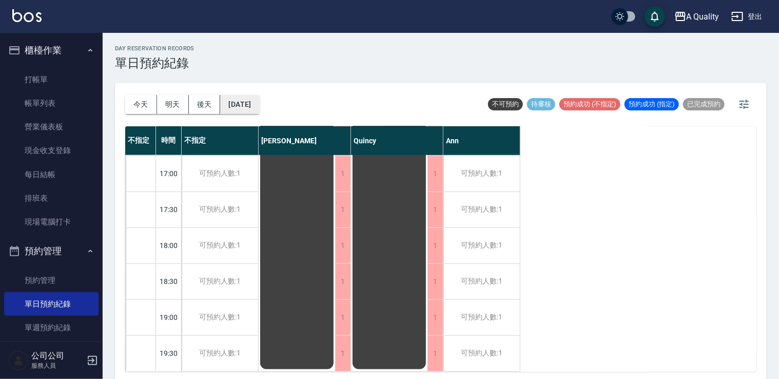
click at [244, 105] on button "2025/09/24" at bounding box center [239, 104] width 39 height 19
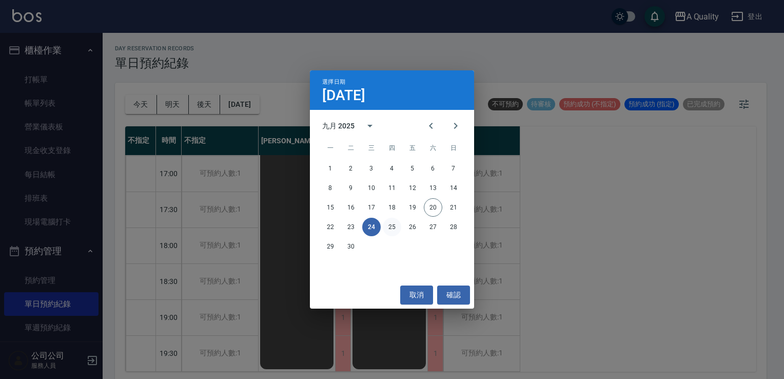
click at [390, 225] on button "25" at bounding box center [392, 226] width 18 height 18
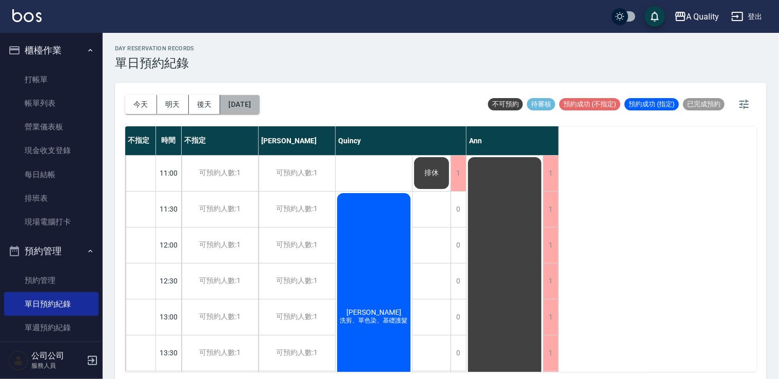
click at [258, 112] on button "2025/09/25" at bounding box center [239, 104] width 39 height 19
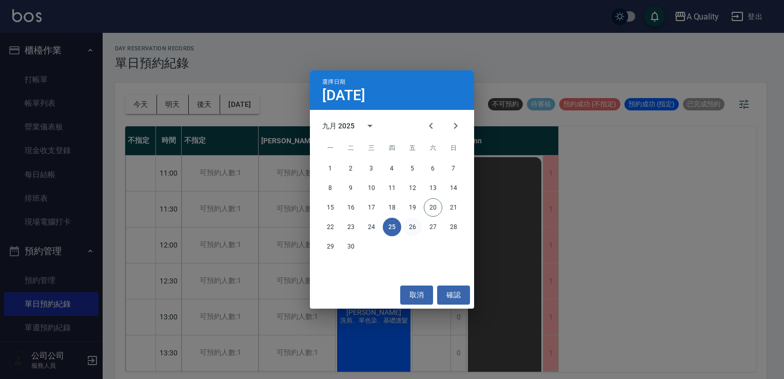
click at [413, 227] on button "26" at bounding box center [412, 226] width 18 height 18
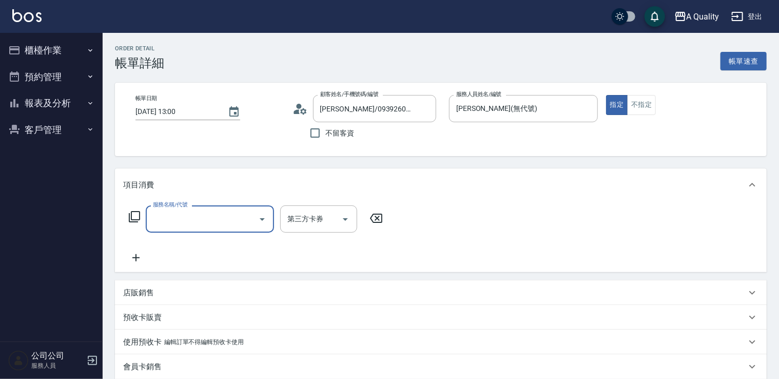
drag, startPoint x: 0, startPoint y: 0, endPoint x: 174, endPoint y: 213, distance: 275.6
click at [174, 218] on input "服務名稱/代號" at bounding box center [202, 219] width 104 height 18
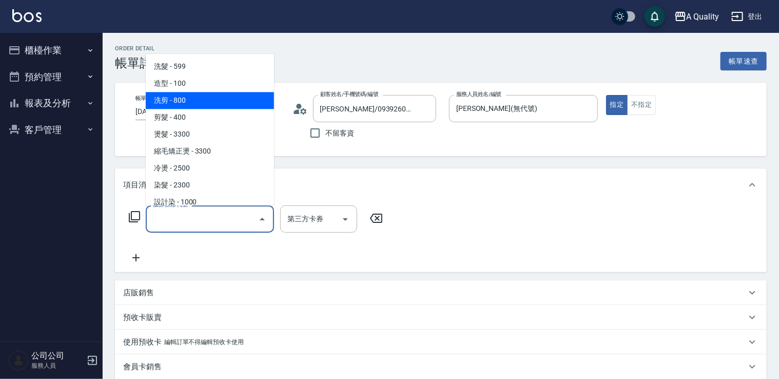
click at [189, 103] on span "洗剪 - 800" at bounding box center [210, 100] width 128 height 17
type input "洗剪(103)"
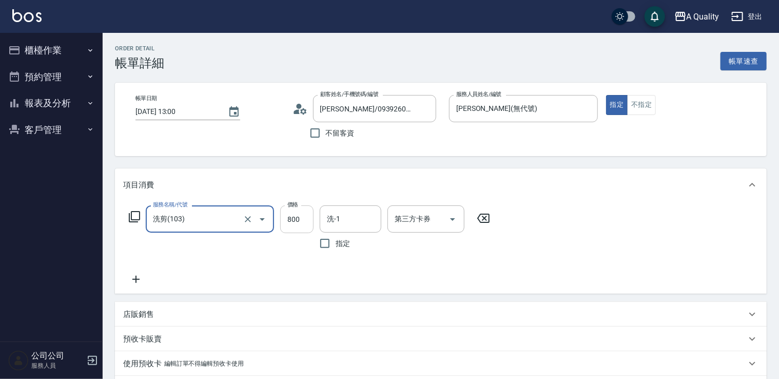
click at [298, 214] on input "800" at bounding box center [296, 219] width 33 height 28
type input "1000"
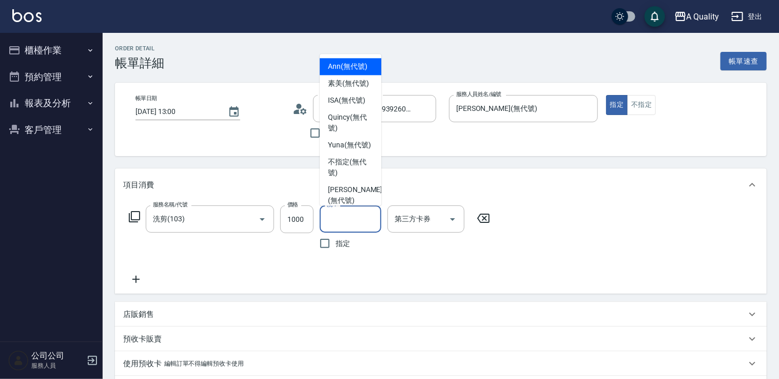
drag, startPoint x: 341, startPoint y: 221, endPoint x: 345, endPoint y: 177, distance: 44.3
click at [342, 221] on input "洗-1" at bounding box center [350, 219] width 52 height 18
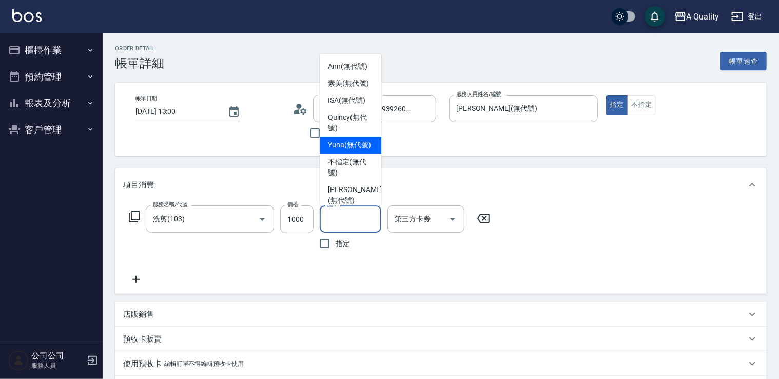
drag, startPoint x: 351, startPoint y: 156, endPoint x: 373, endPoint y: 165, distance: 24.0
click at [351, 150] on span "Yuna (無代號)" at bounding box center [349, 145] width 43 height 11
type input "Yuna(無代號)"
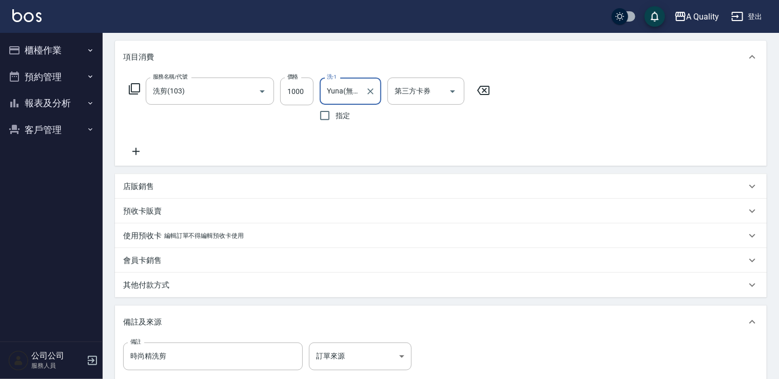
scroll to position [249, 0]
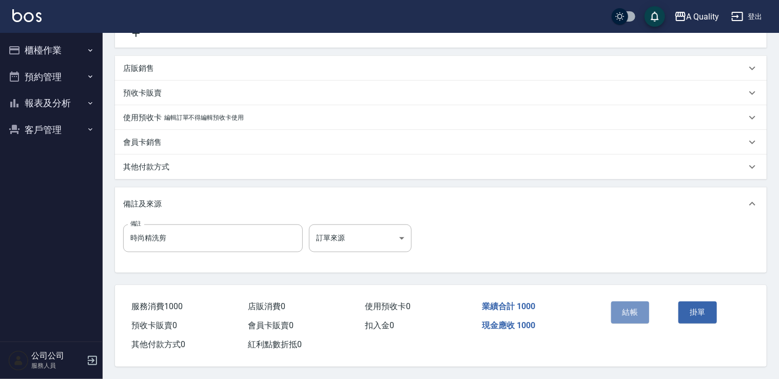
click at [625, 313] on button "結帳" at bounding box center [630, 312] width 38 height 22
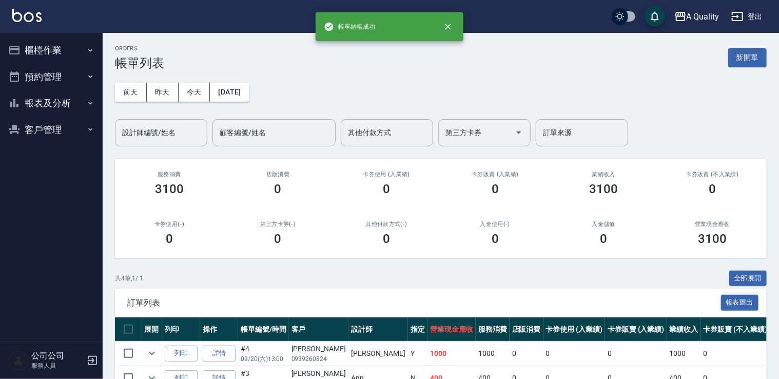
click at [743, 58] on button "新開單" at bounding box center [747, 57] width 38 height 19
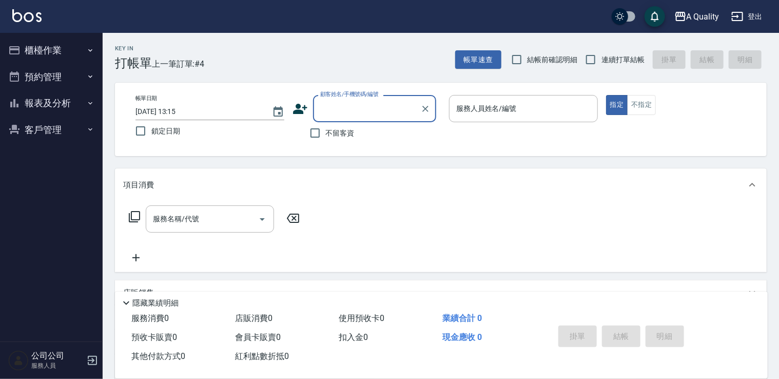
click at [355, 113] on input "顧客姓名/手機號碼/編號" at bounding box center [367, 109] width 98 height 18
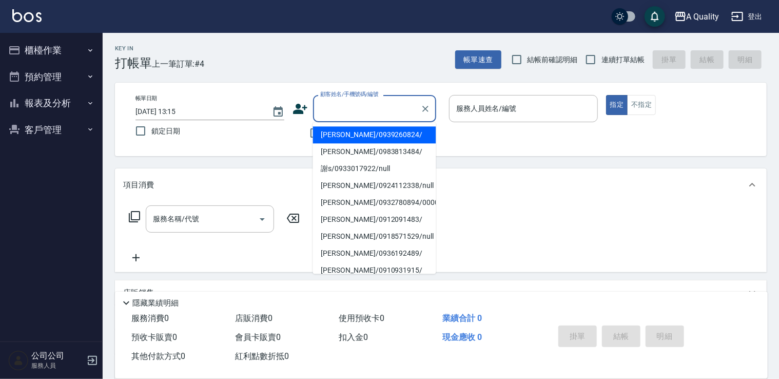
click at [355, 134] on li "[PERSON_NAME]/0939260824/" at bounding box center [374, 134] width 123 height 17
type input "[PERSON_NAME]/0939260824/"
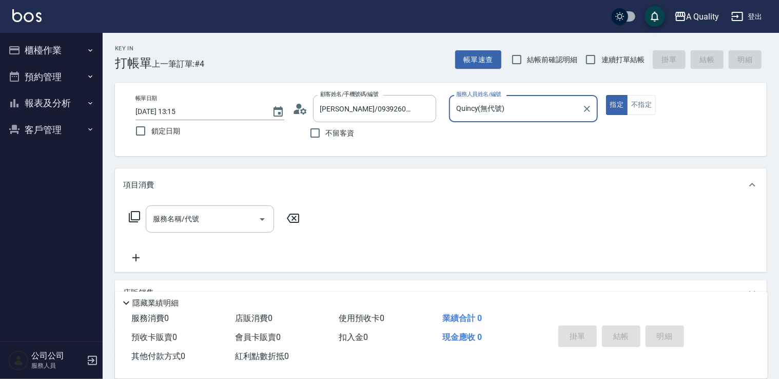
click at [519, 108] on input "Quincy(無代號)" at bounding box center [515, 109] width 124 height 18
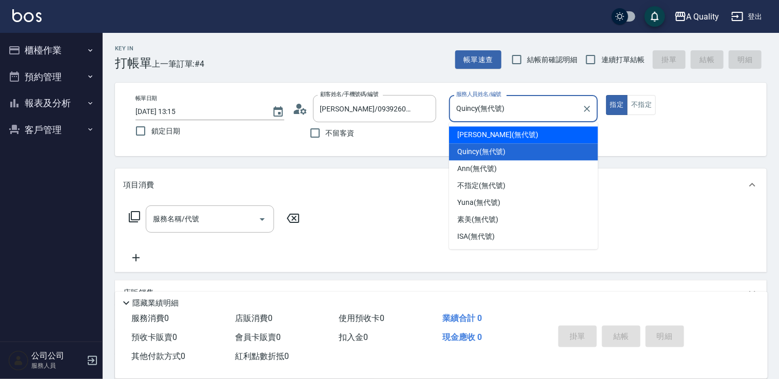
click at [481, 127] on div "[PERSON_NAME] (無代號)" at bounding box center [523, 134] width 149 height 17
type input "[PERSON_NAME](無代號)"
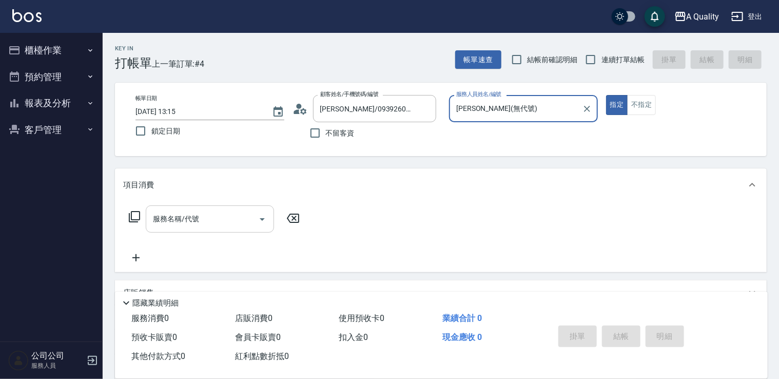
drag, startPoint x: 208, startPoint y: 217, endPoint x: 205, endPoint y: 207, distance: 10.6
click at [207, 215] on input "服務名稱/代號" at bounding box center [202, 219] width 104 height 18
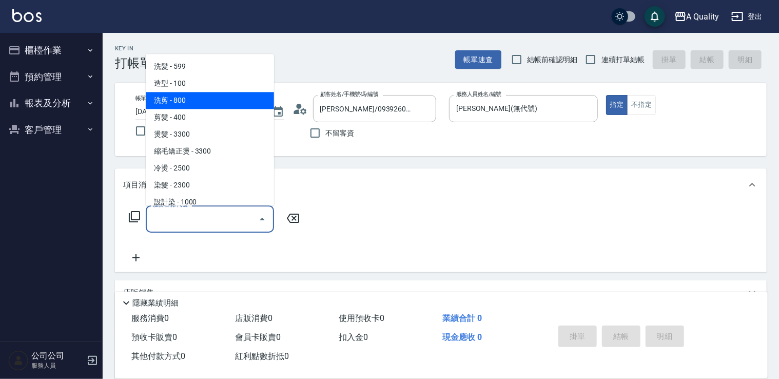
click at [185, 103] on span "洗剪 - 800" at bounding box center [210, 100] width 128 height 17
type input "洗剪(103)"
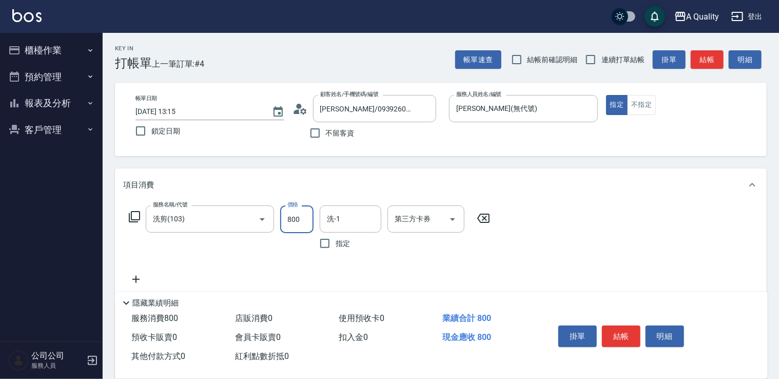
click at [306, 214] on input "800" at bounding box center [296, 219] width 33 height 28
type input "880"
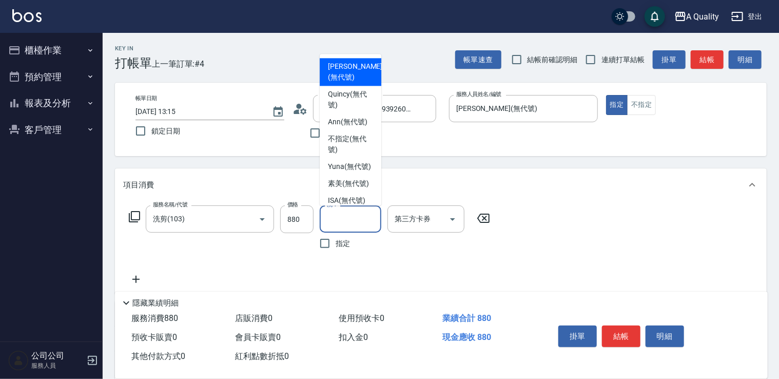
drag, startPoint x: 334, startPoint y: 221, endPoint x: 344, endPoint y: 206, distance: 17.1
click at [341, 217] on input "洗-1" at bounding box center [350, 219] width 52 height 18
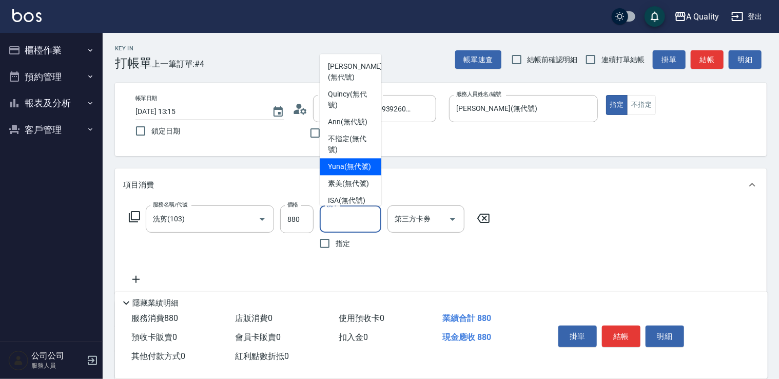
drag, startPoint x: 341, startPoint y: 167, endPoint x: 389, endPoint y: 181, distance: 50.0
click at [342, 167] on span "Yuna (無代號)" at bounding box center [349, 166] width 43 height 11
type input "Yuna(無代號)"
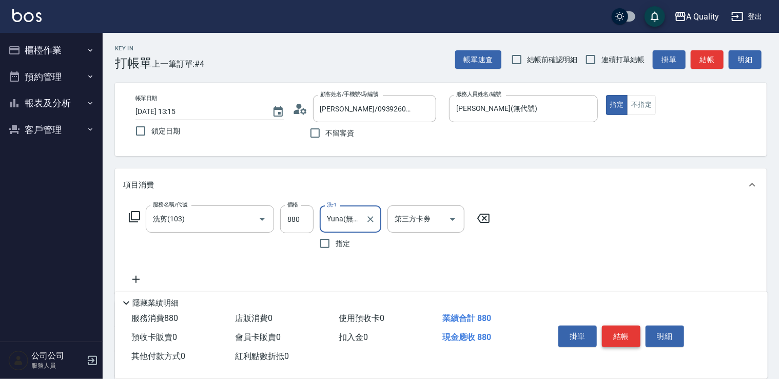
click at [623, 330] on button "結帳" at bounding box center [621, 336] width 38 height 22
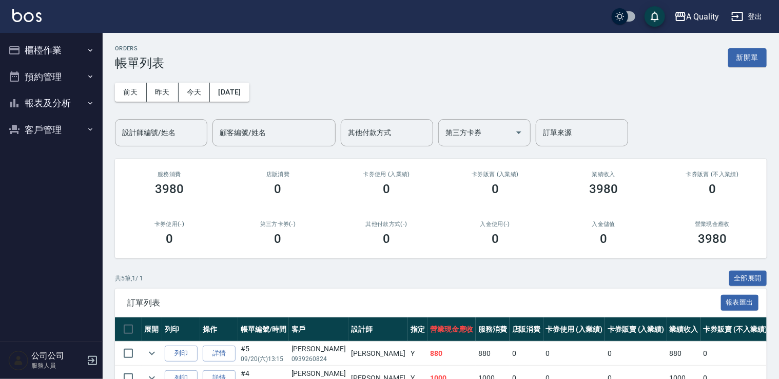
click at [64, 49] on button "櫃檯作業" at bounding box center [51, 50] width 94 height 27
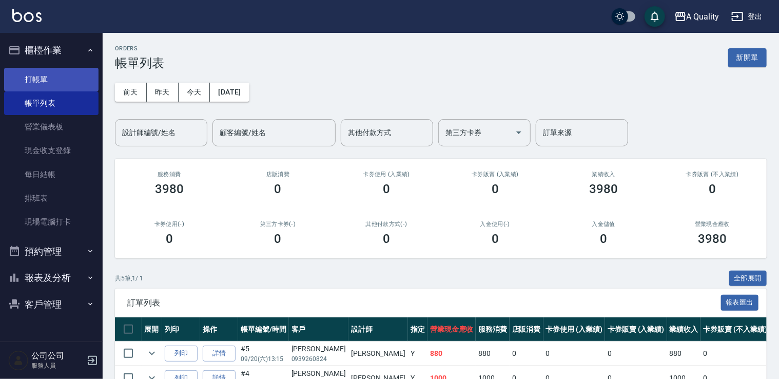
drag, startPoint x: 55, startPoint y: 83, endPoint x: 64, endPoint y: 79, distance: 9.6
click at [56, 83] on link "打帳單" at bounding box center [51, 80] width 94 height 24
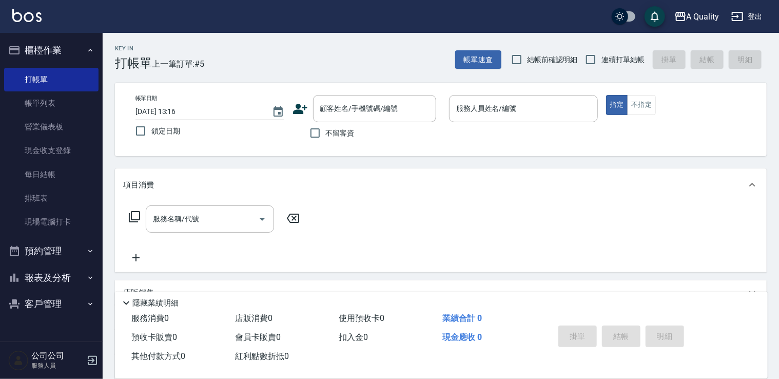
click at [334, 128] on span "不留客資" at bounding box center [340, 133] width 29 height 11
click at [326, 128] on input "不留客資" at bounding box center [315, 133] width 22 height 22
checkbox input "true"
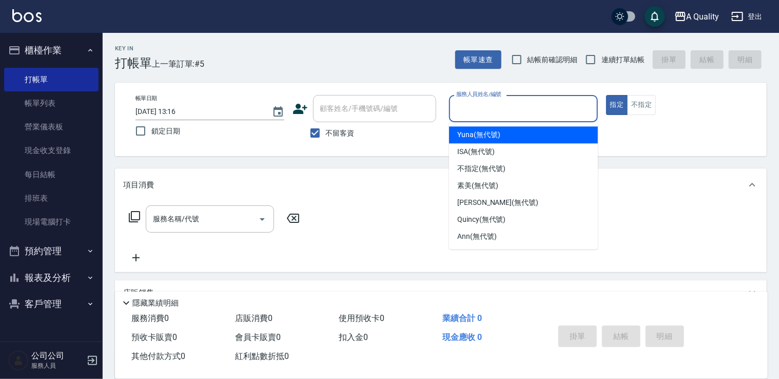
drag, startPoint x: 568, startPoint y: 106, endPoint x: 546, endPoint y: 117, distance: 25.5
click at [565, 108] on input "服務人員姓名/編號" at bounding box center [523, 109] width 140 height 18
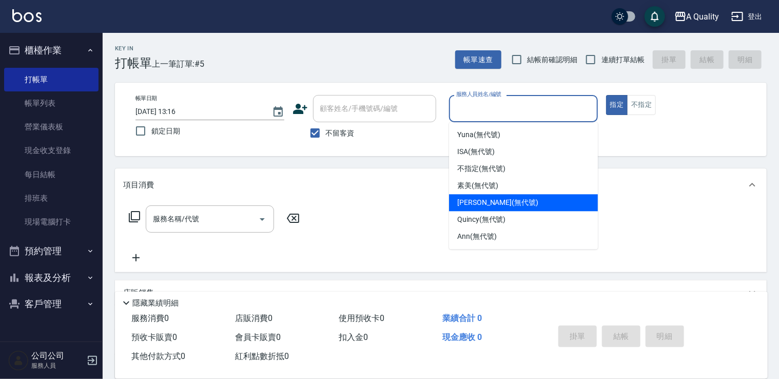
drag, startPoint x: 482, startPoint y: 202, endPoint x: 553, endPoint y: 156, distance: 84.7
click at [483, 201] on span "[PERSON_NAME] (無代號)" at bounding box center [497, 202] width 81 height 11
type input "[PERSON_NAME](無代號)"
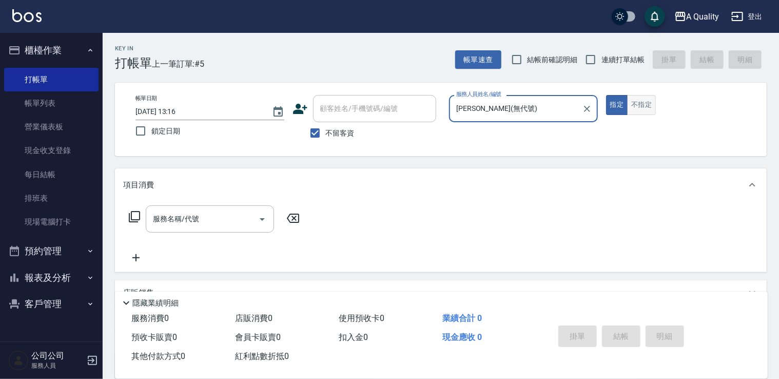
click at [638, 108] on button "不指定" at bounding box center [641, 105] width 29 height 20
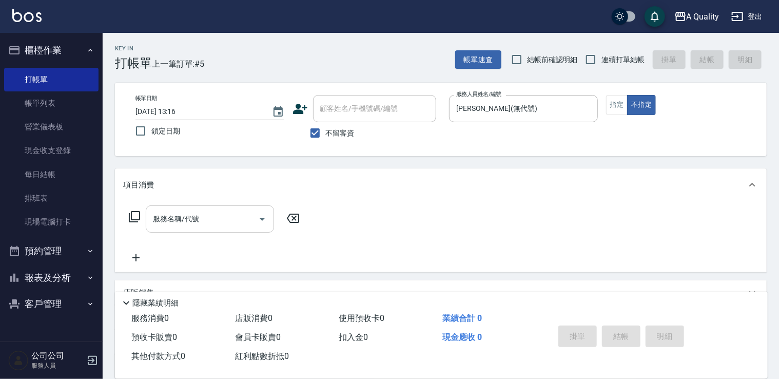
click at [182, 215] on input "服務名稱/代號" at bounding box center [202, 219] width 104 height 18
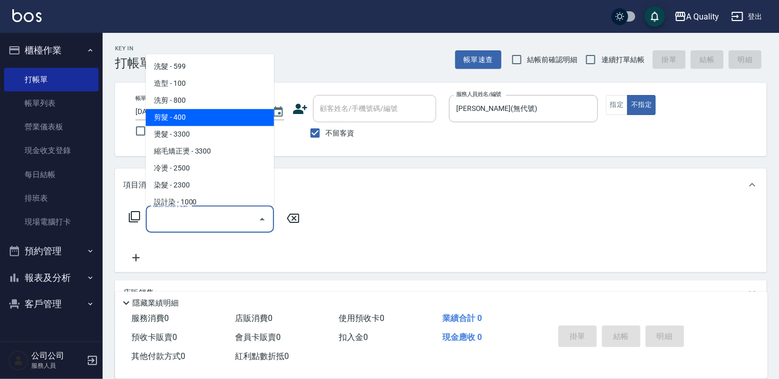
drag, startPoint x: 207, startPoint y: 112, endPoint x: 217, endPoint y: 113, distance: 10.3
click at [207, 111] on span "剪髮 - 400" at bounding box center [210, 117] width 128 height 17
type input "剪髮(201)"
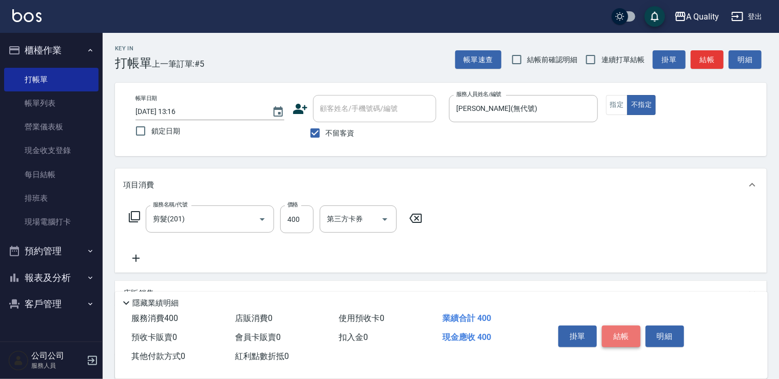
click at [626, 330] on button "結帳" at bounding box center [621, 336] width 38 height 22
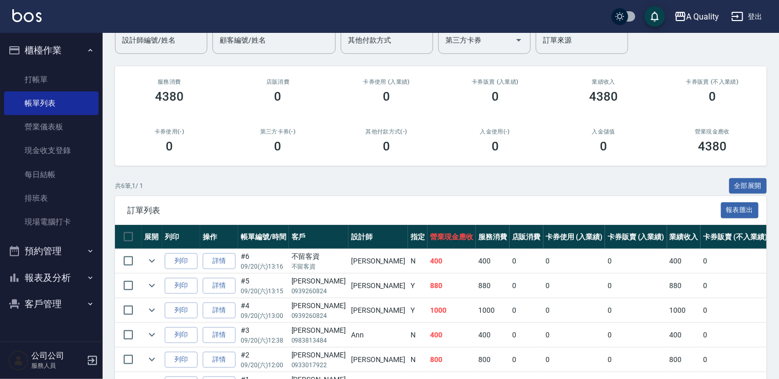
scroll to position [154, 0]
